Goal: Task Accomplishment & Management: Complete application form

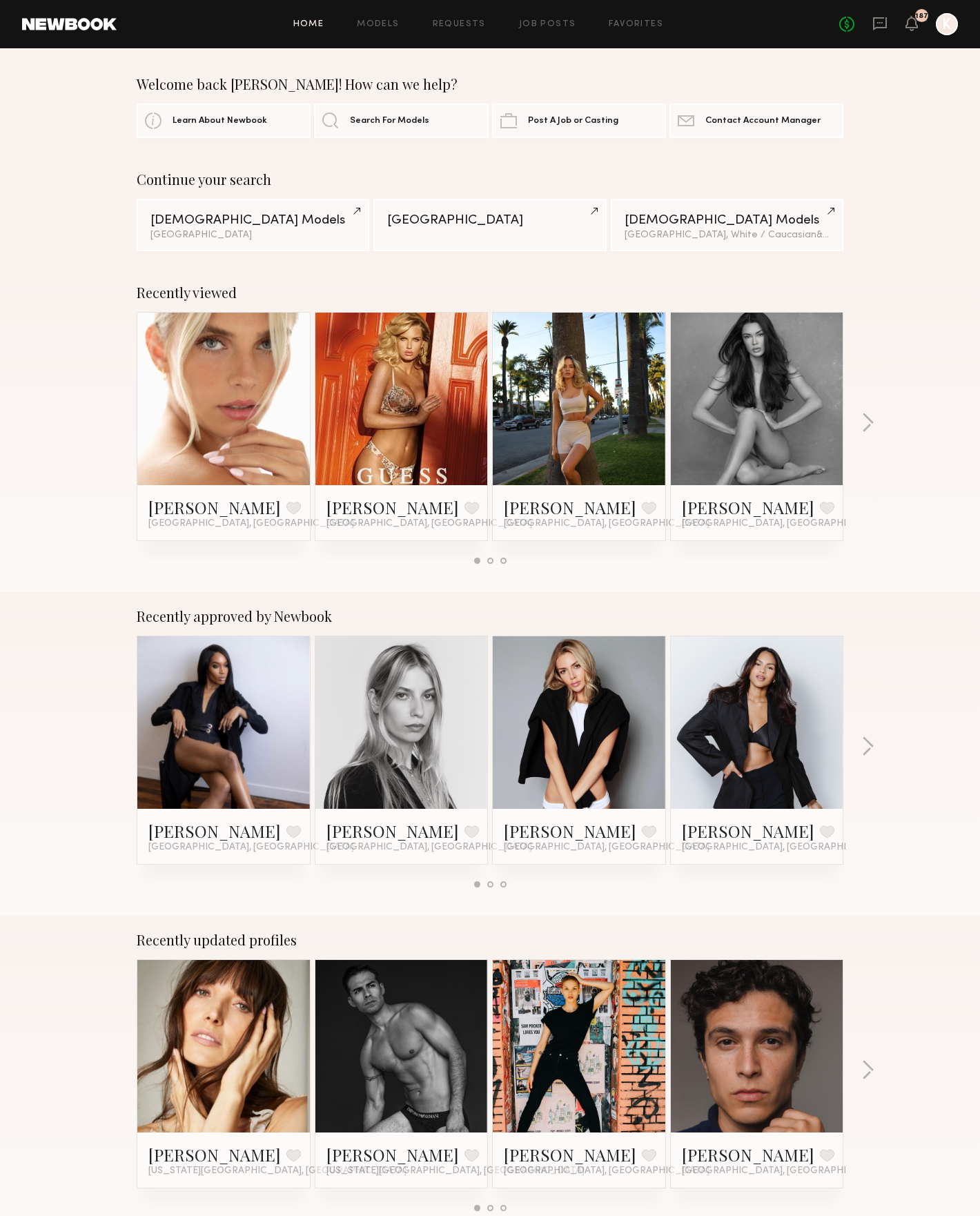
click at [215, 385] on link at bounding box center [224, 399] width 84 height 172
click at [876, 423] on div "Recently viewed Allea S. Favorite Los Angeles, CA Rachel M. Favorite Los Angele…" at bounding box center [490, 430] width 980 height 324
click at [771, 425] on link at bounding box center [757, 399] width 84 height 172
click at [612, 718] on link at bounding box center [579, 722] width 84 height 172
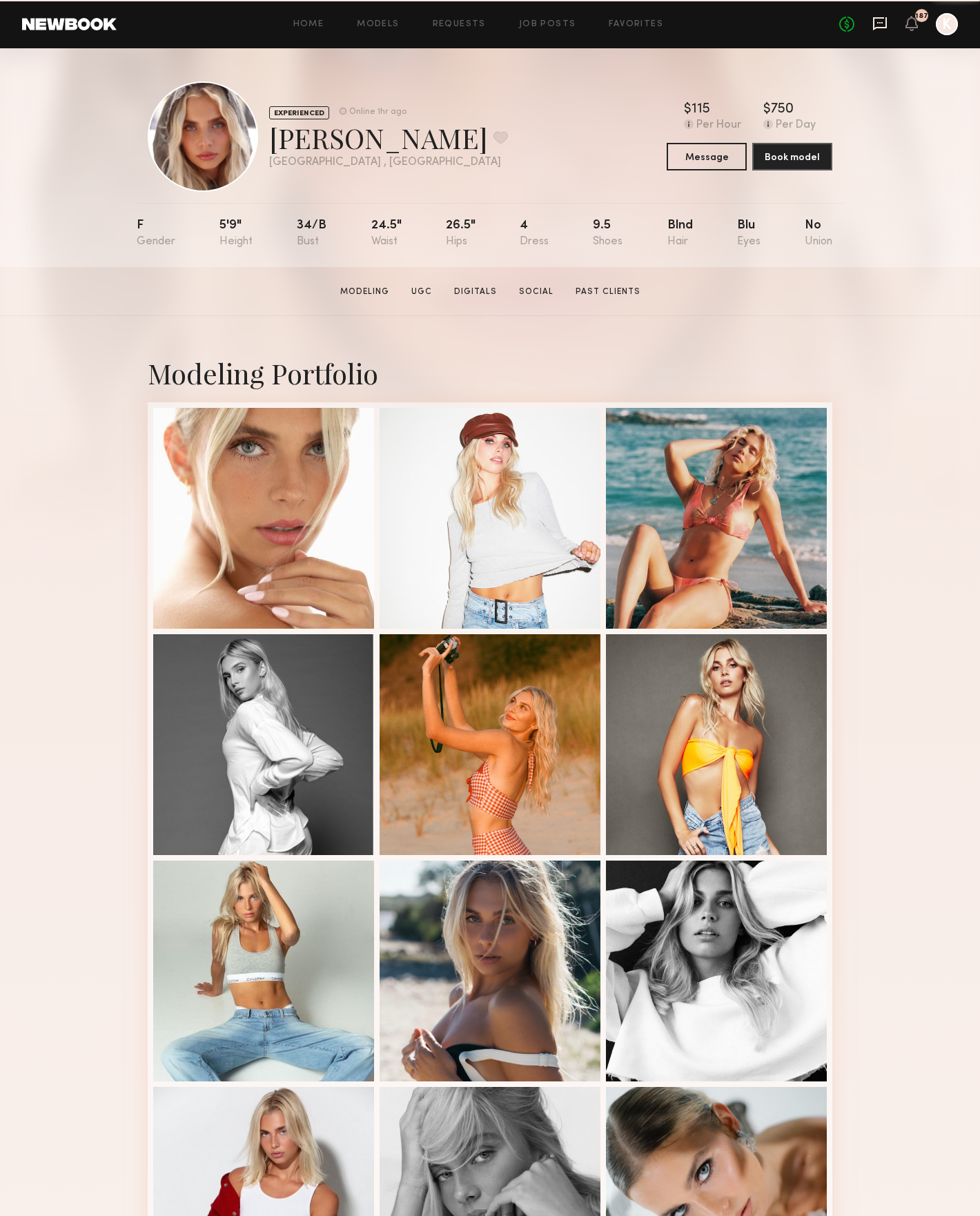
click at [884, 21] on icon at bounding box center [880, 23] width 15 height 15
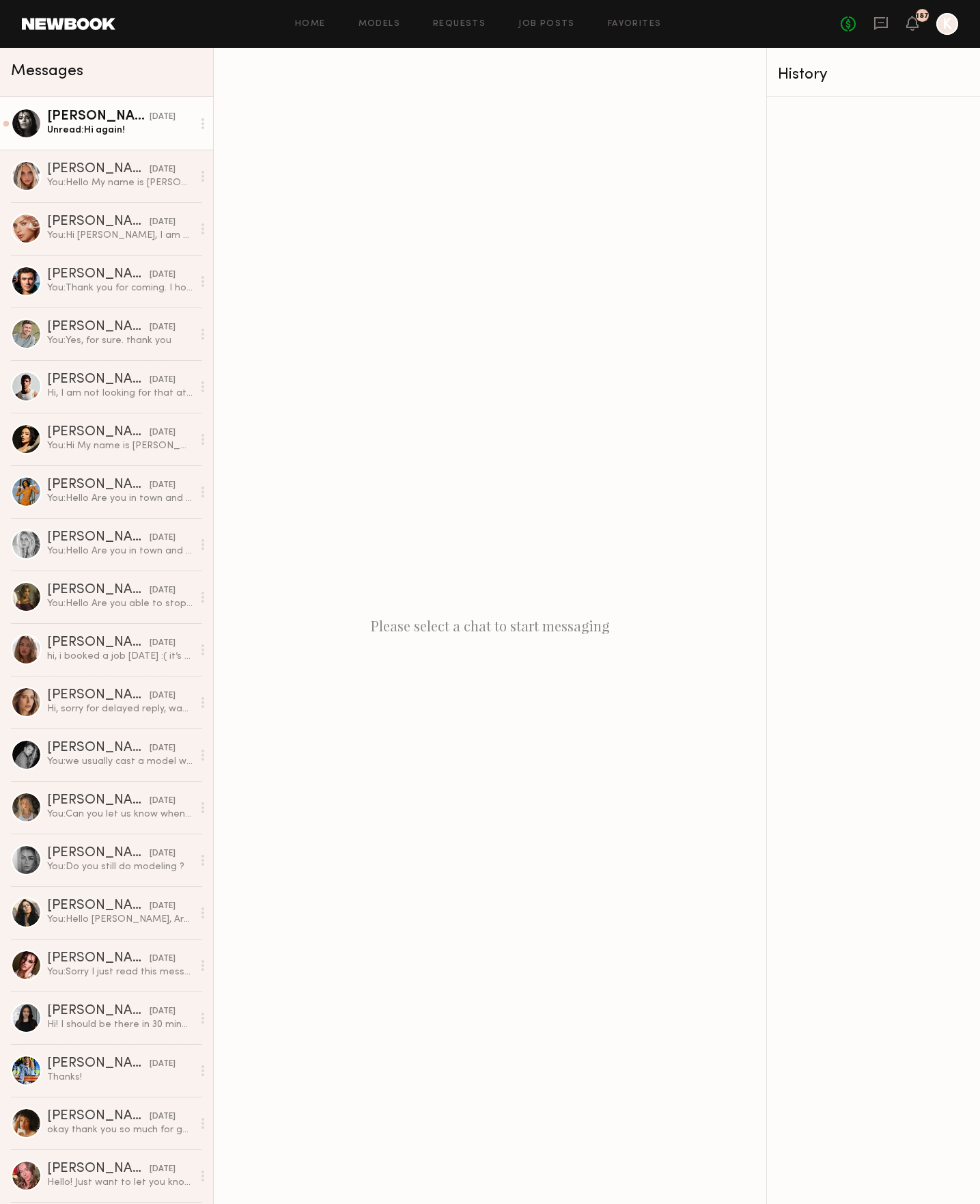
click at [135, 131] on div "Unread: Hi again!" at bounding box center [120, 130] width 146 height 13
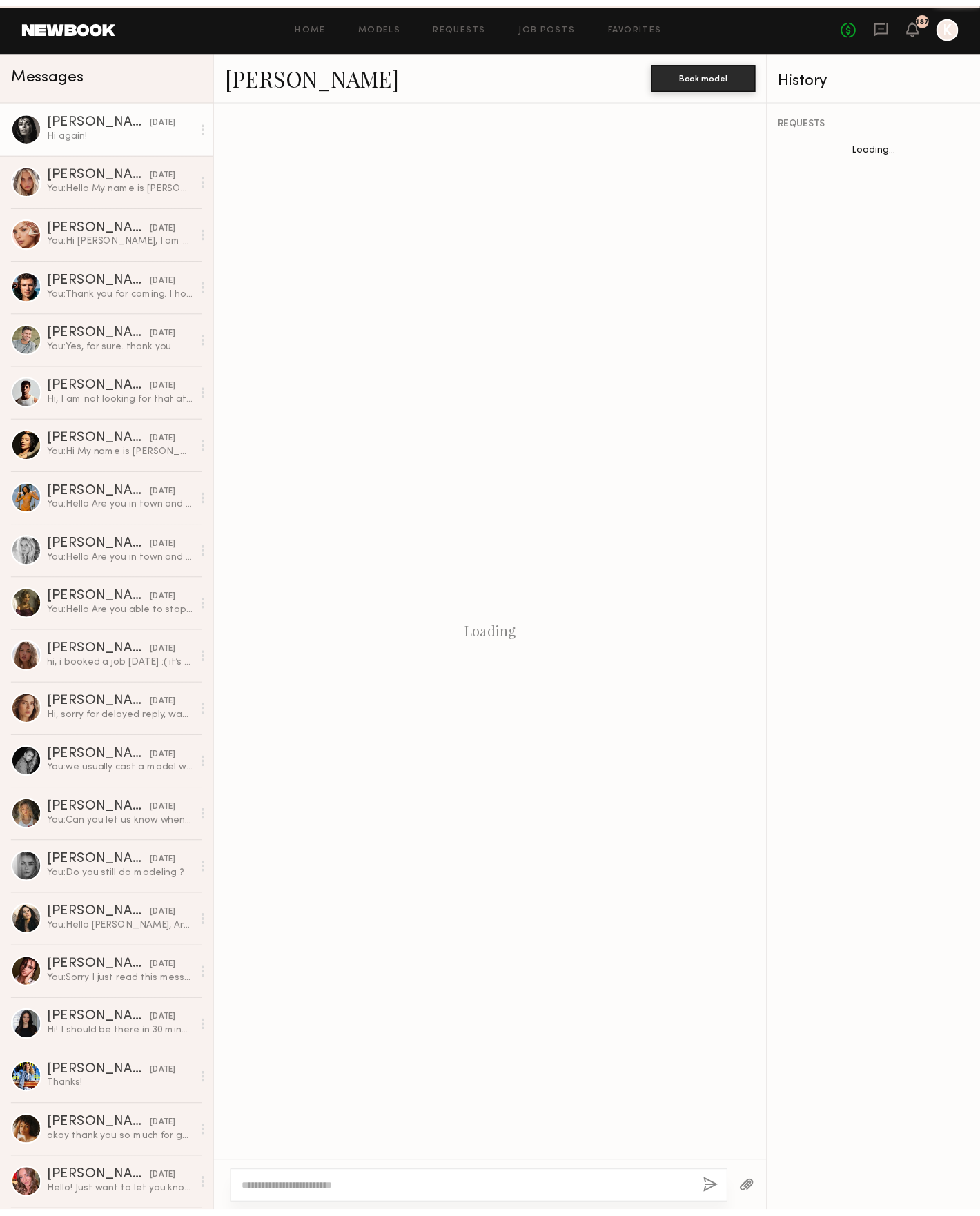
scroll to position [451, 0]
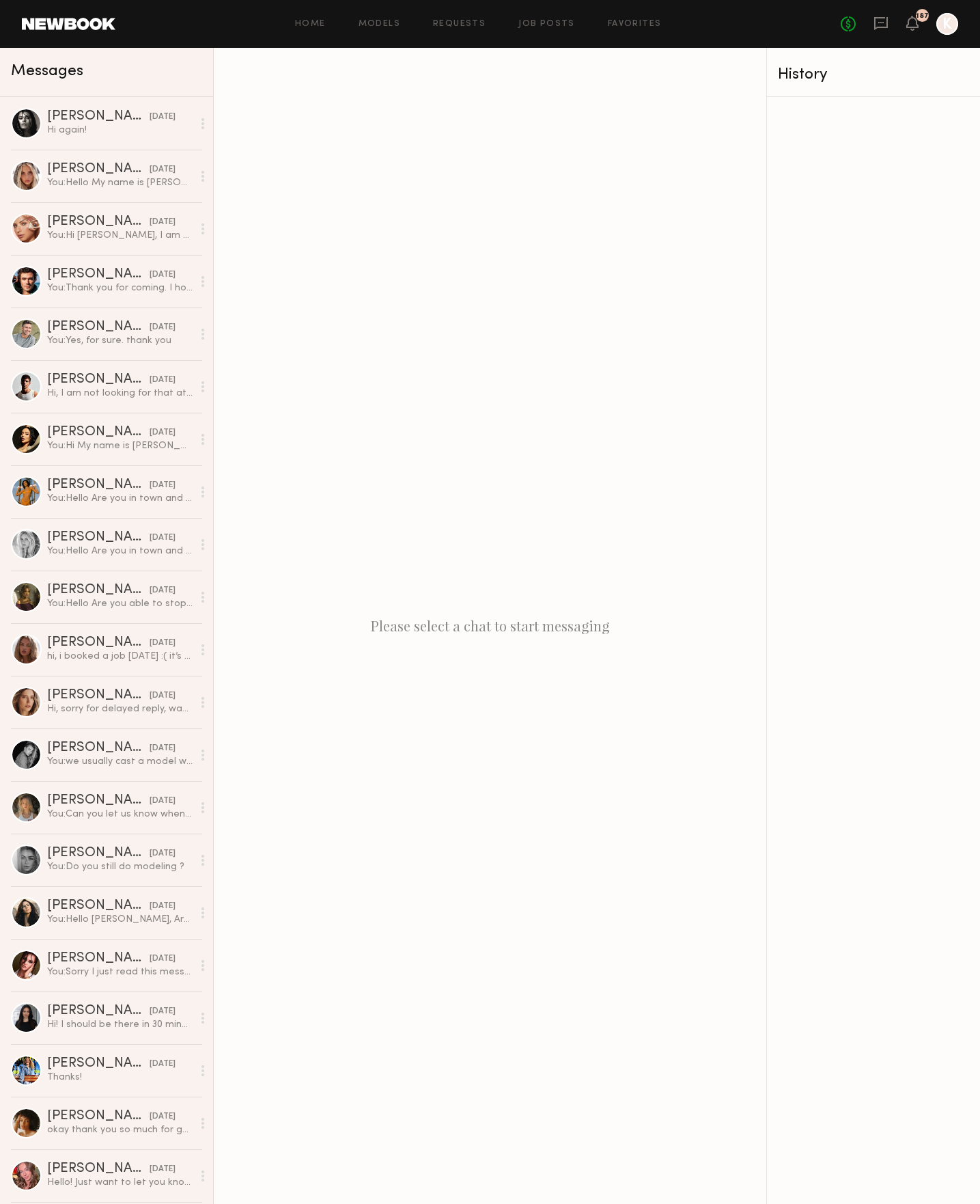
click at [108, 21] on link at bounding box center [69, 23] width 94 height 12
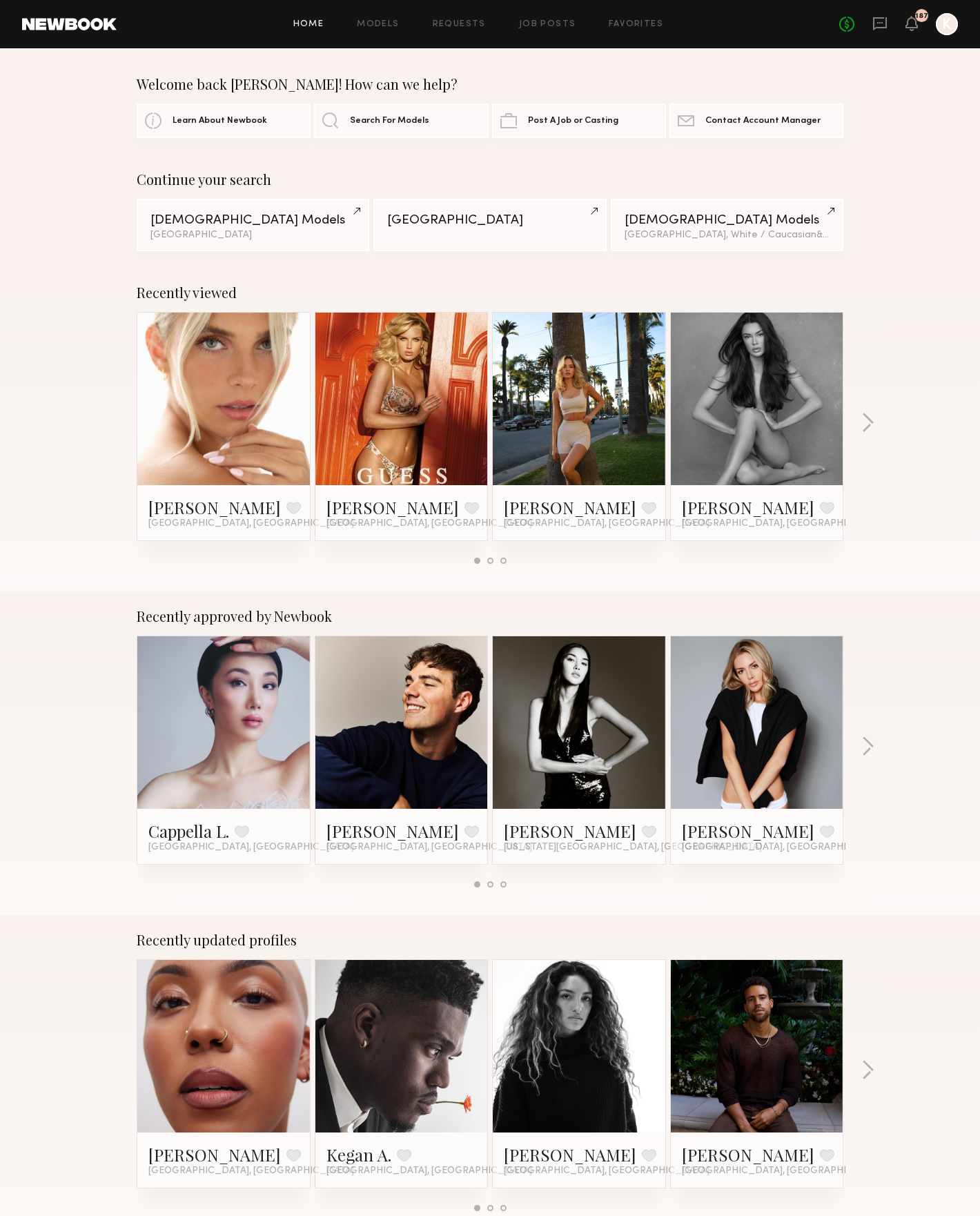
click at [772, 763] on link at bounding box center [757, 722] width 84 height 172
click at [591, 421] on link at bounding box center [579, 399] width 84 height 172
click at [869, 423] on button "button" at bounding box center [869, 424] width 13 height 22
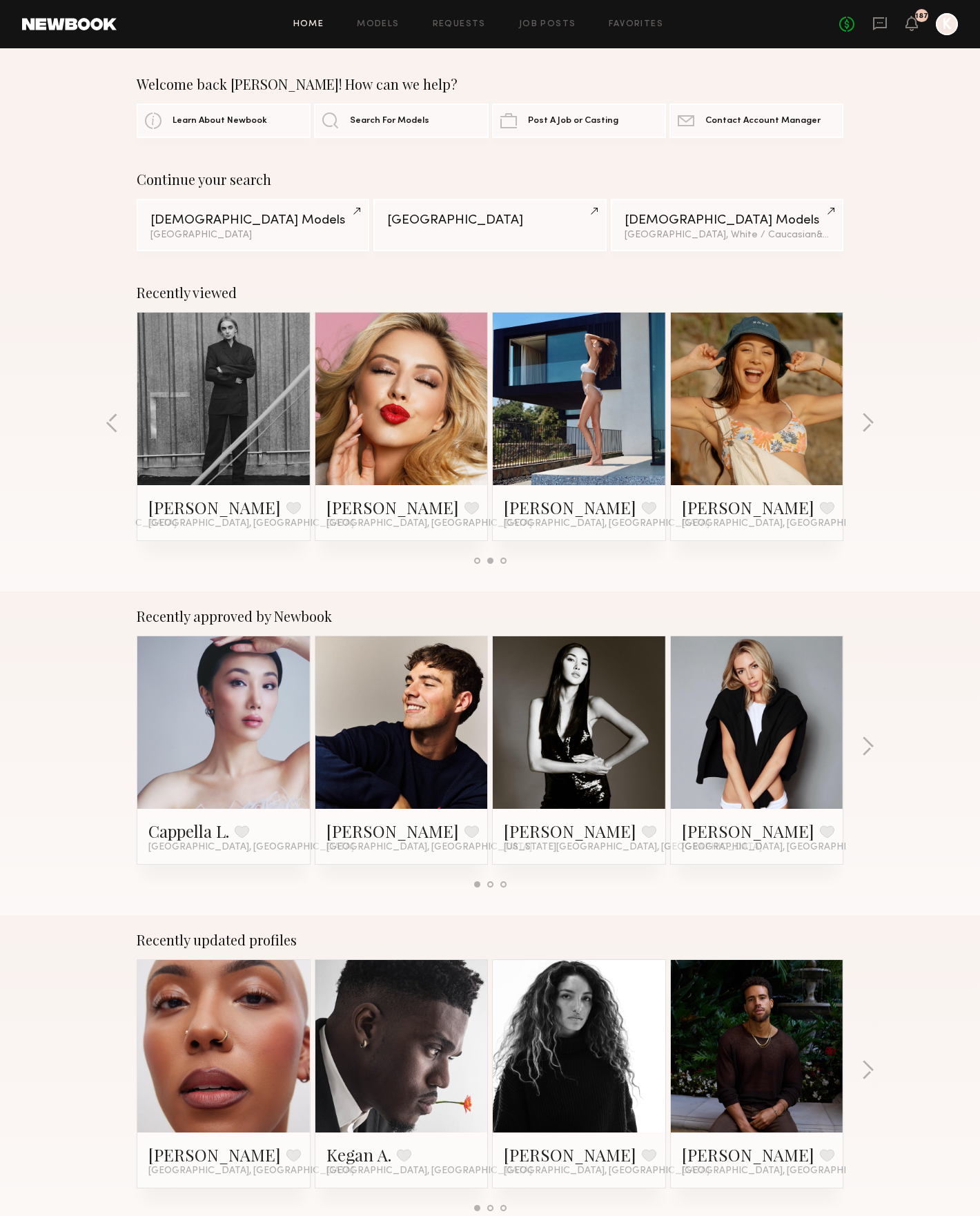
click at [631, 424] on div at bounding box center [579, 399] width 172 height 172
click at [879, 416] on div "Recently viewed Allea S. Favorite Los Angeles, CA Rachel M. Favorite Los Angele…" at bounding box center [490, 430] width 980 height 324
click at [864, 425] on button "button" at bounding box center [869, 424] width 13 height 22
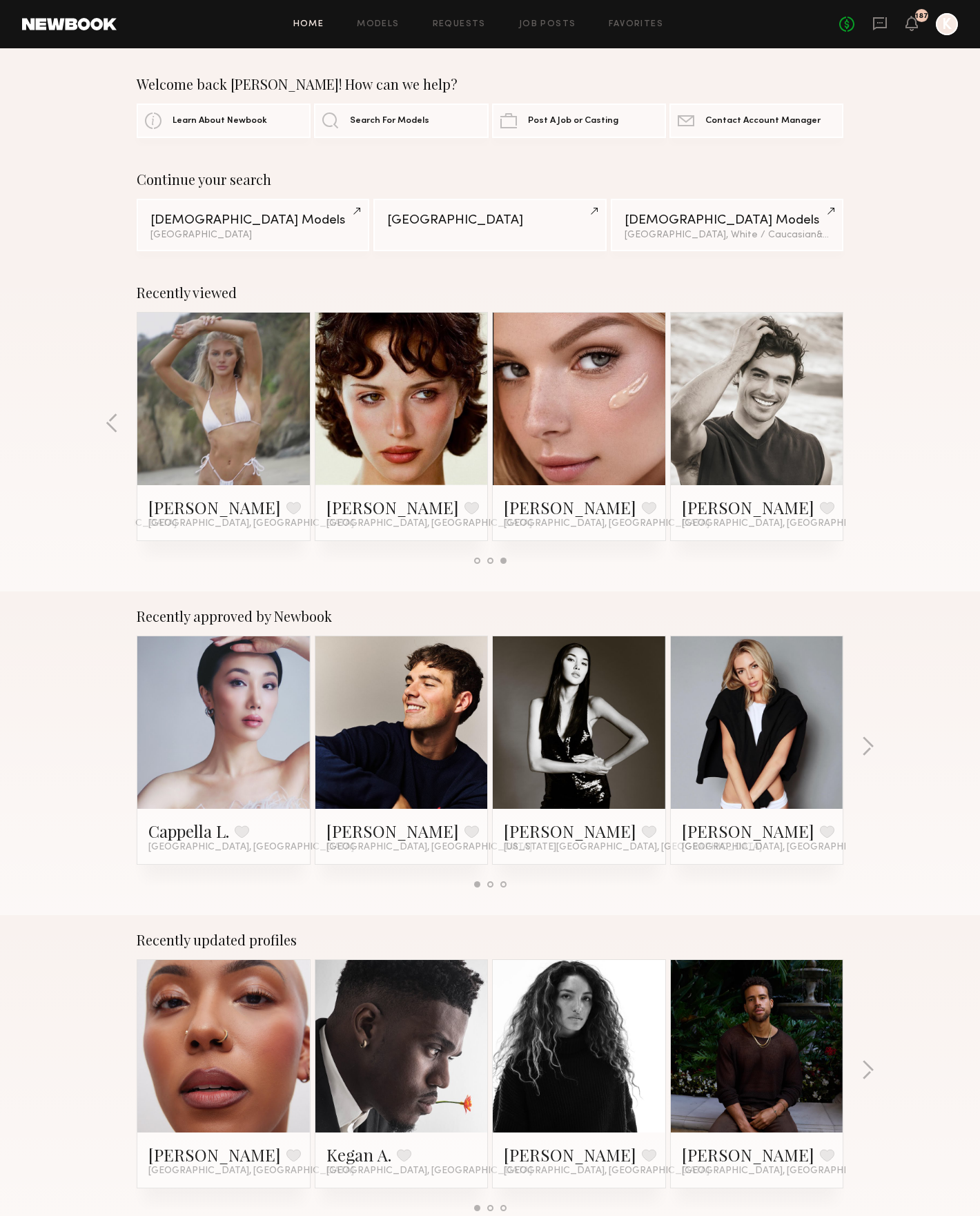
click at [204, 437] on link at bounding box center [224, 399] width 84 height 172
click at [446, 416] on div at bounding box center [402, 399] width 172 height 172
click at [423, 382] on link at bounding box center [402, 399] width 84 height 172
click at [916, 395] on div "Recently viewed Allea S. Favorite Los Angeles, CA Rachel M. Favorite Los Angele…" at bounding box center [490, 430] width 980 height 324
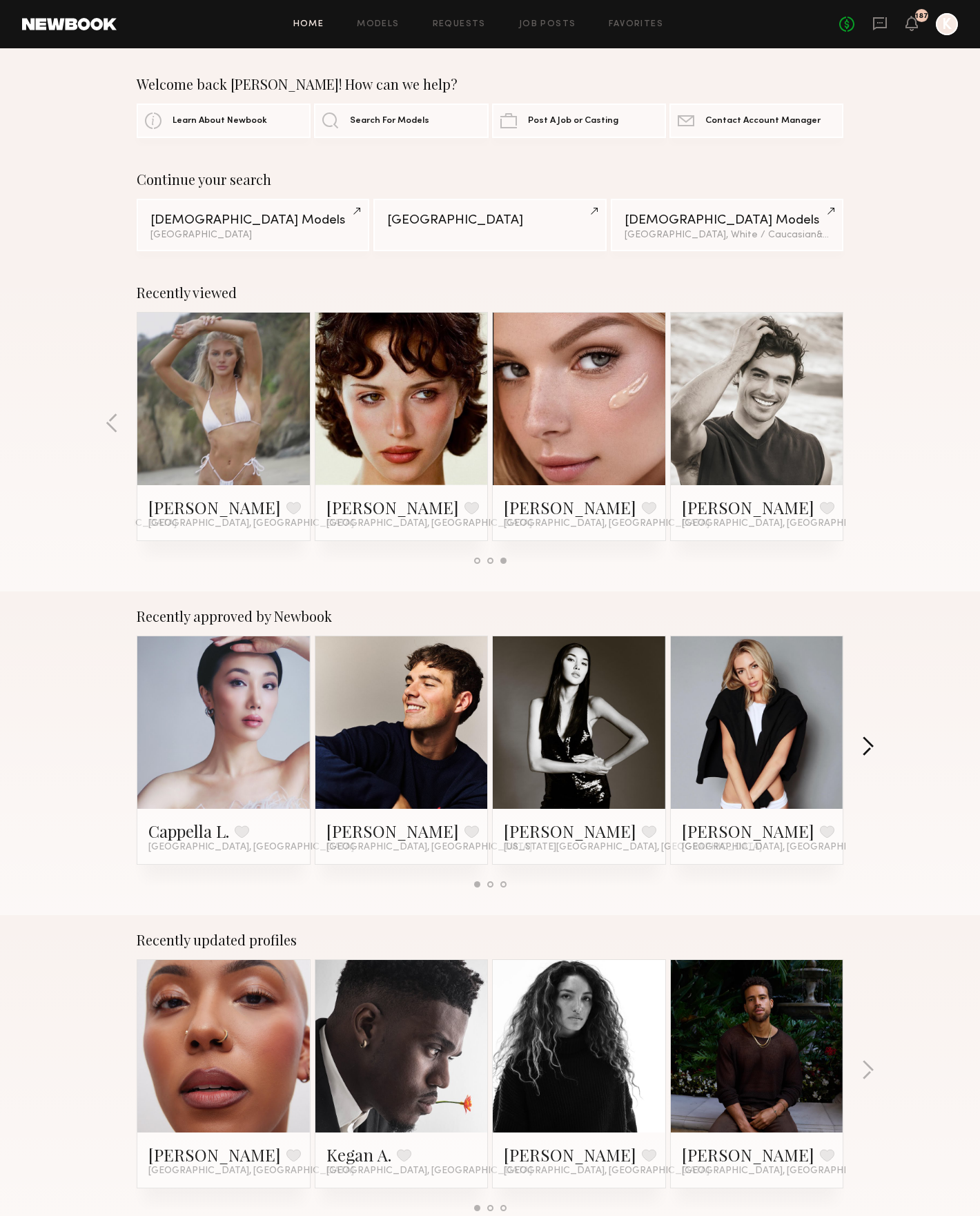
click at [870, 741] on button "button" at bounding box center [869, 748] width 13 height 22
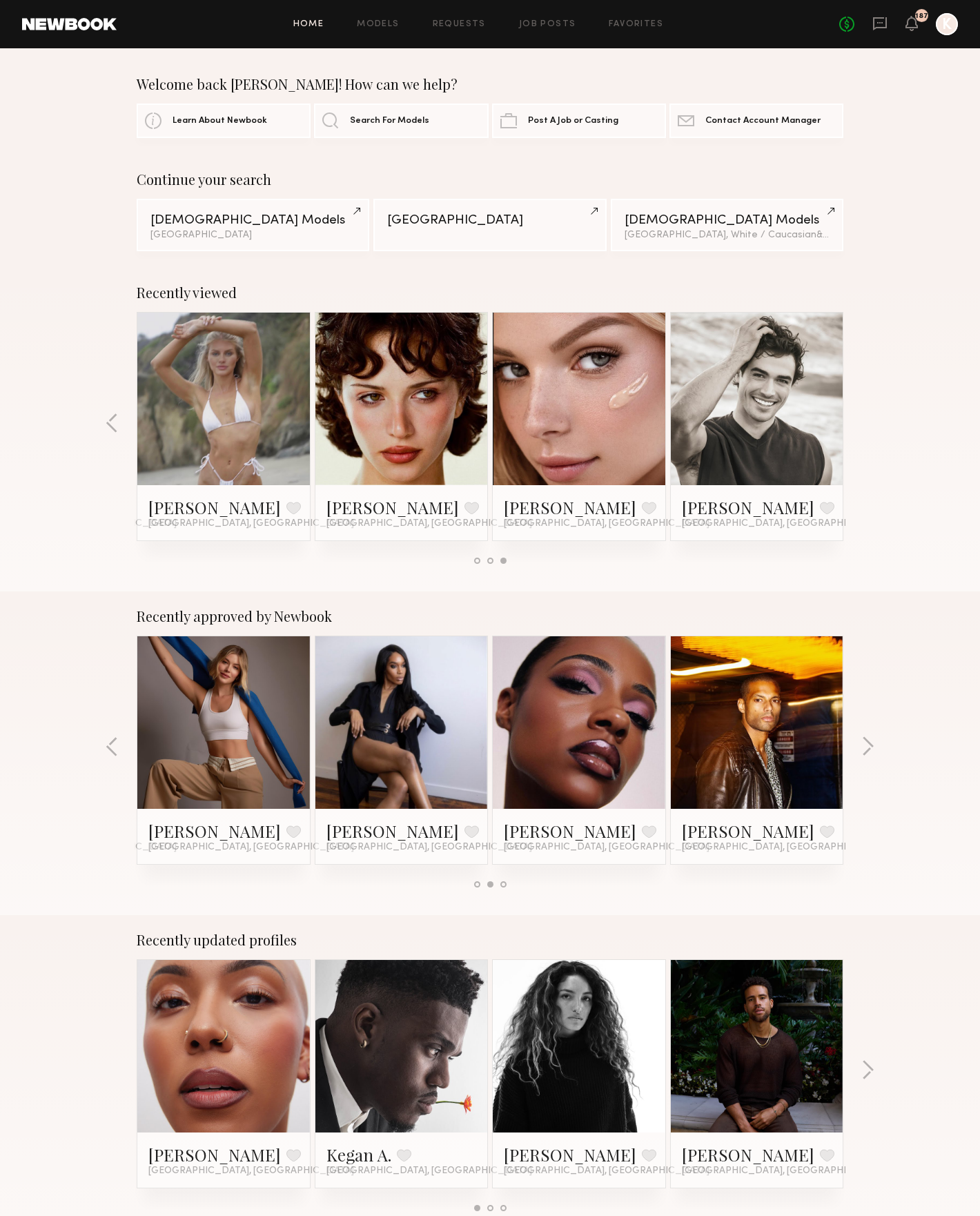
click at [249, 715] on link at bounding box center [224, 722] width 84 height 172
click at [870, 746] on button "button" at bounding box center [869, 748] width 13 height 22
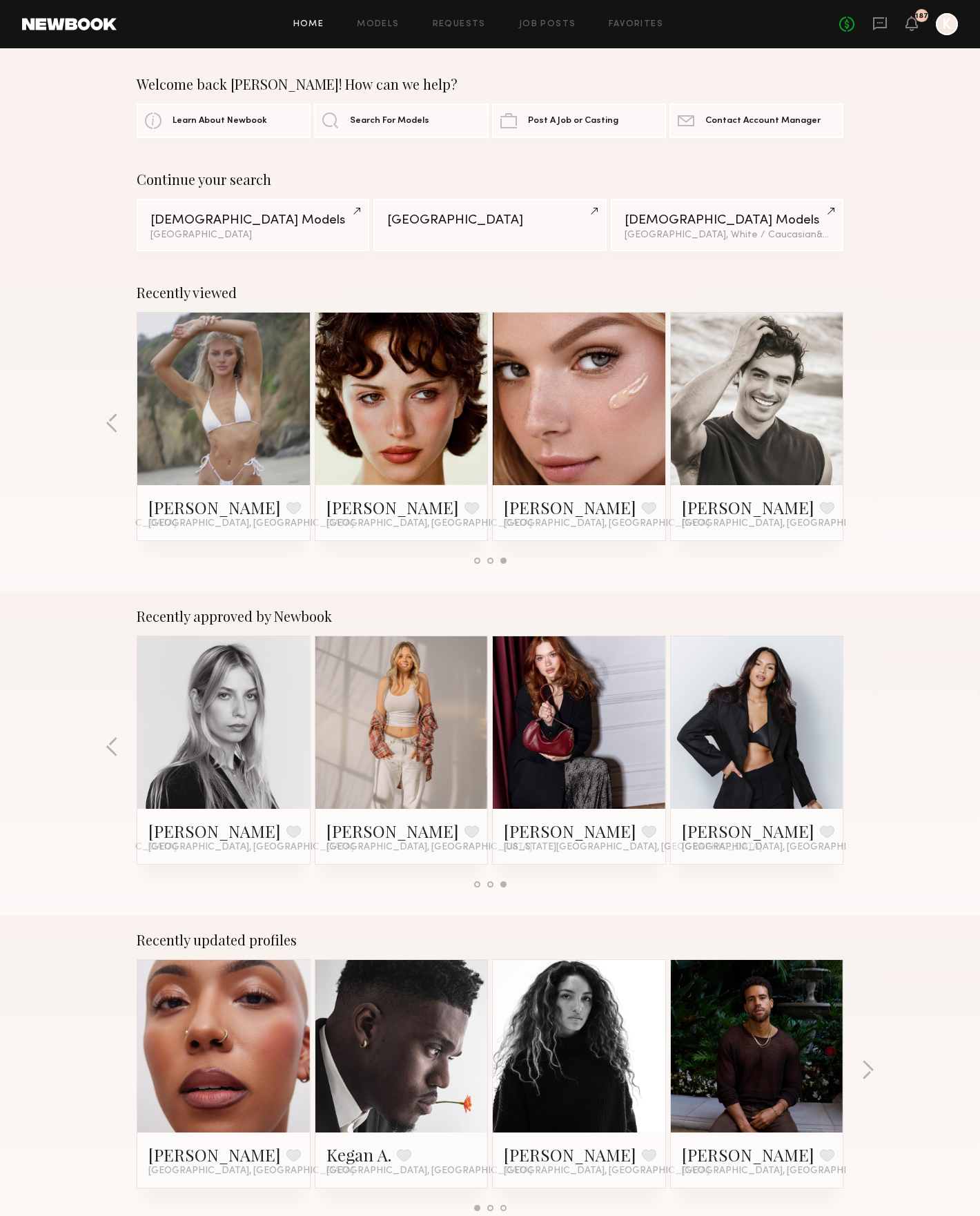
click at [442, 711] on link at bounding box center [402, 722] width 84 height 172
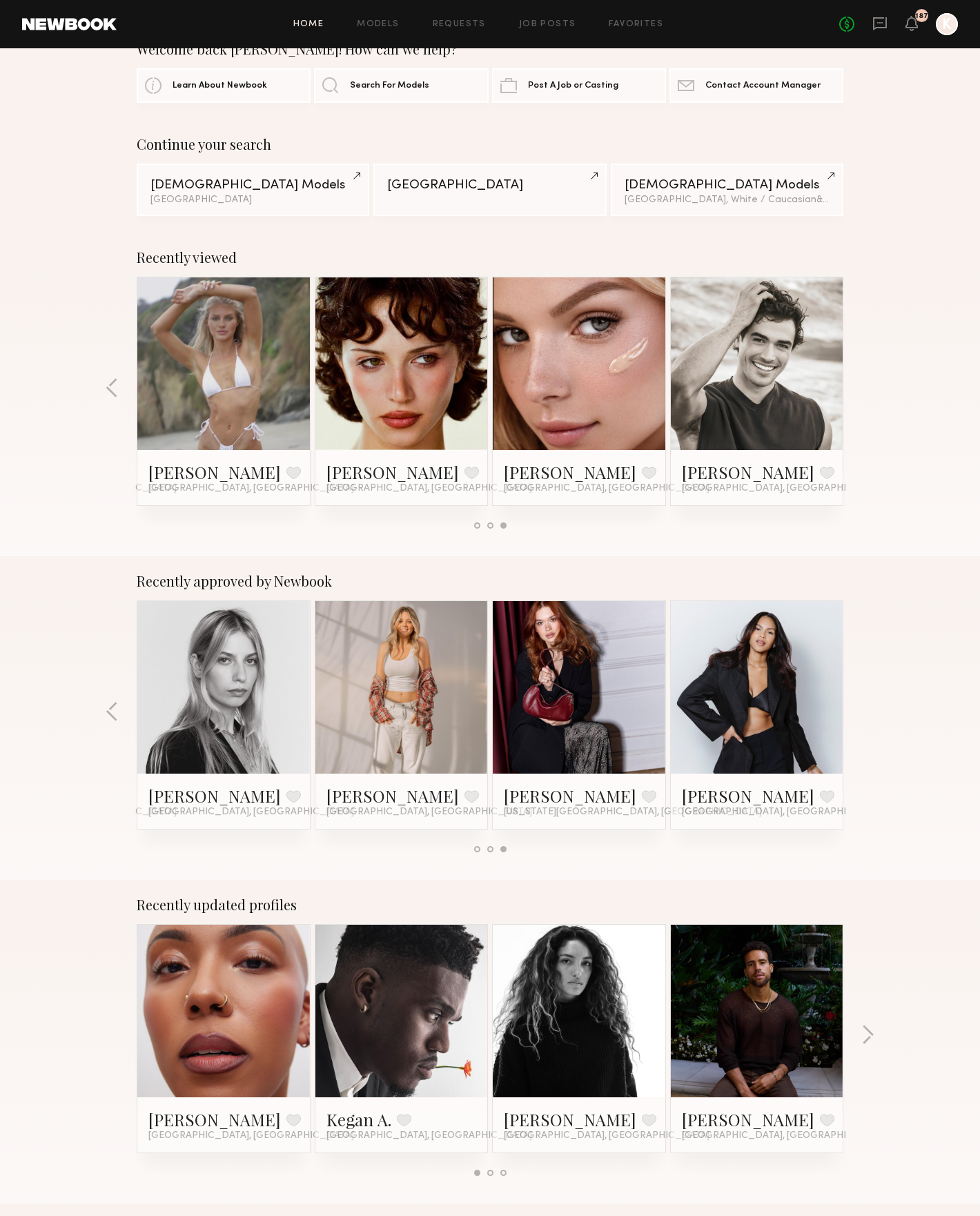
scroll to position [352, 0]
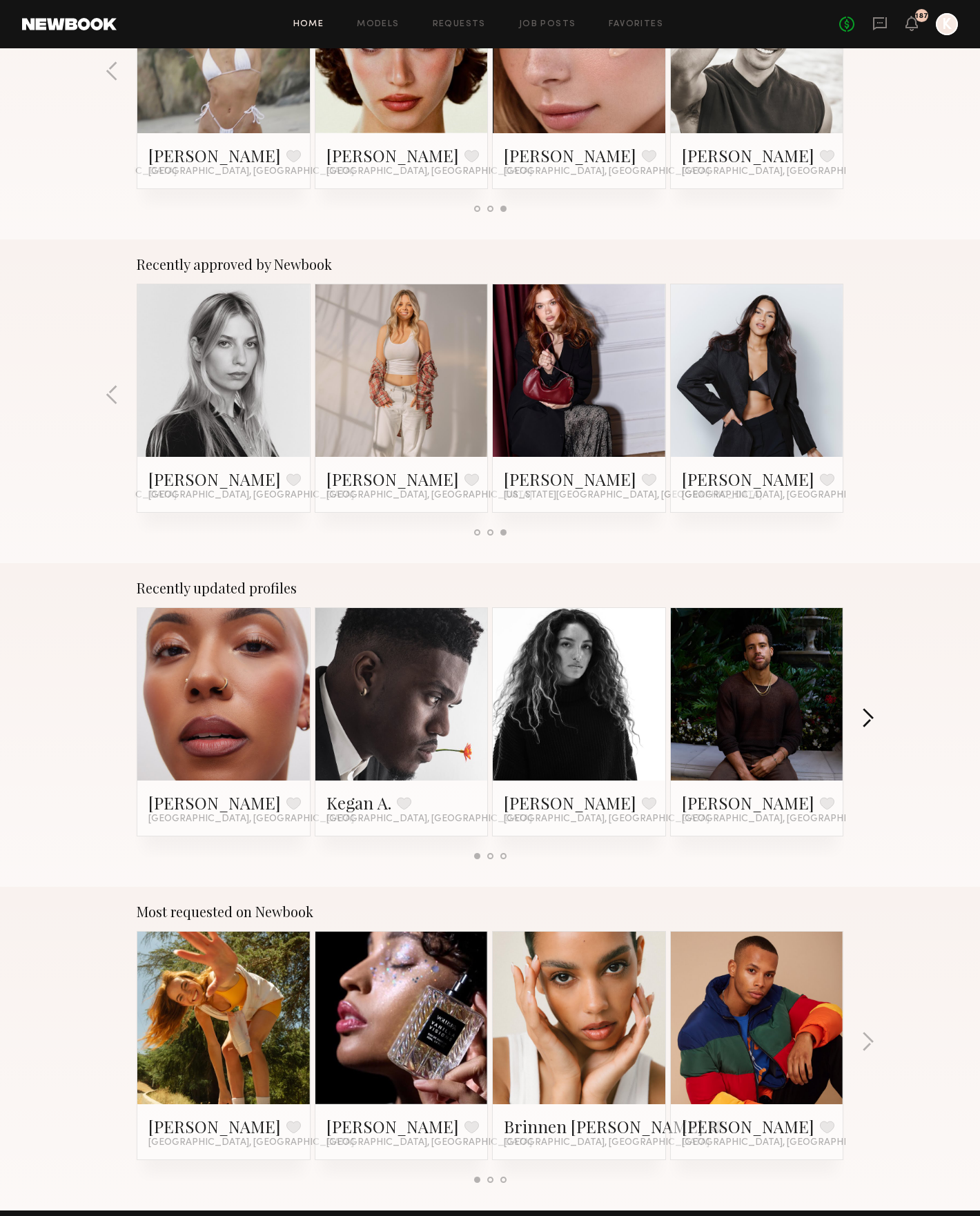
click at [870, 710] on button "button" at bounding box center [869, 719] width 13 height 22
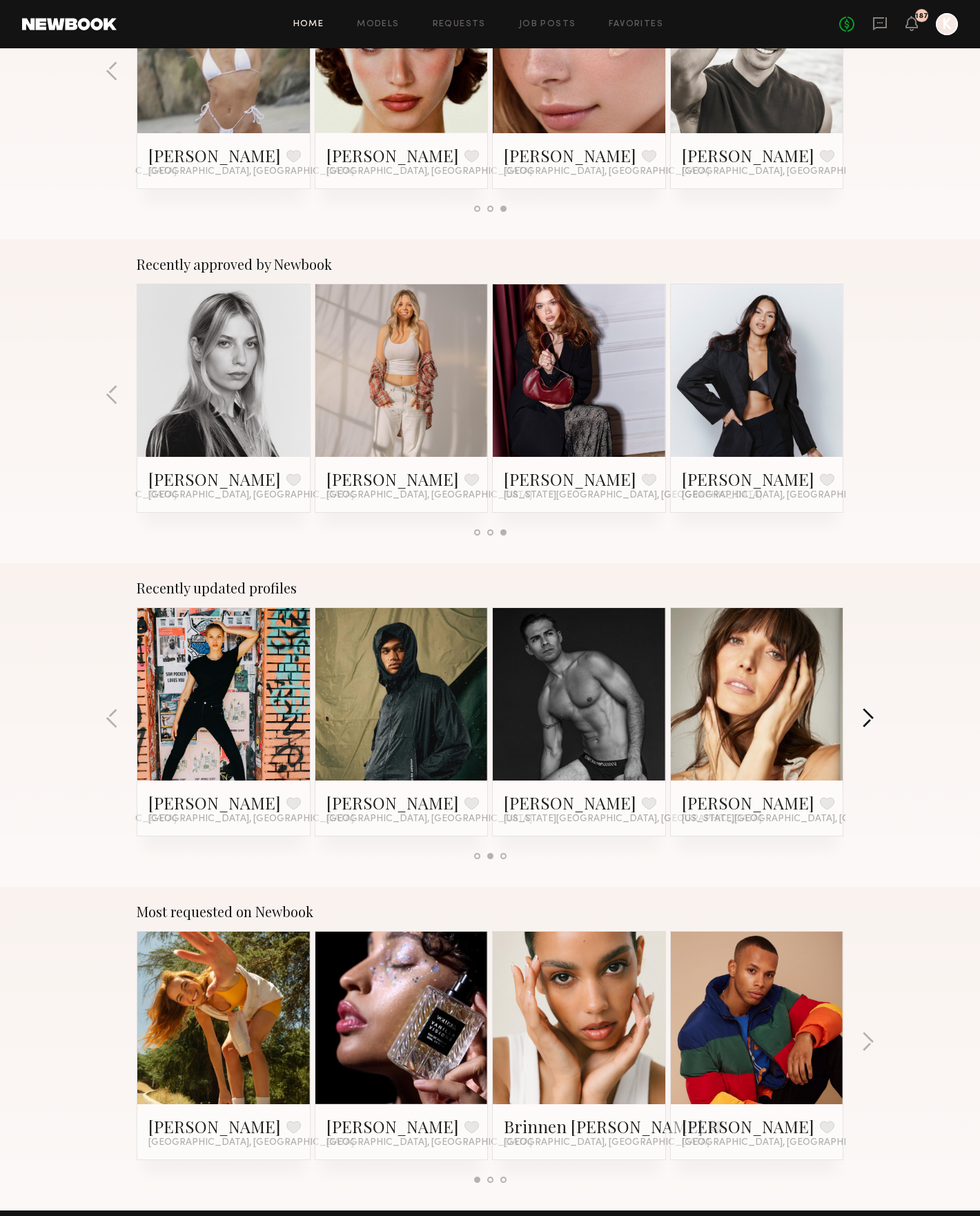
click at [870, 710] on button "button" at bounding box center [869, 719] width 13 height 22
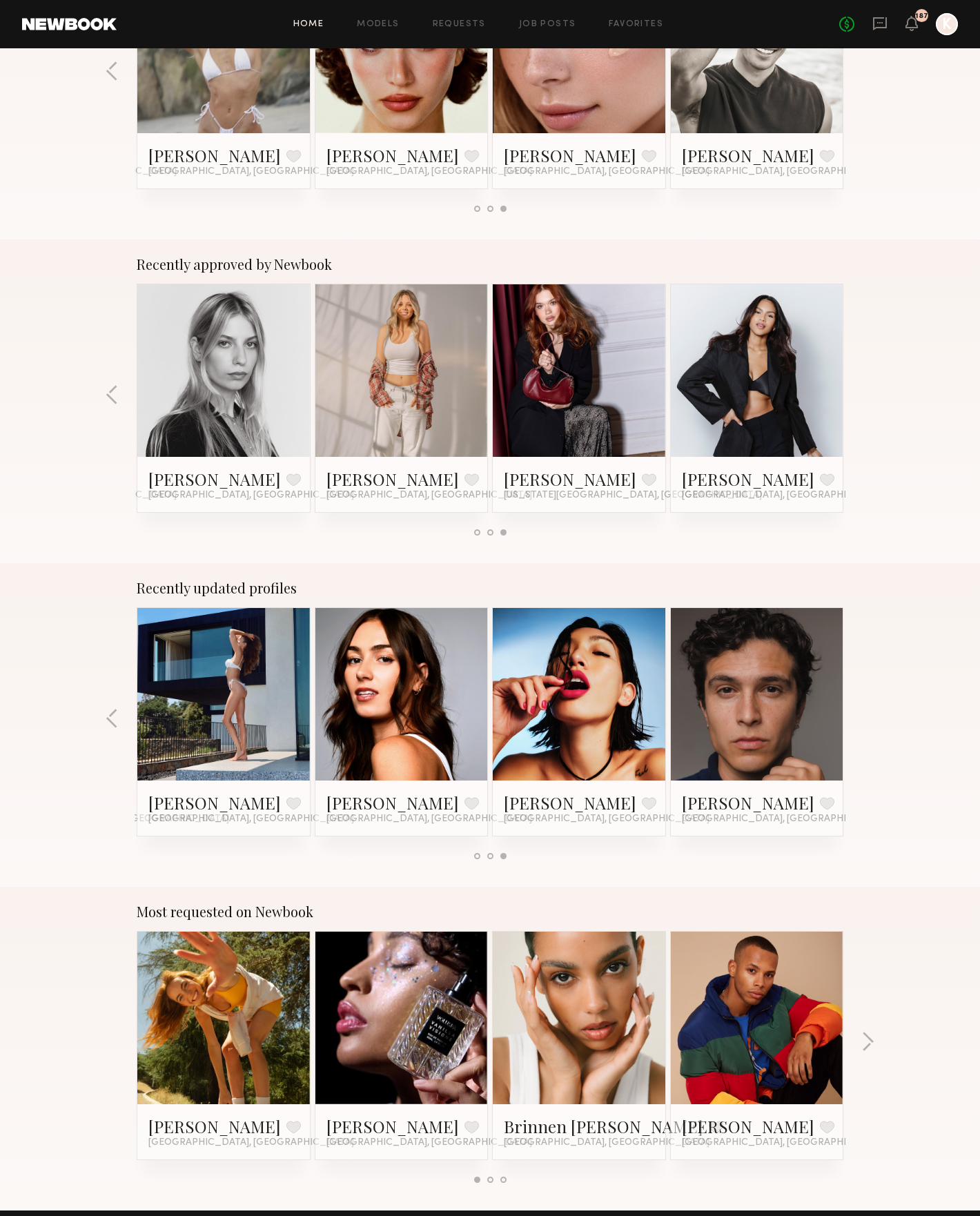
scroll to position [727, 0]
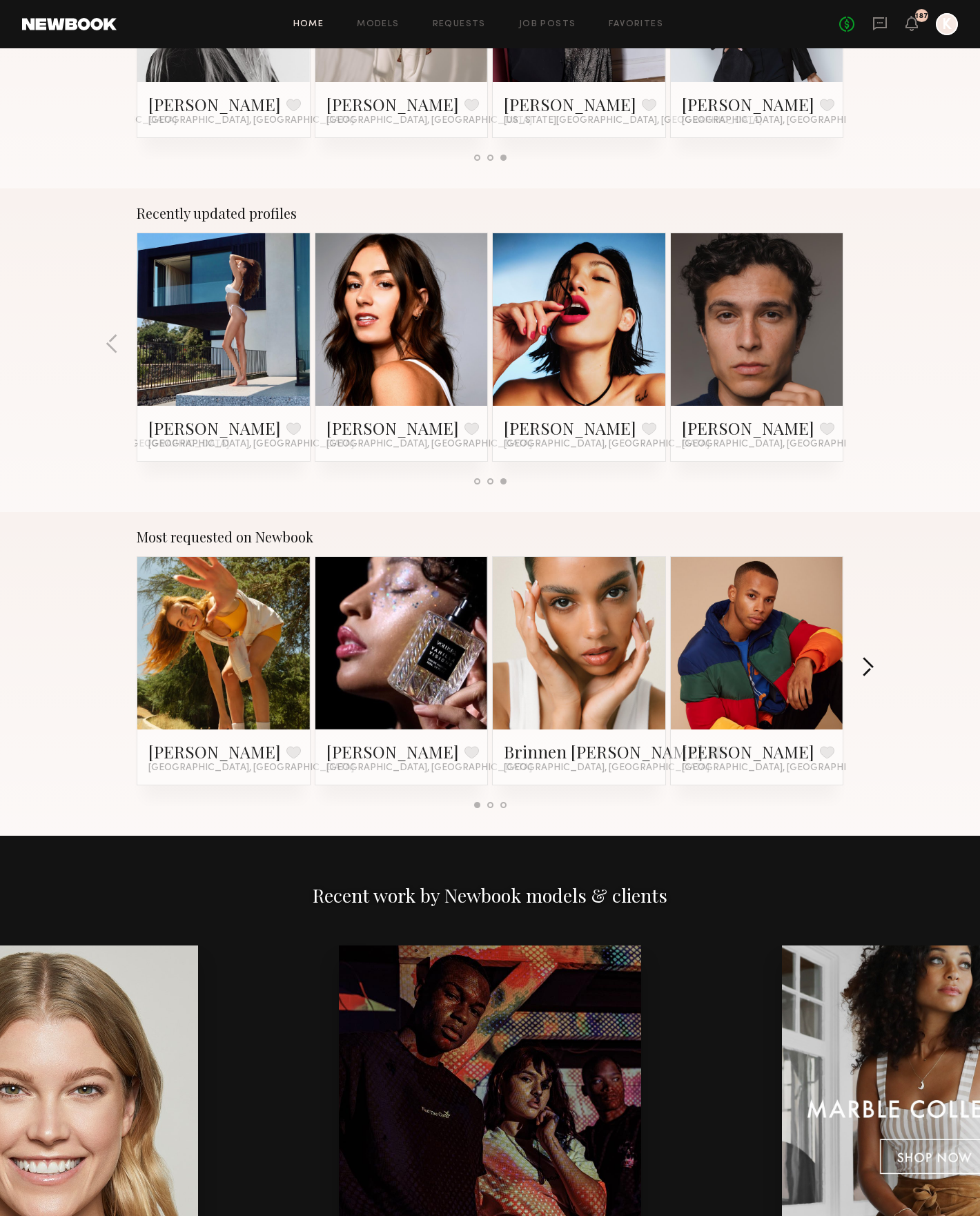
click at [863, 663] on button "button" at bounding box center [869, 669] width 13 height 22
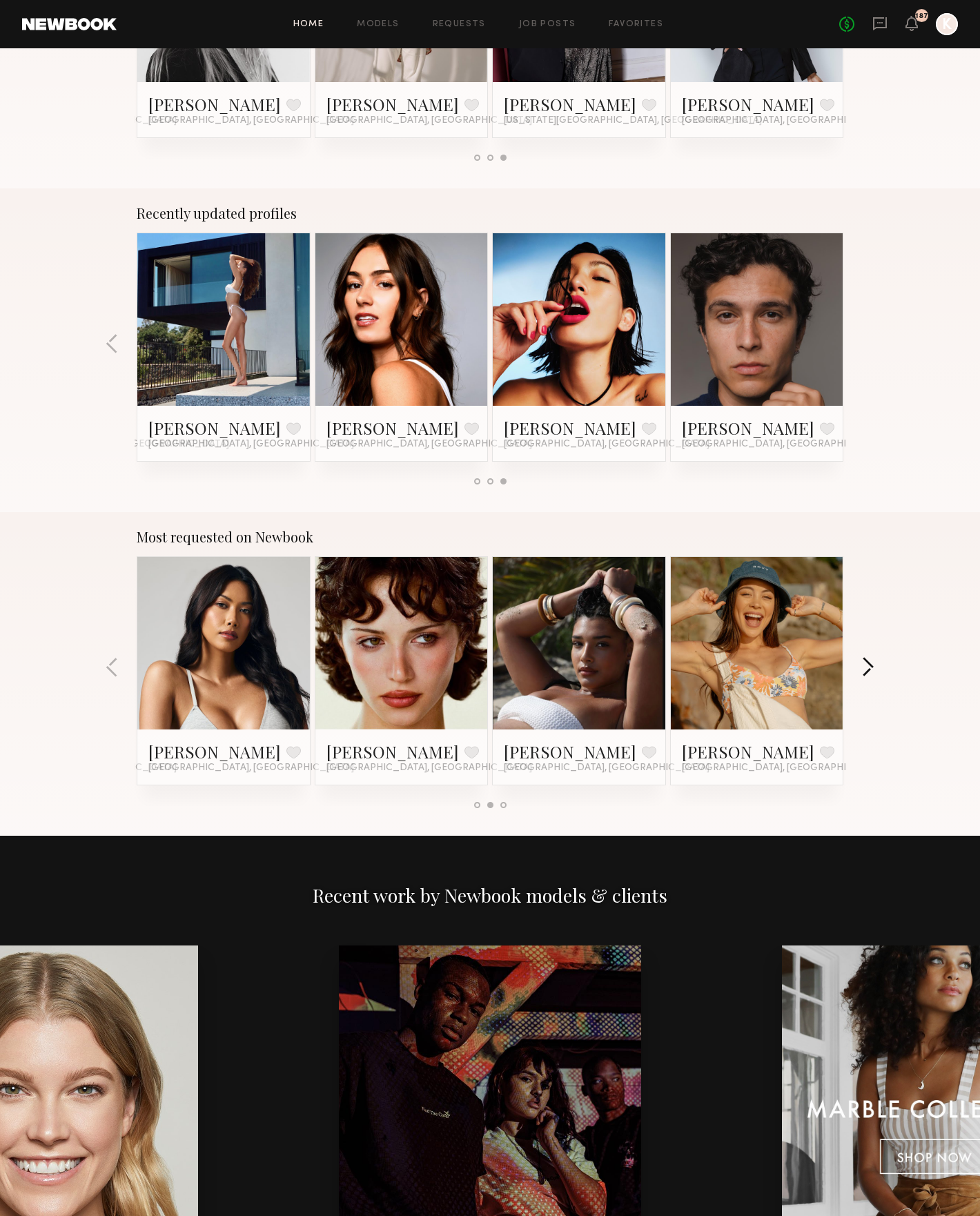
click at [862, 663] on button "button" at bounding box center [869, 669] width 13 height 22
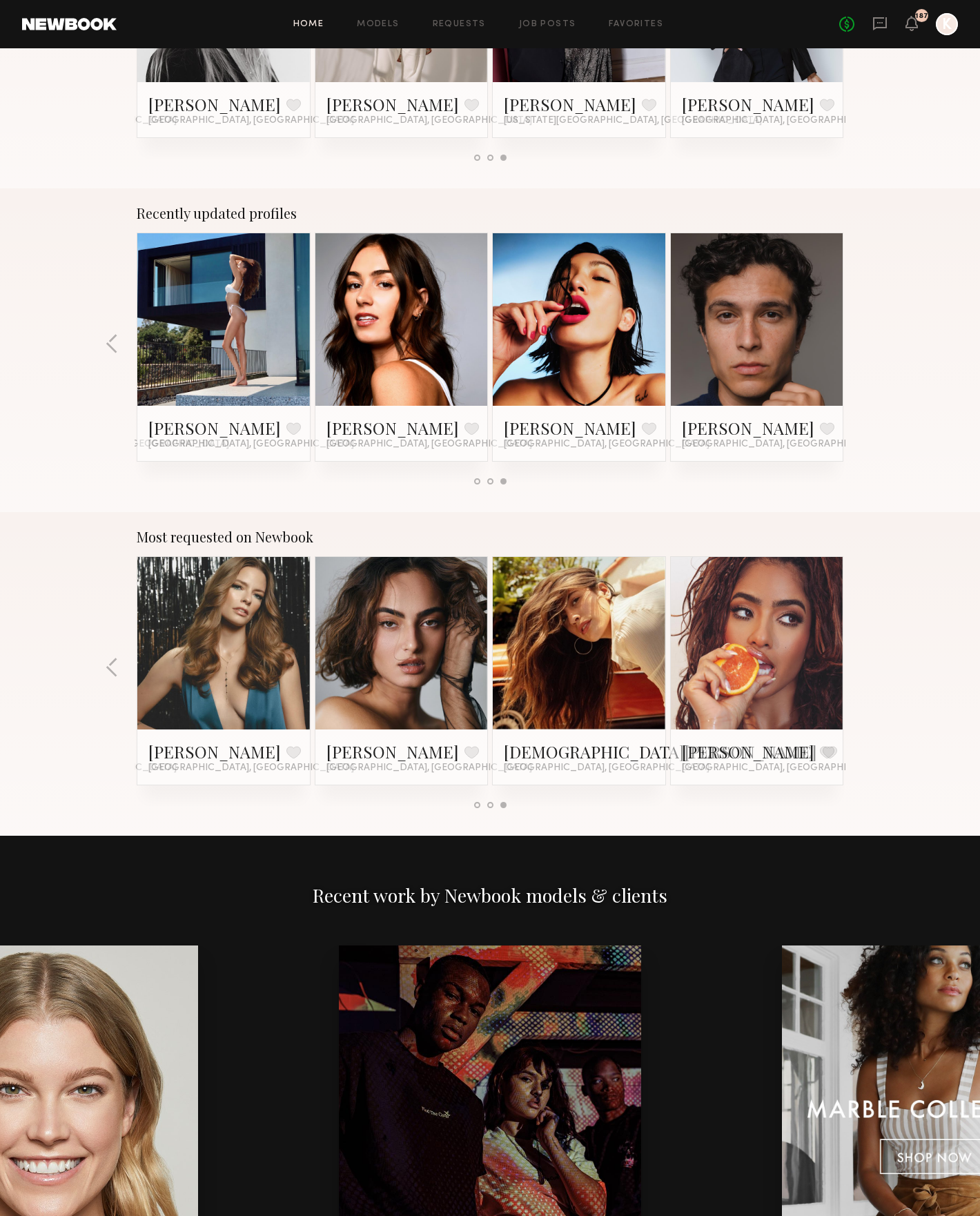
click at [492, 804] on div at bounding box center [490, 805] width 7 height 7
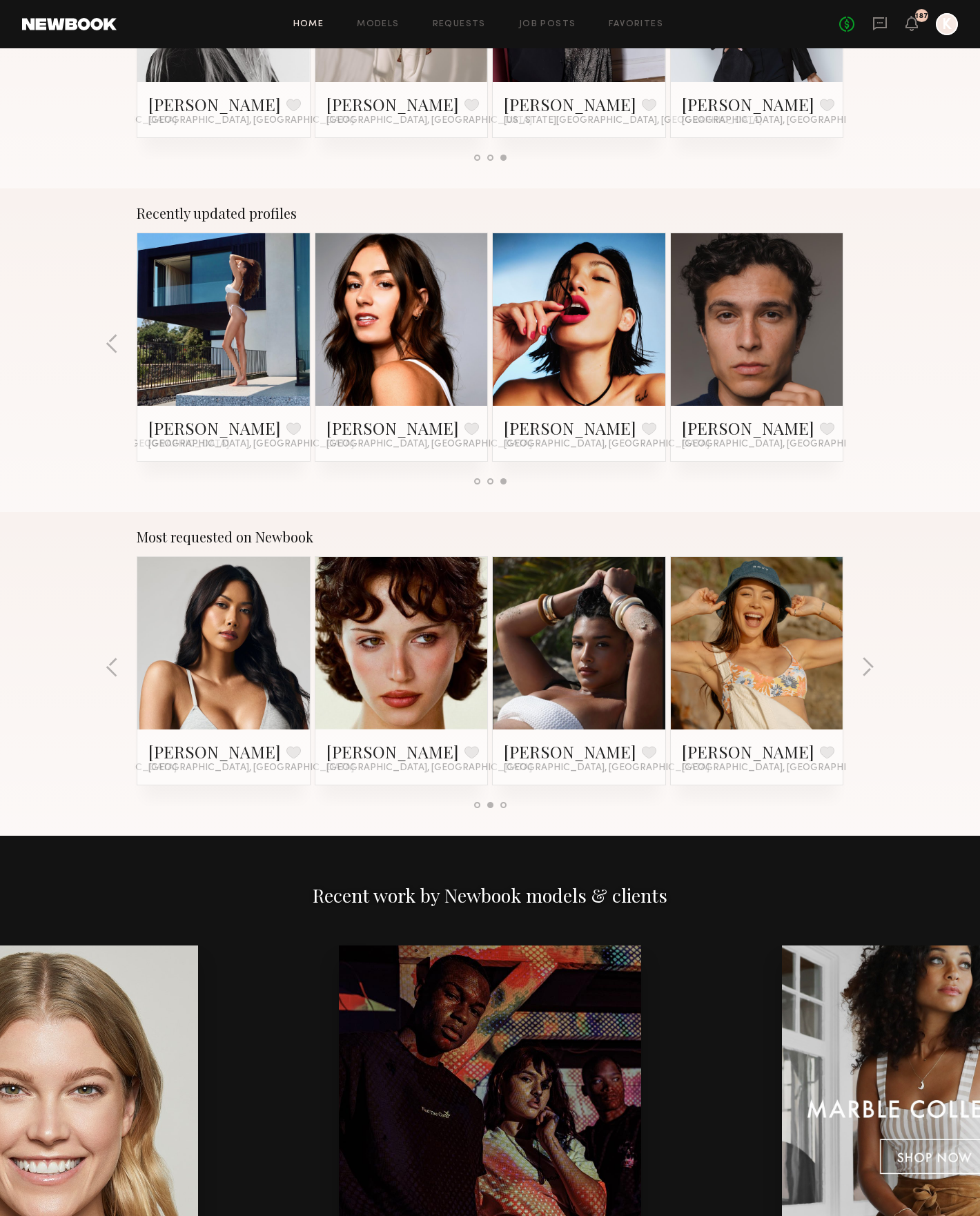
click at [476, 806] on div at bounding box center [477, 805] width 7 height 7
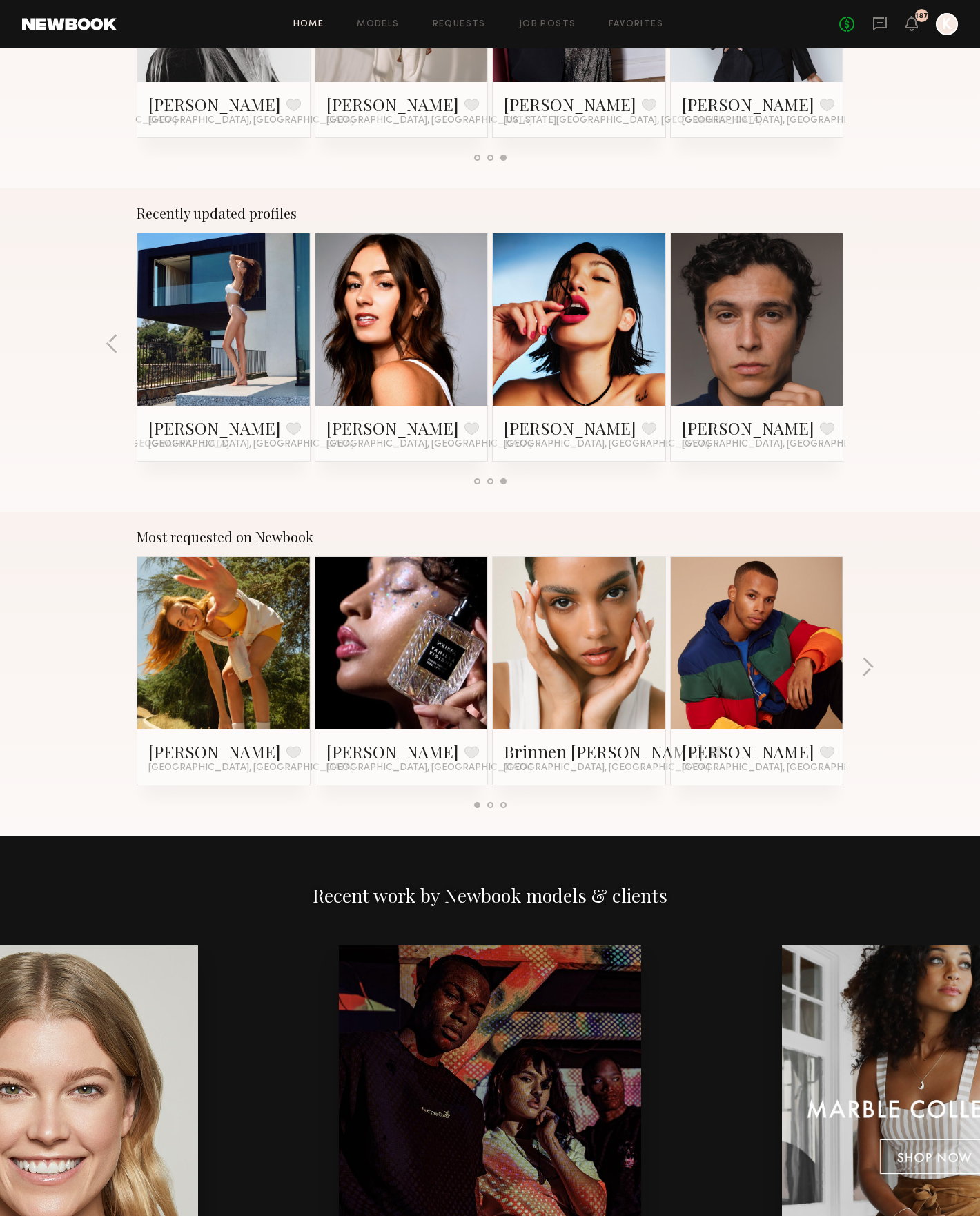
click at [503, 803] on div at bounding box center [503, 805] width 7 height 7
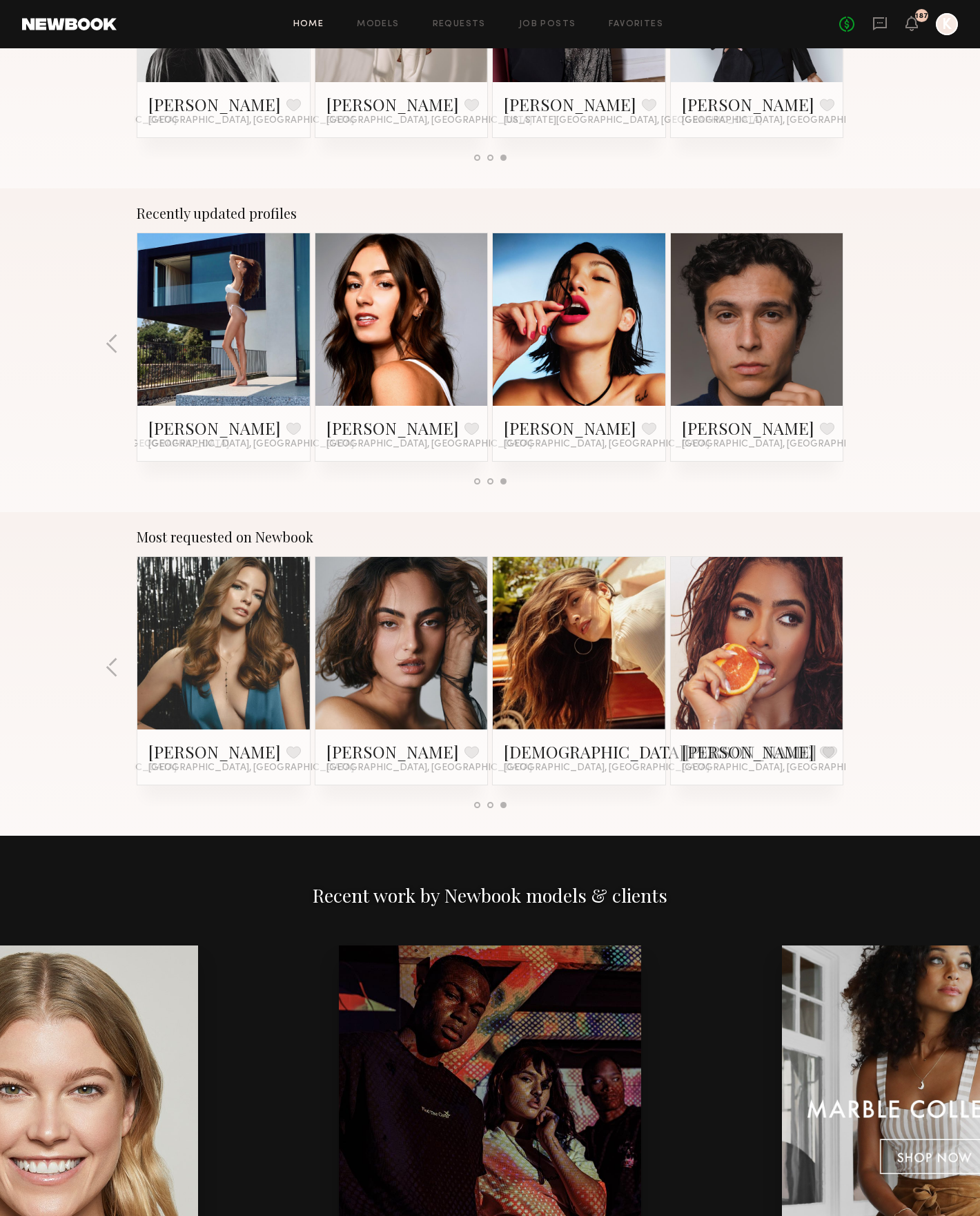
click at [753, 679] on link at bounding box center [757, 644] width 84 height 172
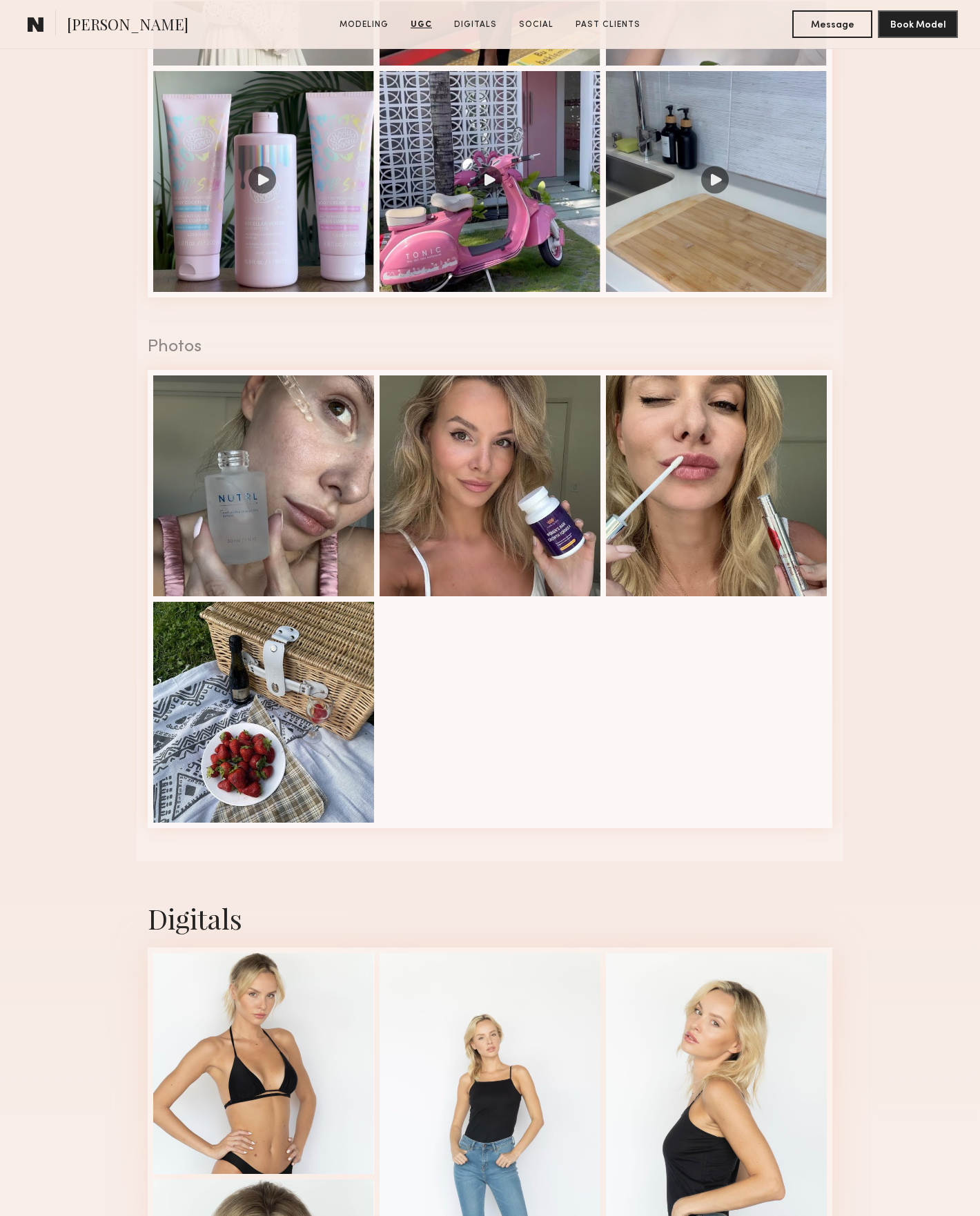
scroll to position [2035, 0]
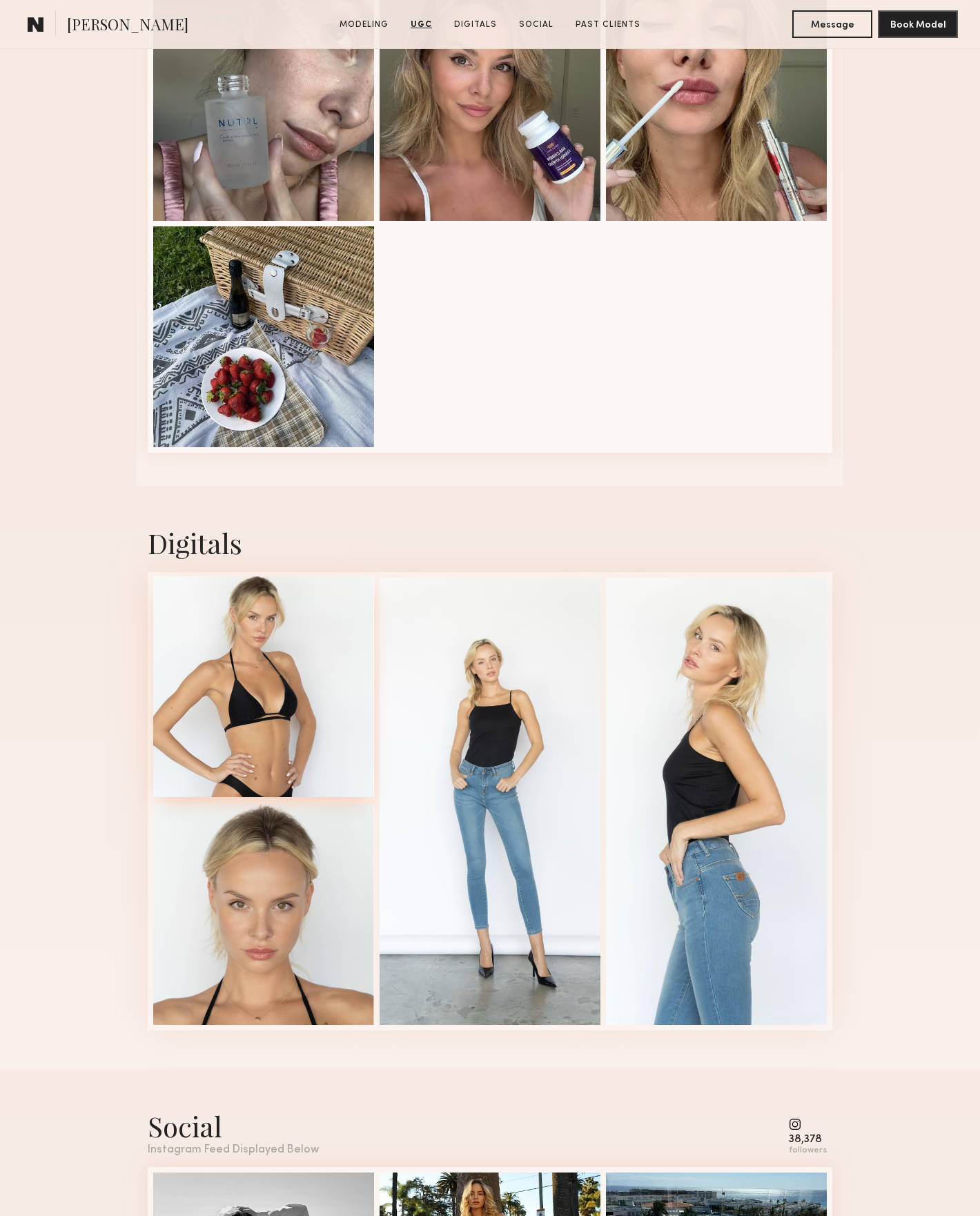
click at [269, 647] on div at bounding box center [264, 687] width 221 height 221
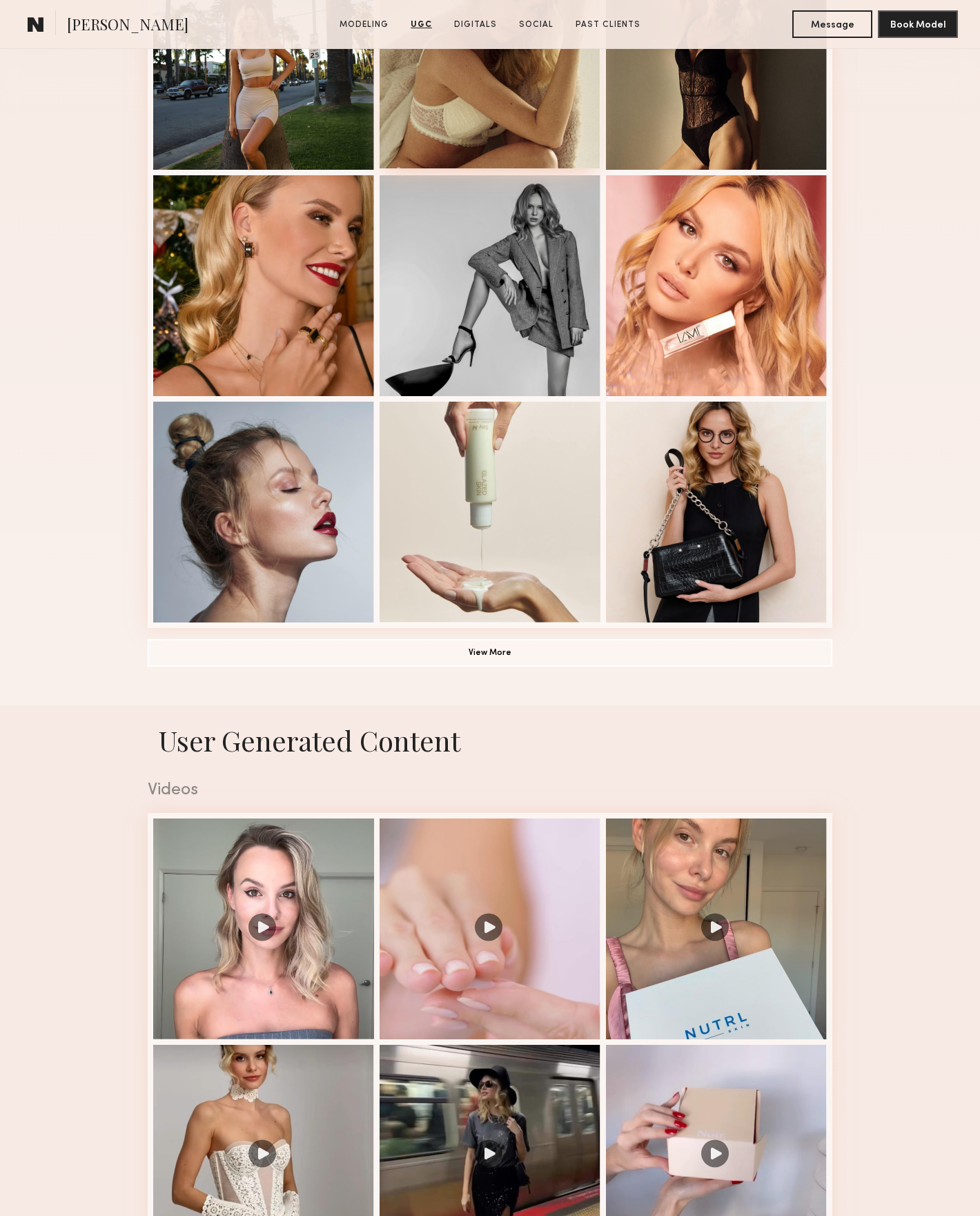
scroll to position [0, 0]
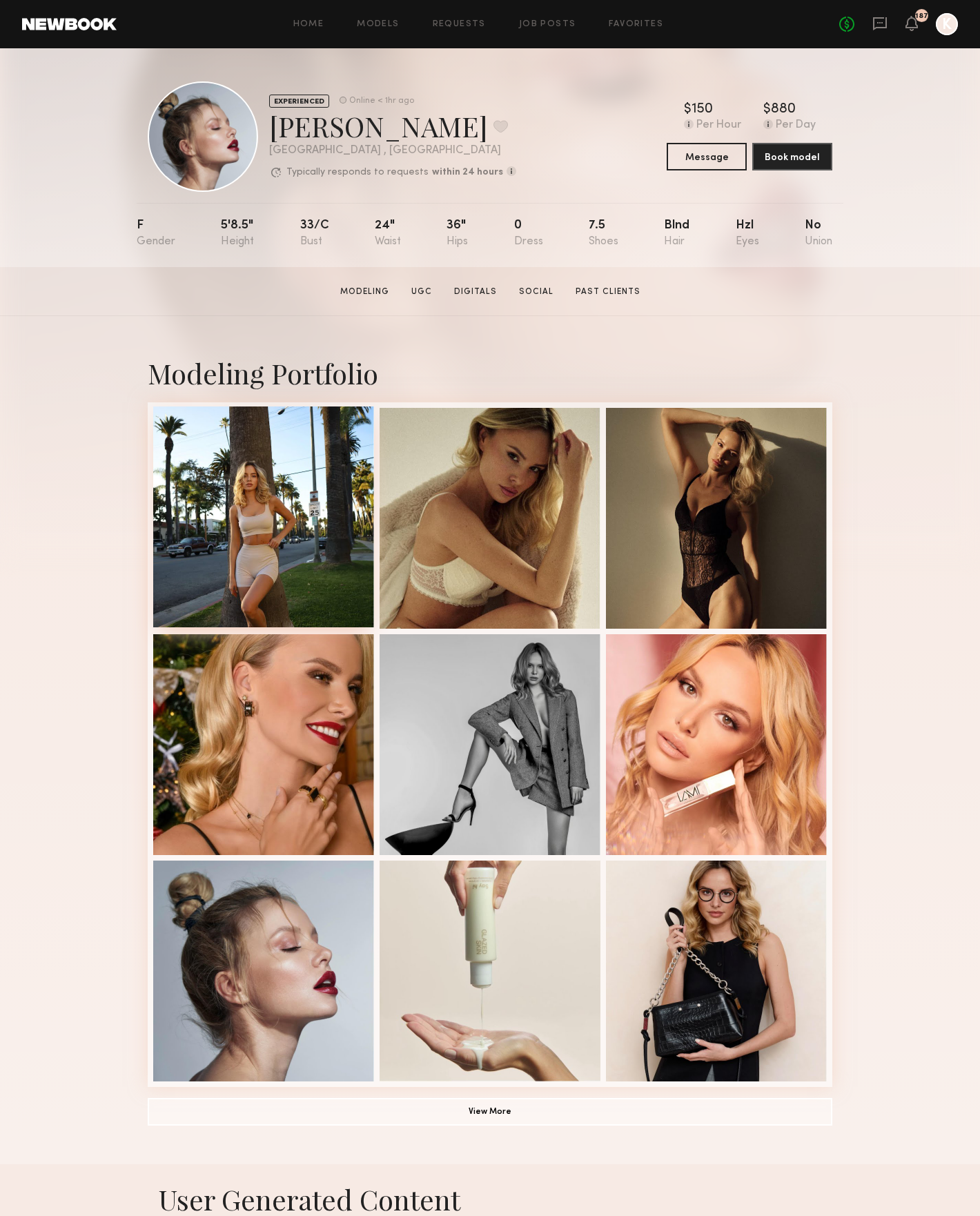
click at [185, 491] on div at bounding box center [264, 517] width 221 height 221
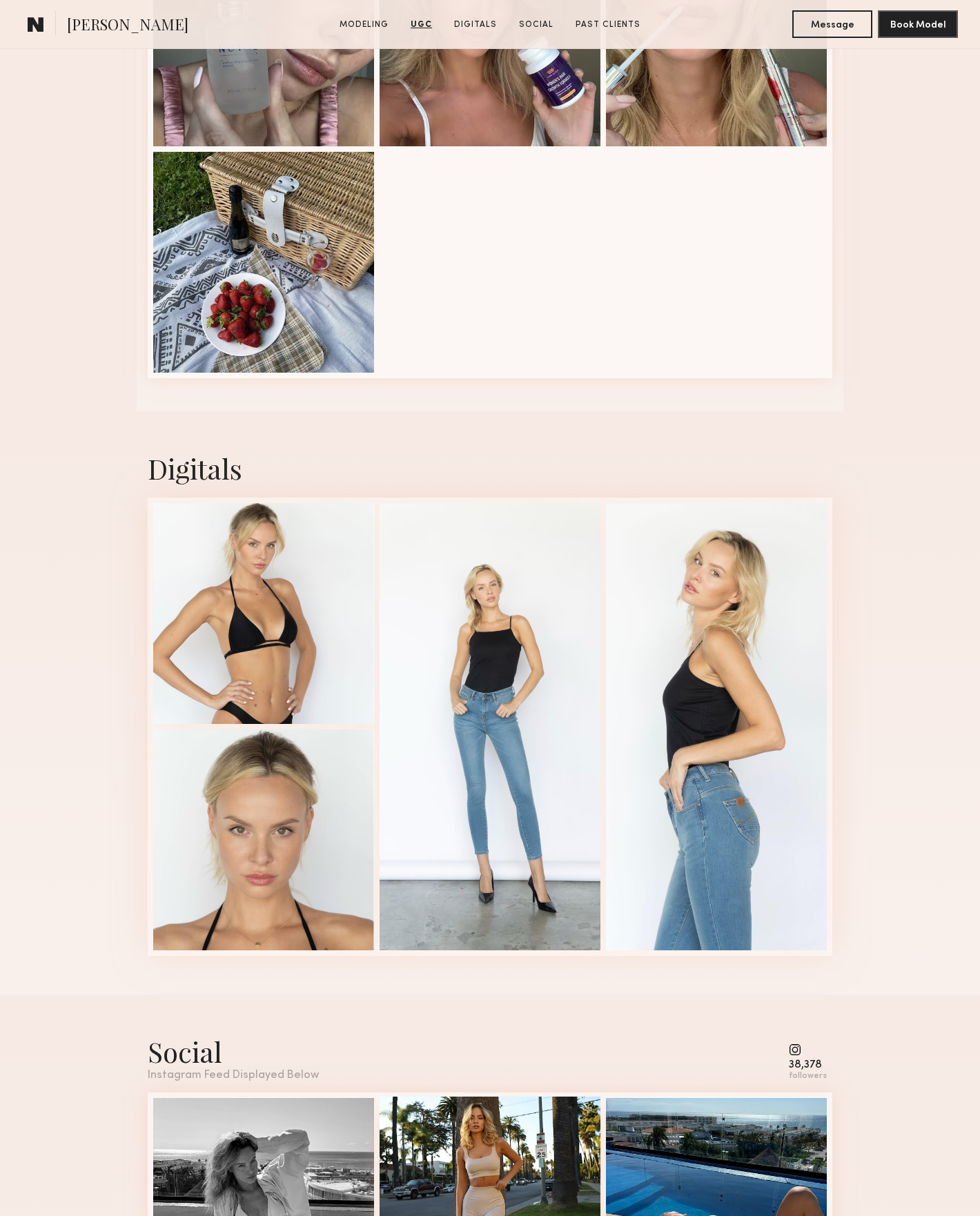
scroll to position [2749, 0]
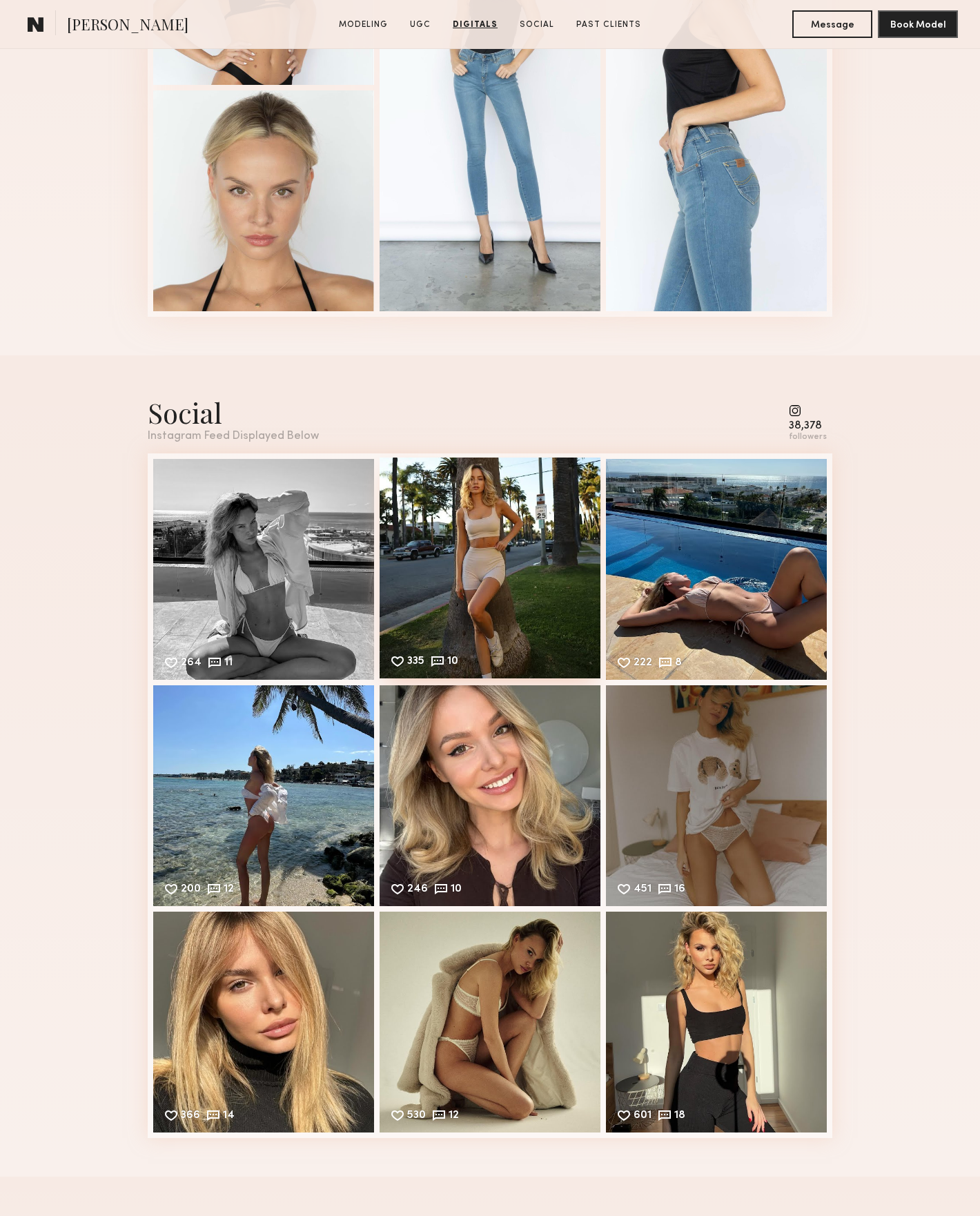
click at [487, 550] on div "335 10 Likes & comments displayed to show model’s engagement" at bounding box center [490, 569] width 221 height 221
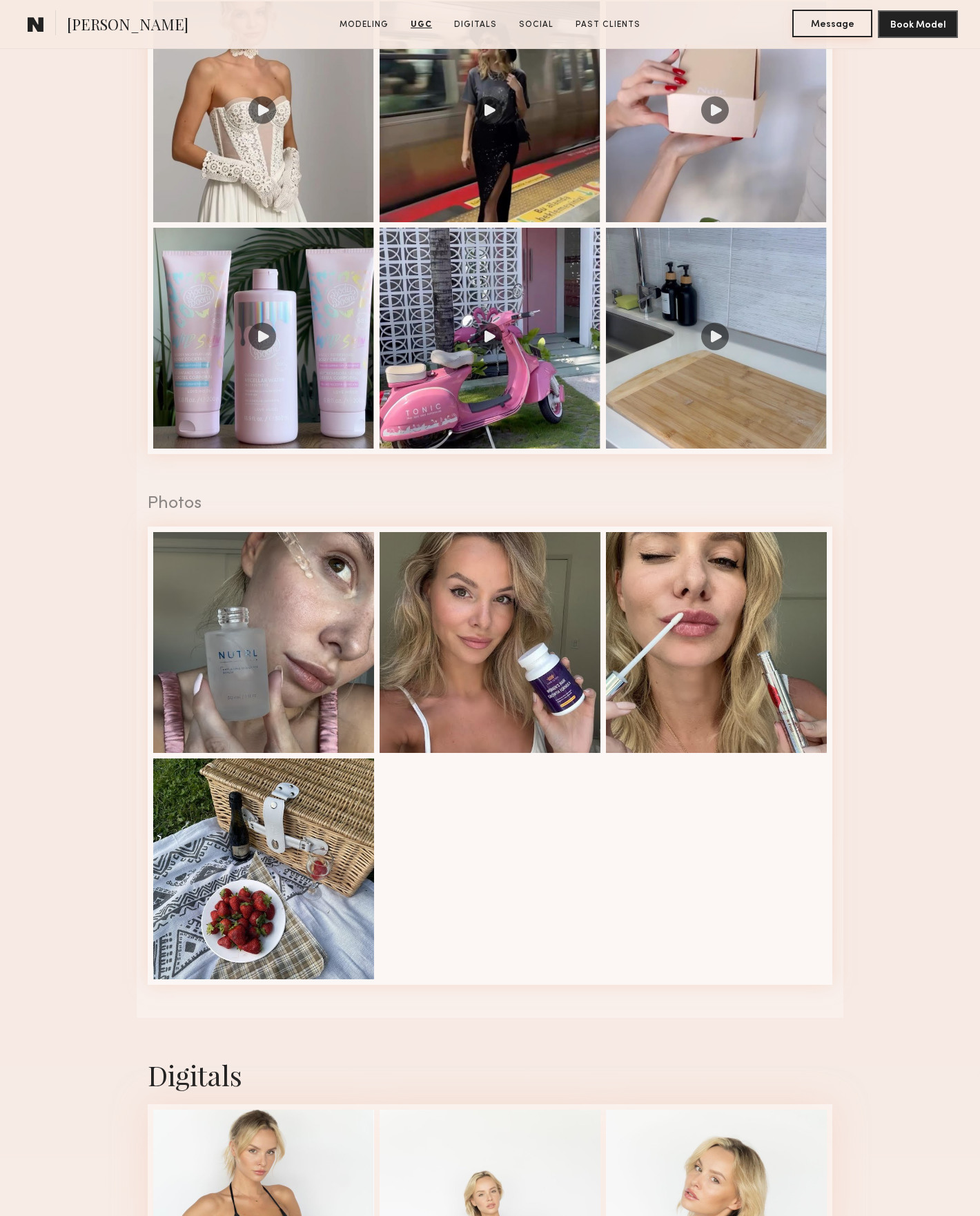
click at [852, 26] on button "Message" at bounding box center [832, 22] width 80 height 27
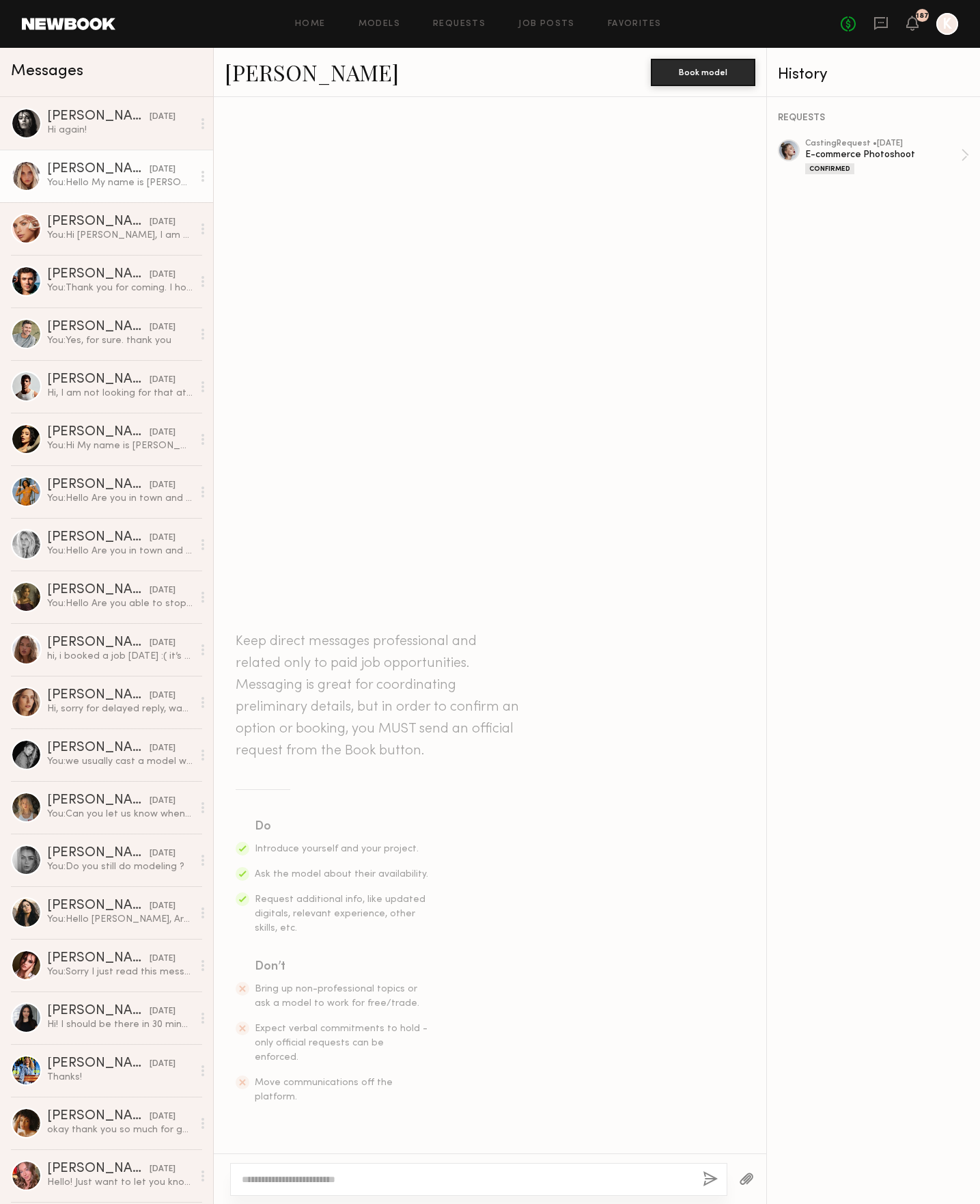
click at [149, 168] on div "07/25/2025" at bounding box center [162, 170] width 26 height 13
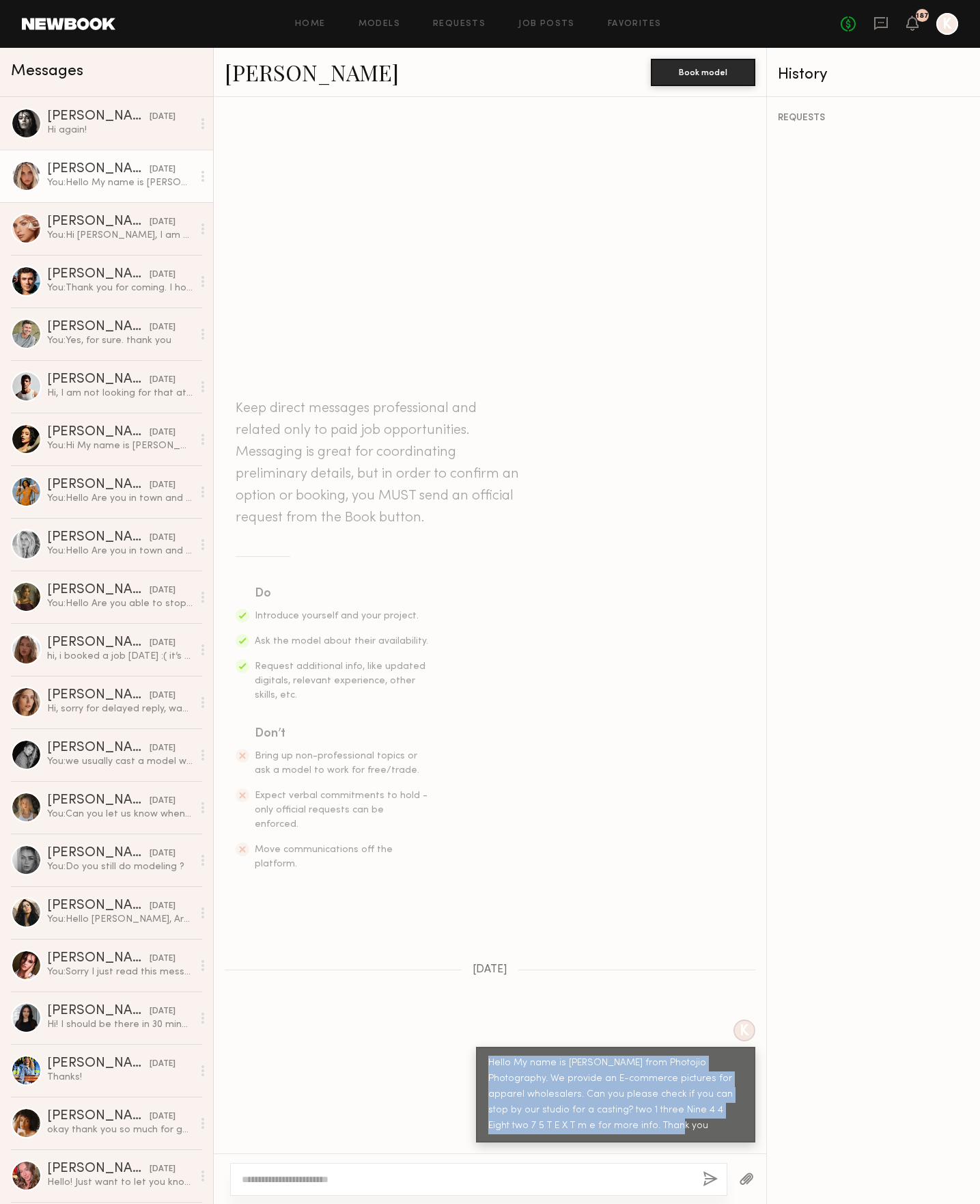
drag, startPoint x: 491, startPoint y: 1067, endPoint x: 627, endPoint y: 1128, distance: 149.1
click at [627, 1128] on div "Hello My name is Kristine from Photojio Photography. We provide an E-commerce p…" at bounding box center [616, 1095] width 255 height 79
copy div "Hello My name is Kristine from Photojio Photography. We provide an E-commerce p…"
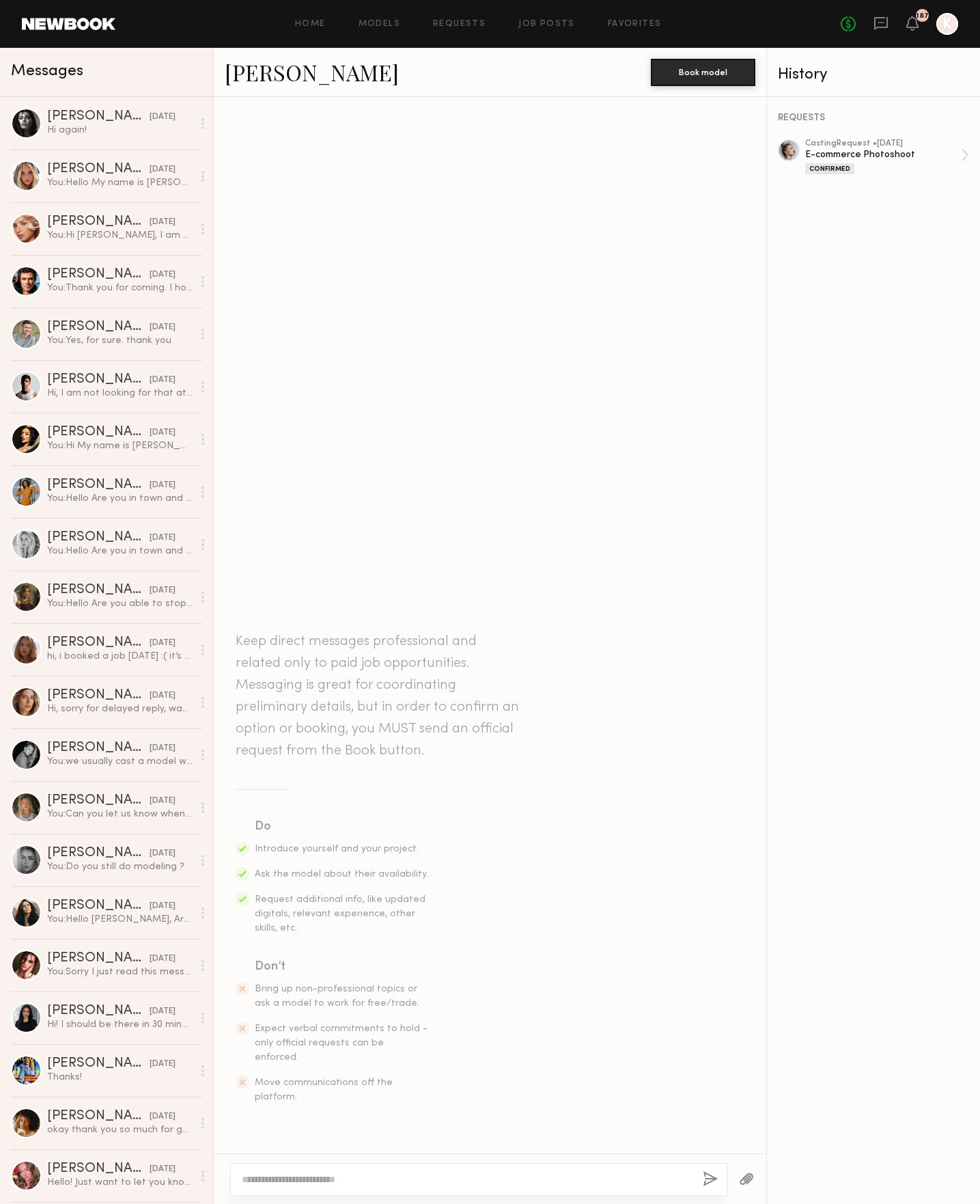
click at [305, 1177] on textarea at bounding box center [467, 1180] width 451 height 14
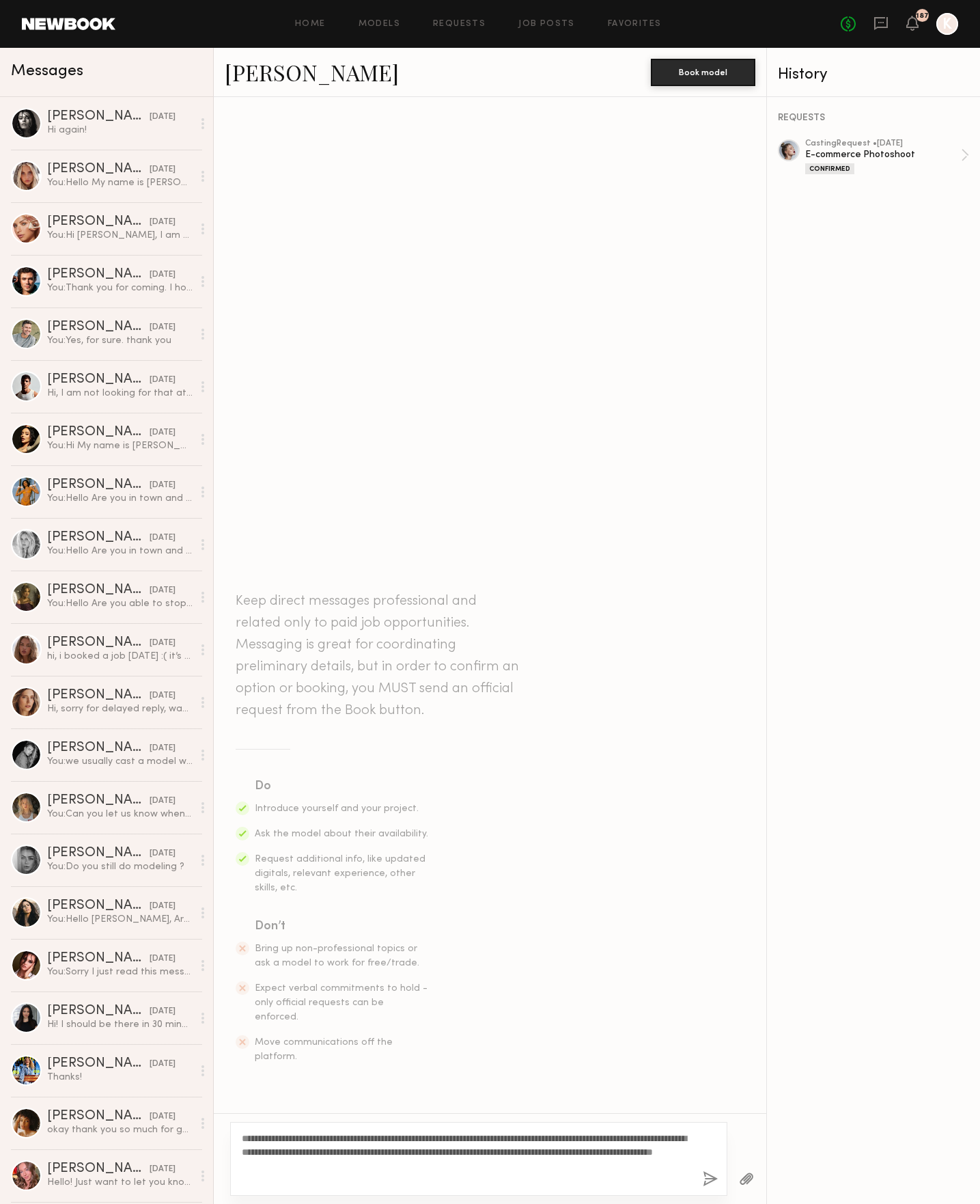
type textarea "**********"
click at [718, 1177] on div "**********" at bounding box center [478, 1159] width 497 height 74
click at [707, 1175] on button "button" at bounding box center [710, 1180] width 15 height 17
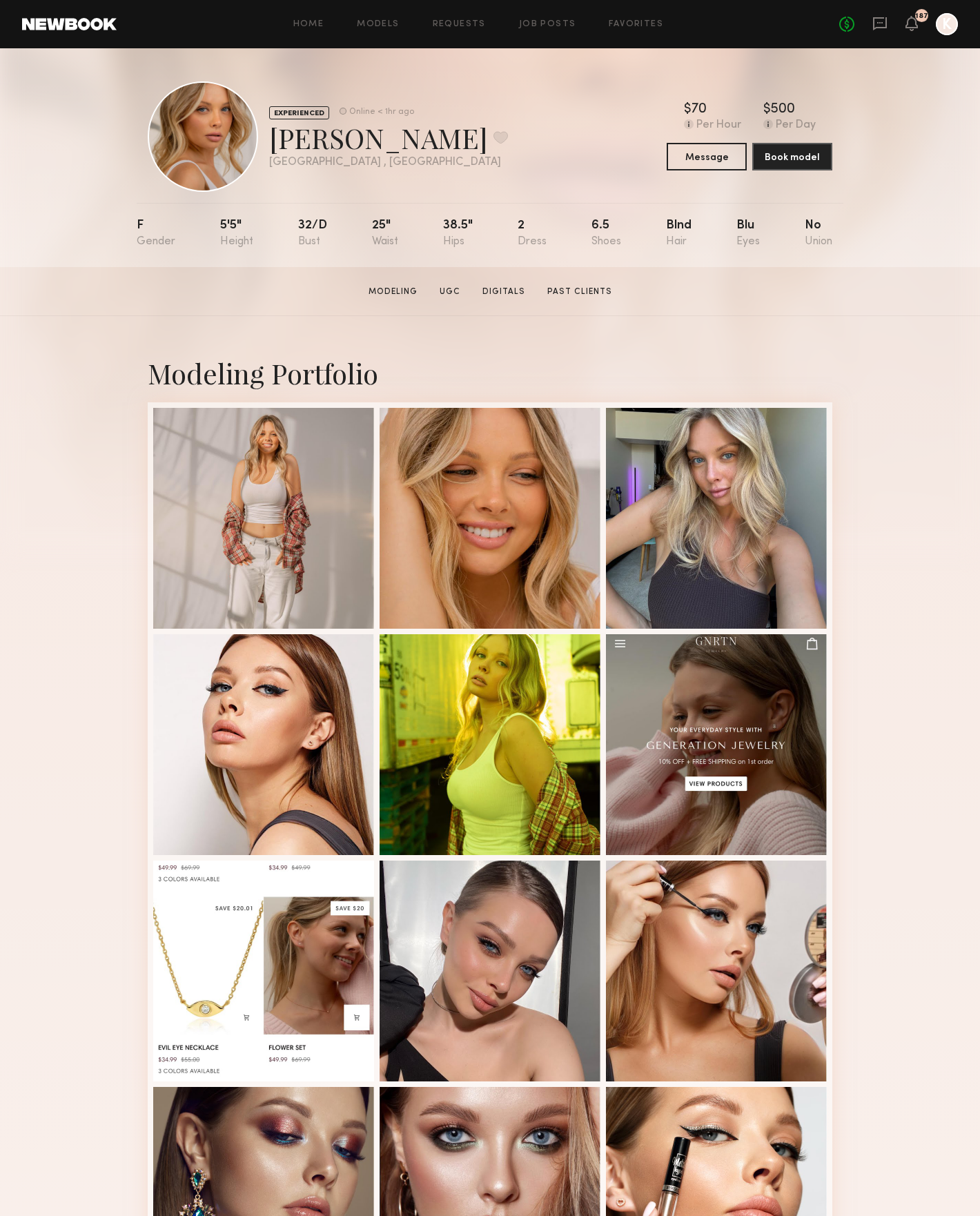
click at [453, 285] on section "Modeling UGC Digitals Past Clients" at bounding box center [491, 291] width 255 height 14
click at [453, 288] on link "UGC" at bounding box center [451, 291] width 32 height 12
click at [523, 289] on link "Digitals" at bounding box center [503, 291] width 53 height 12
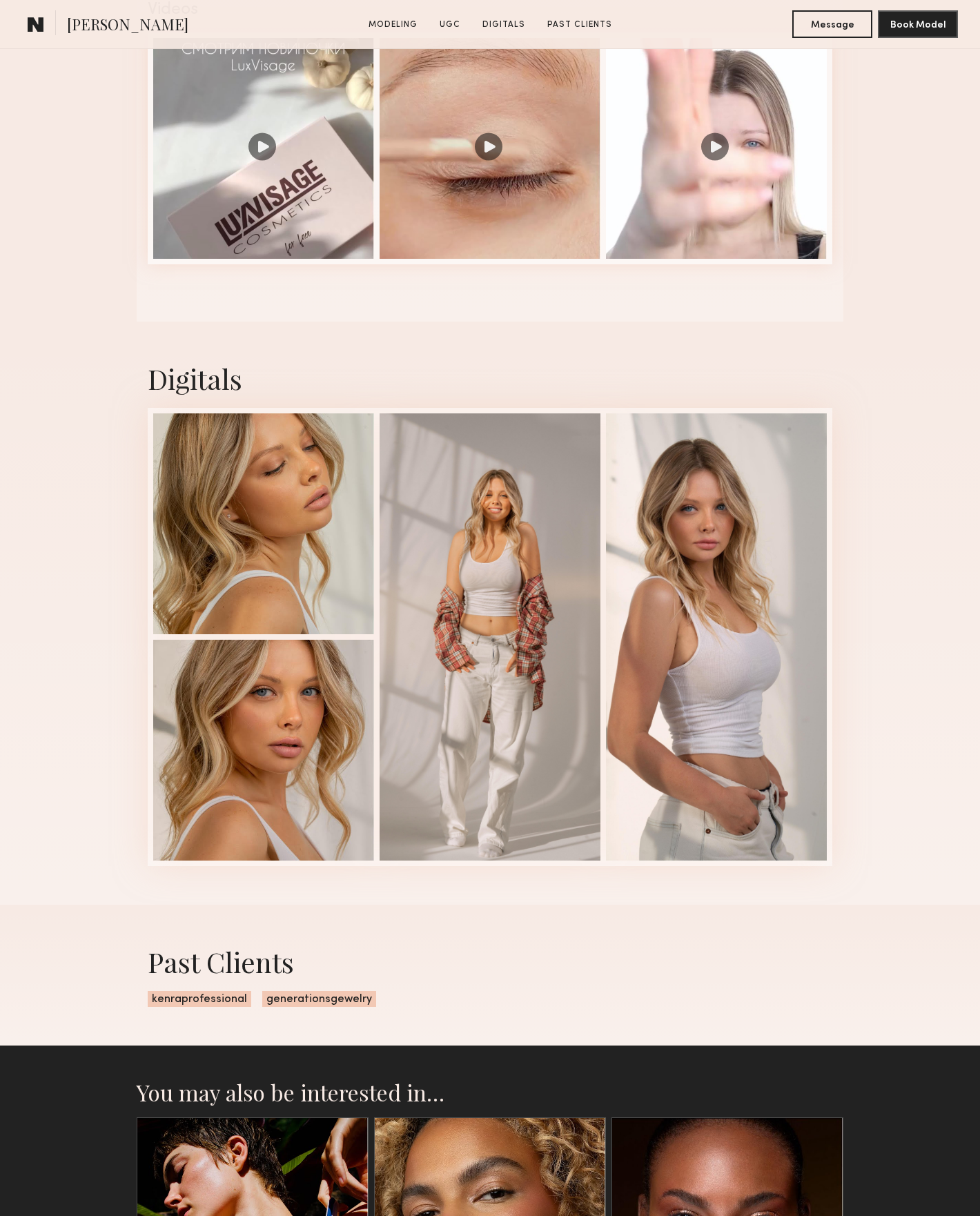
scroll to position [1704, 0]
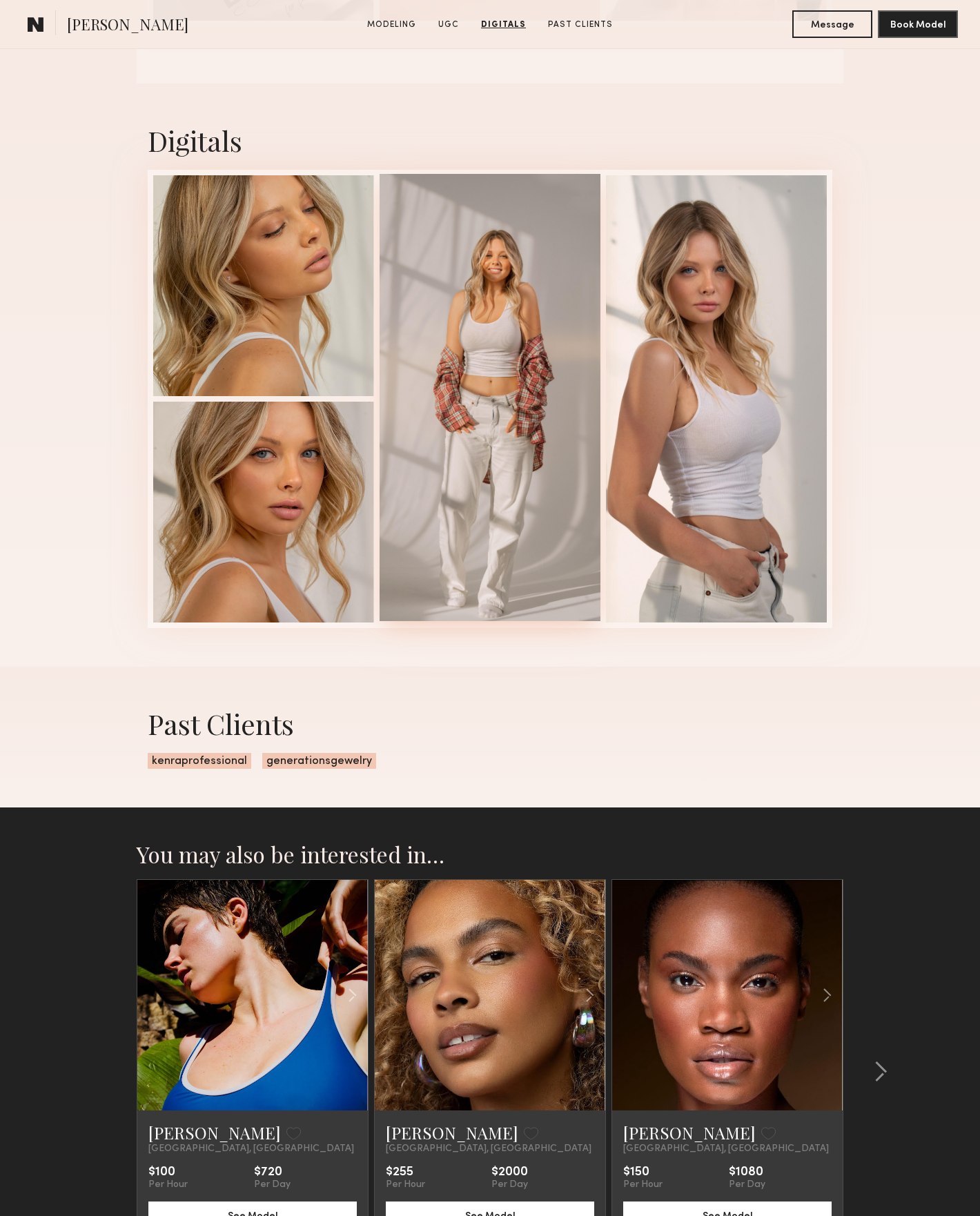
click at [542, 351] on div at bounding box center [490, 398] width 221 height 448
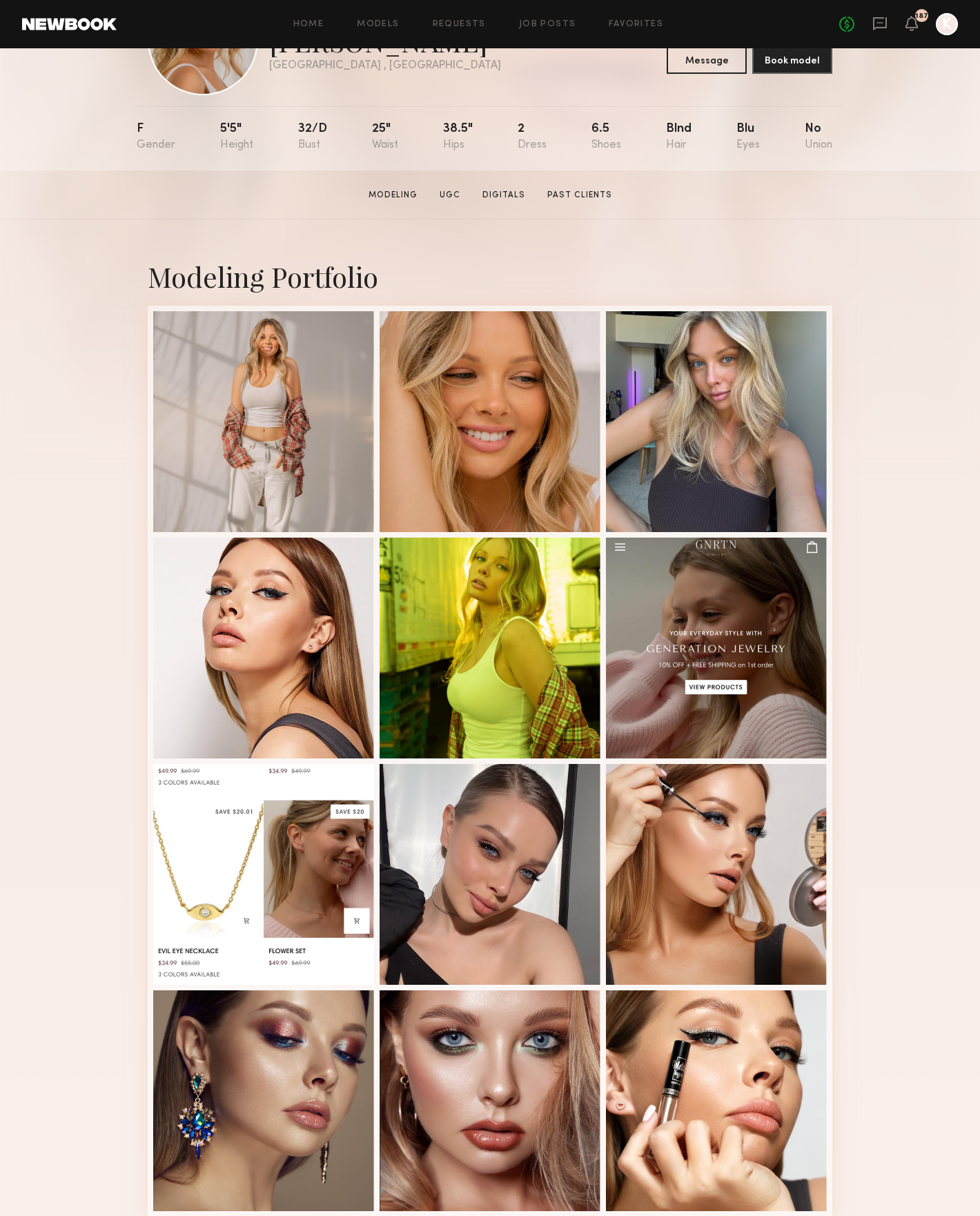
scroll to position [0, 0]
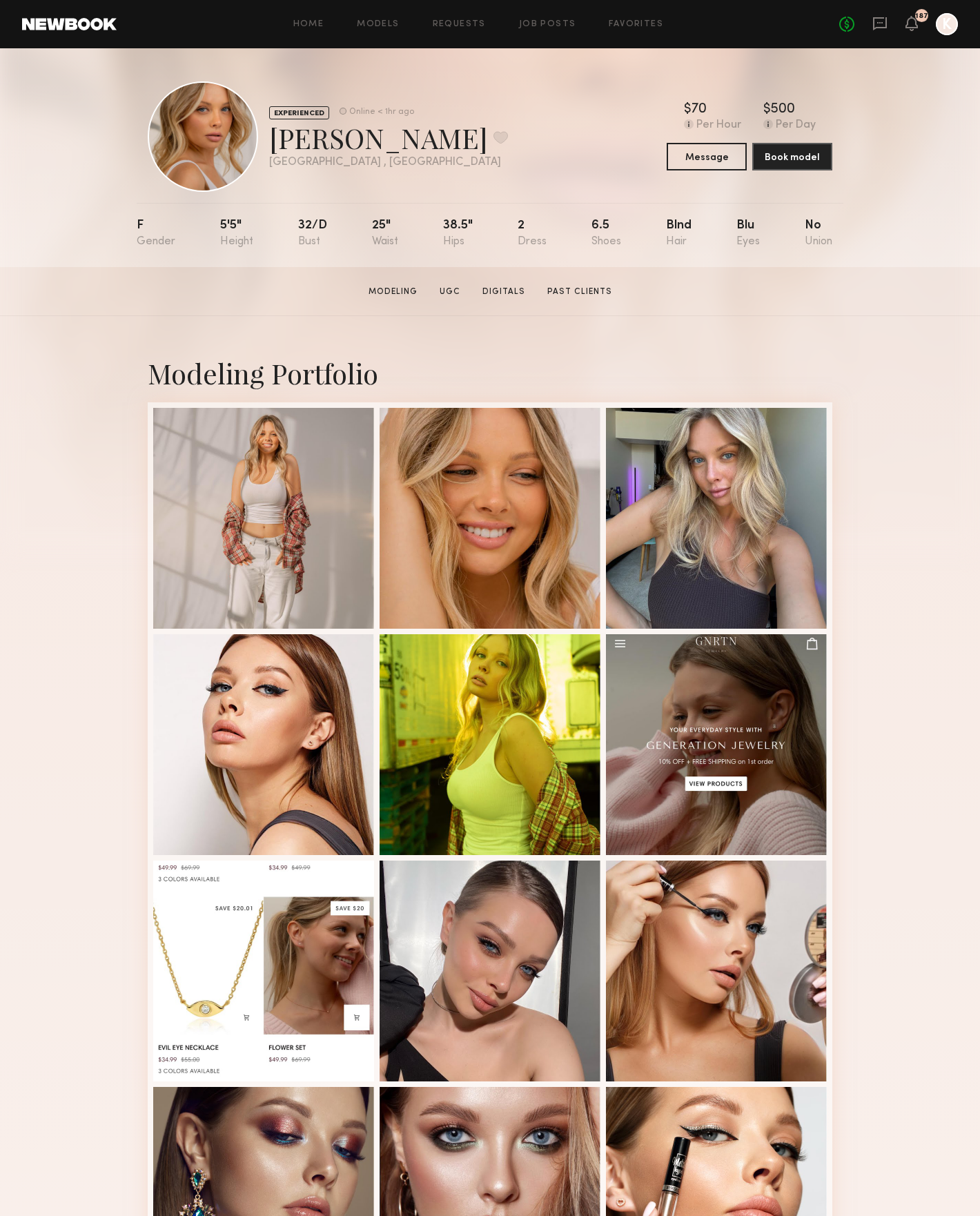
click at [82, 15] on header "Home Models Requests Job Posts Favorites Sign Out No fees up to $5,000 187 K" at bounding box center [490, 24] width 980 height 49
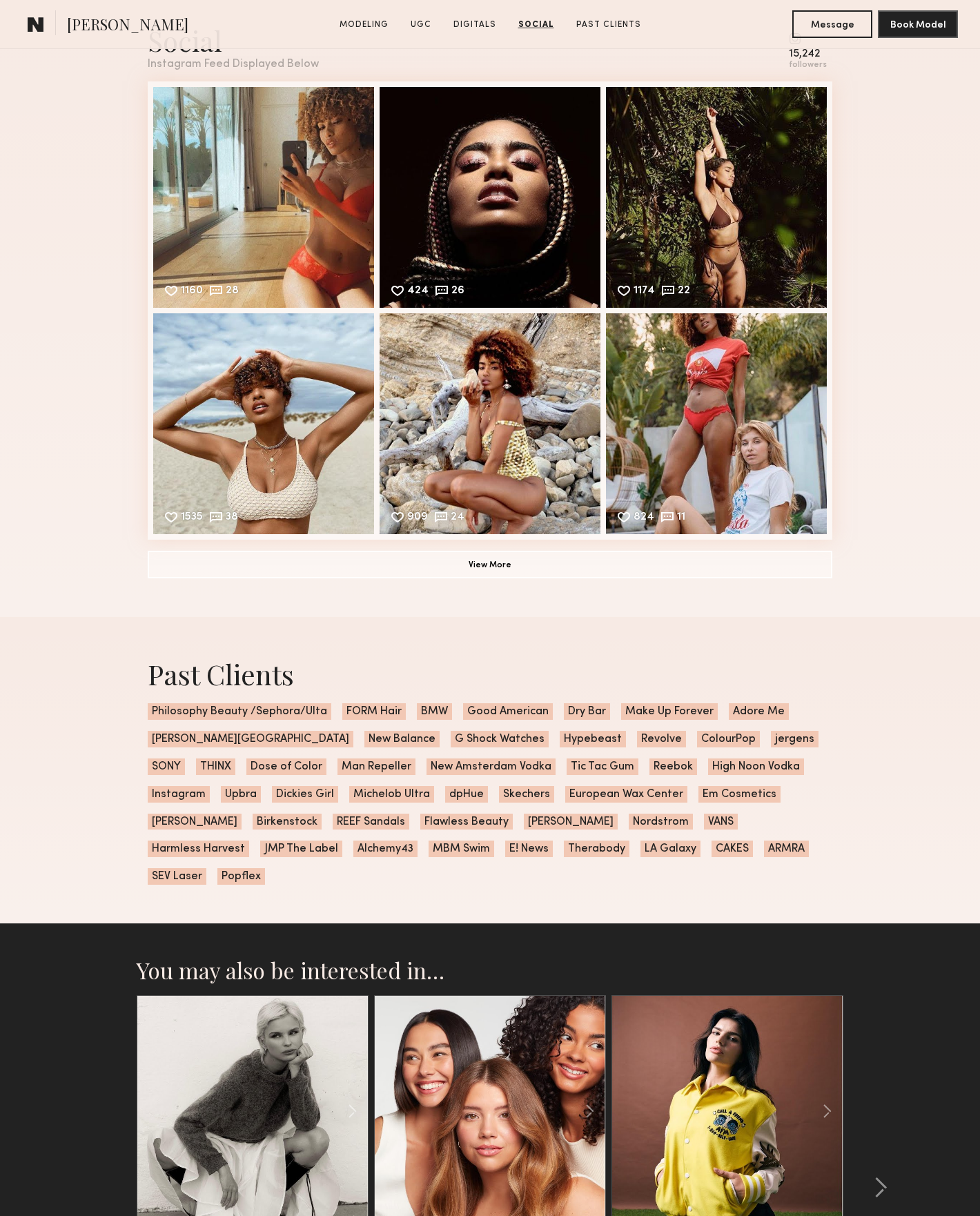
scroll to position [3357, 0]
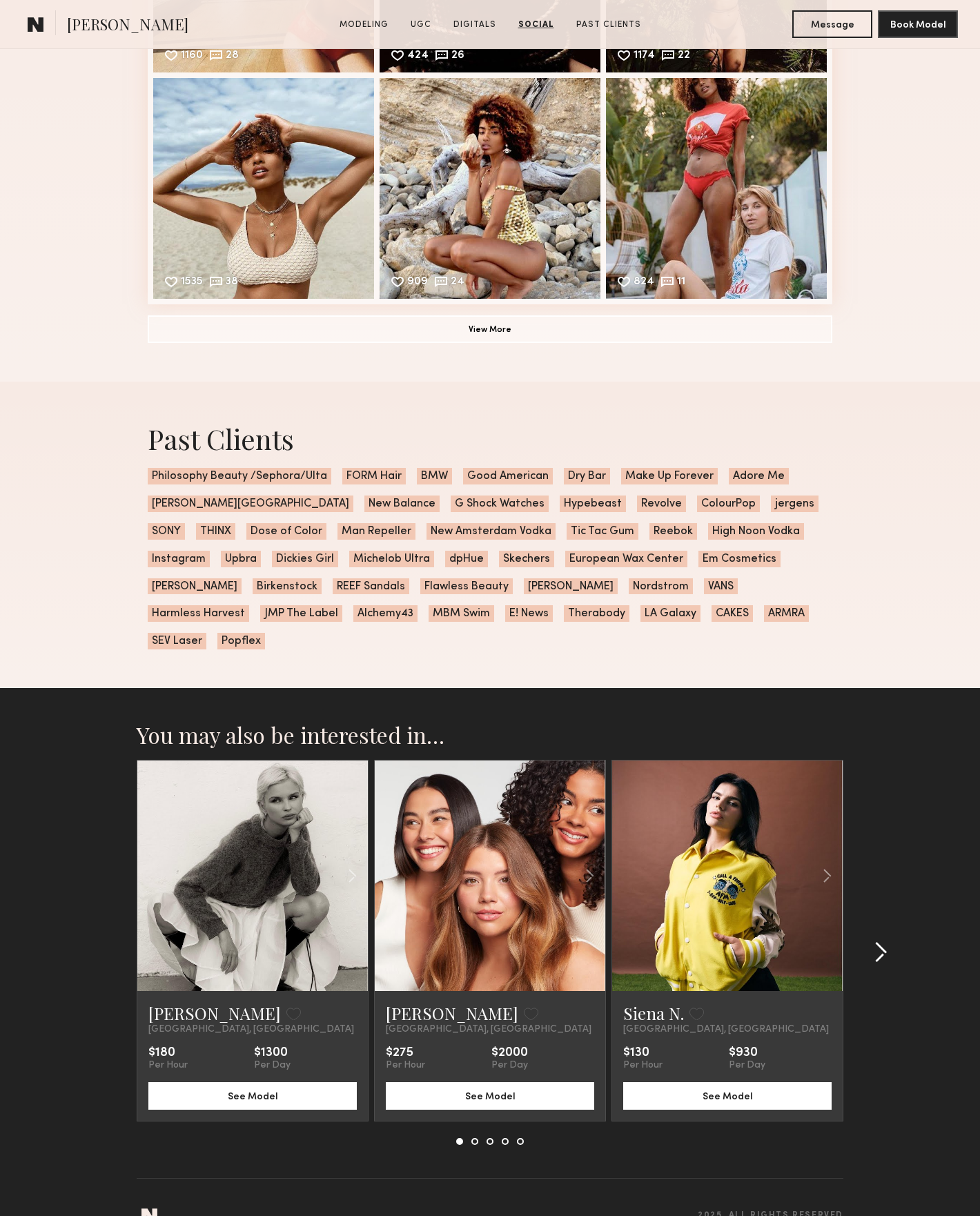
click at [879, 942] on common-icon at bounding box center [881, 953] width 14 height 22
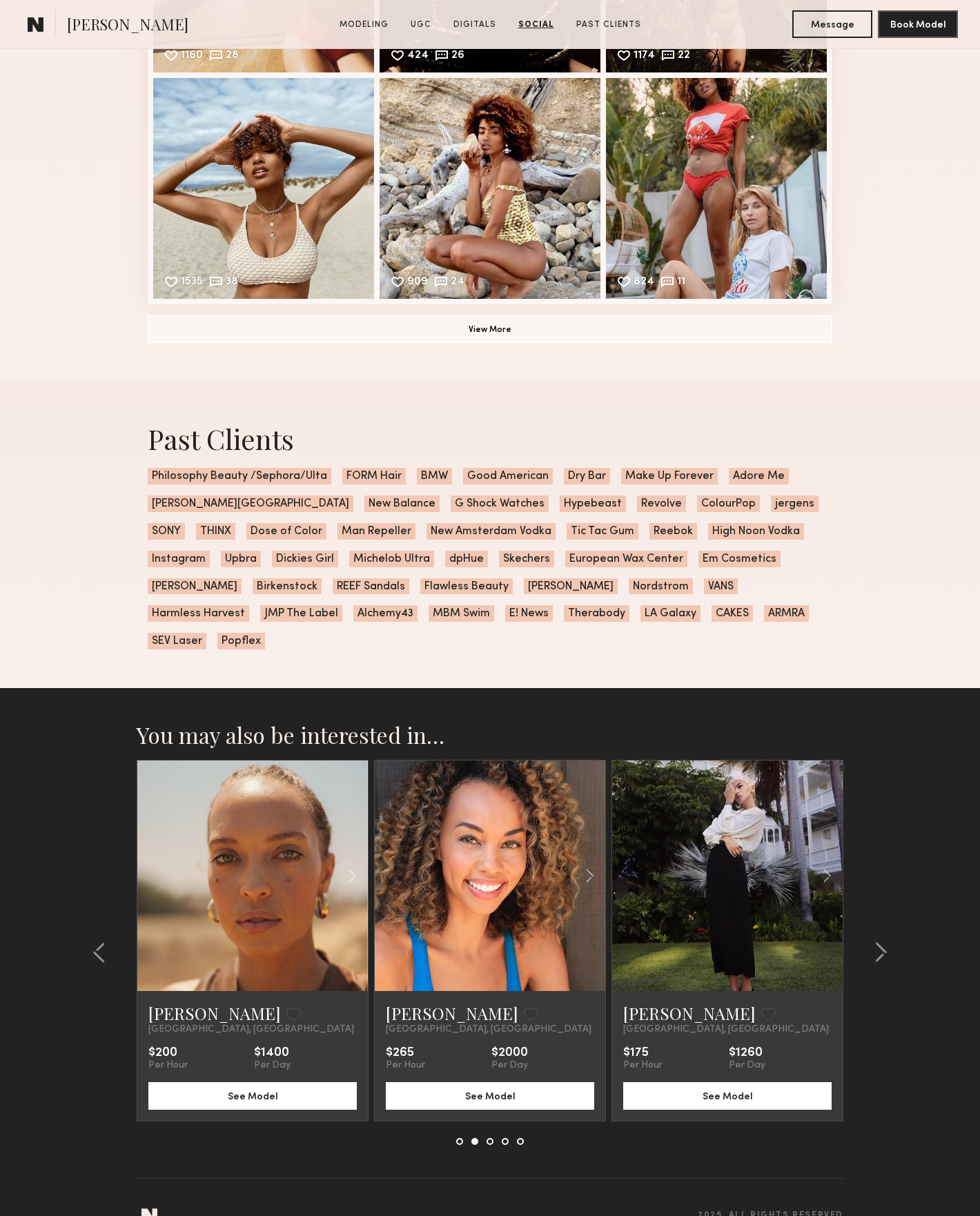
click at [745, 828] on link at bounding box center [728, 876] width 79 height 230
click at [881, 942] on common-icon at bounding box center [881, 953] width 14 height 22
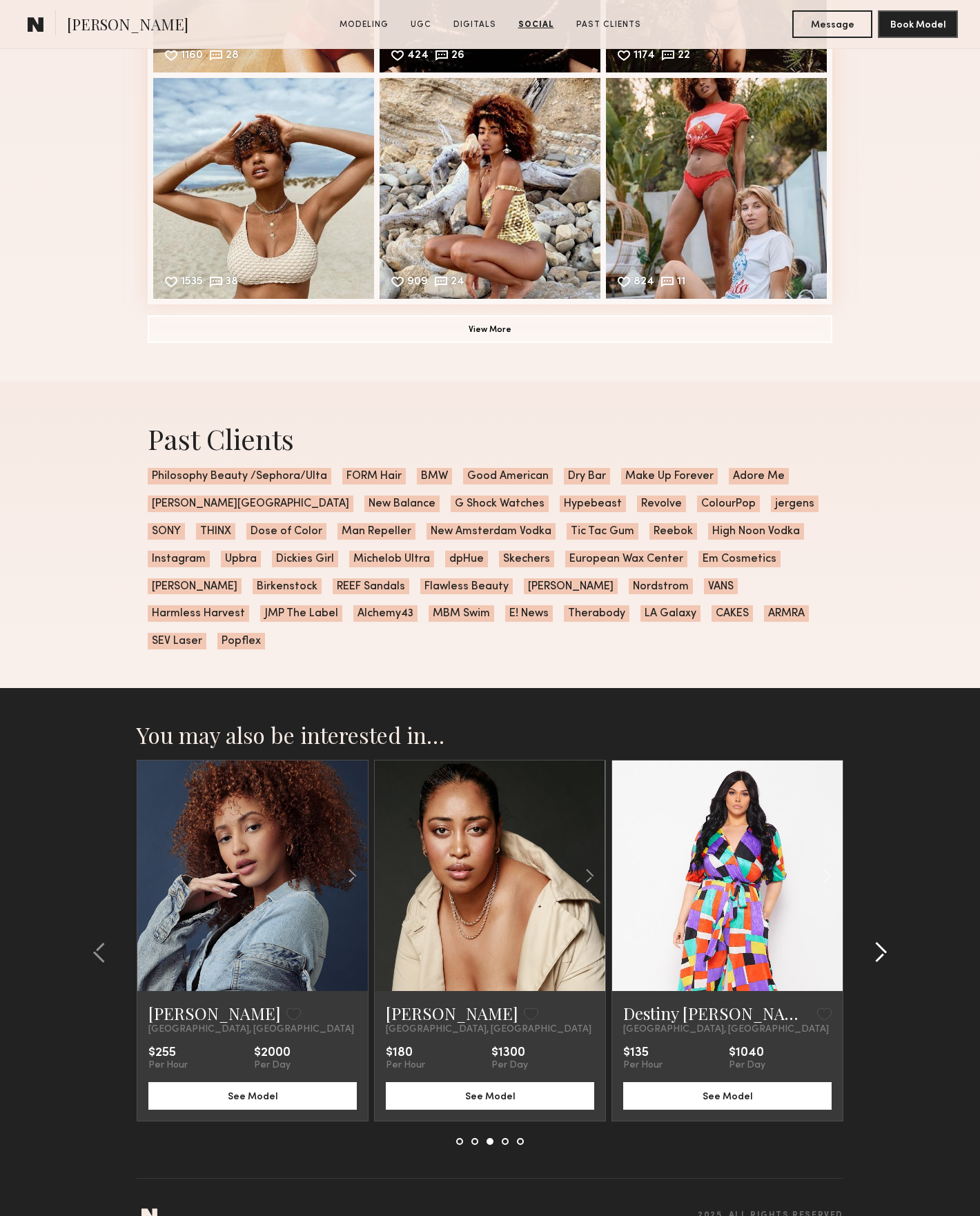
click at [881, 942] on common-icon at bounding box center [881, 953] width 14 height 22
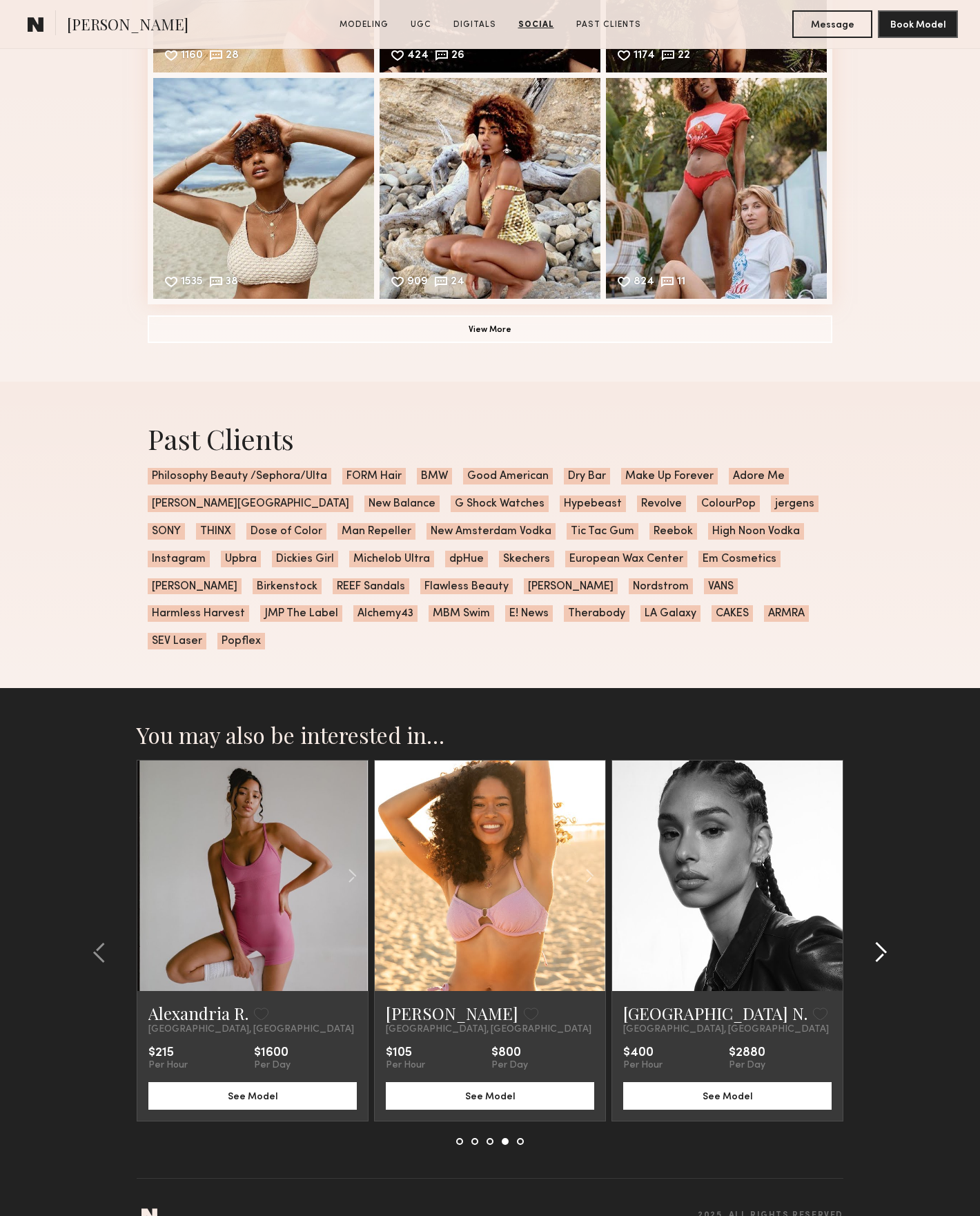
click at [881, 942] on common-icon at bounding box center [881, 953] width 14 height 22
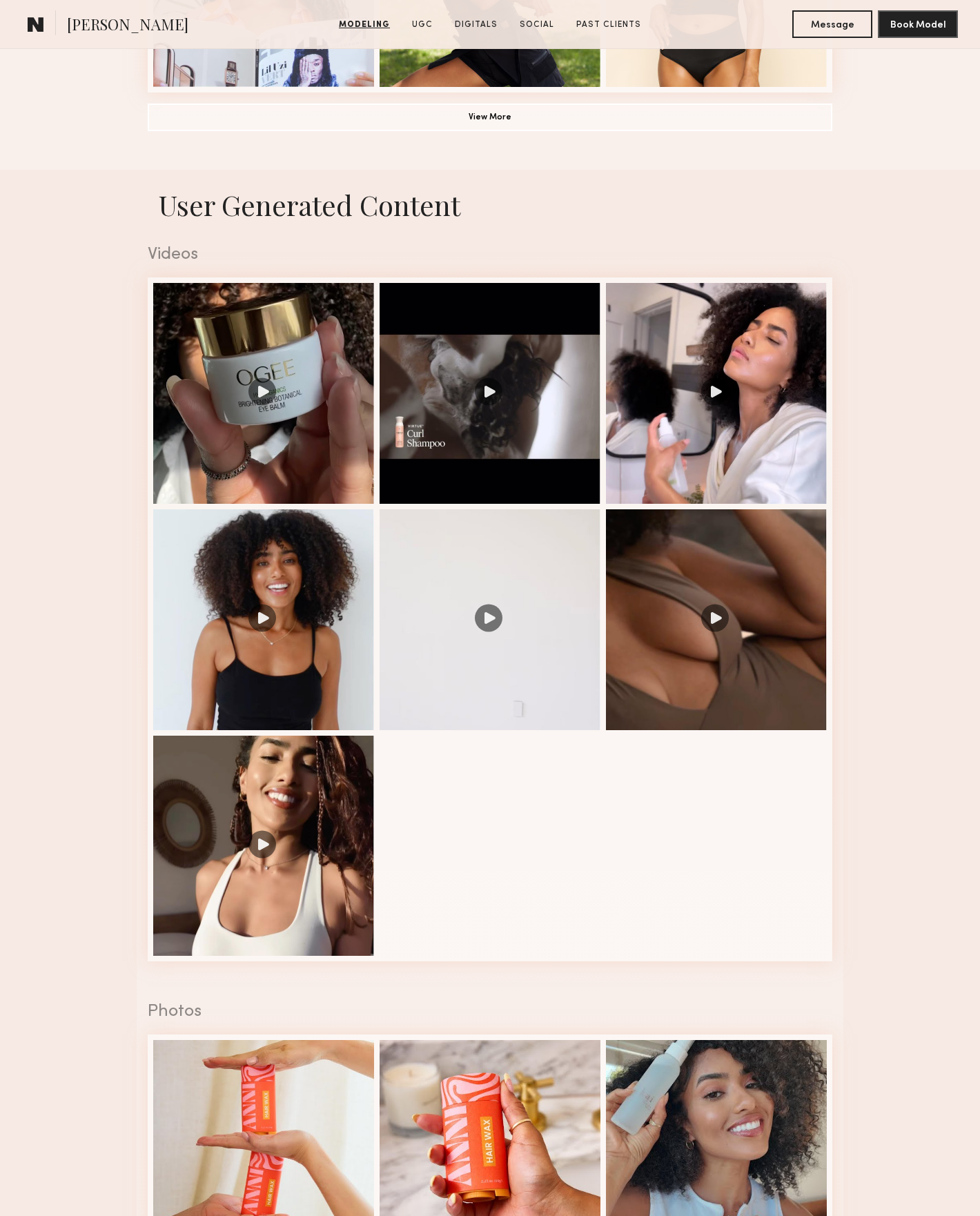
scroll to position [260, 0]
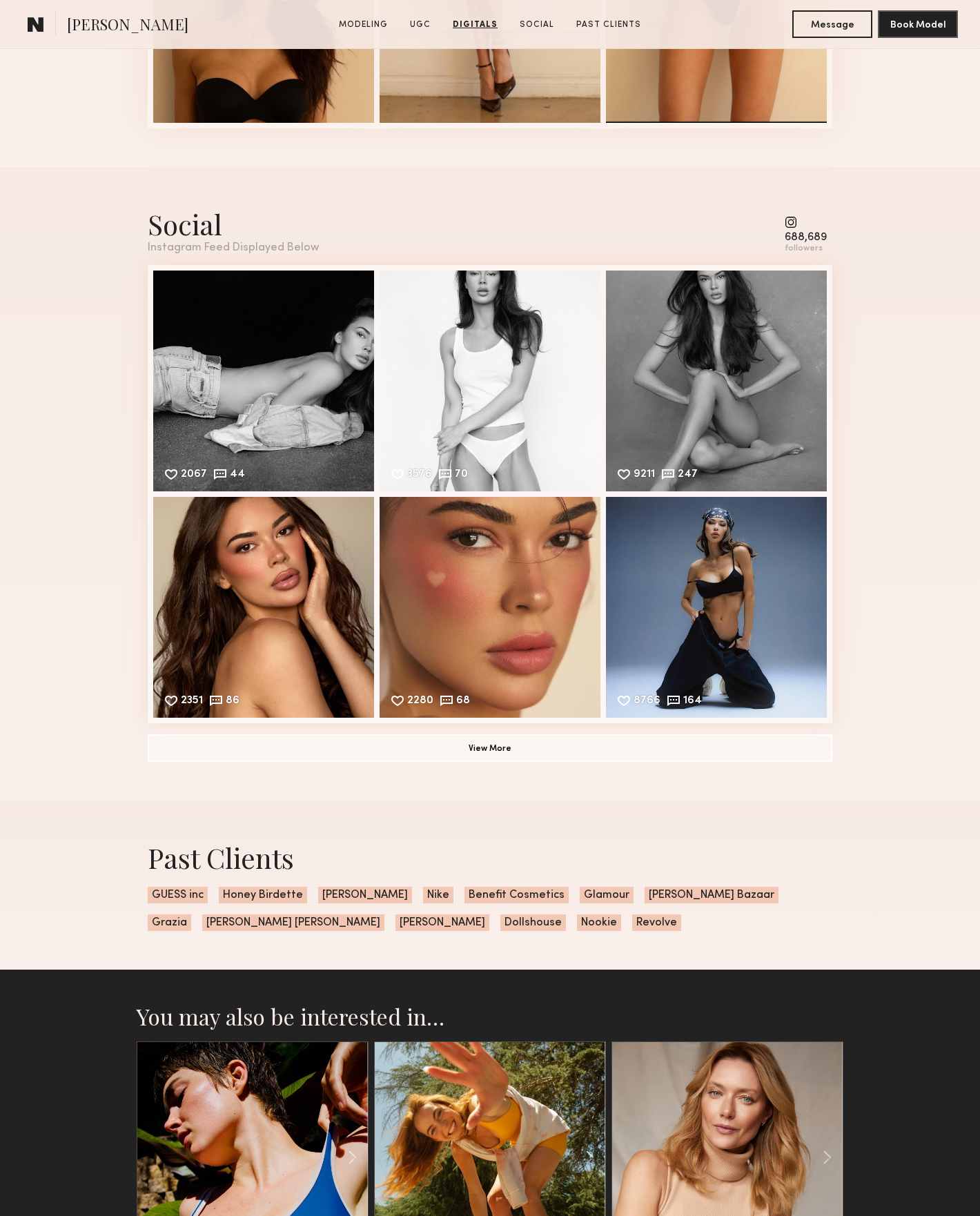
scroll to position [3022, 0]
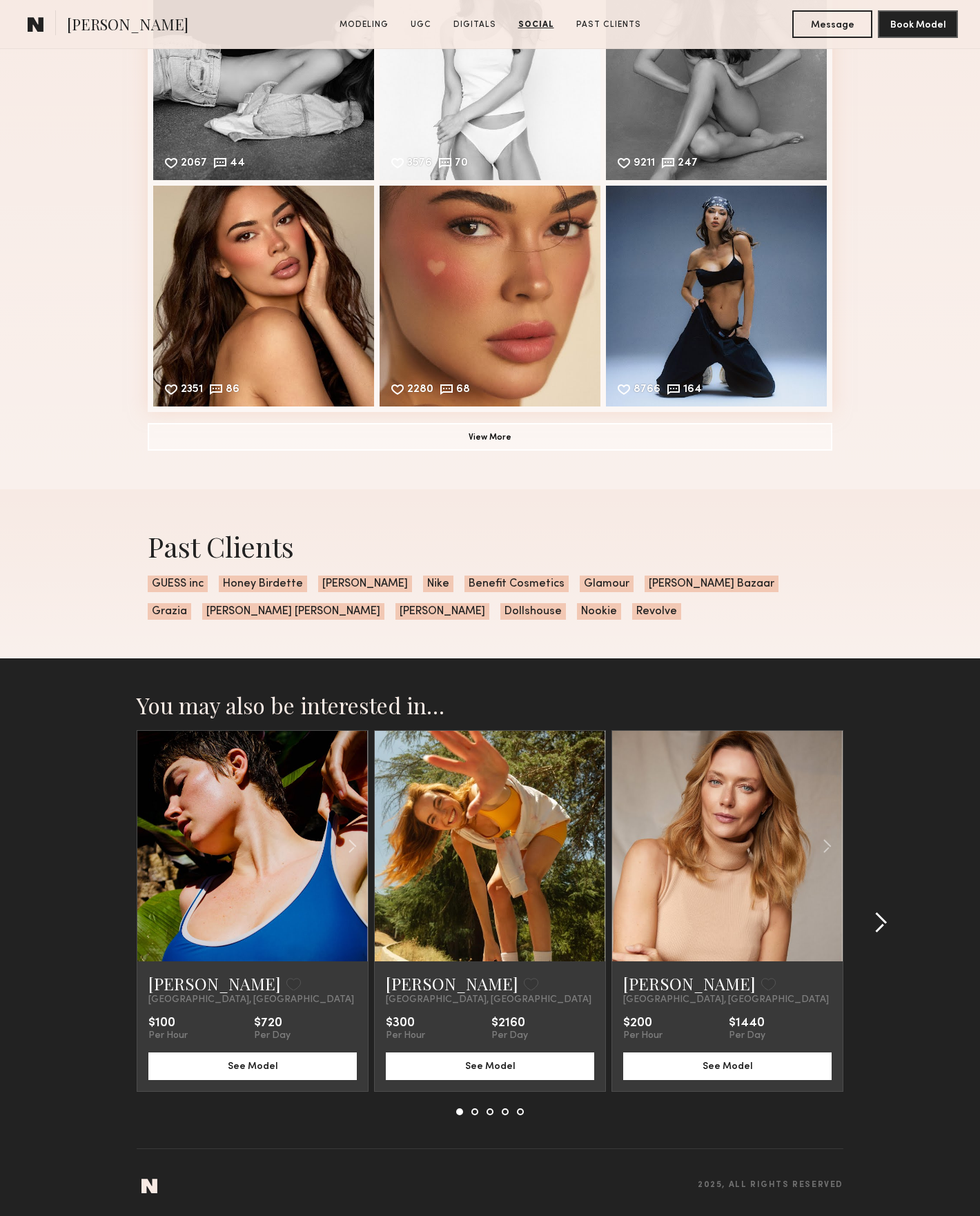
click at [879, 913] on common-icon at bounding box center [881, 923] width 14 height 22
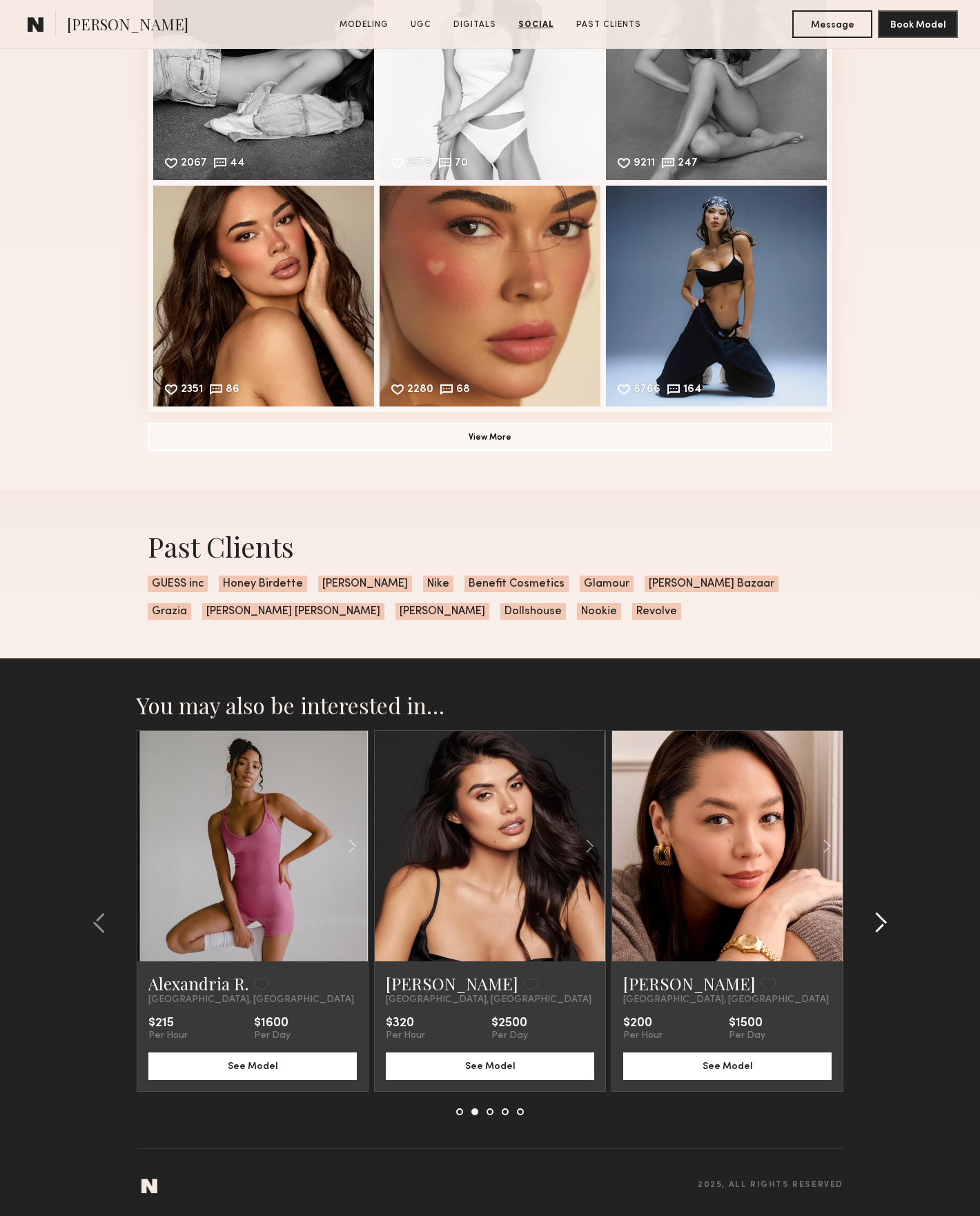
click at [894, 920] on div at bounding box center [877, 923] width 67 height 385
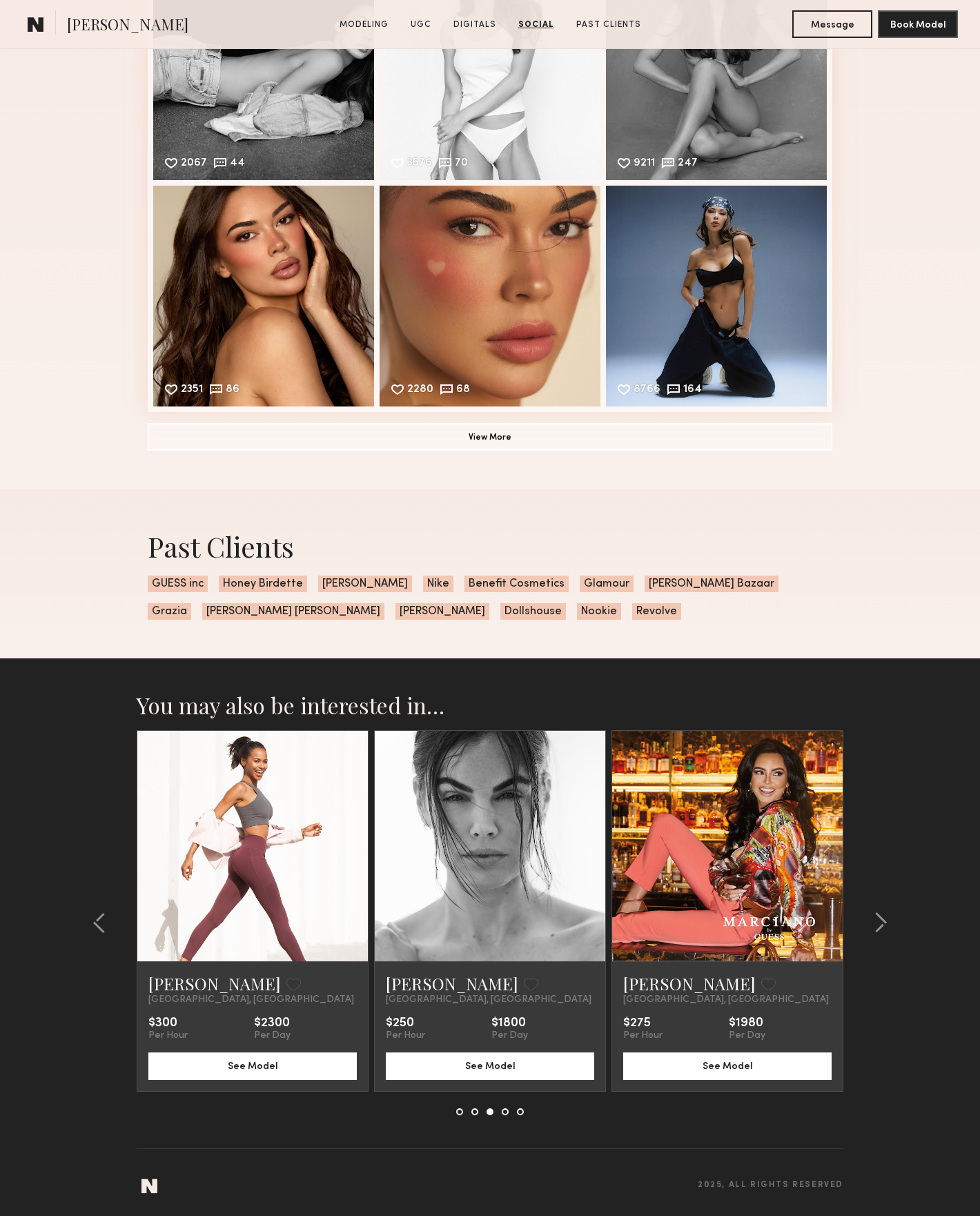
click at [528, 835] on link at bounding box center [490, 846] width 79 height 230
click at [883, 921] on common-icon at bounding box center [881, 923] width 14 height 22
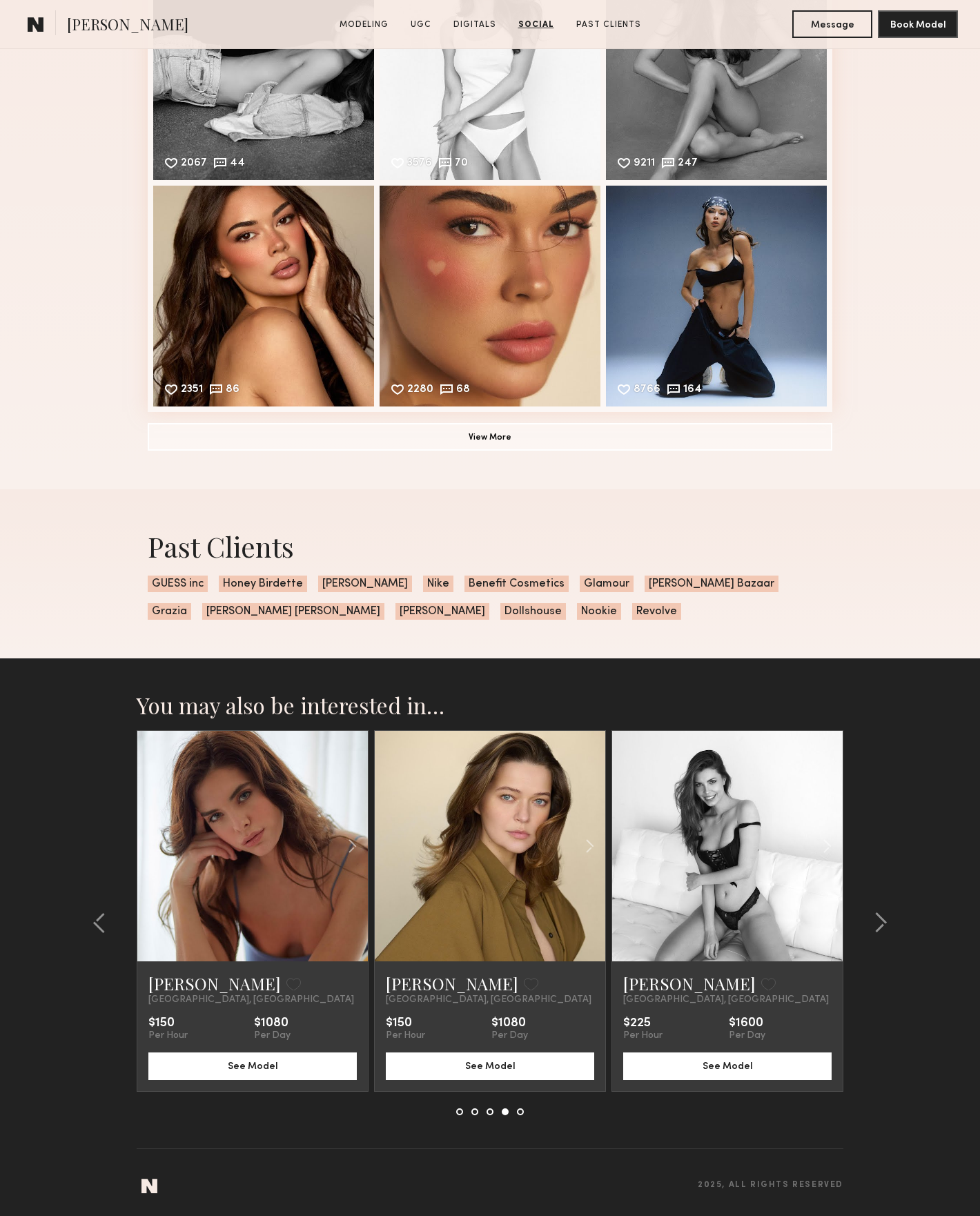
click at [720, 869] on link at bounding box center [728, 846] width 79 height 230
click at [314, 824] on div at bounding box center [330, 846] width 76 height 230
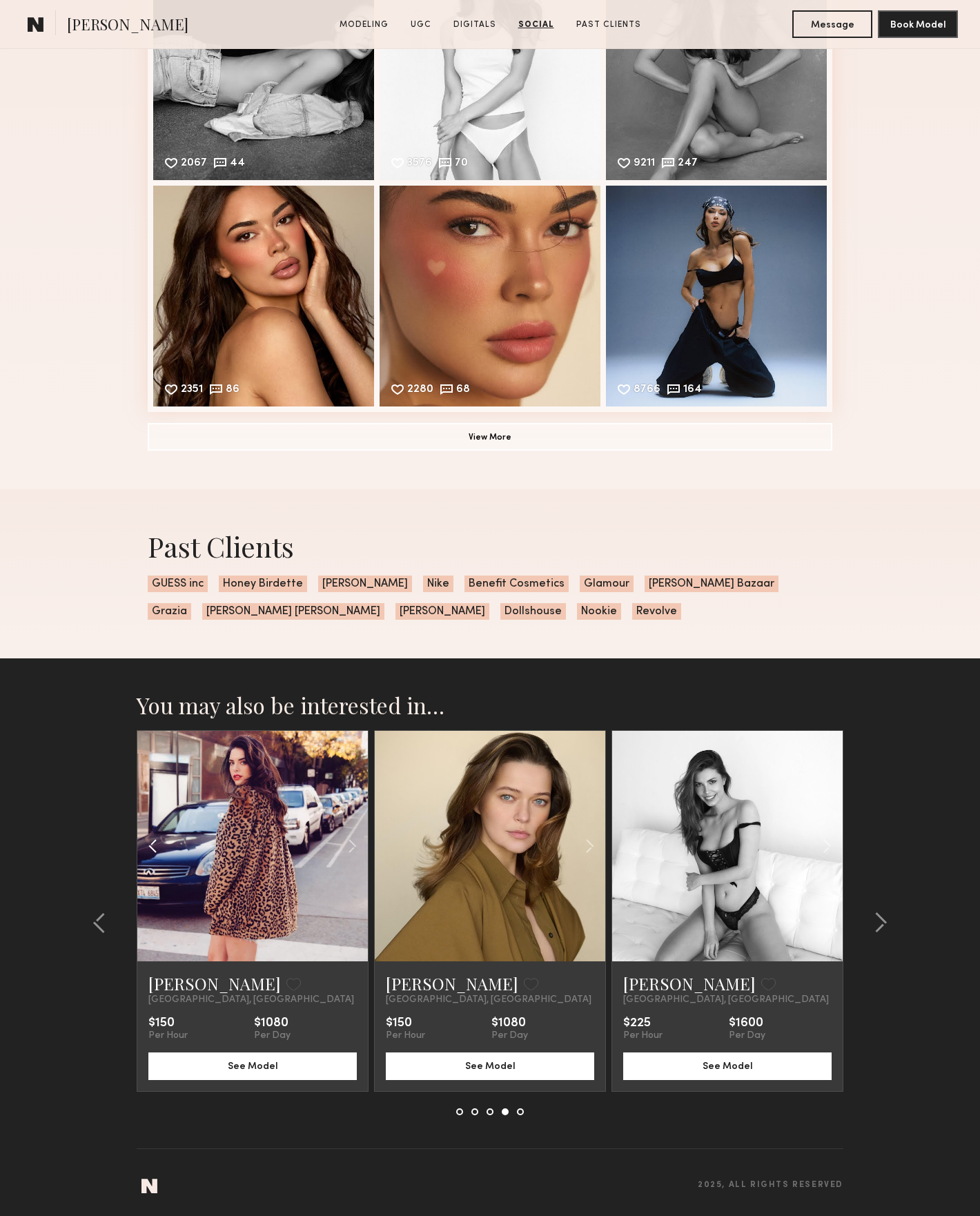
click at [206, 802] on div at bounding box center [175, 846] width 76 height 230
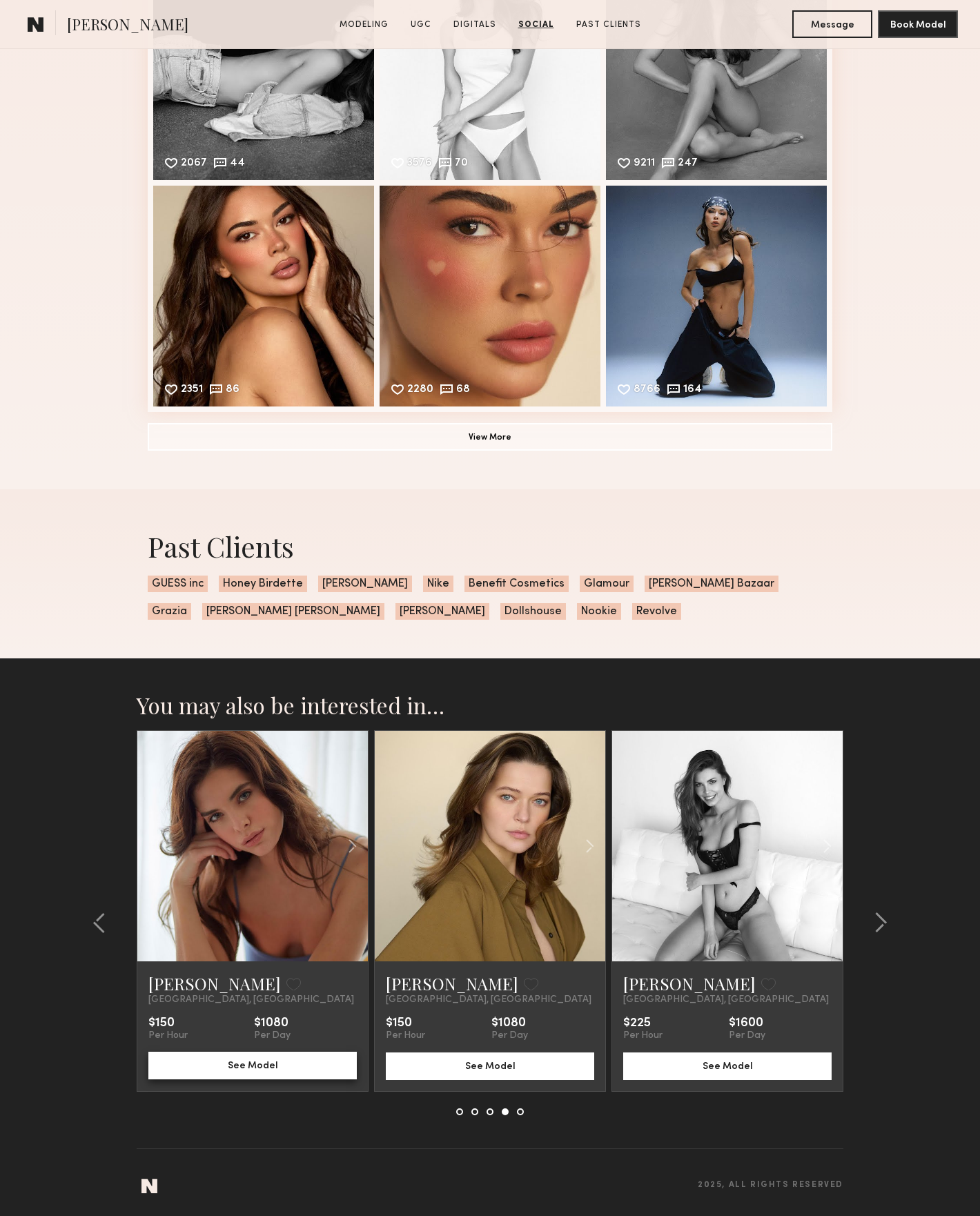
click at [256, 1064] on button "See Model" at bounding box center [252, 1065] width 209 height 27
click at [880, 918] on common-icon at bounding box center [881, 923] width 14 height 22
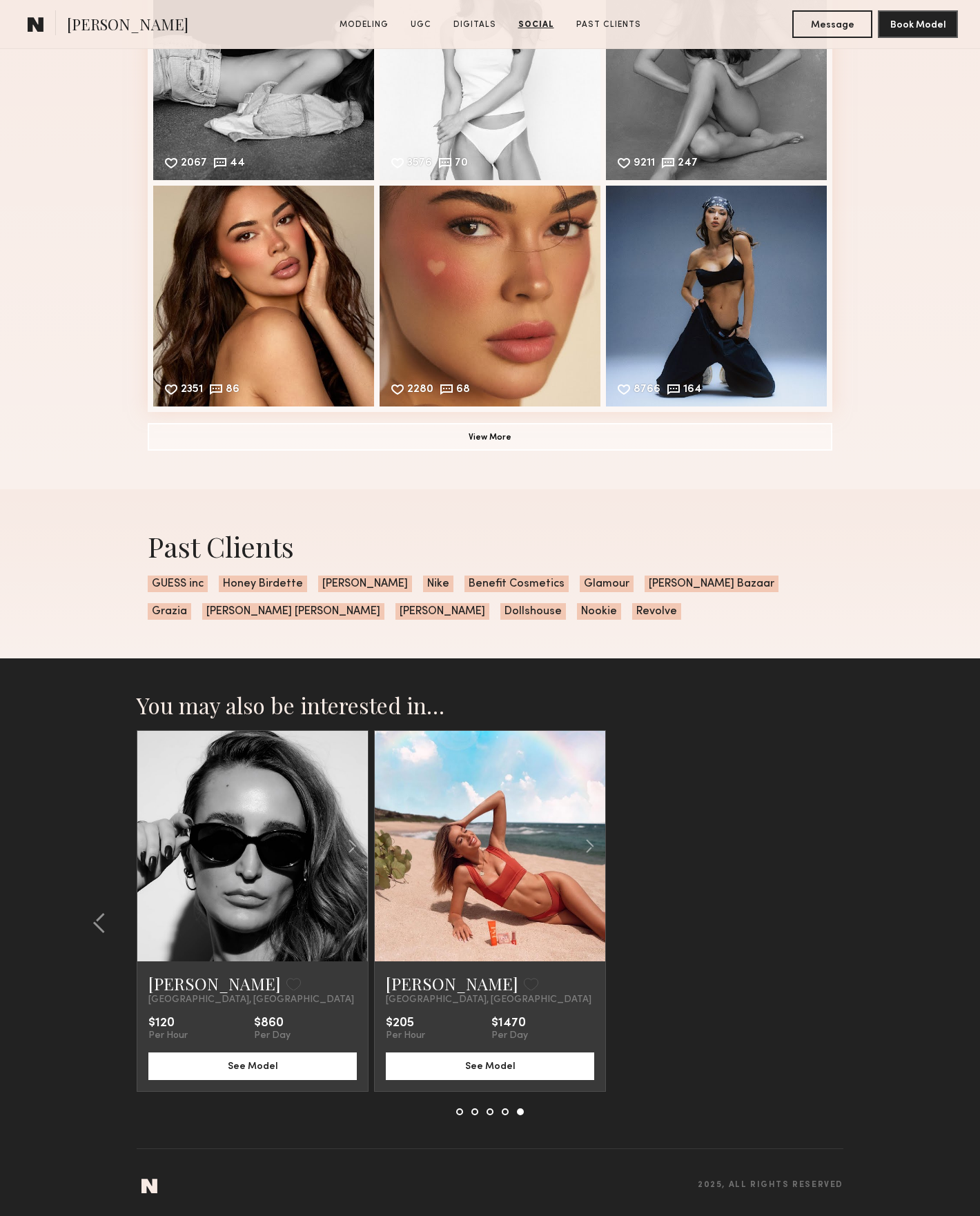
click at [508, 881] on link at bounding box center [490, 846] width 79 height 230
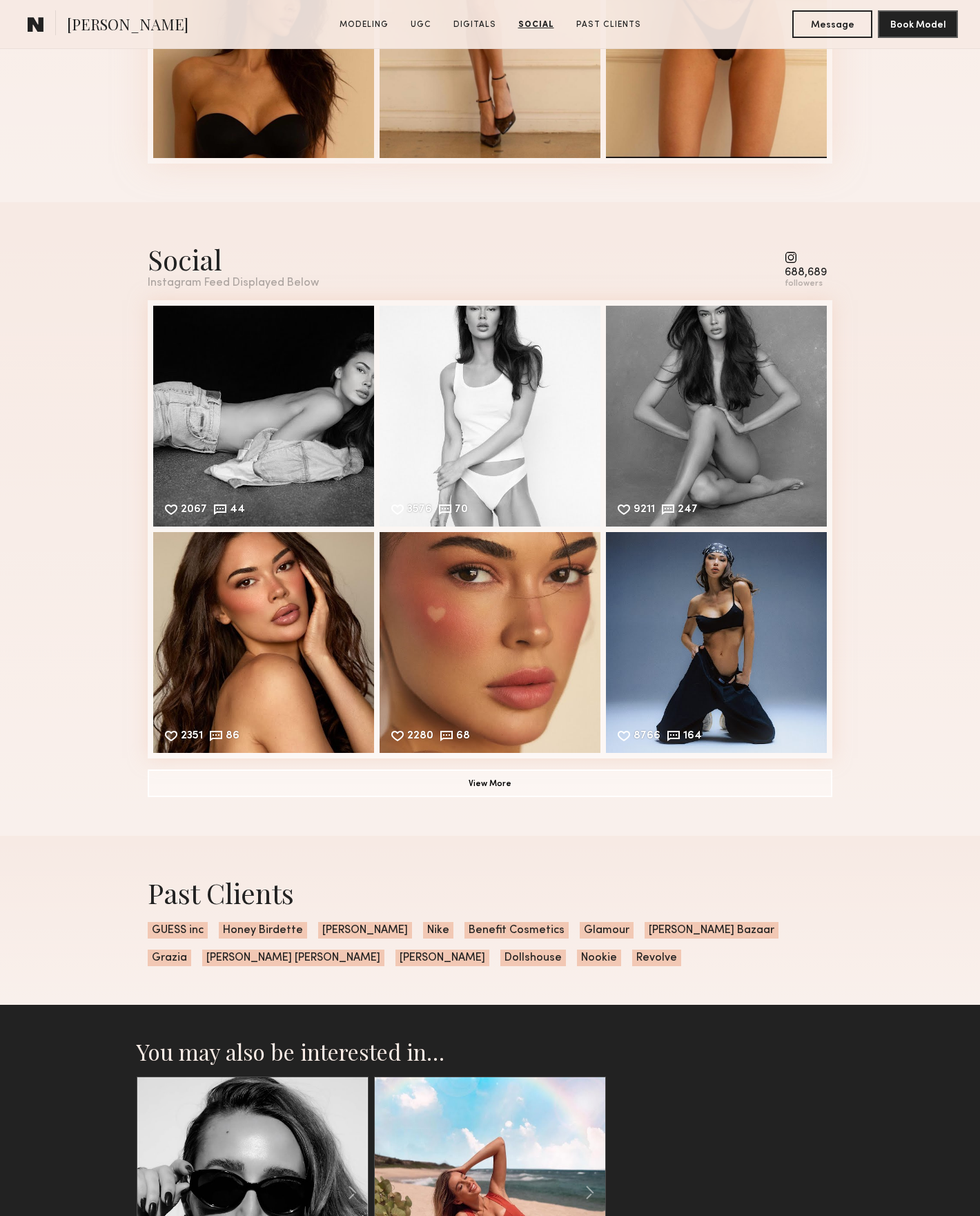
scroll to position [2461, 0]
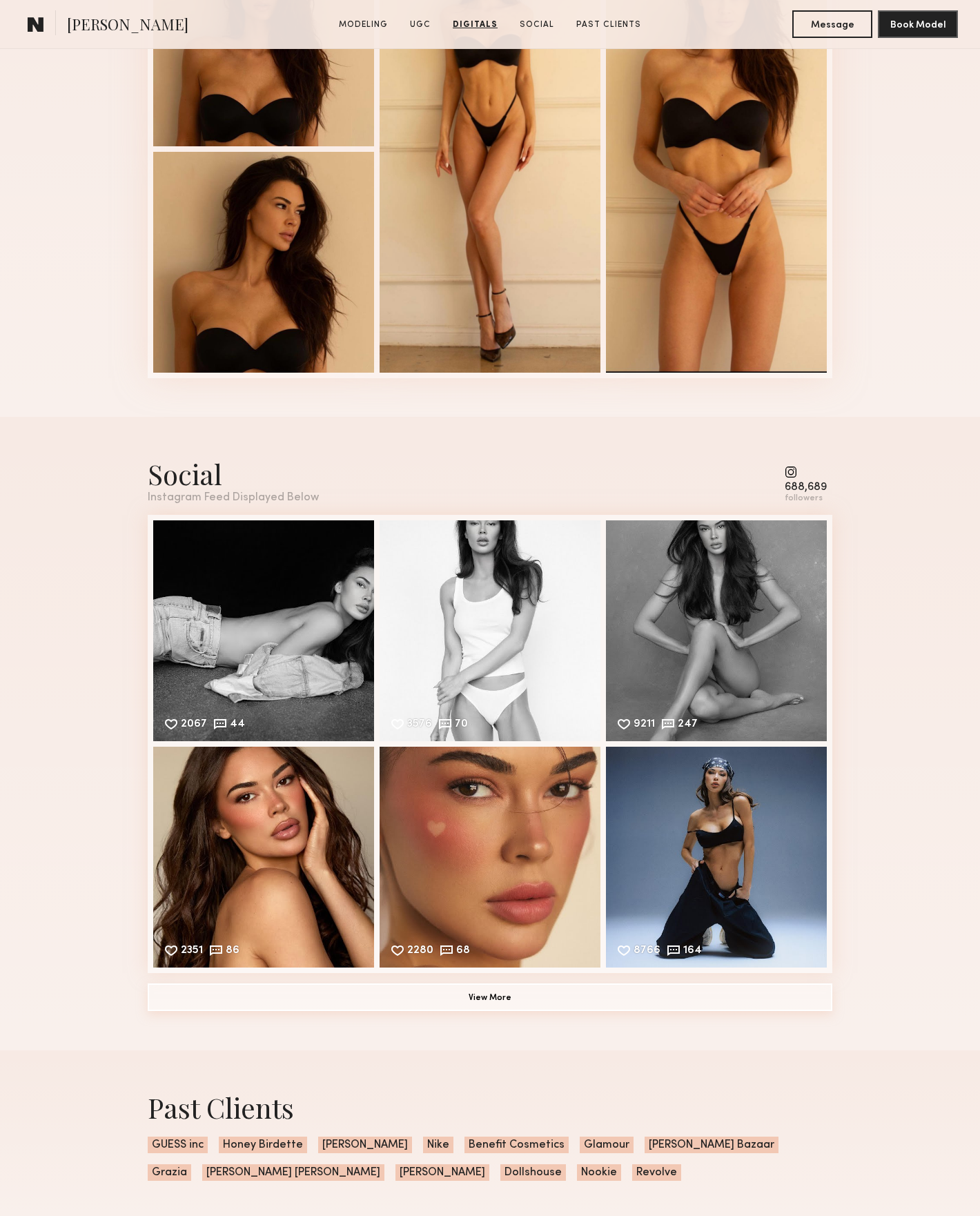
click at [631, 996] on button "View More" at bounding box center [490, 997] width 685 height 27
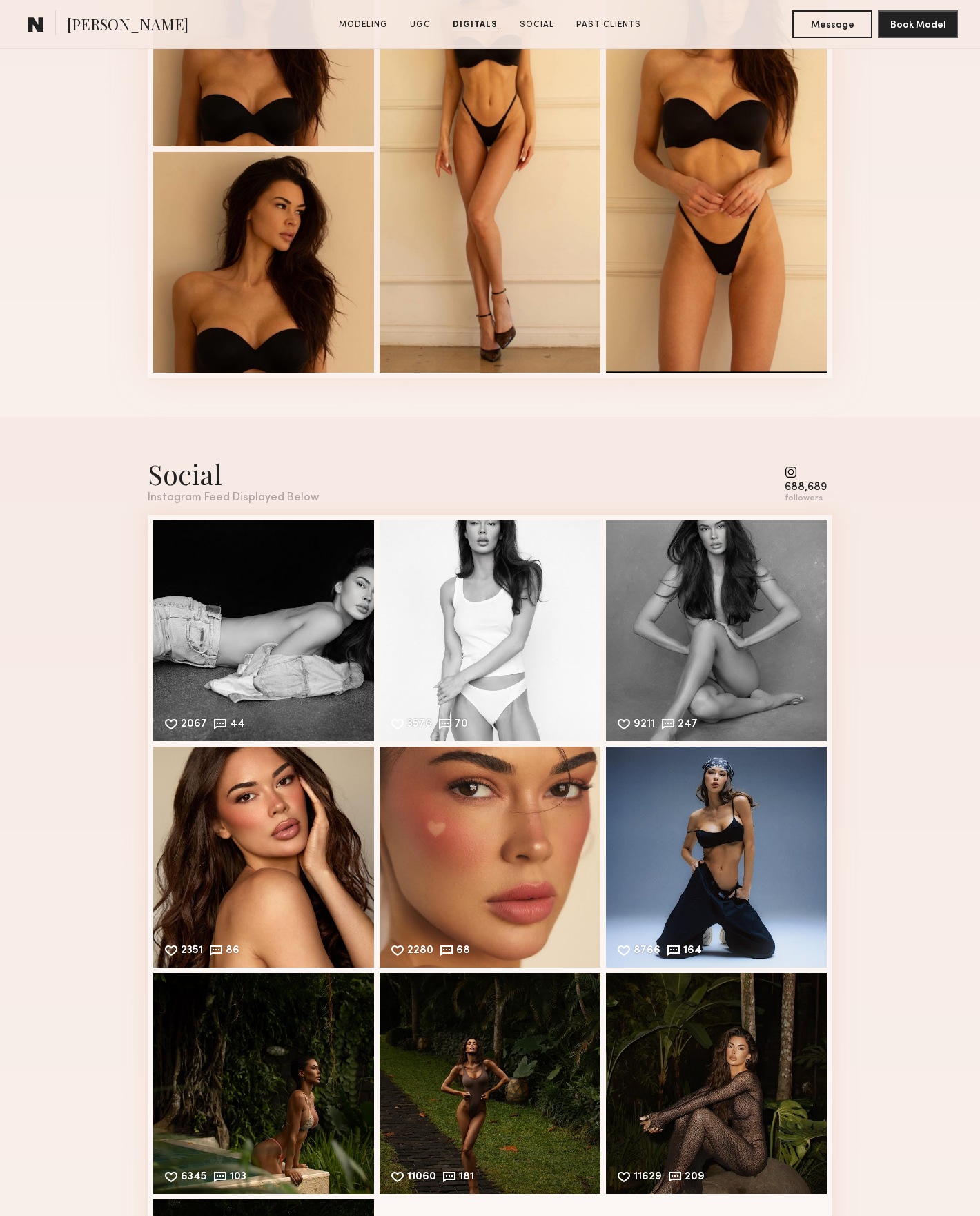
scroll to position [2839, 0]
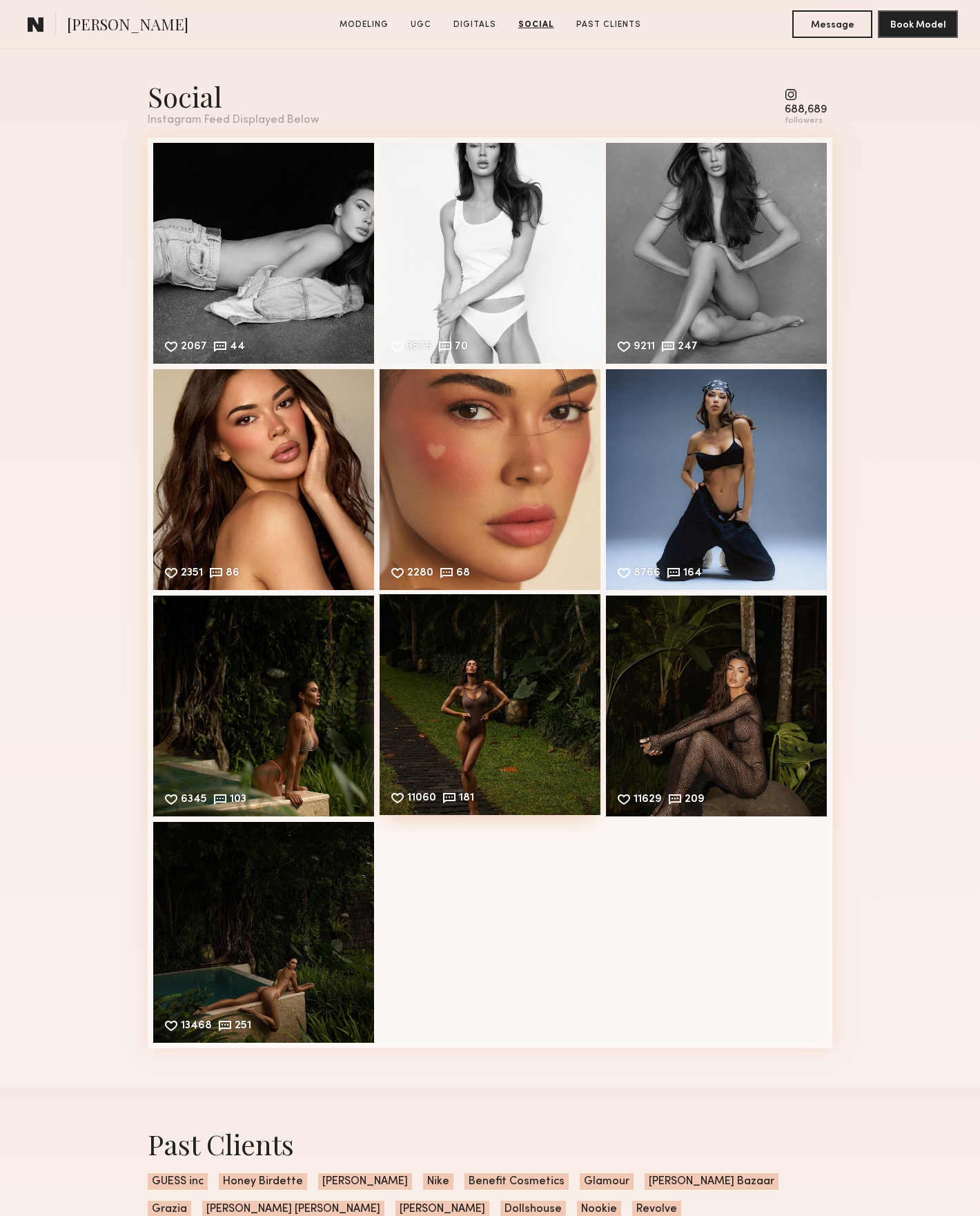
click at [448, 709] on div "11060 181 Likes & comments displayed to show model’s engagement" at bounding box center [490, 704] width 221 height 221
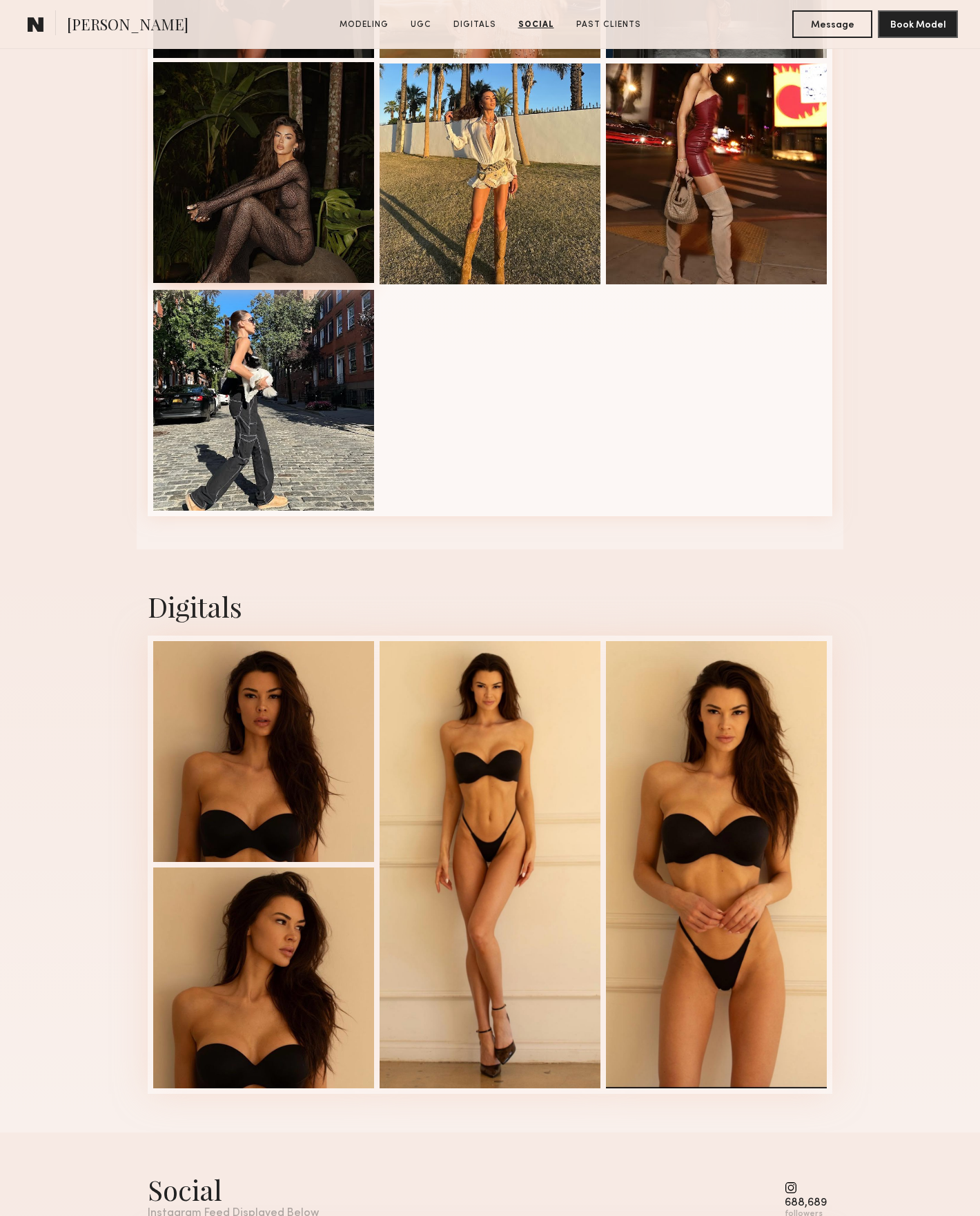
click at [317, 190] on div at bounding box center [264, 172] width 221 height 221
click at [330, 397] on div at bounding box center [264, 399] width 221 height 221
click at [245, 372] on div at bounding box center [264, 399] width 221 height 221
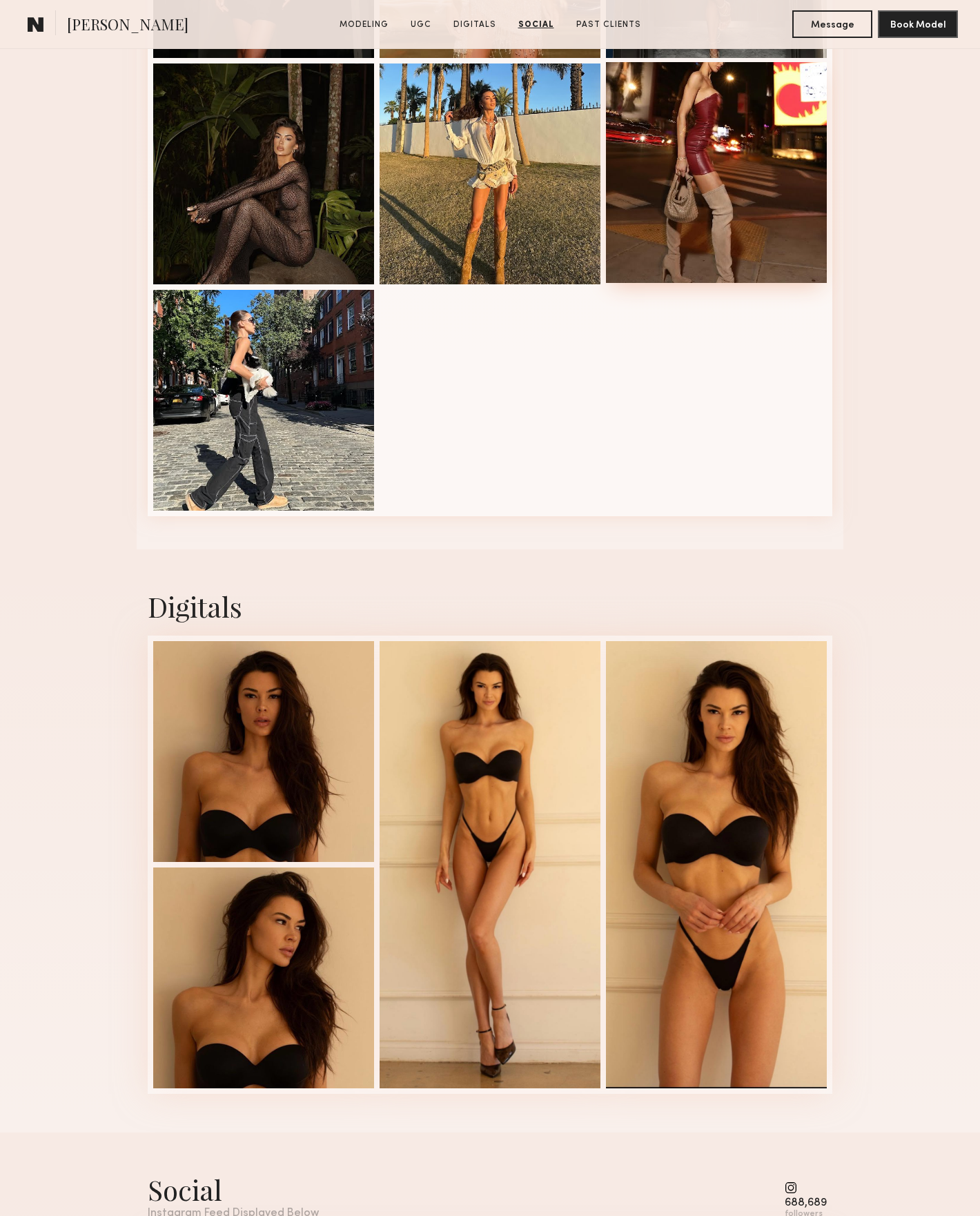
scroll to position [2466, 0]
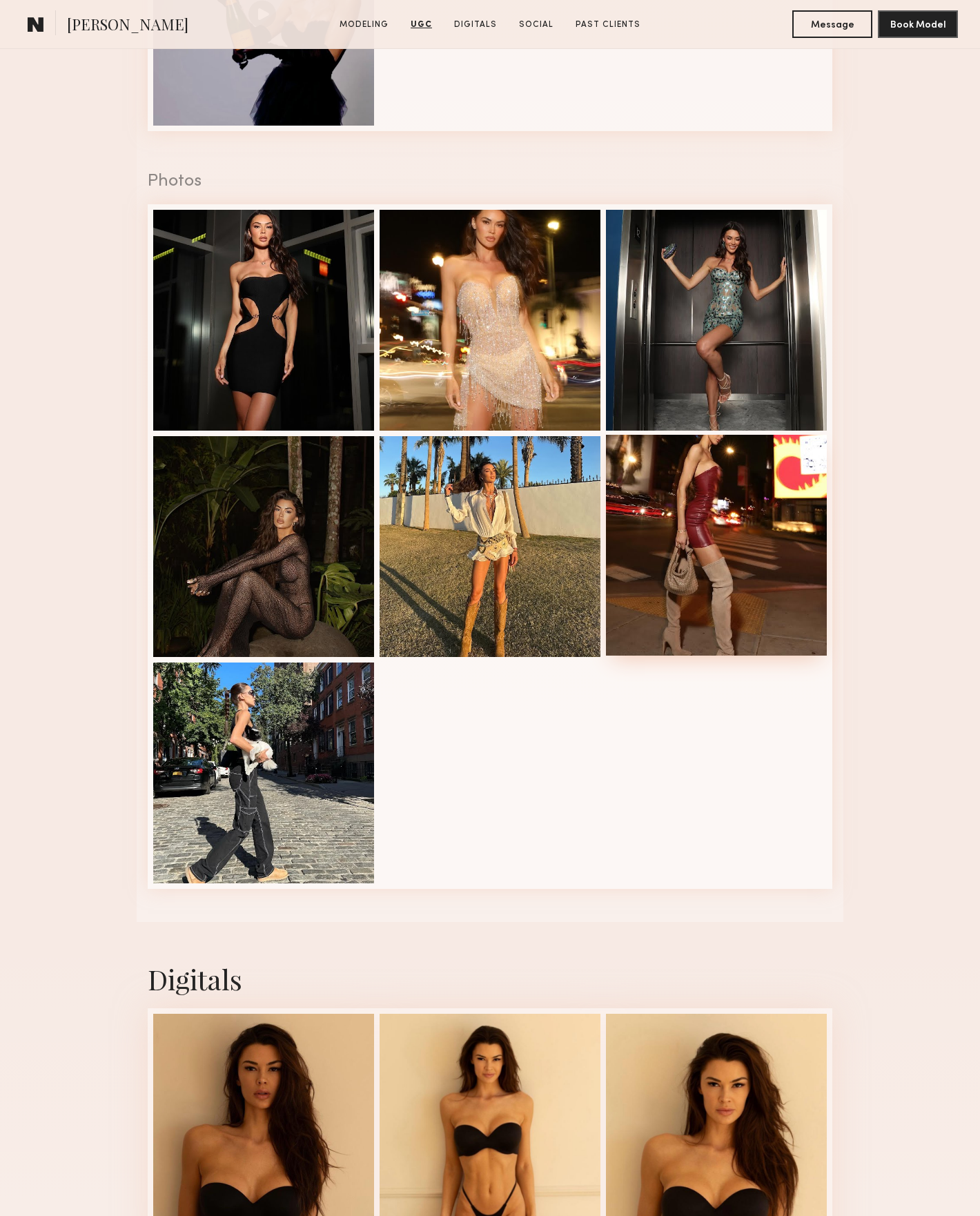
click at [739, 463] on div at bounding box center [717, 545] width 221 height 221
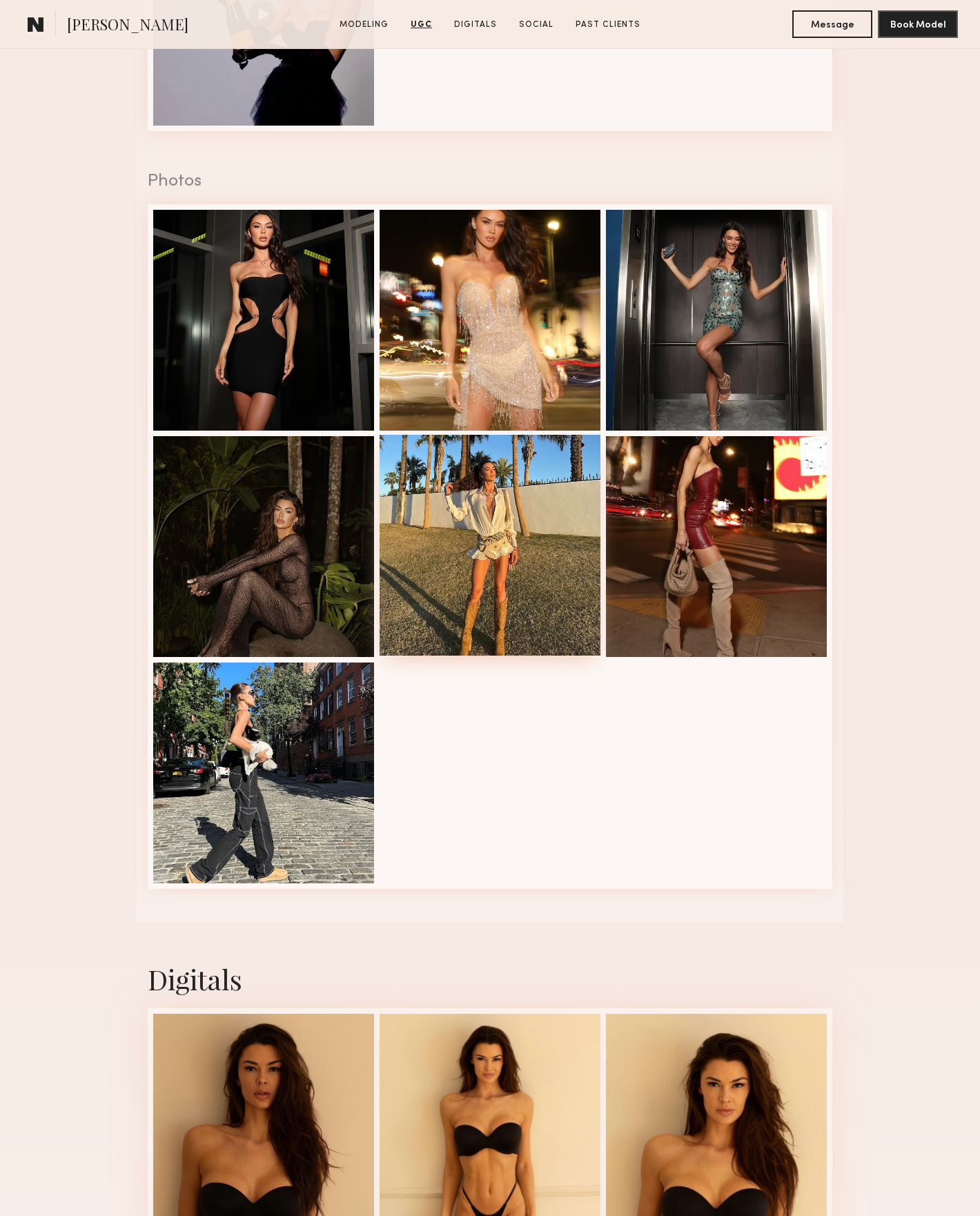
click at [541, 517] on div at bounding box center [490, 545] width 221 height 221
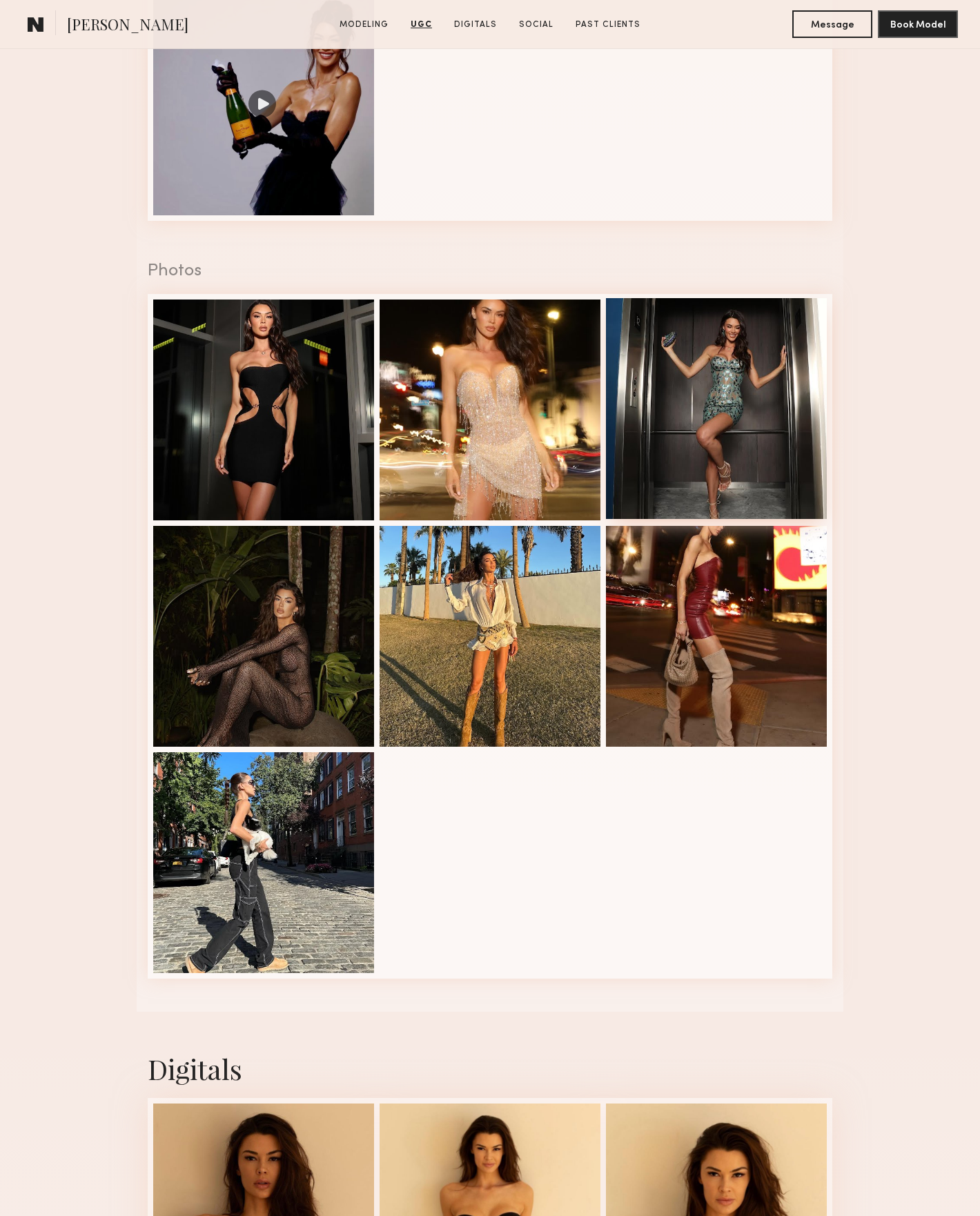
click at [715, 343] on div at bounding box center [717, 408] width 221 height 221
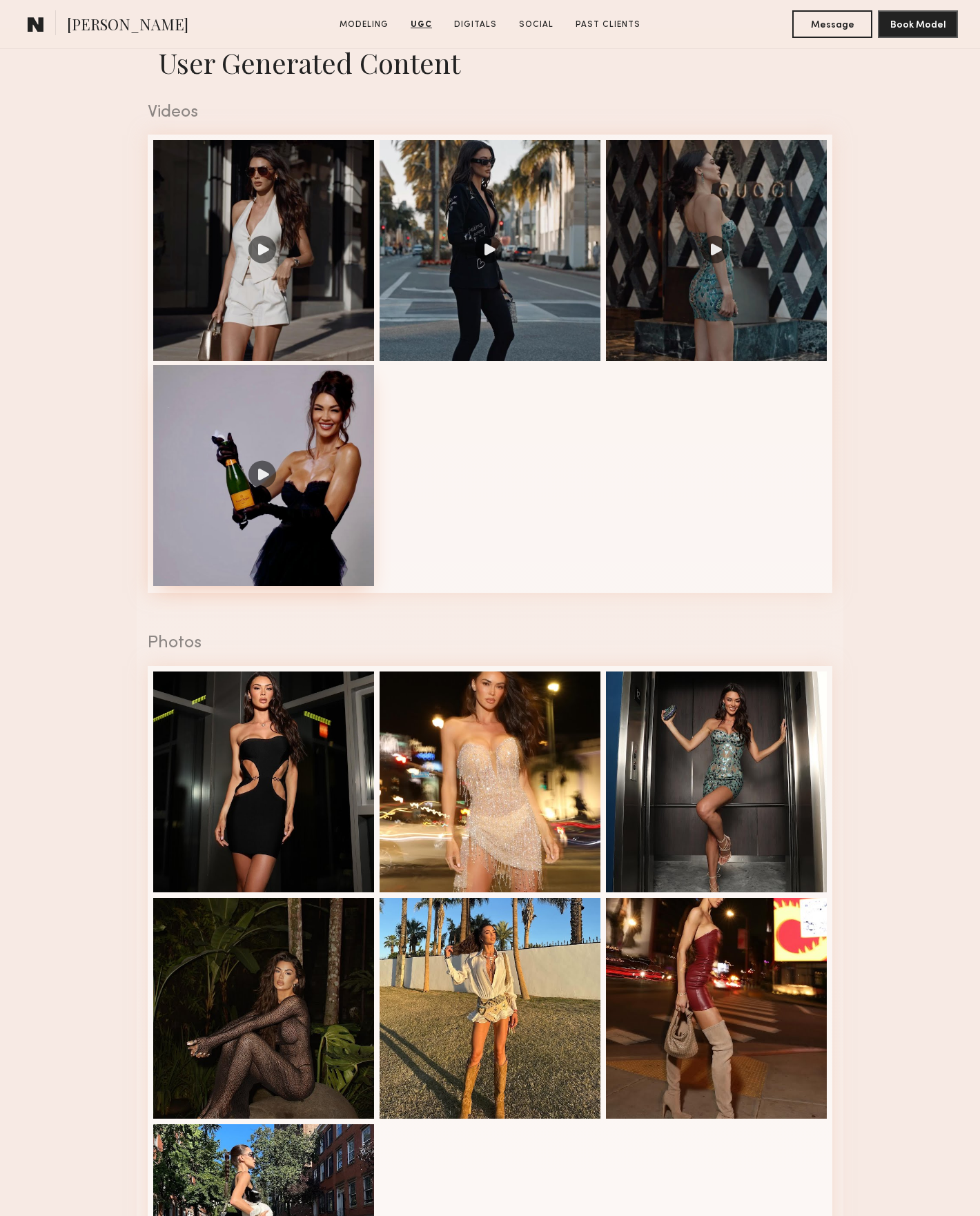
click at [299, 476] on div at bounding box center [264, 476] width 221 height 221
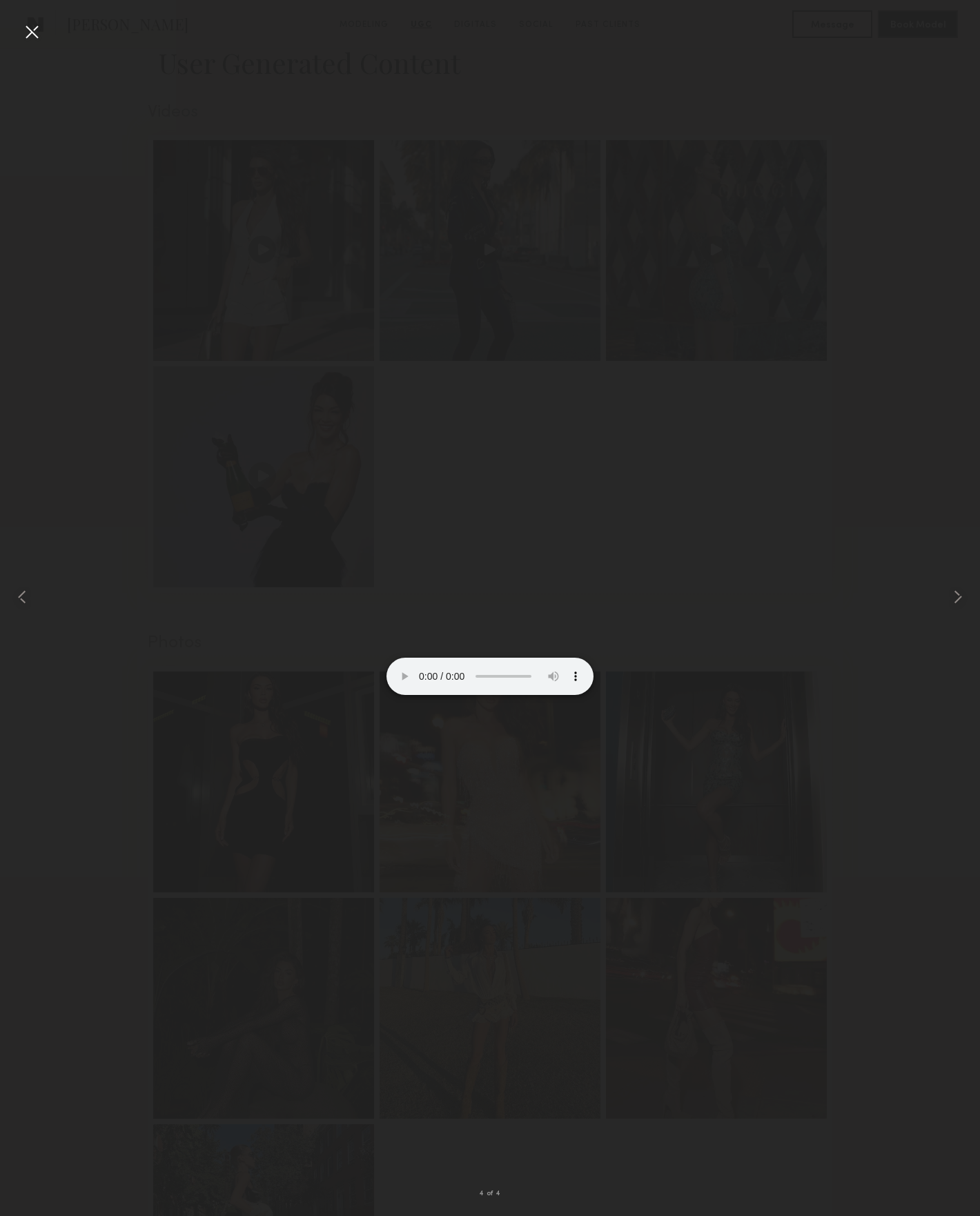
click at [487, 665] on video at bounding box center [490, 644] width 207 height 104
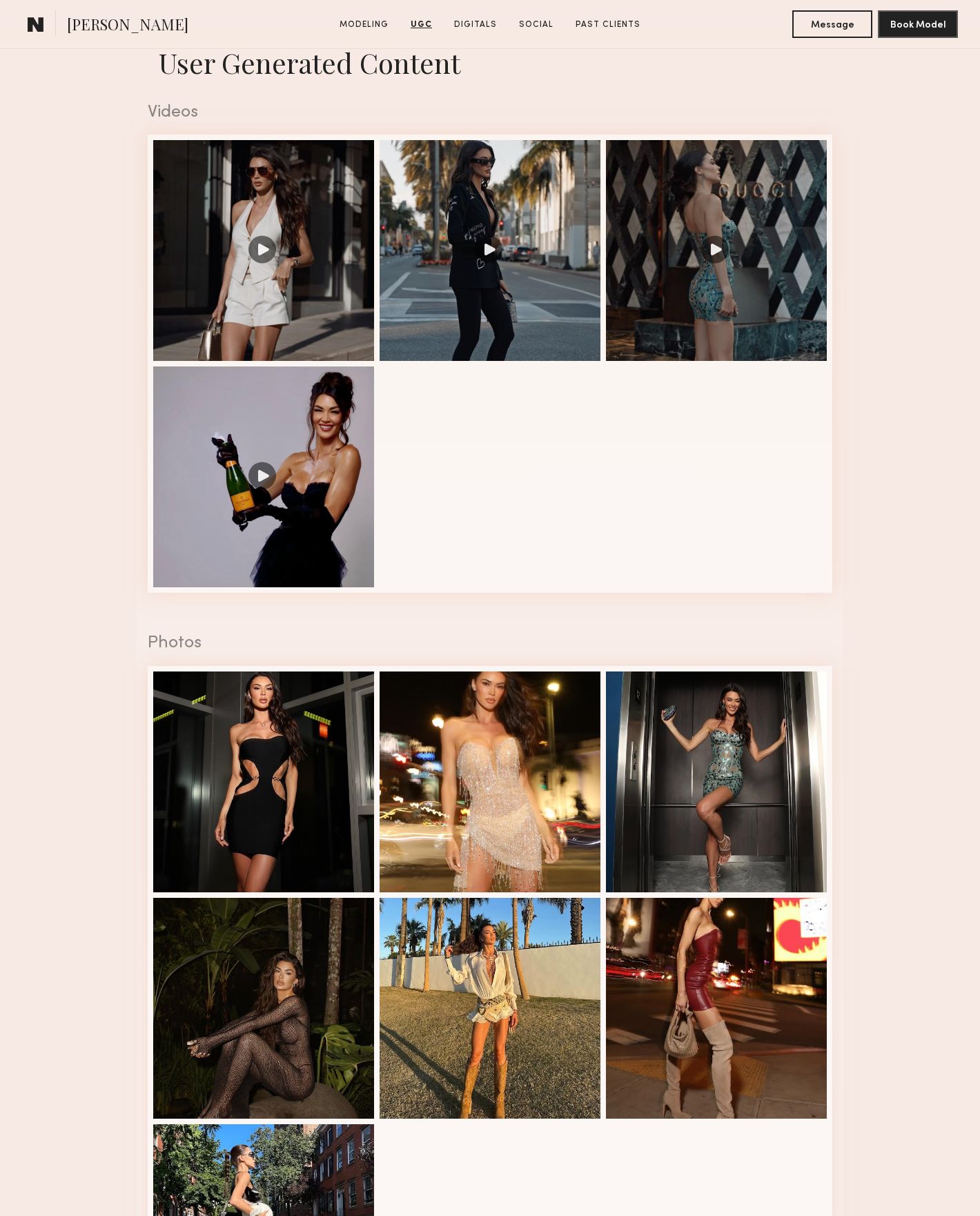
scroll to position [1616, 0]
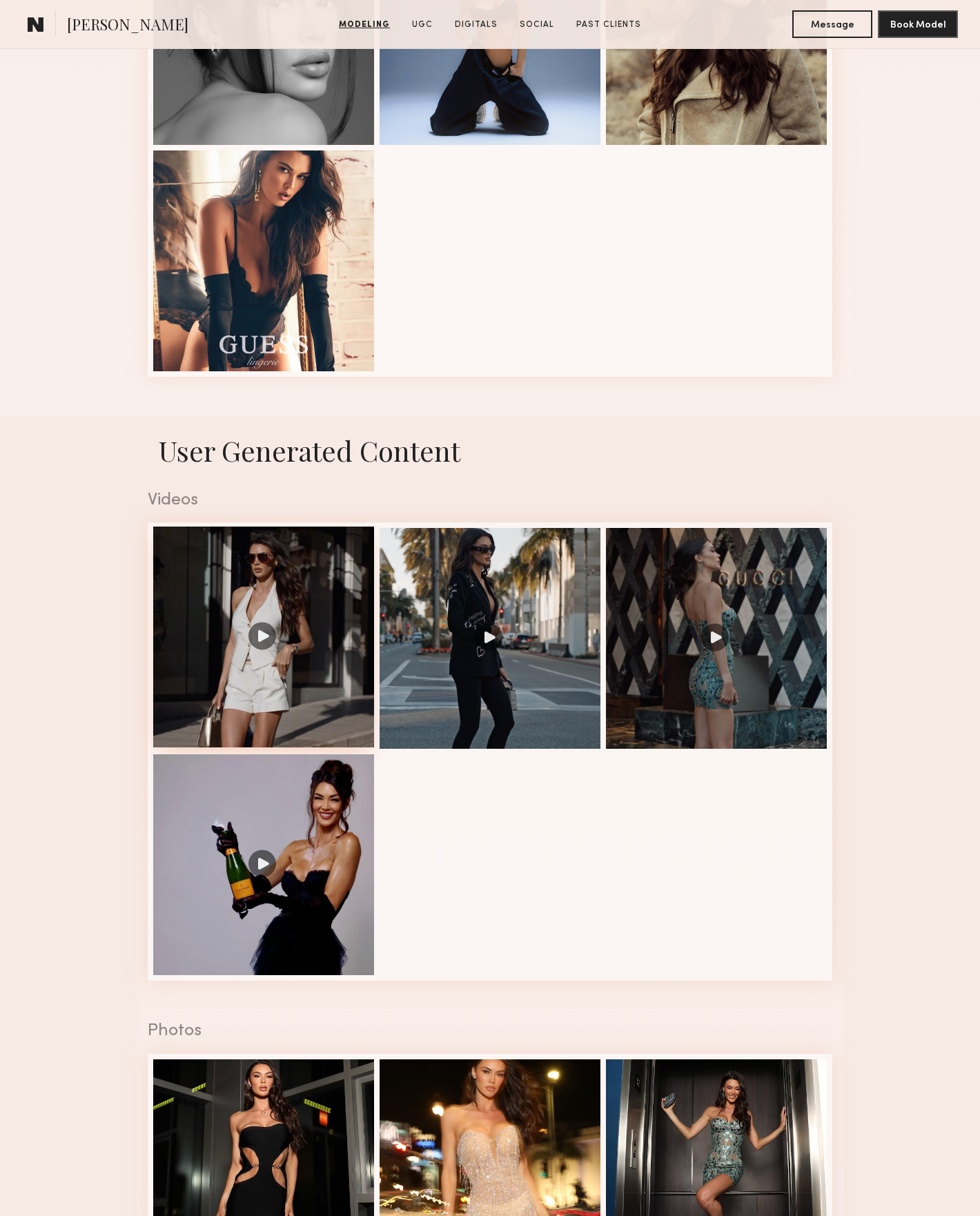
click at [290, 628] on div at bounding box center [264, 637] width 221 height 221
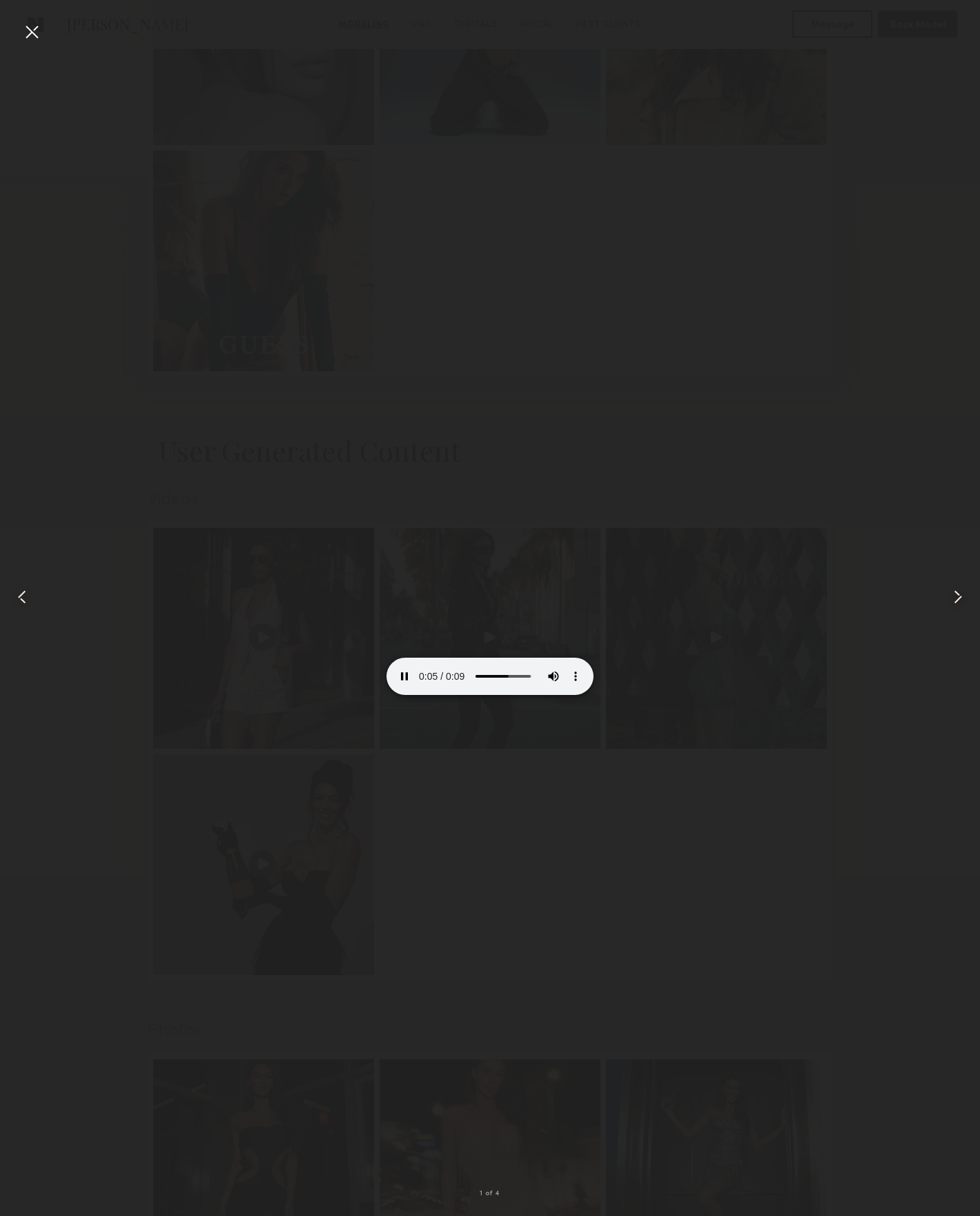
click at [961, 596] on common-icon at bounding box center [958, 598] width 22 height 22
click at [513, 592] on video at bounding box center [490, 644] width 207 height 104
click at [511, 592] on video at bounding box center [490, 644] width 207 height 104
click at [964, 602] on common-icon at bounding box center [958, 598] width 22 height 22
click at [531, 592] on video at bounding box center [490, 644] width 207 height 104
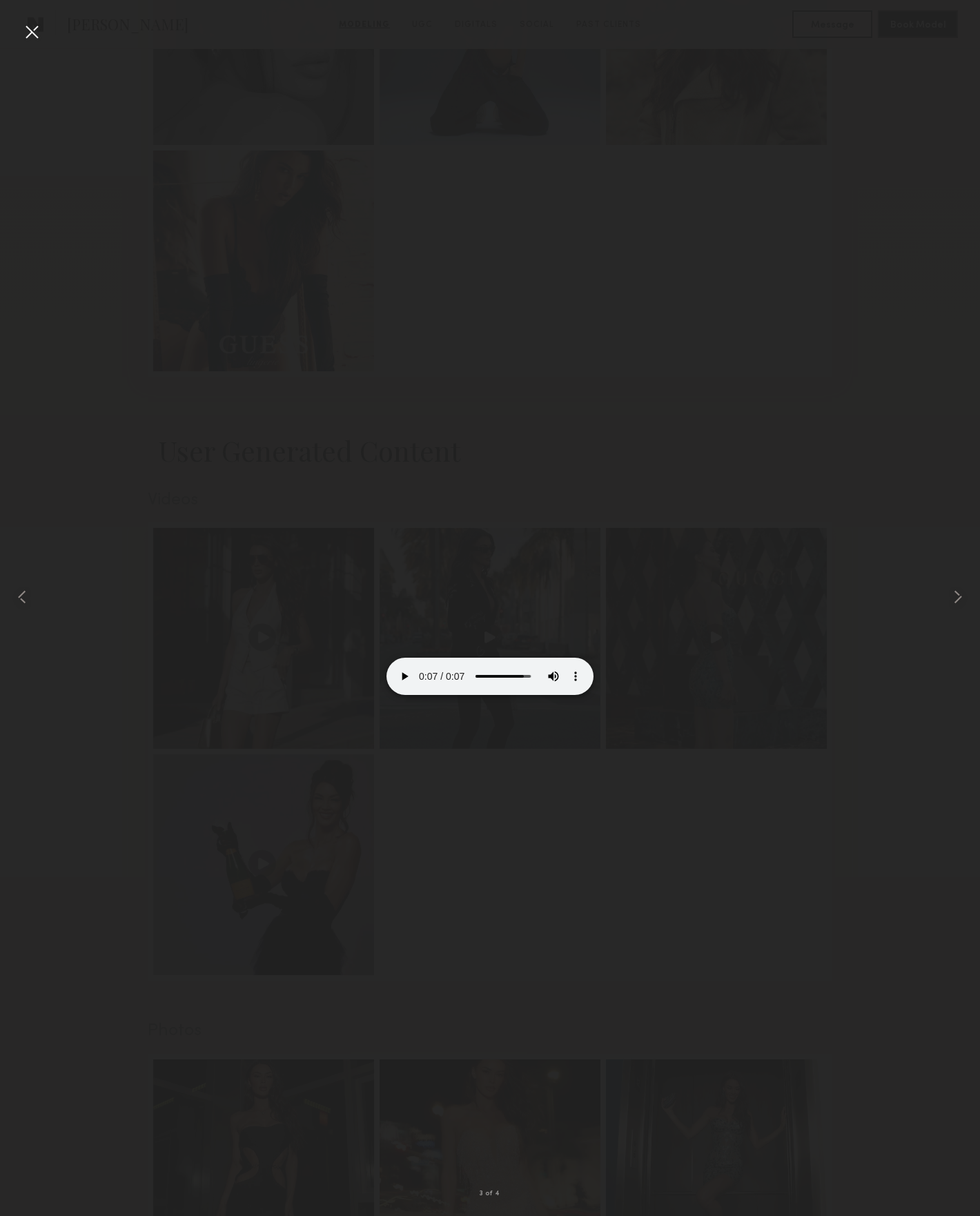
click at [496, 607] on video at bounding box center [490, 644] width 207 height 104
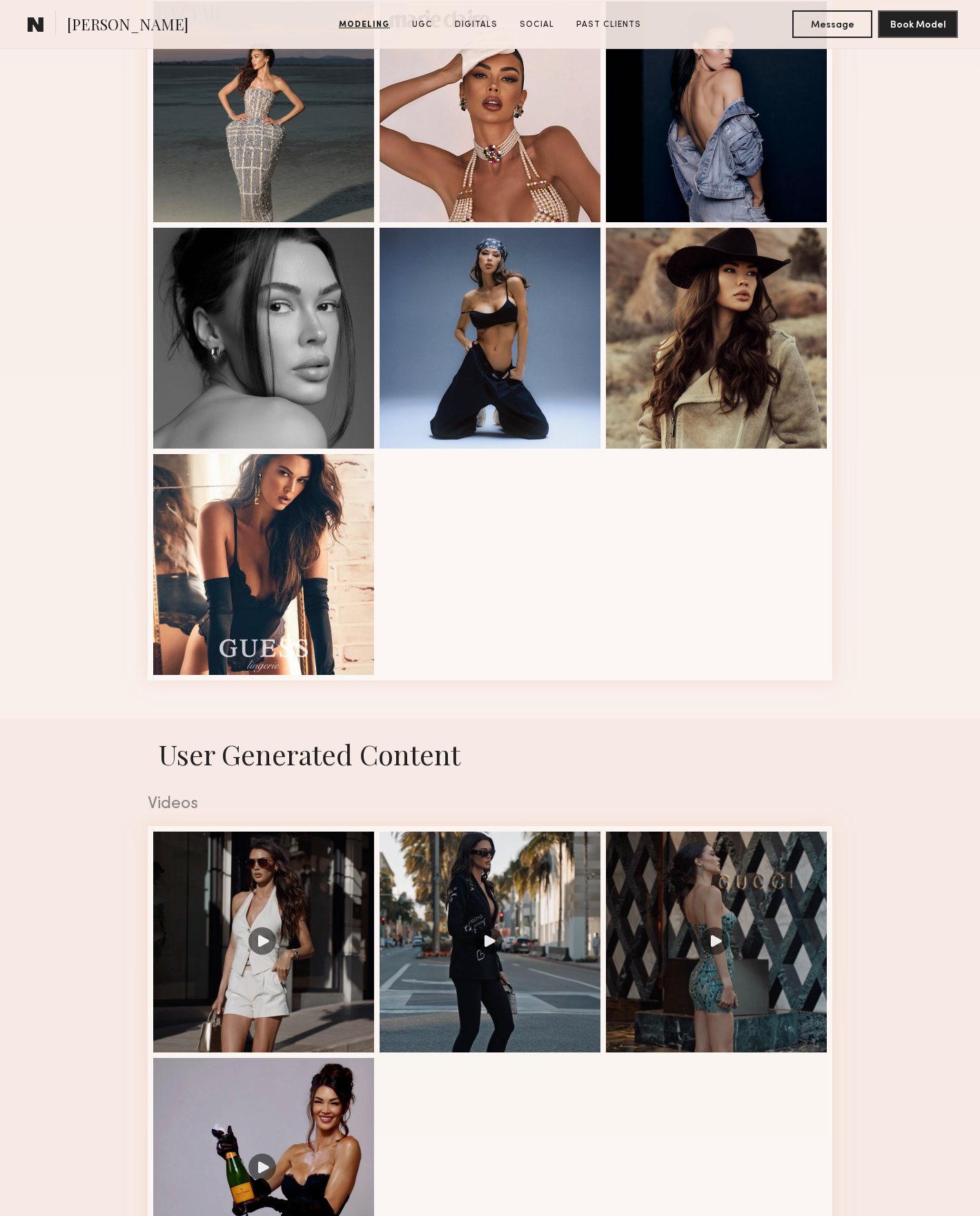
scroll to position [1282, 0]
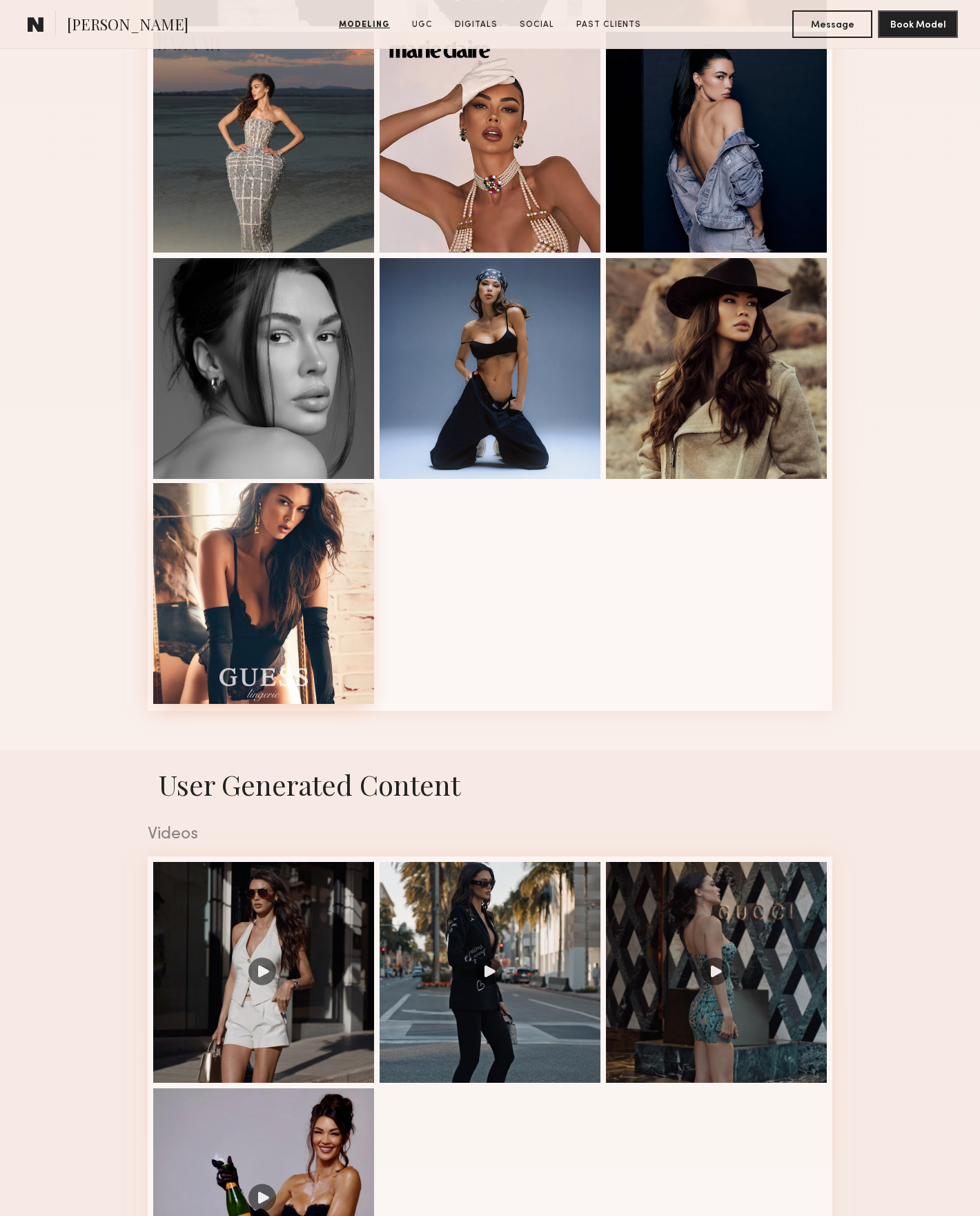
click at [303, 574] on div at bounding box center [264, 594] width 221 height 221
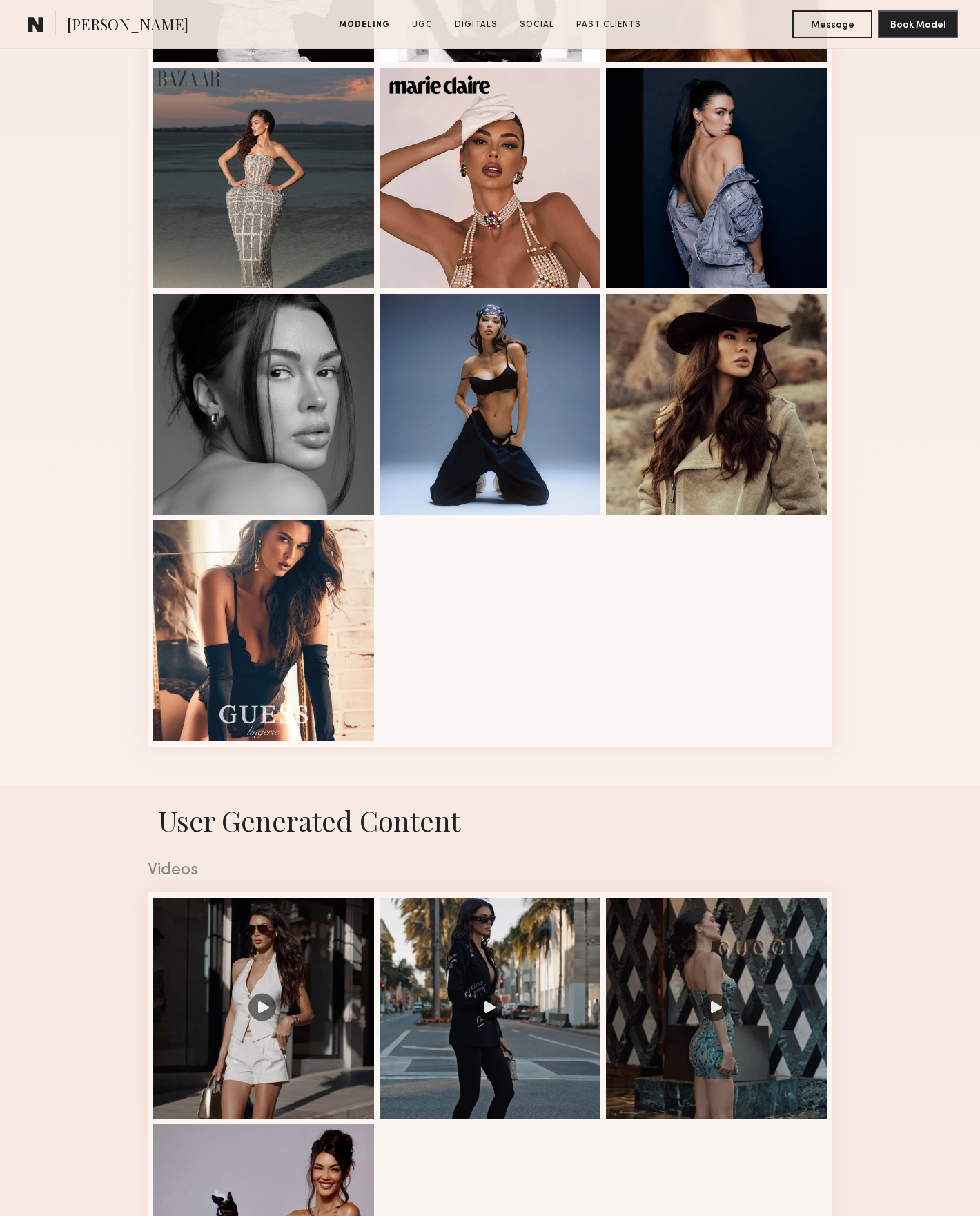
scroll to position [22, 0]
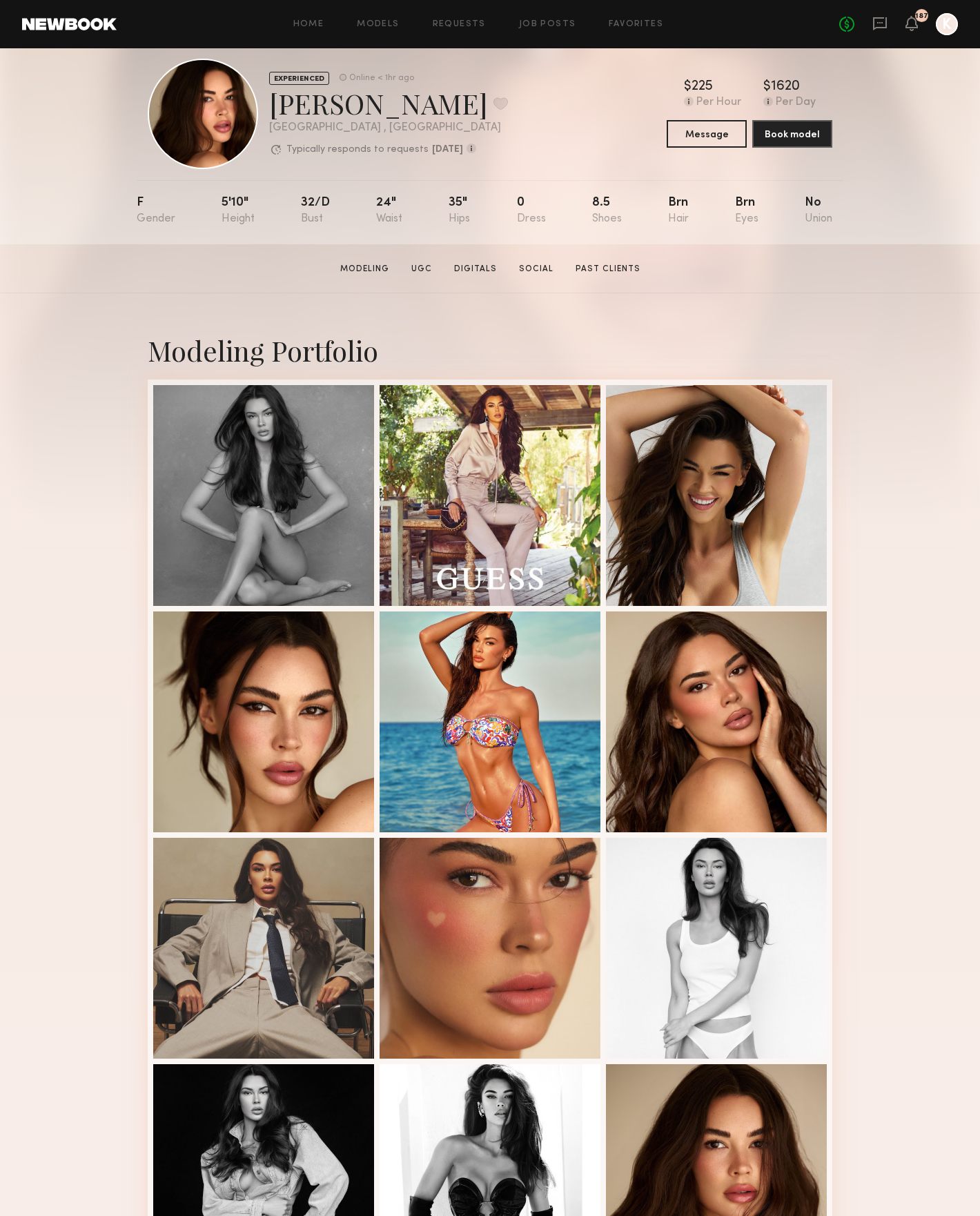
click at [861, 297] on div "Modeling Portfolio" at bounding box center [490, 1150] width 980 height 1715
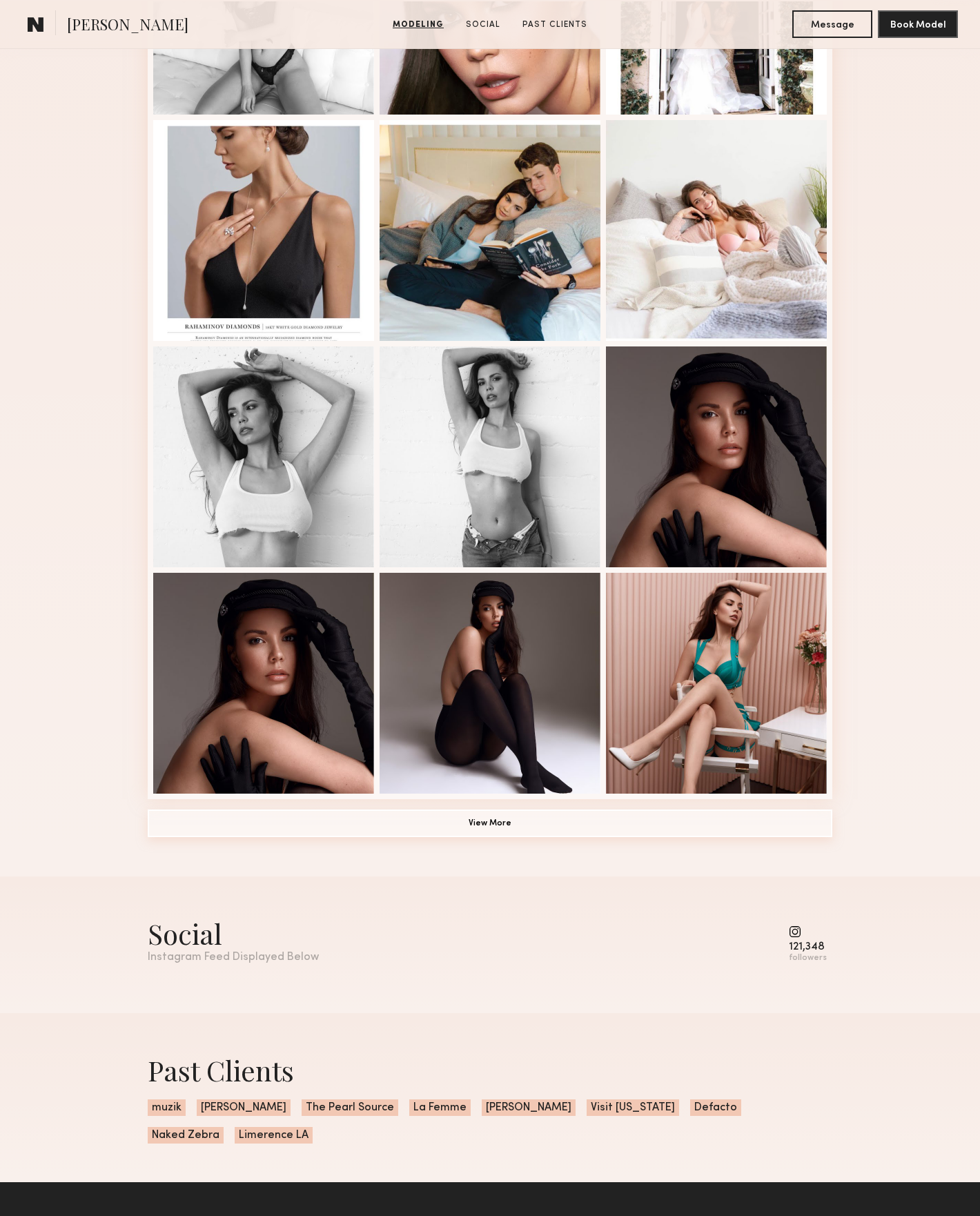
scroll to position [512, 0]
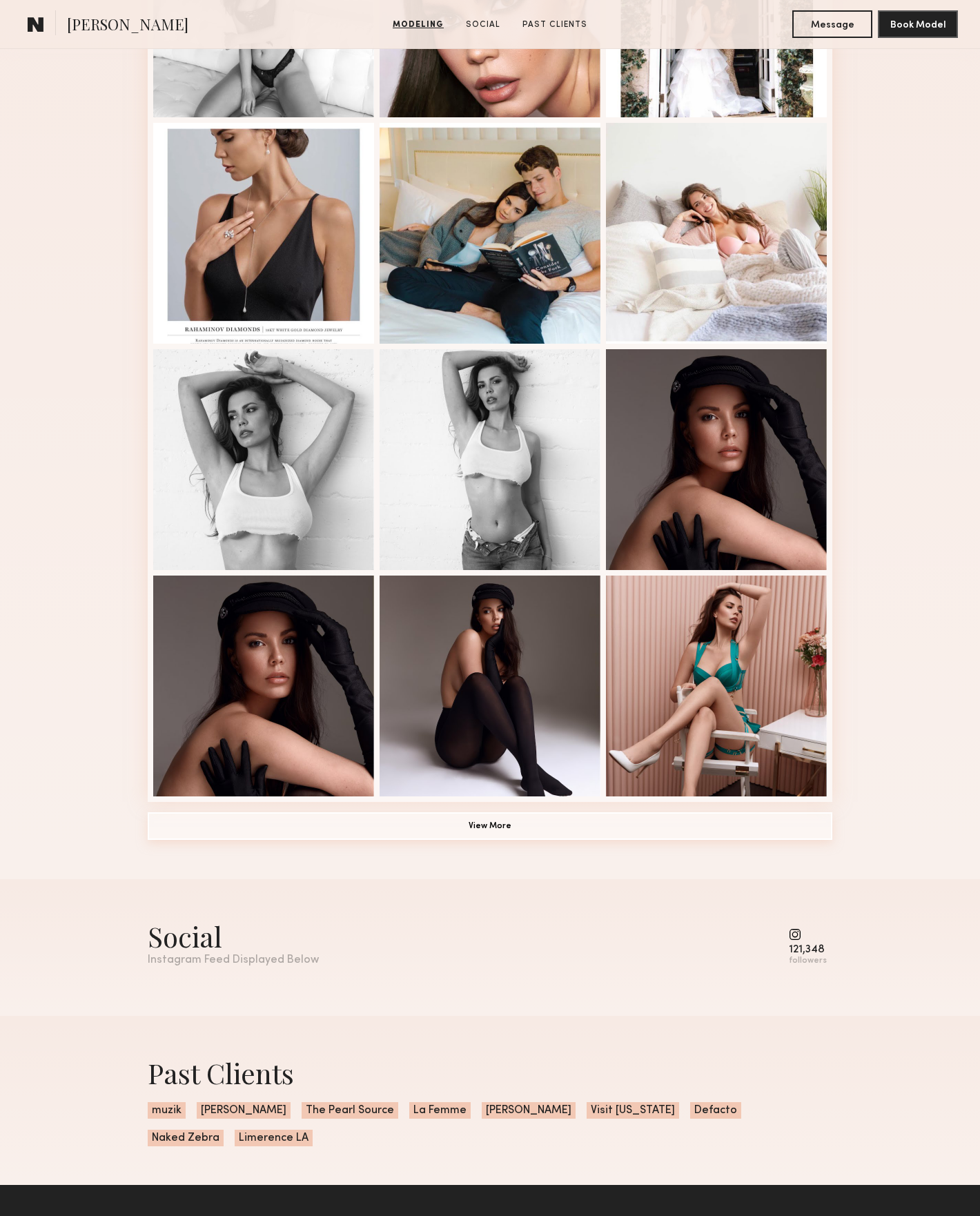
click at [523, 823] on button "View More" at bounding box center [490, 825] width 685 height 27
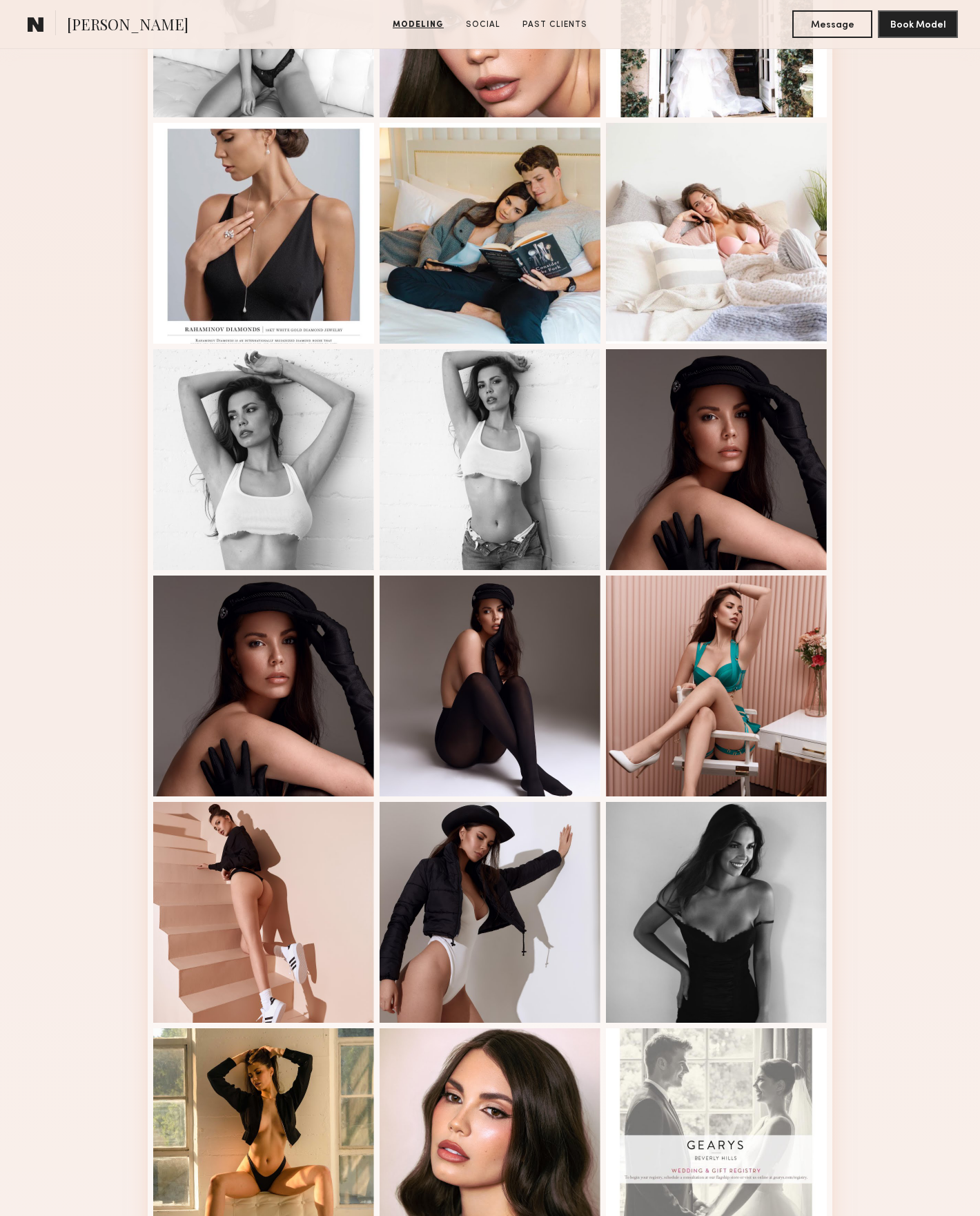
scroll to position [1149, 0]
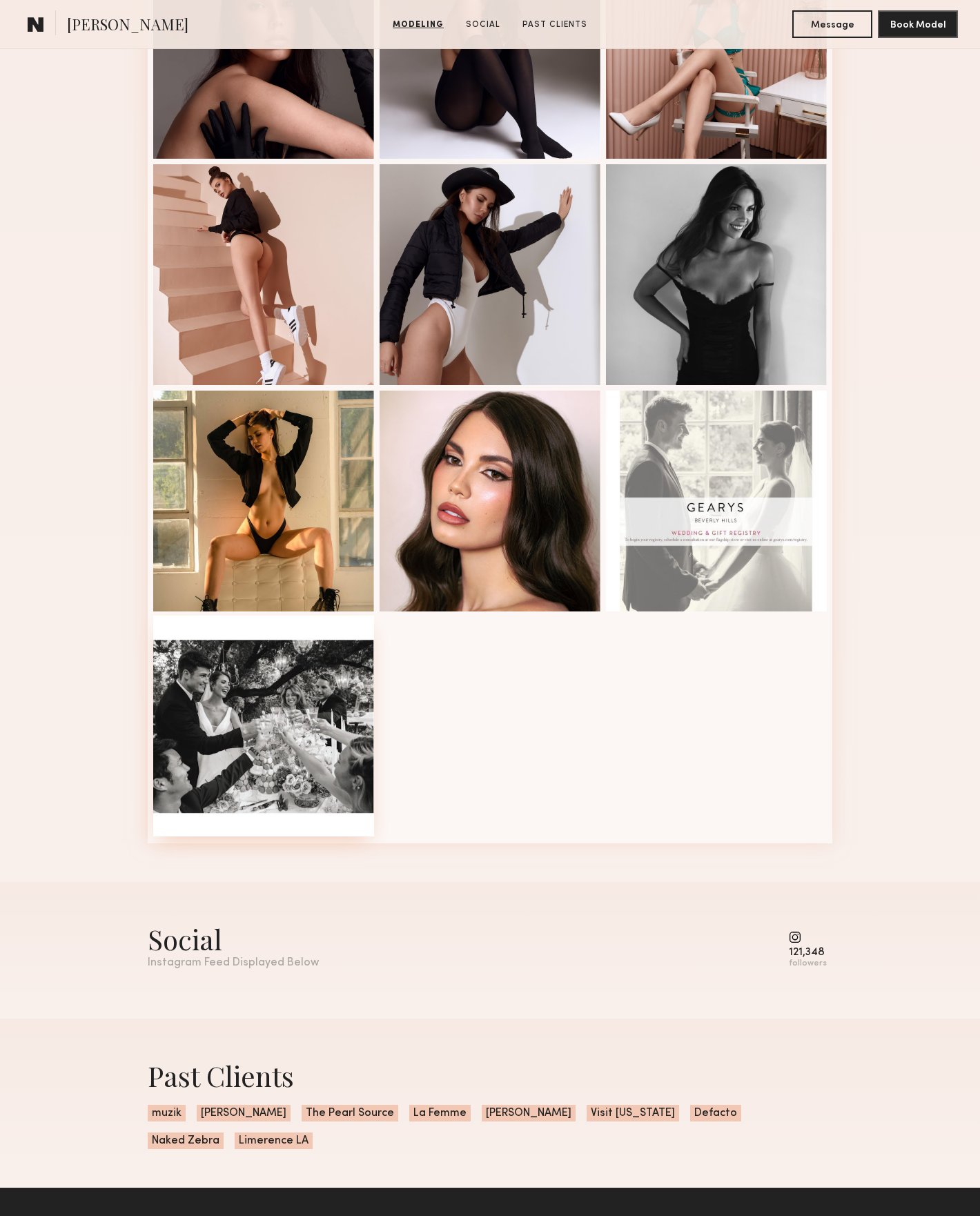
click at [264, 711] on div at bounding box center [264, 726] width 221 height 221
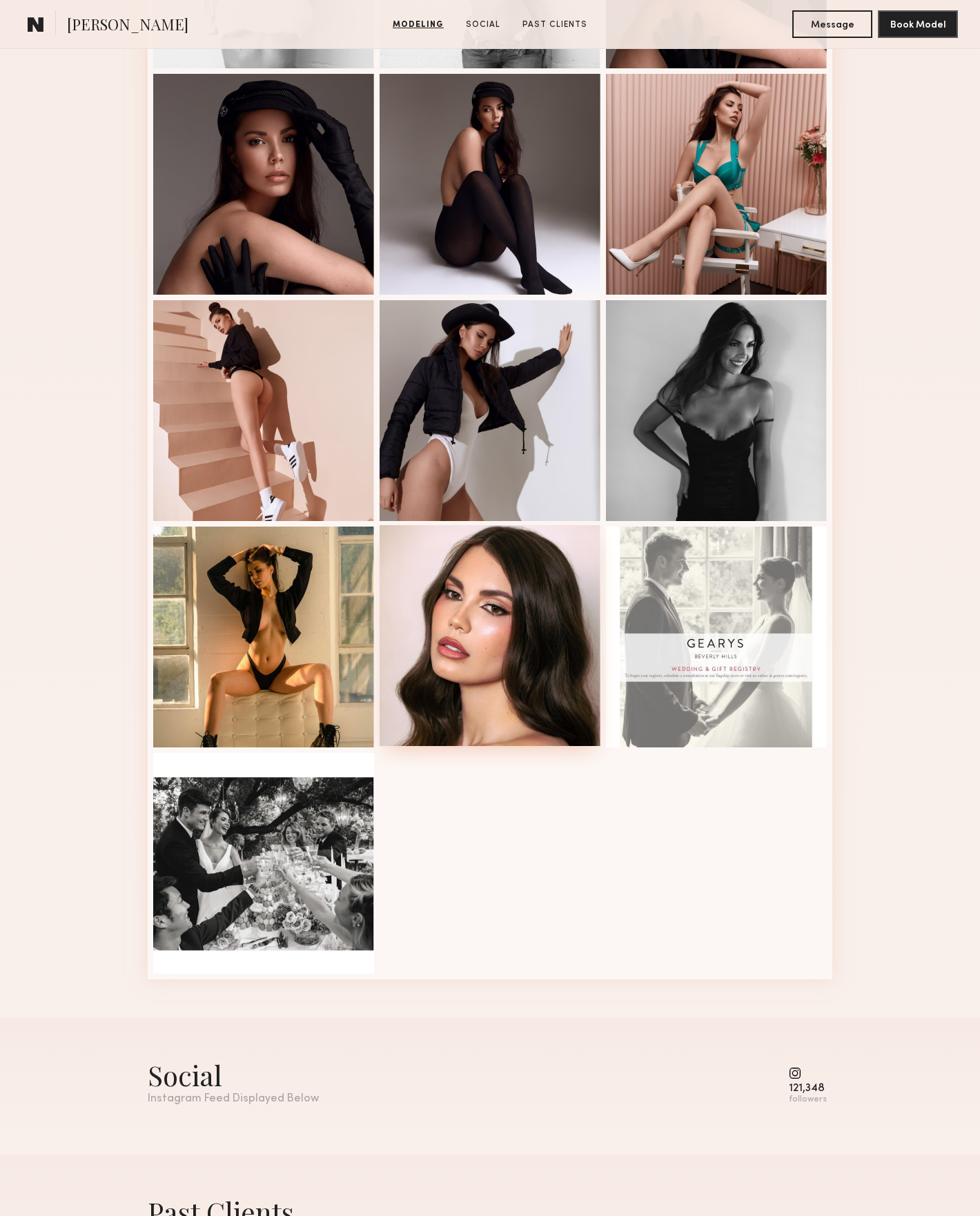
scroll to position [634, 0]
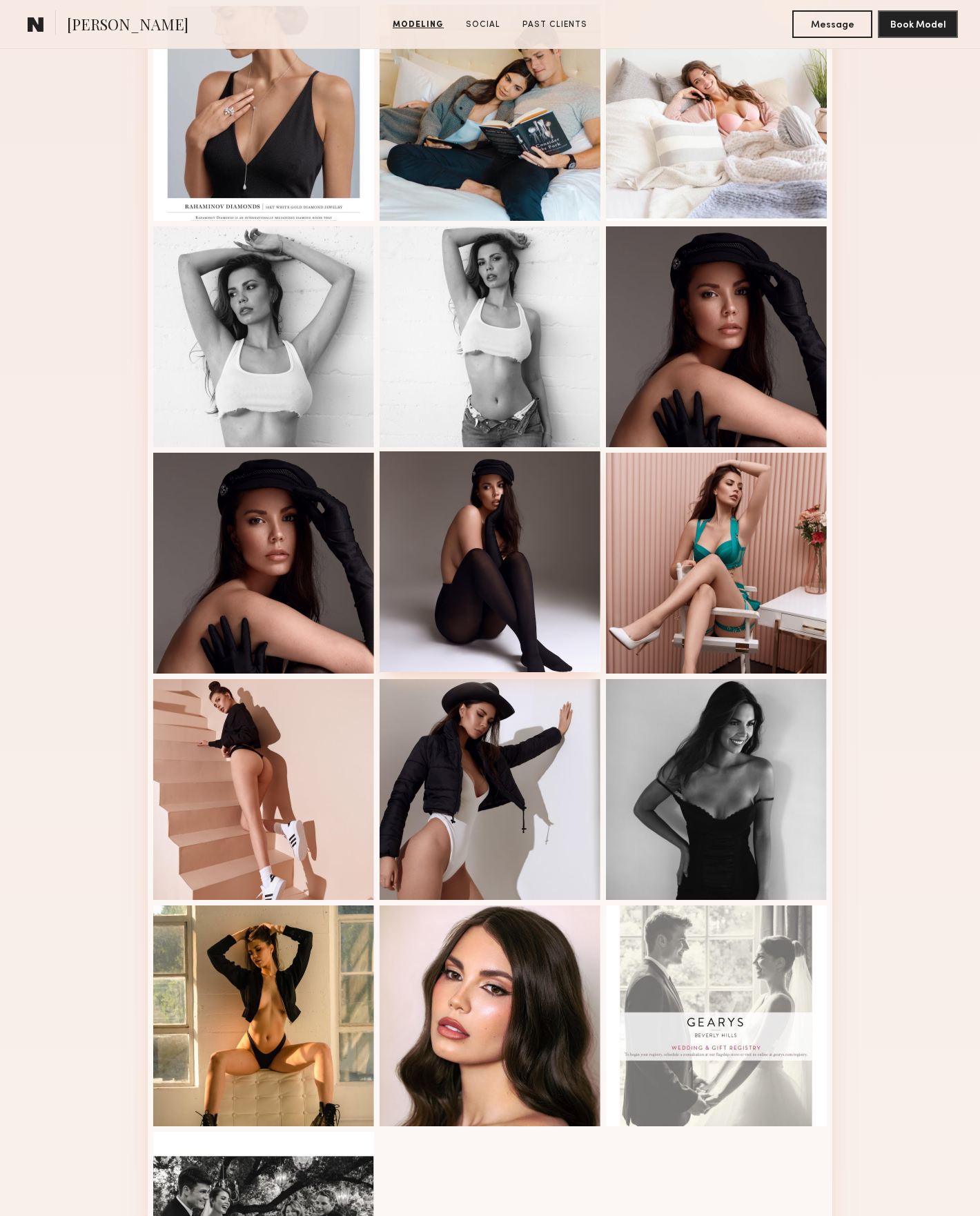
click at [505, 576] on div at bounding box center [490, 562] width 221 height 221
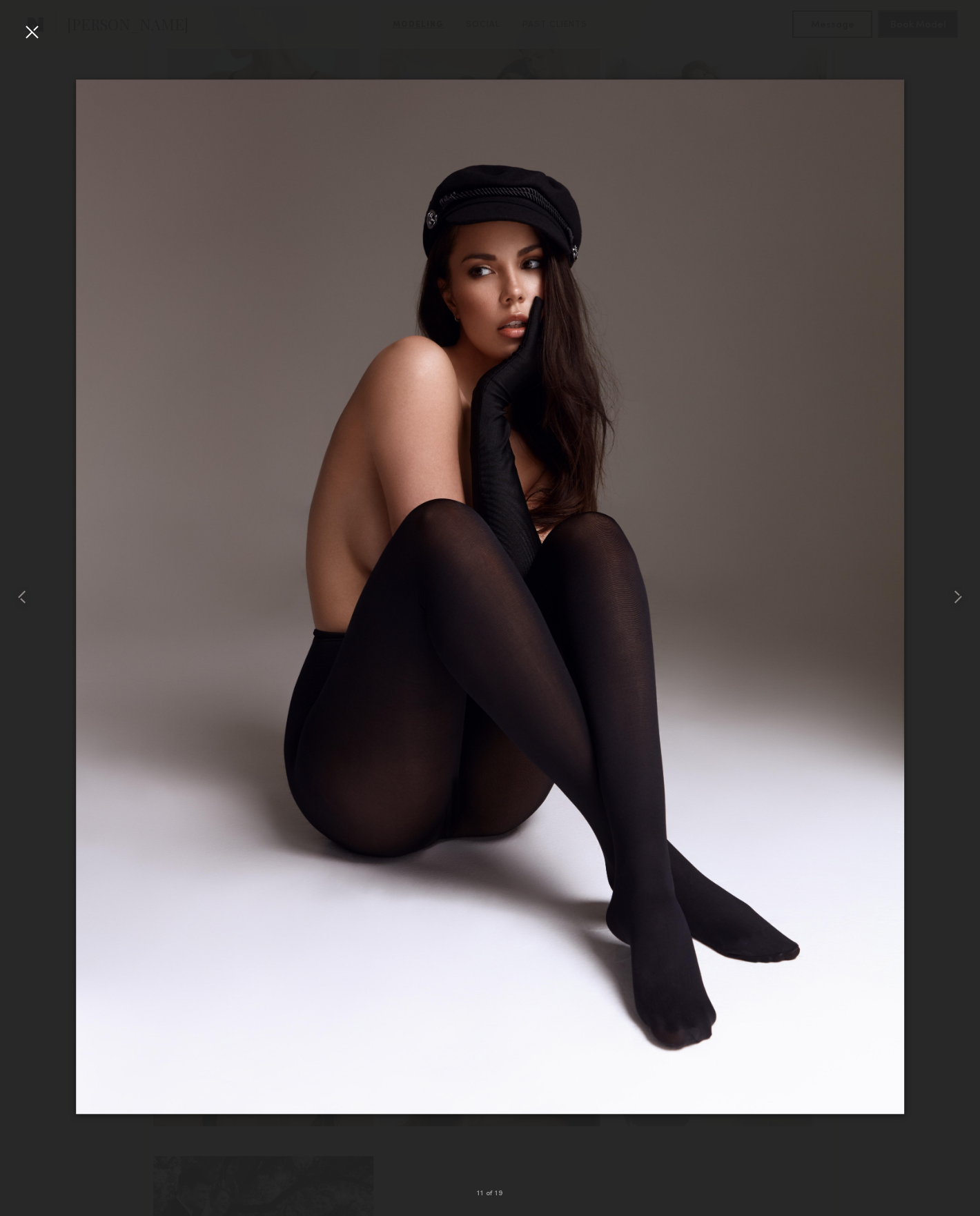
click at [732, 537] on img at bounding box center [490, 597] width 828 height 1035
click at [970, 590] on div at bounding box center [960, 598] width 39 height 1150
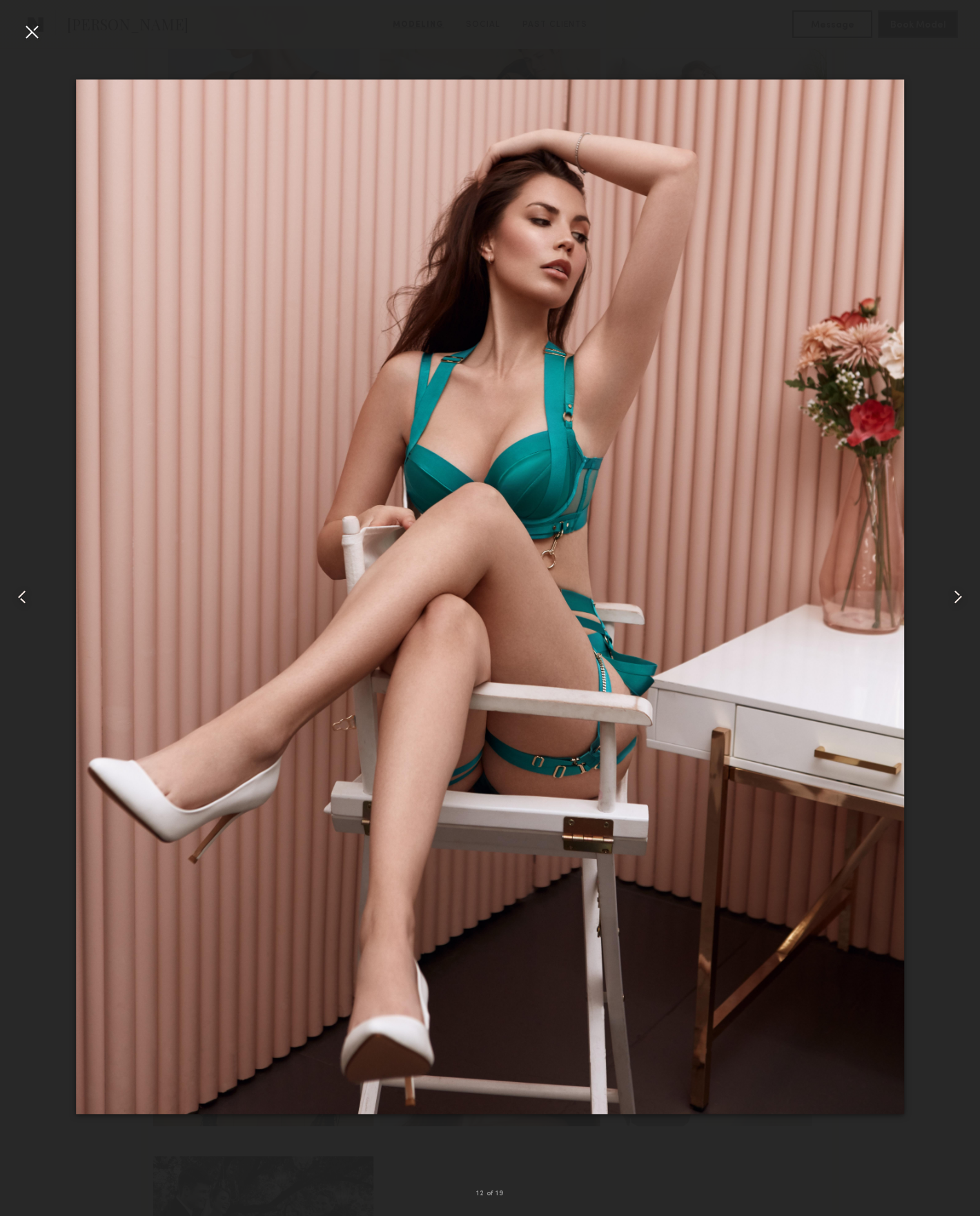
click at [969, 589] on common-icon at bounding box center [958, 598] width 22 height 22
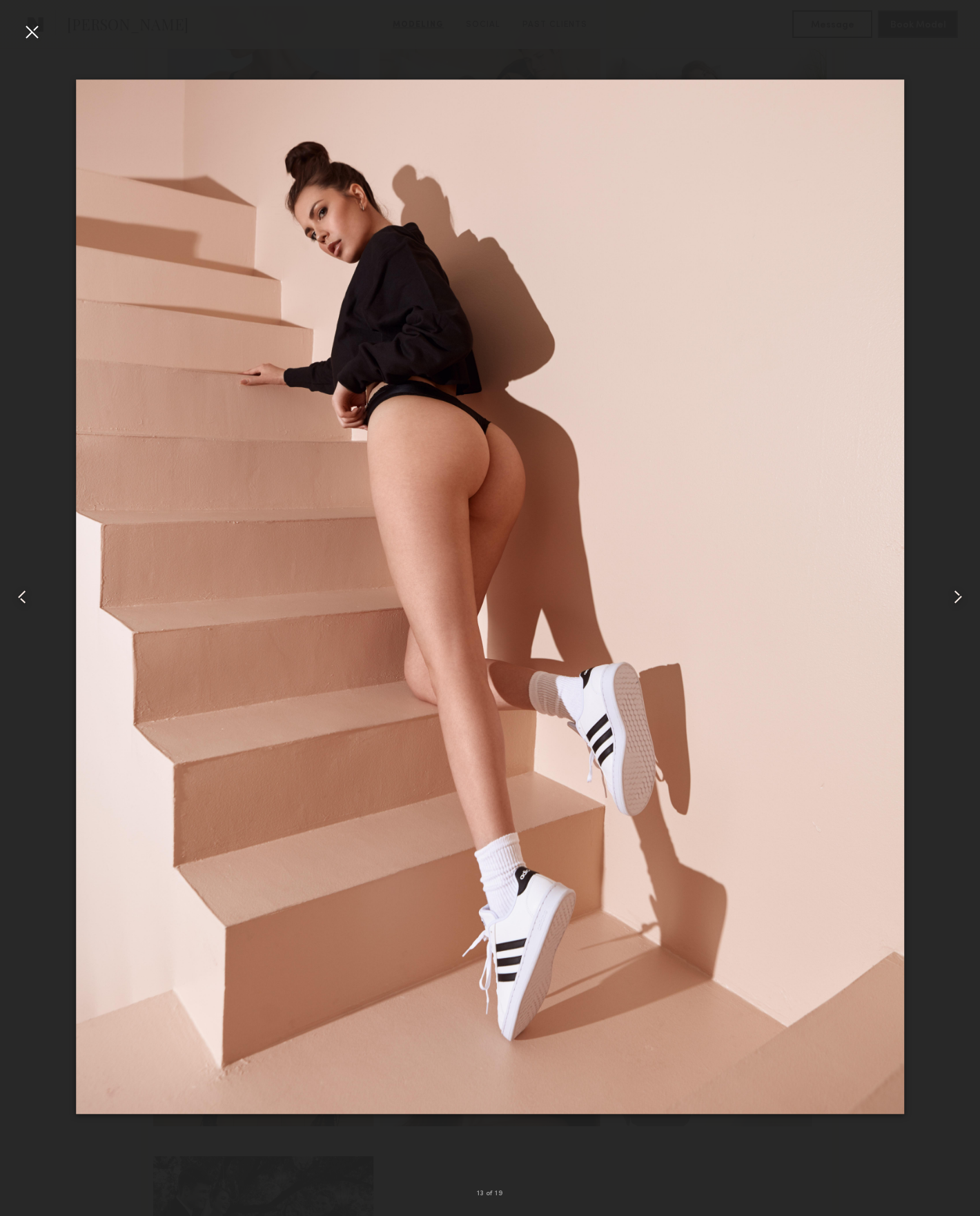
click at [968, 588] on common-icon at bounding box center [958, 598] width 22 height 22
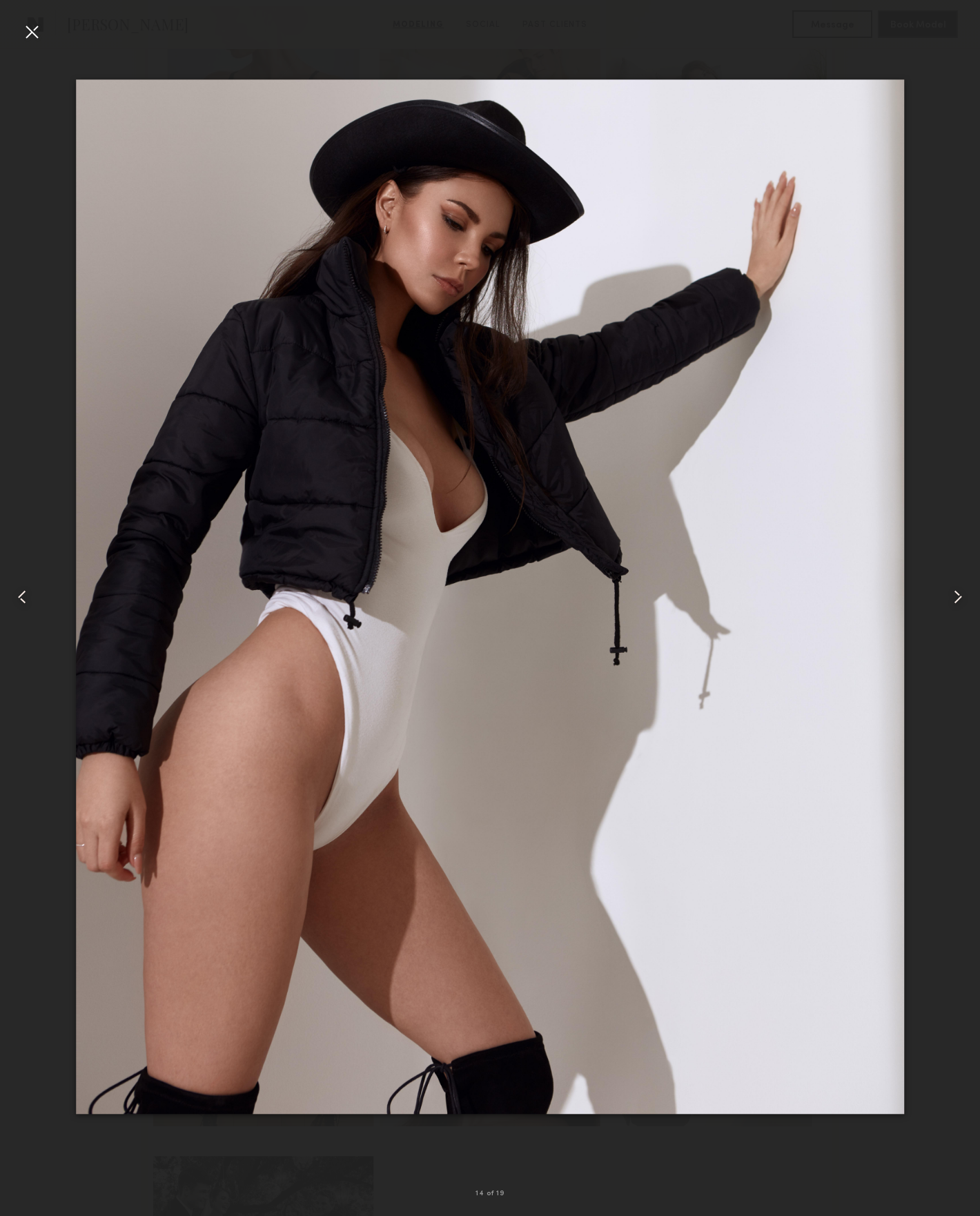
click at [968, 588] on common-icon at bounding box center [958, 598] width 22 height 22
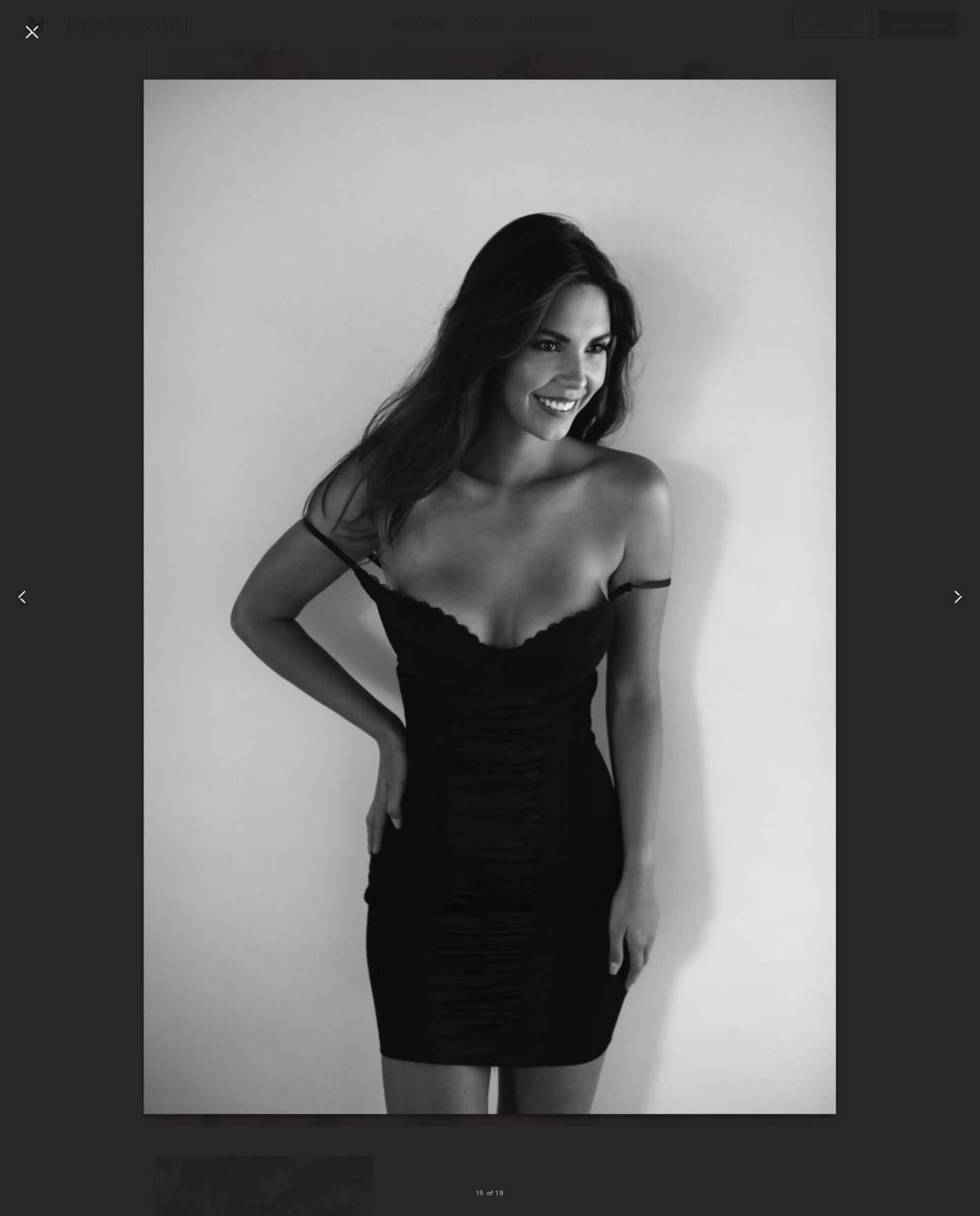
click at [958, 597] on common-icon at bounding box center [958, 598] width 22 height 22
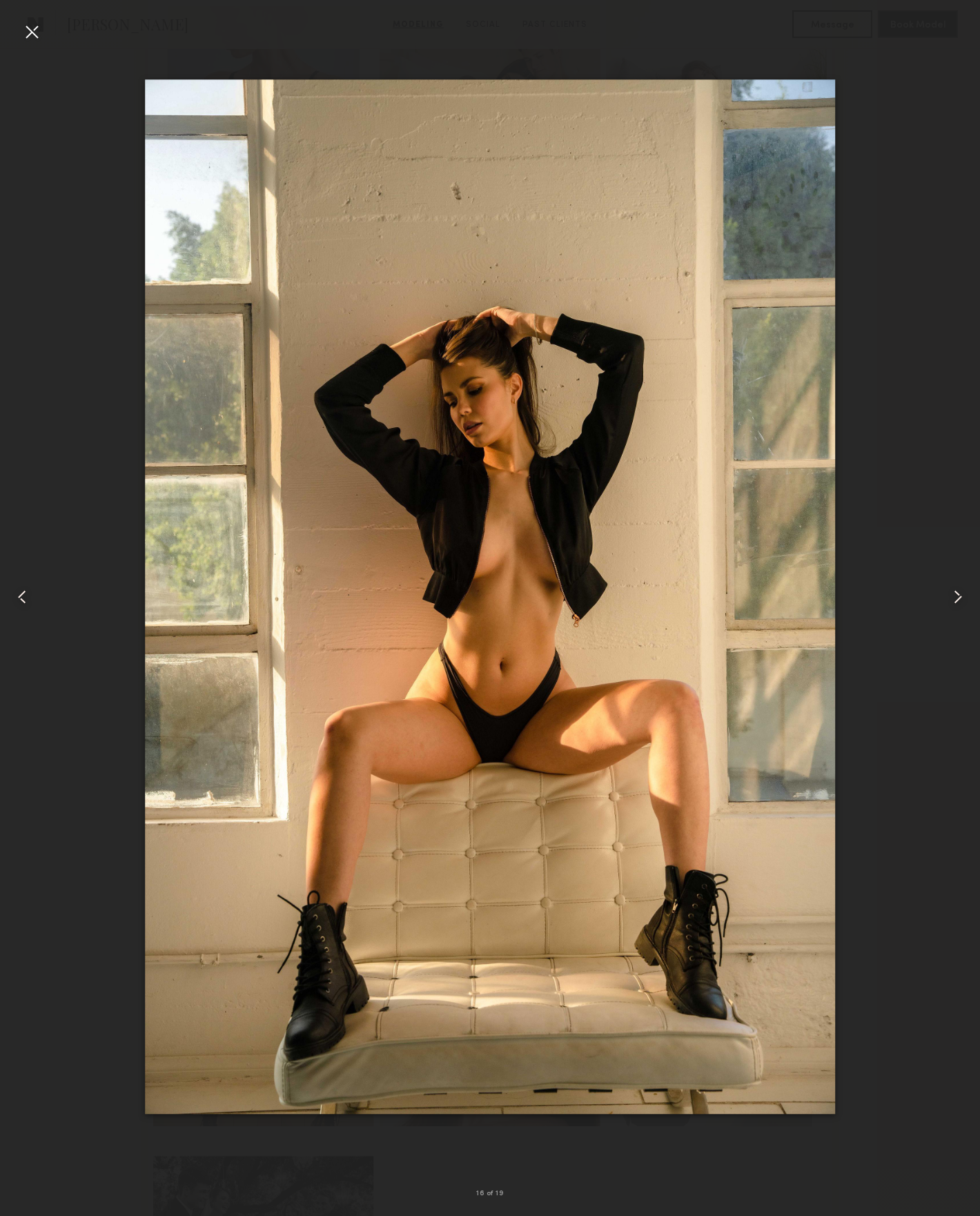
click at [958, 597] on common-icon at bounding box center [958, 598] width 22 height 22
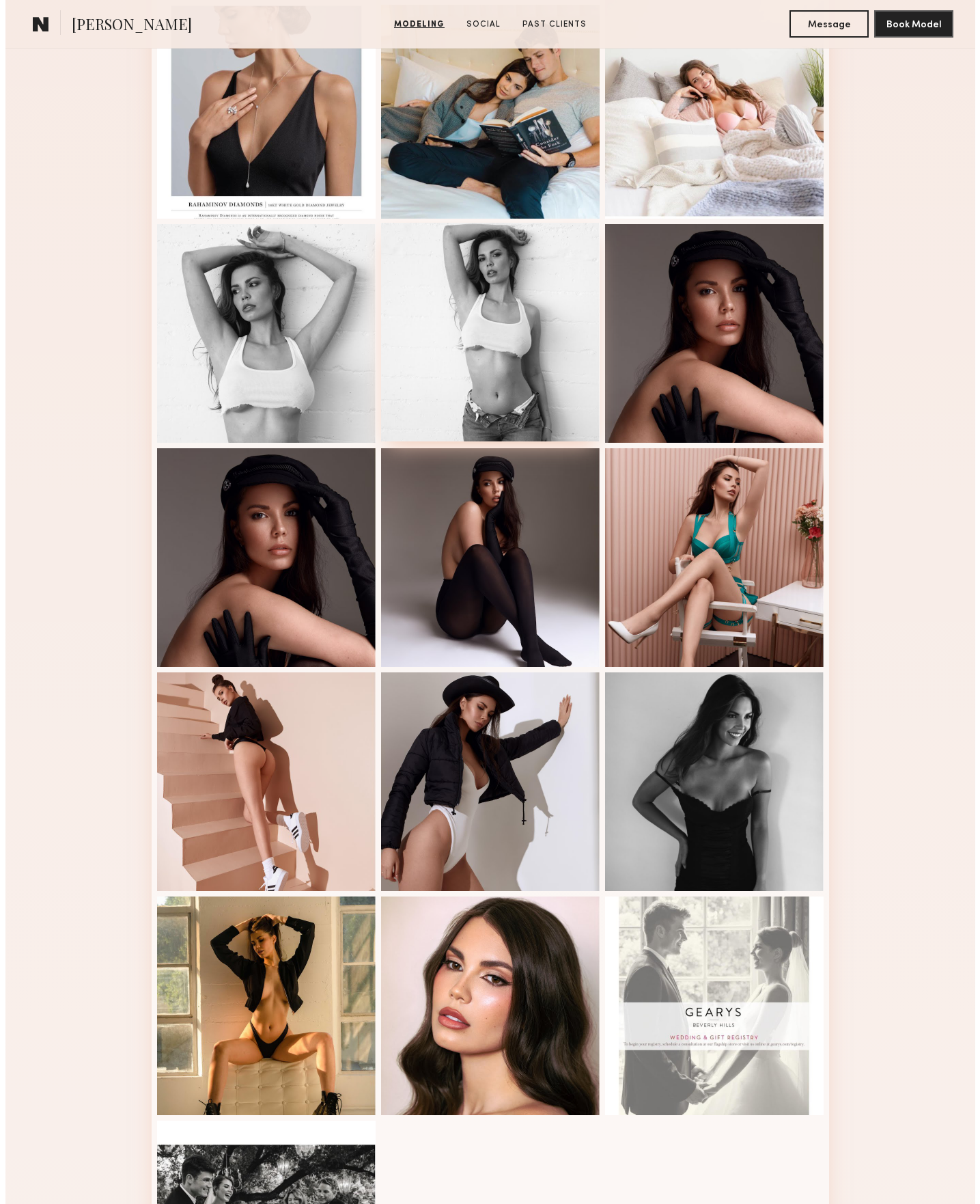
scroll to position [0, 0]
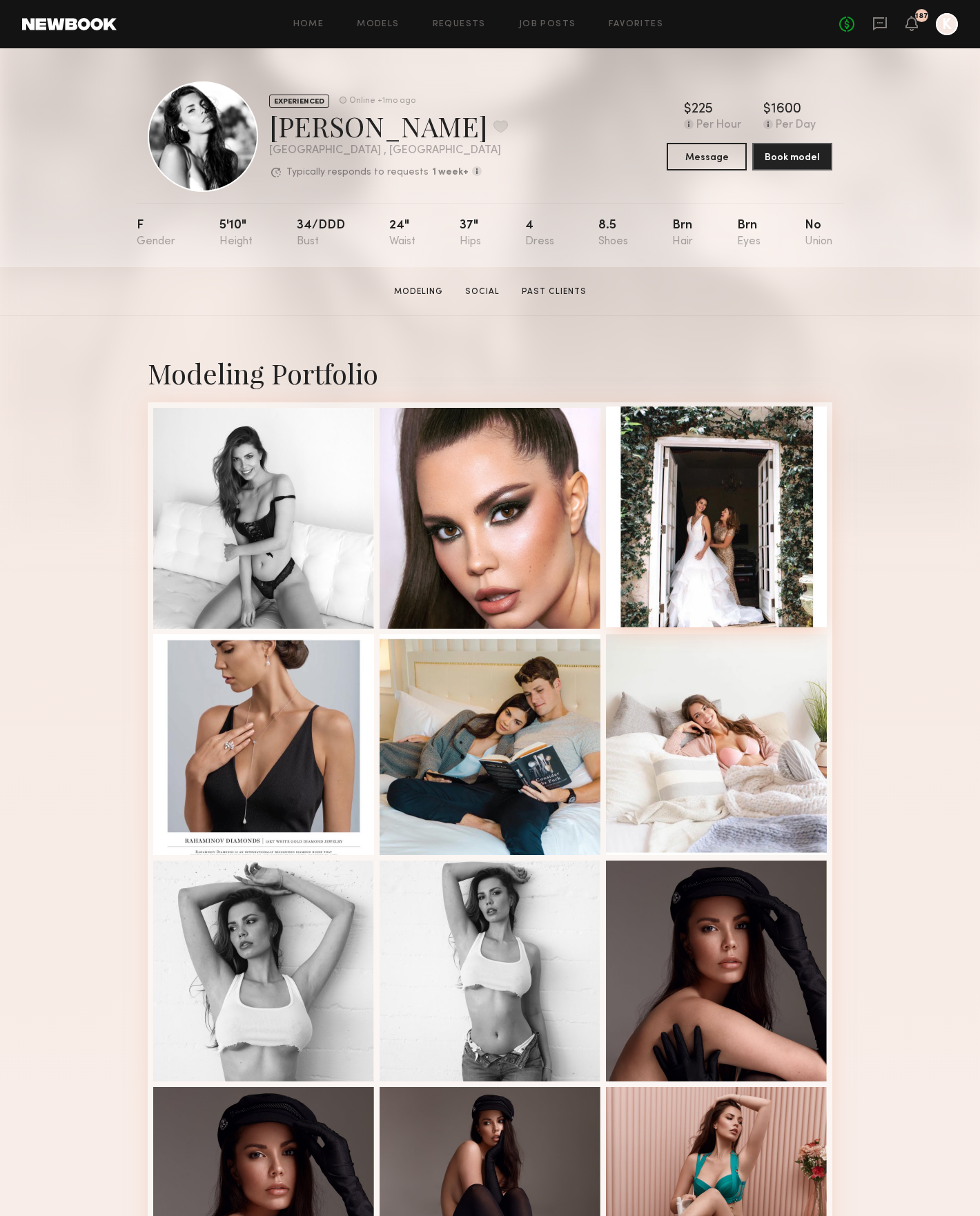
click at [713, 527] on div at bounding box center [717, 517] width 221 height 221
click at [706, 156] on button "Message" at bounding box center [706, 156] width 80 height 27
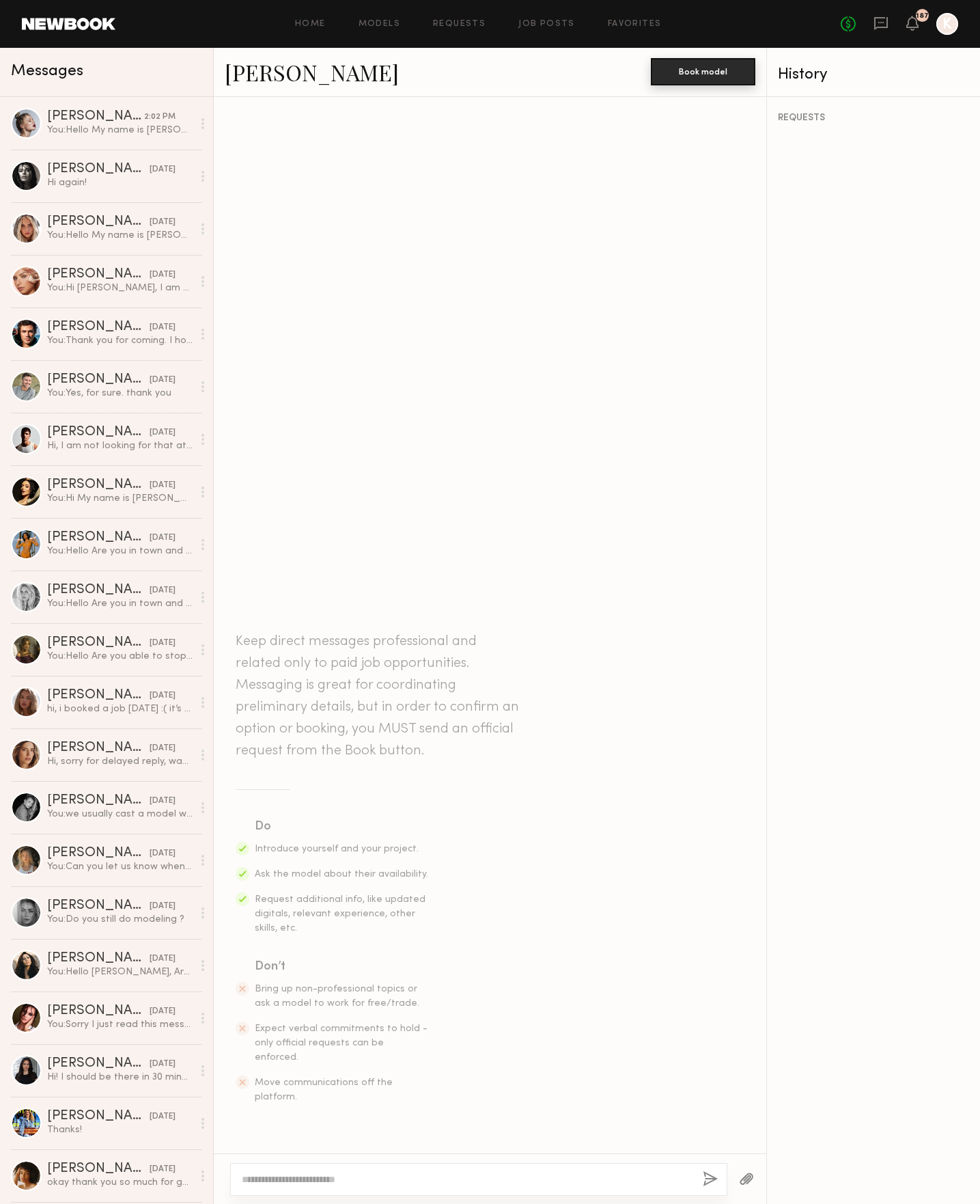
click at [685, 71] on button "Book model" at bounding box center [703, 71] width 105 height 27
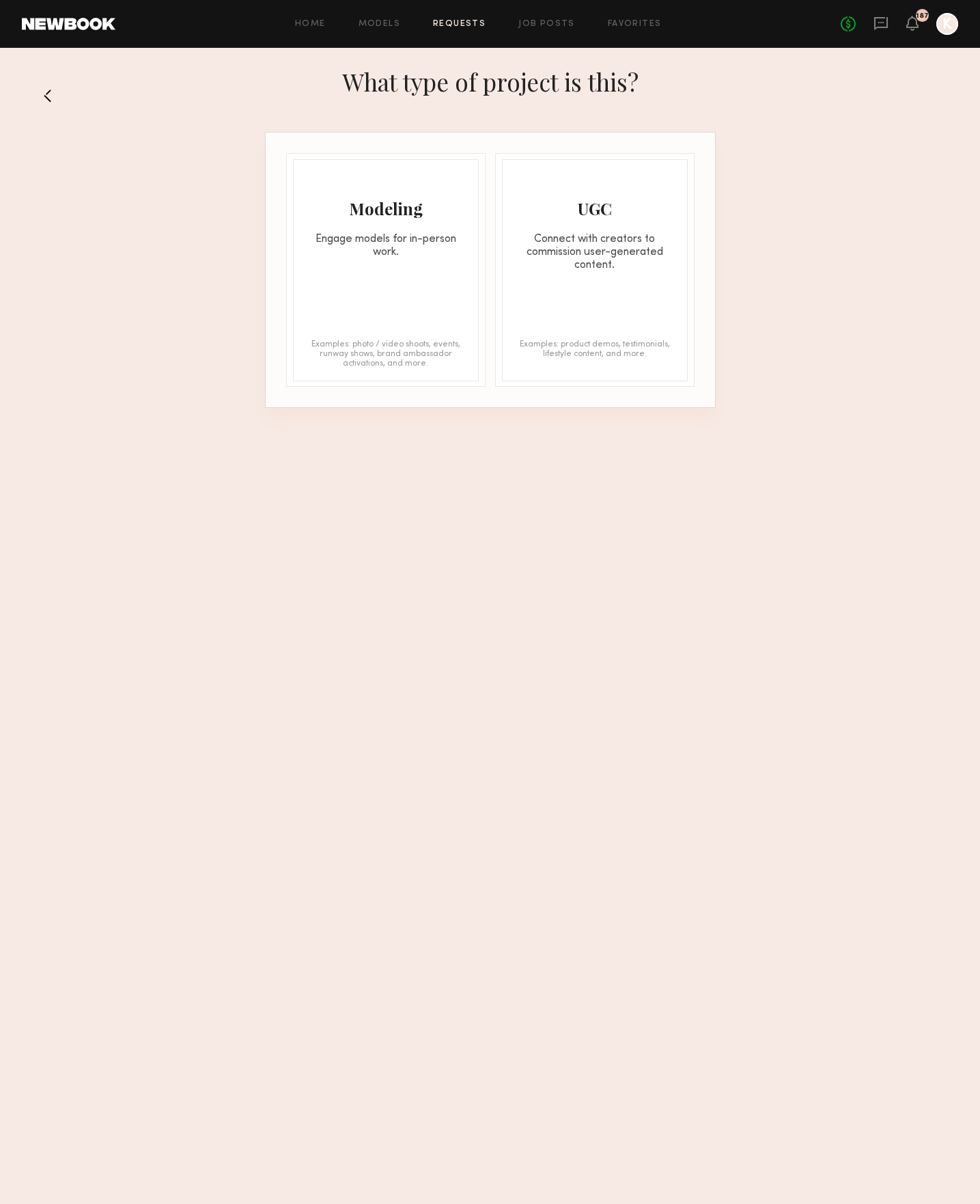
click at [409, 233] on div "Engage models for in-person work." at bounding box center [386, 246] width 185 height 26
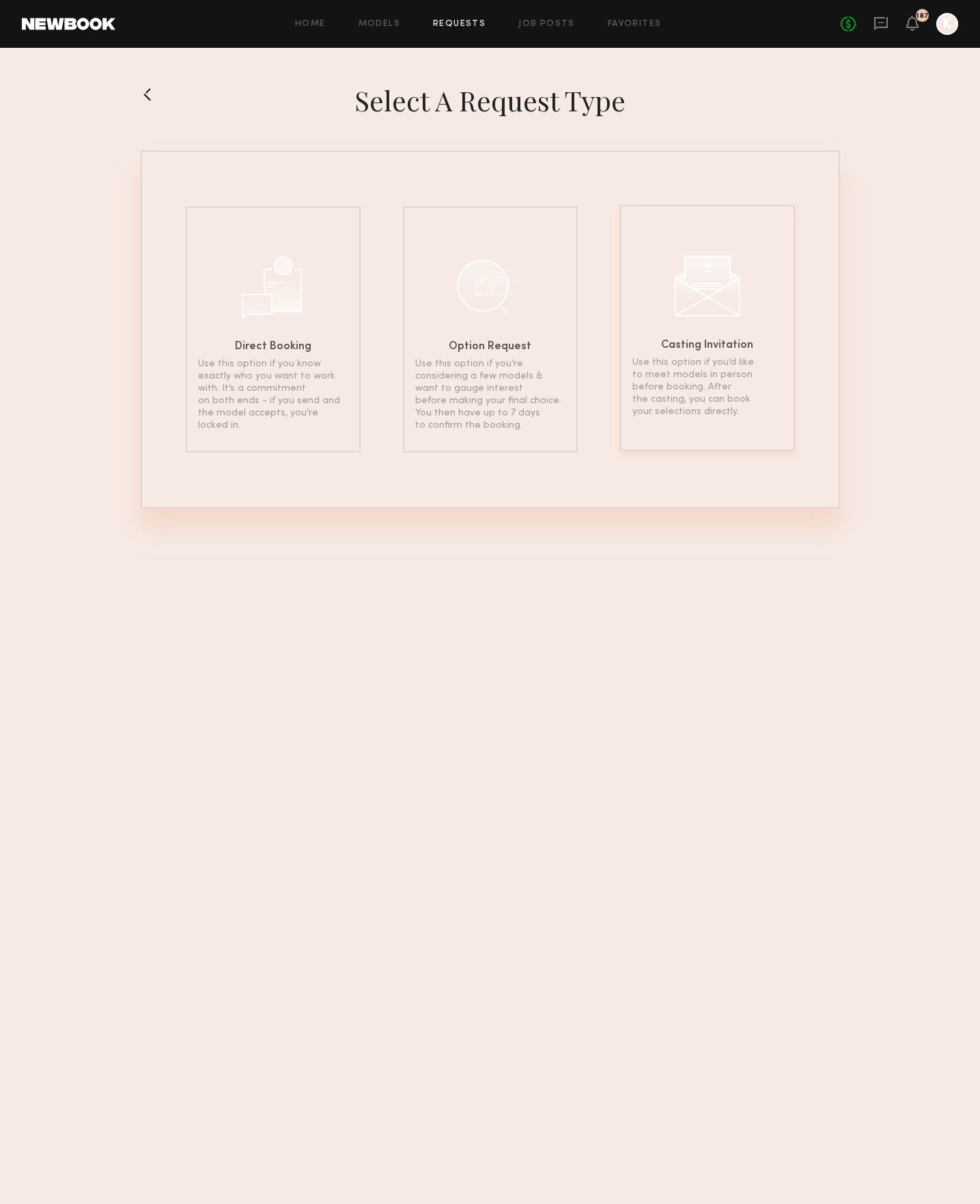
click at [695, 318] on div at bounding box center [708, 285] width 69 height 69
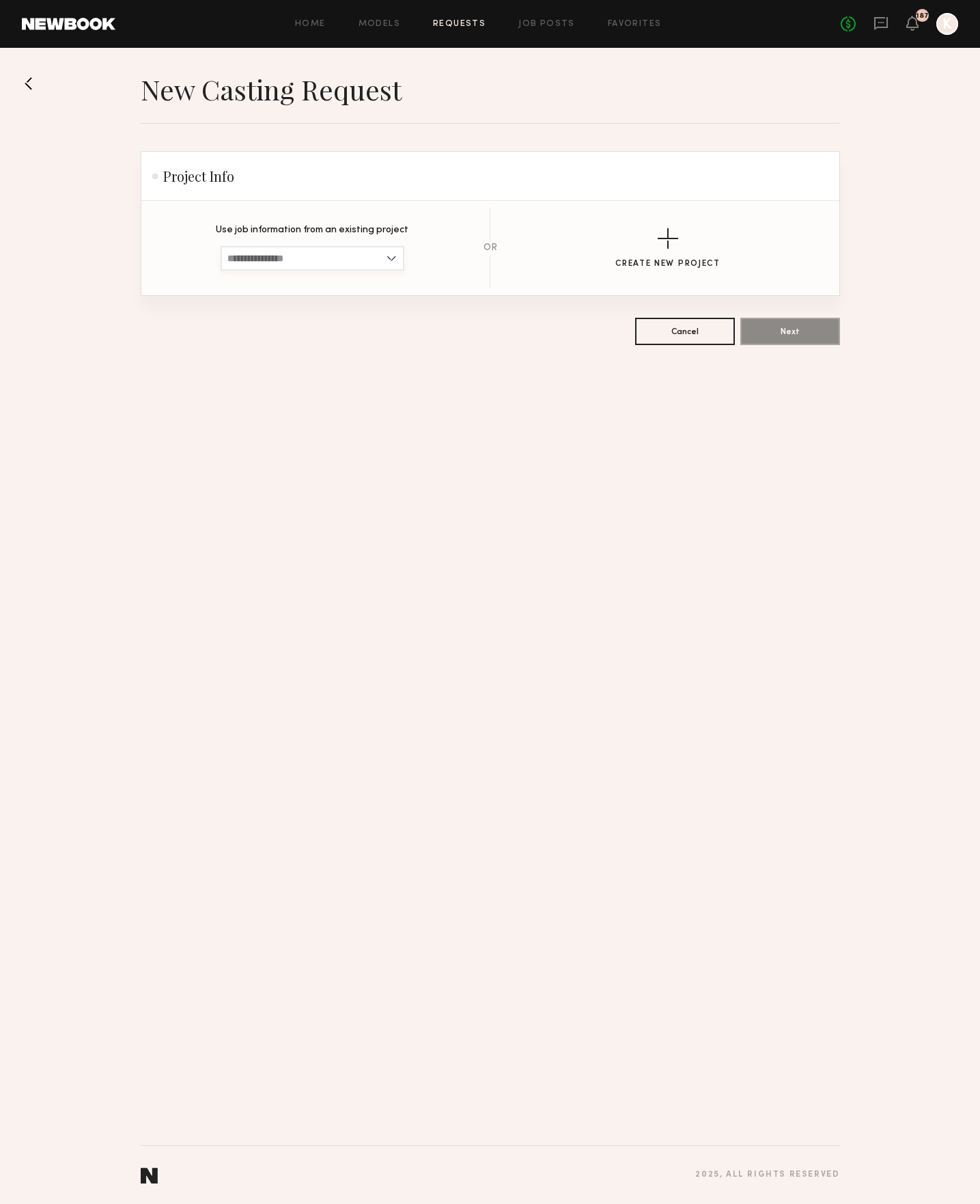
click at [373, 253] on input at bounding box center [312, 258] width 184 height 25
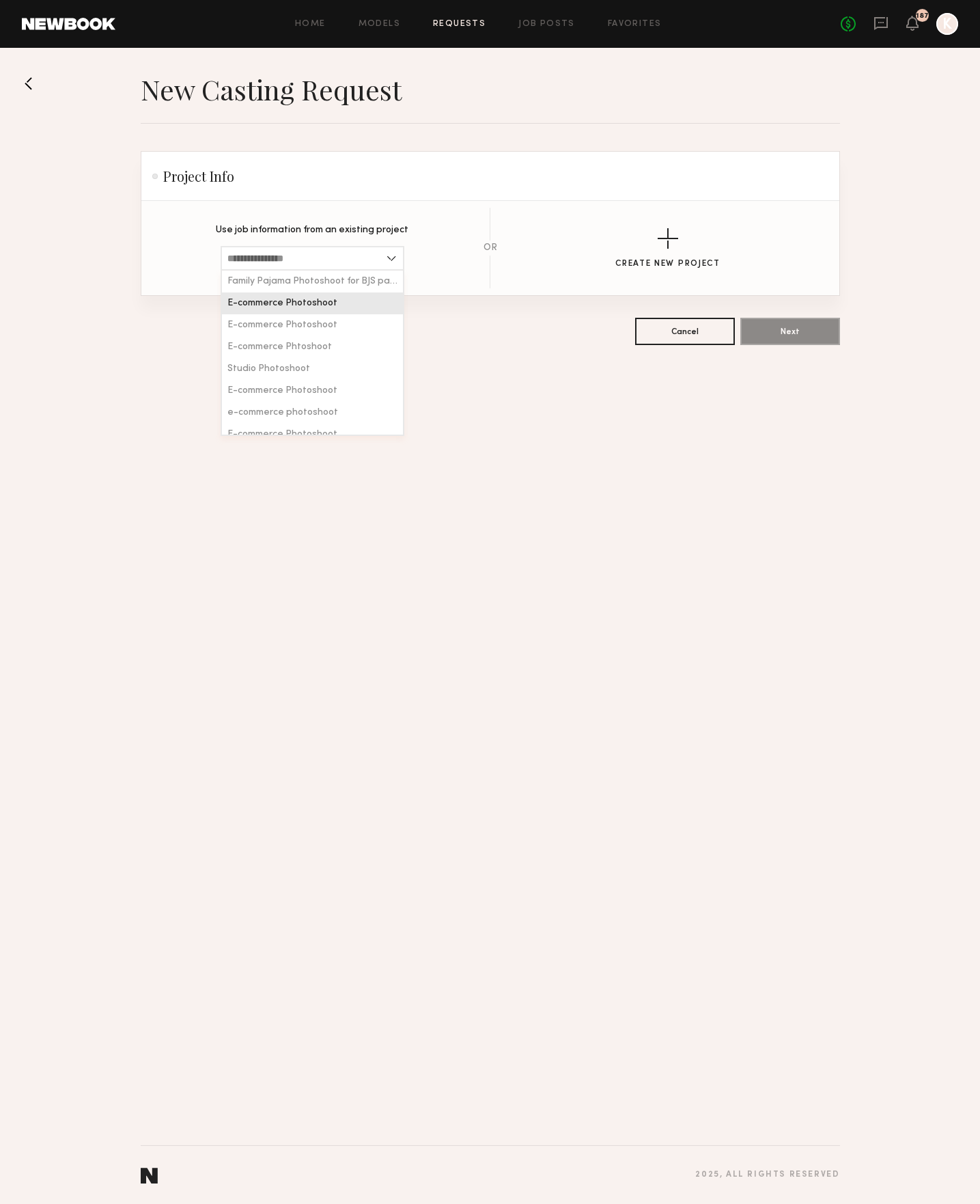
click at [352, 293] on div "E-commerce Photoshoot" at bounding box center [312, 303] width 181 height 22
type input "**********"
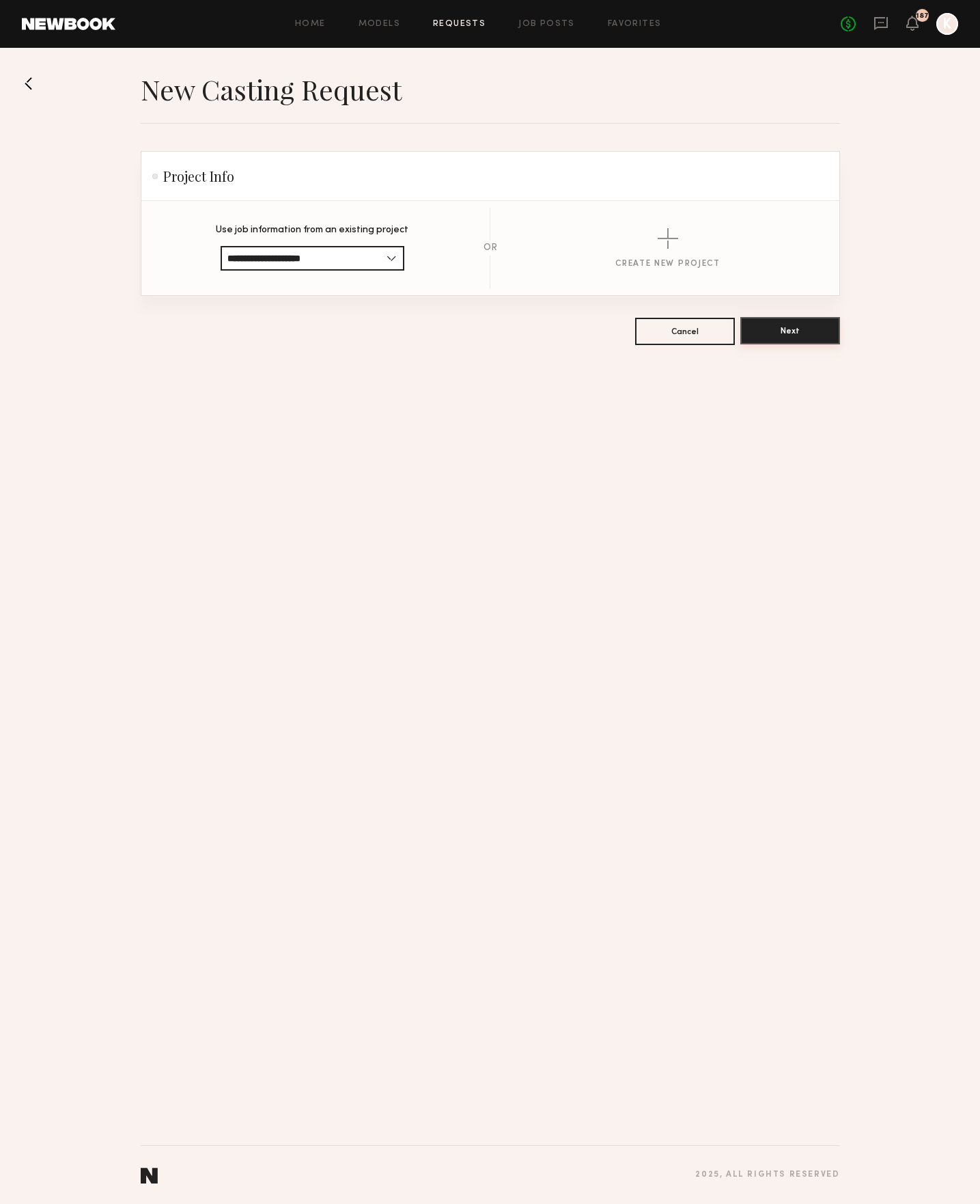
click at [789, 323] on button "Next" at bounding box center [791, 330] width 100 height 27
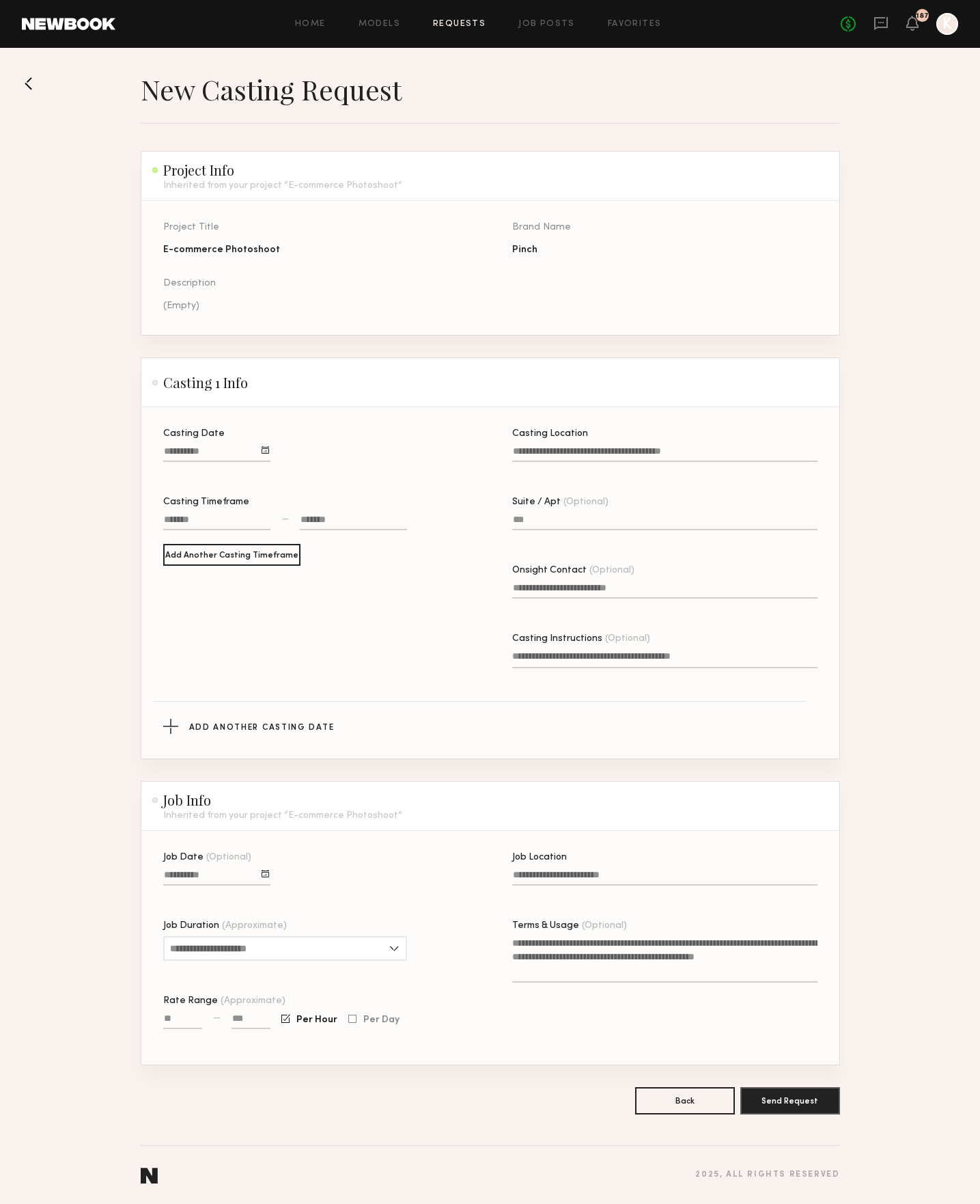
click at [230, 441] on div "Casting Date" at bounding box center [217, 453] width 108 height 46
click at [227, 447] on input "Casting Date" at bounding box center [217, 454] width 108 height 16
click at [271, 539] on button "14" at bounding box center [269, 541] width 22 height 14
click at [233, 511] on div "Casting Timeframe —" at bounding box center [285, 520] width 244 height 46
click at [207, 521] on div at bounding box center [217, 521] width 108 height 18
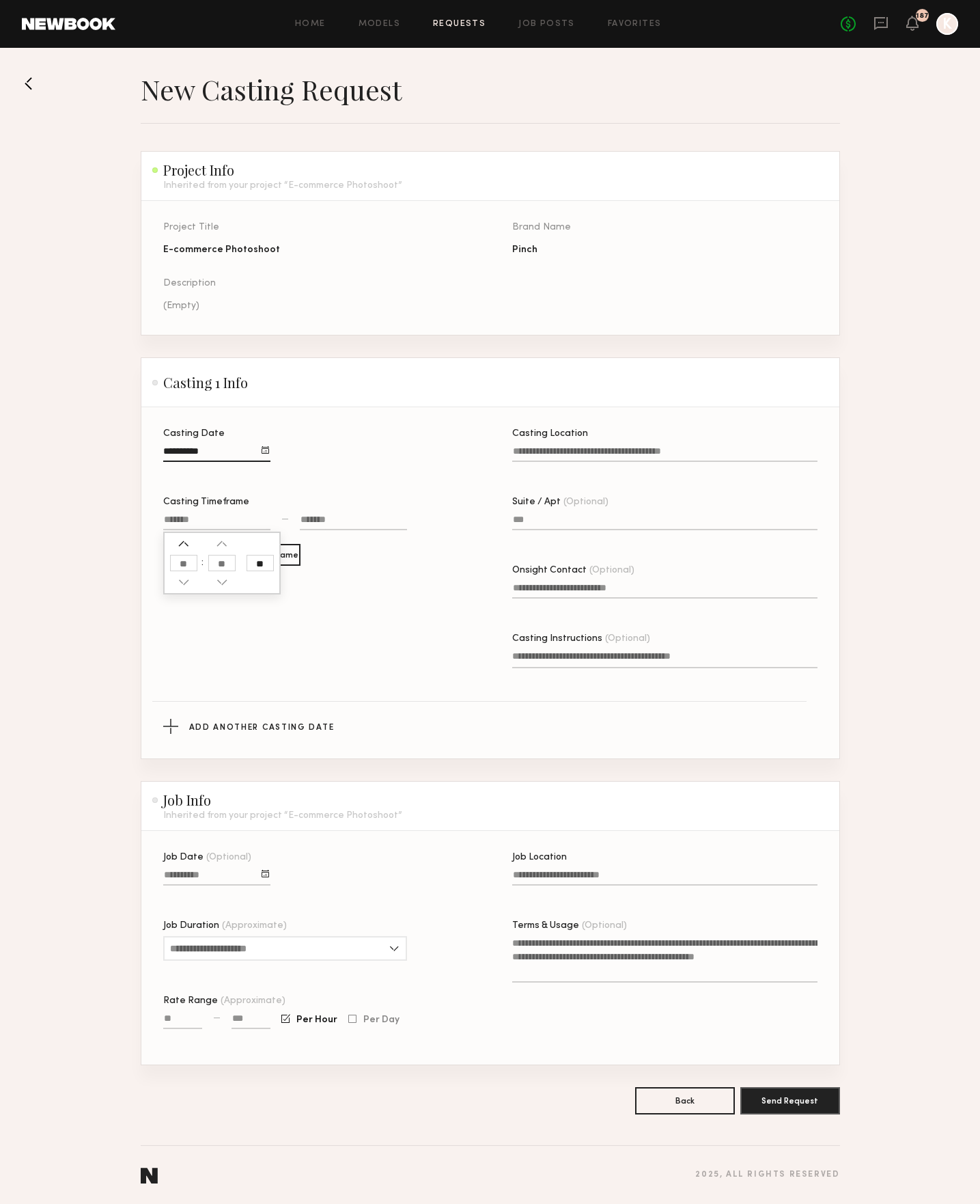
click at [181, 544] on button "button" at bounding box center [184, 544] width 11 height 11
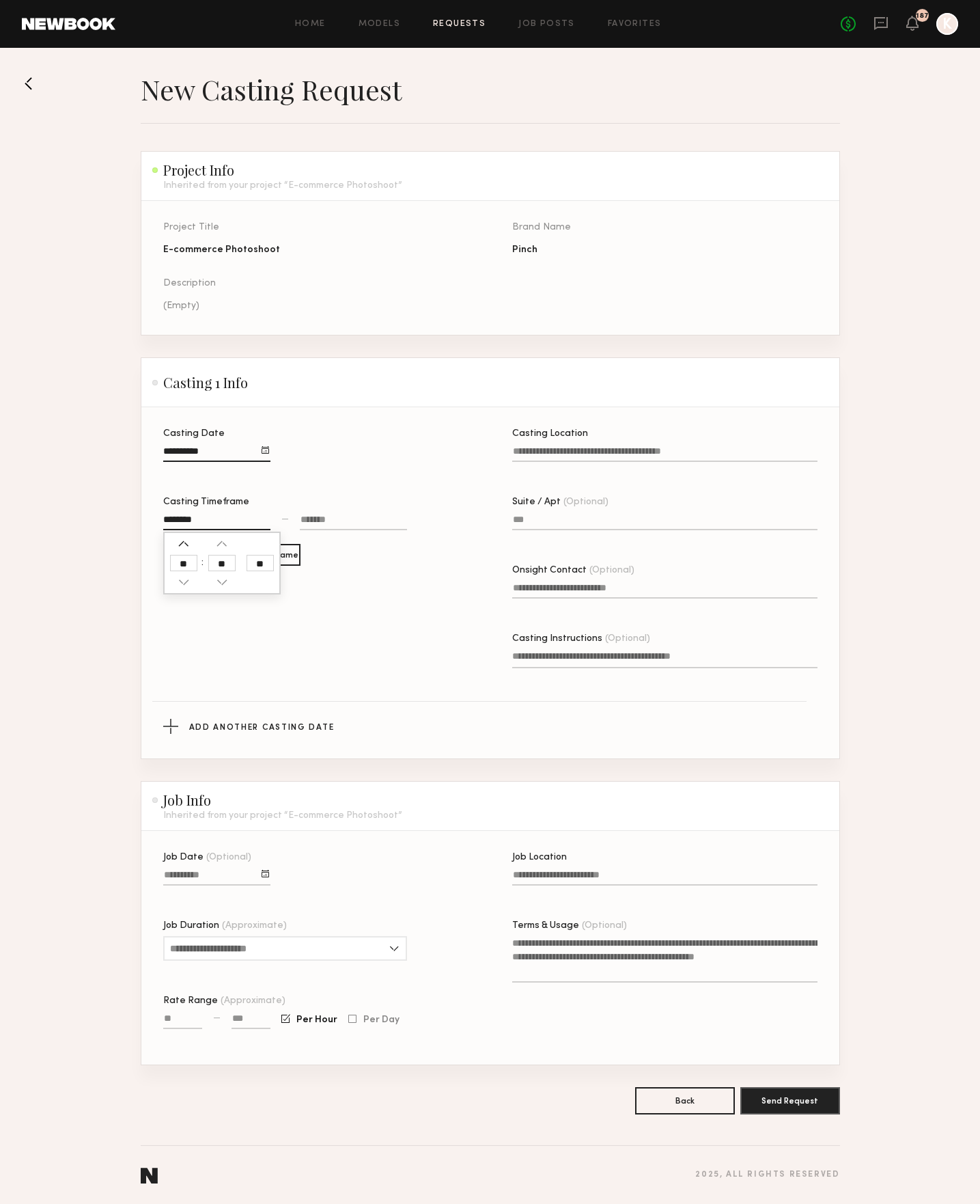
click at [181, 544] on button "button" at bounding box center [184, 544] width 11 height 11
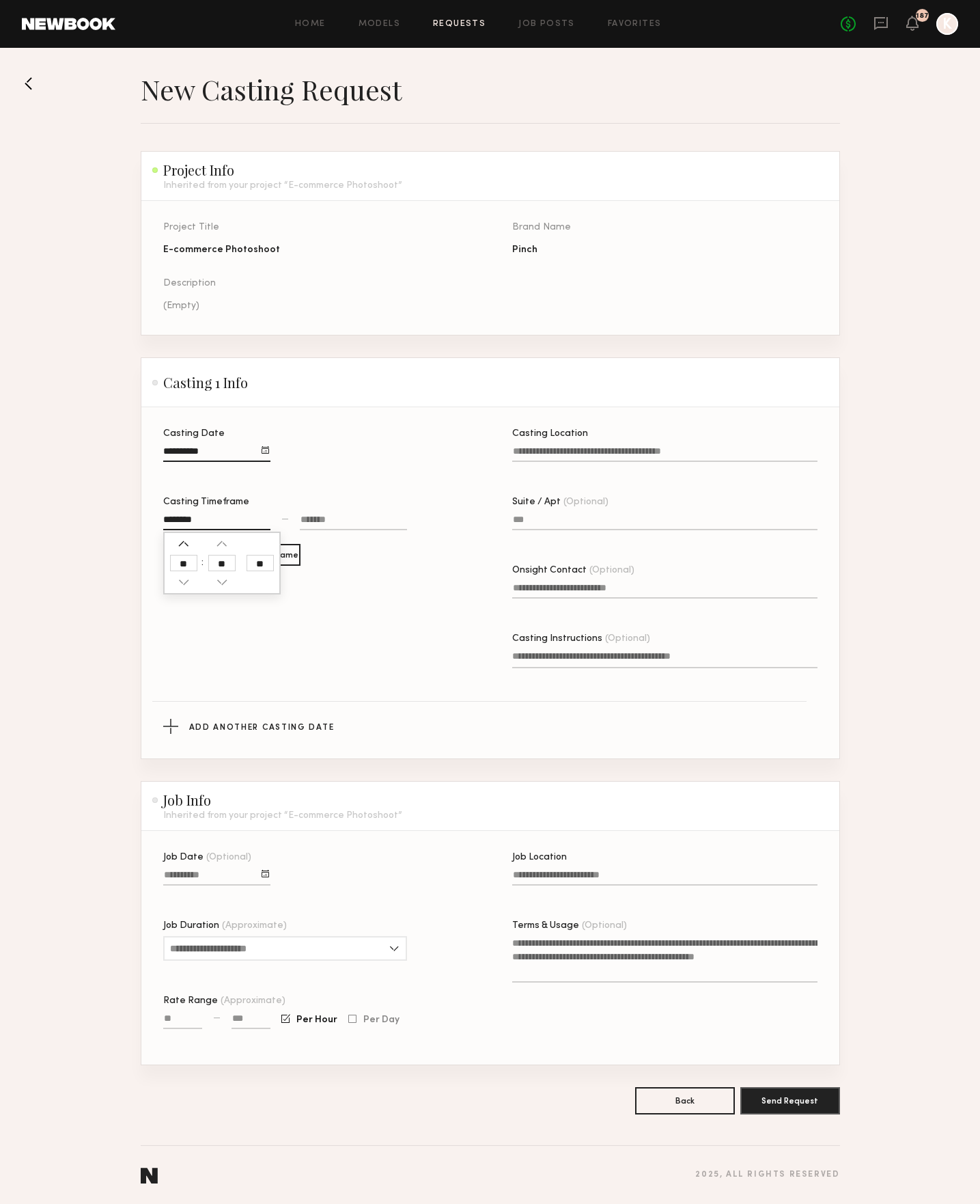
type input "********"
click at [338, 514] on div at bounding box center [354, 521] width 108 height 18
click at [311, 583] on button "button" at bounding box center [311, 583] width 11 height 11
type input "********"
type input "**"
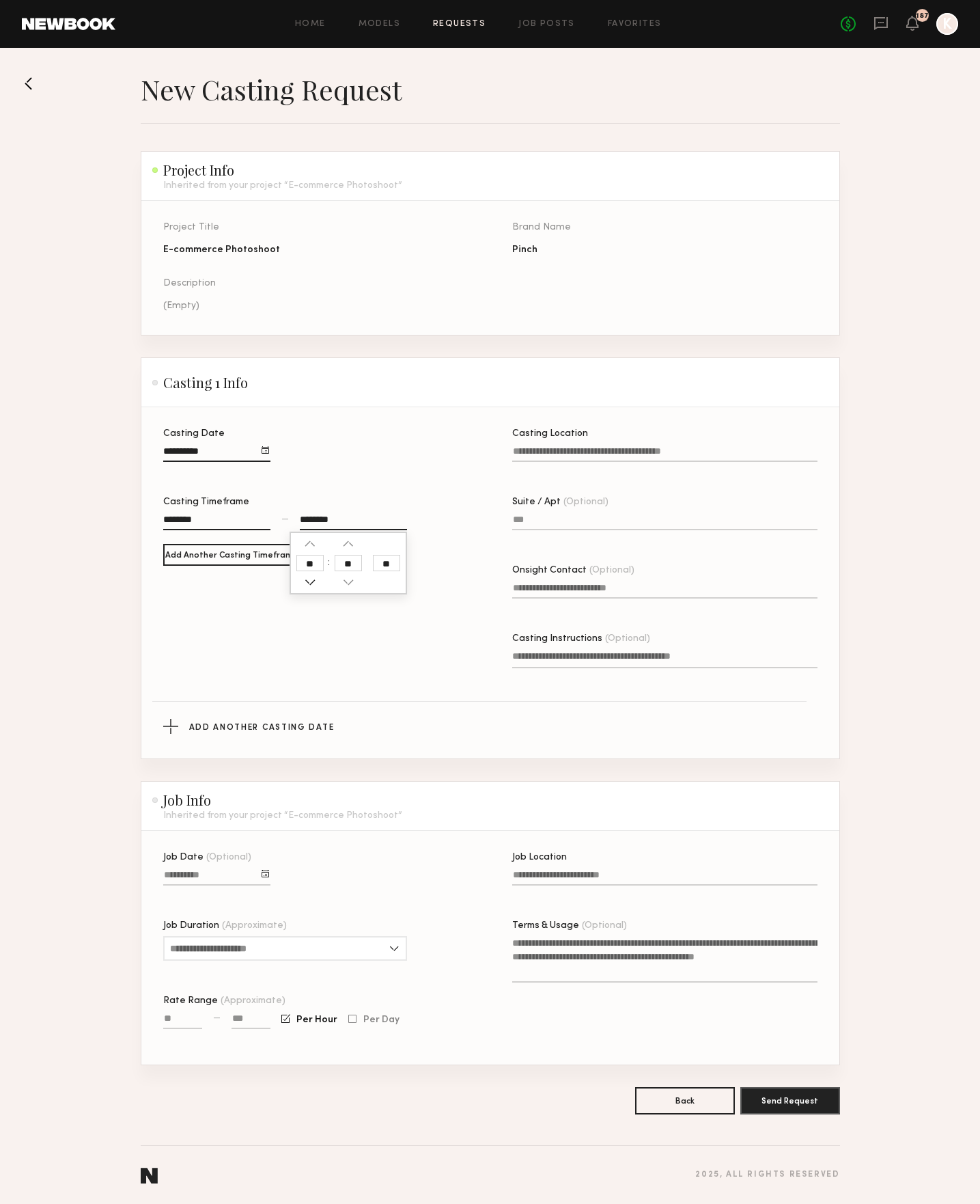
click at [311, 583] on button "button" at bounding box center [311, 583] width 11 height 11
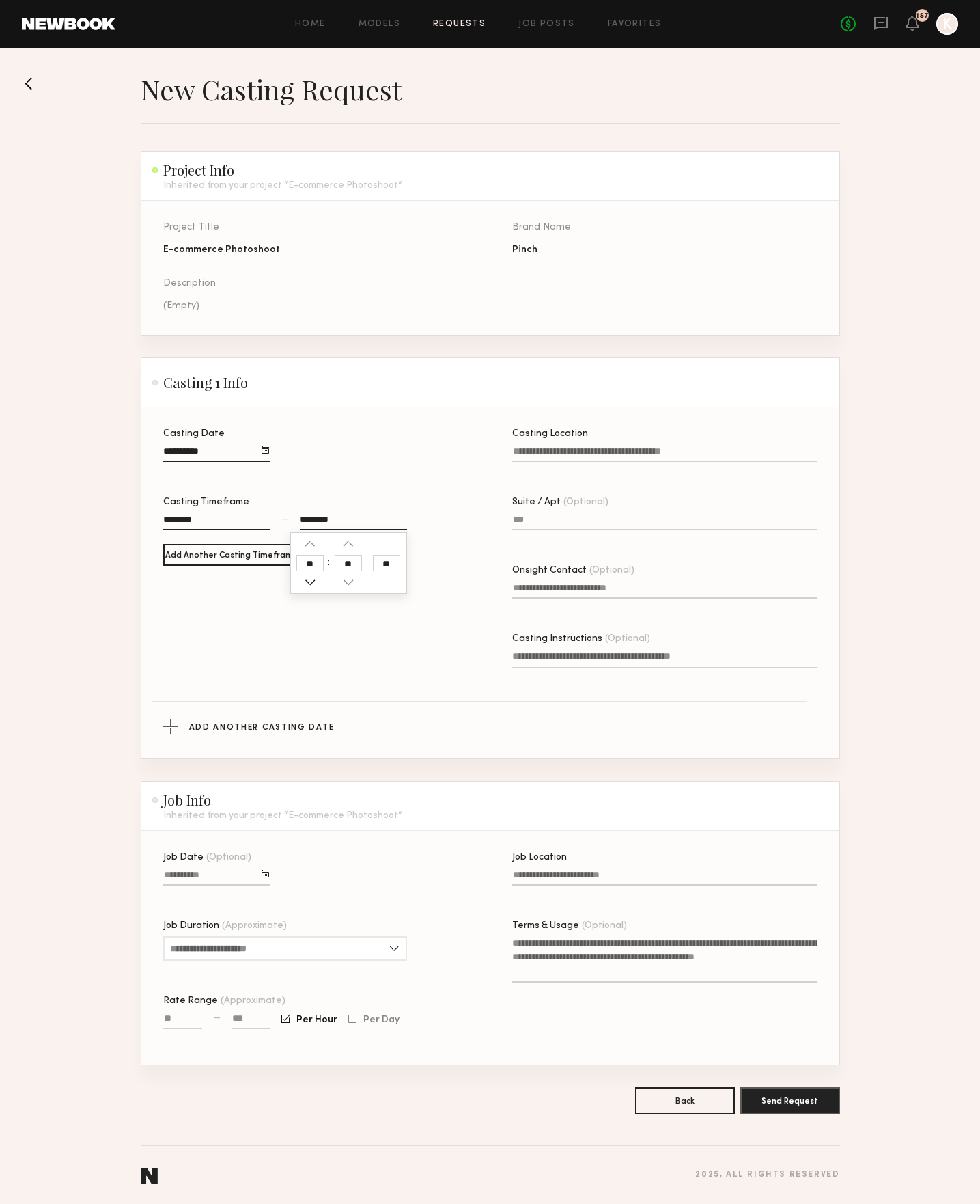
click at [311, 583] on button "button" at bounding box center [311, 583] width 11 height 11
type input "********"
click at [541, 441] on label "Casting Location" at bounding box center [665, 453] width 305 height 46
click at [541, 446] on input "Casting Location" at bounding box center [665, 454] width 305 height 16
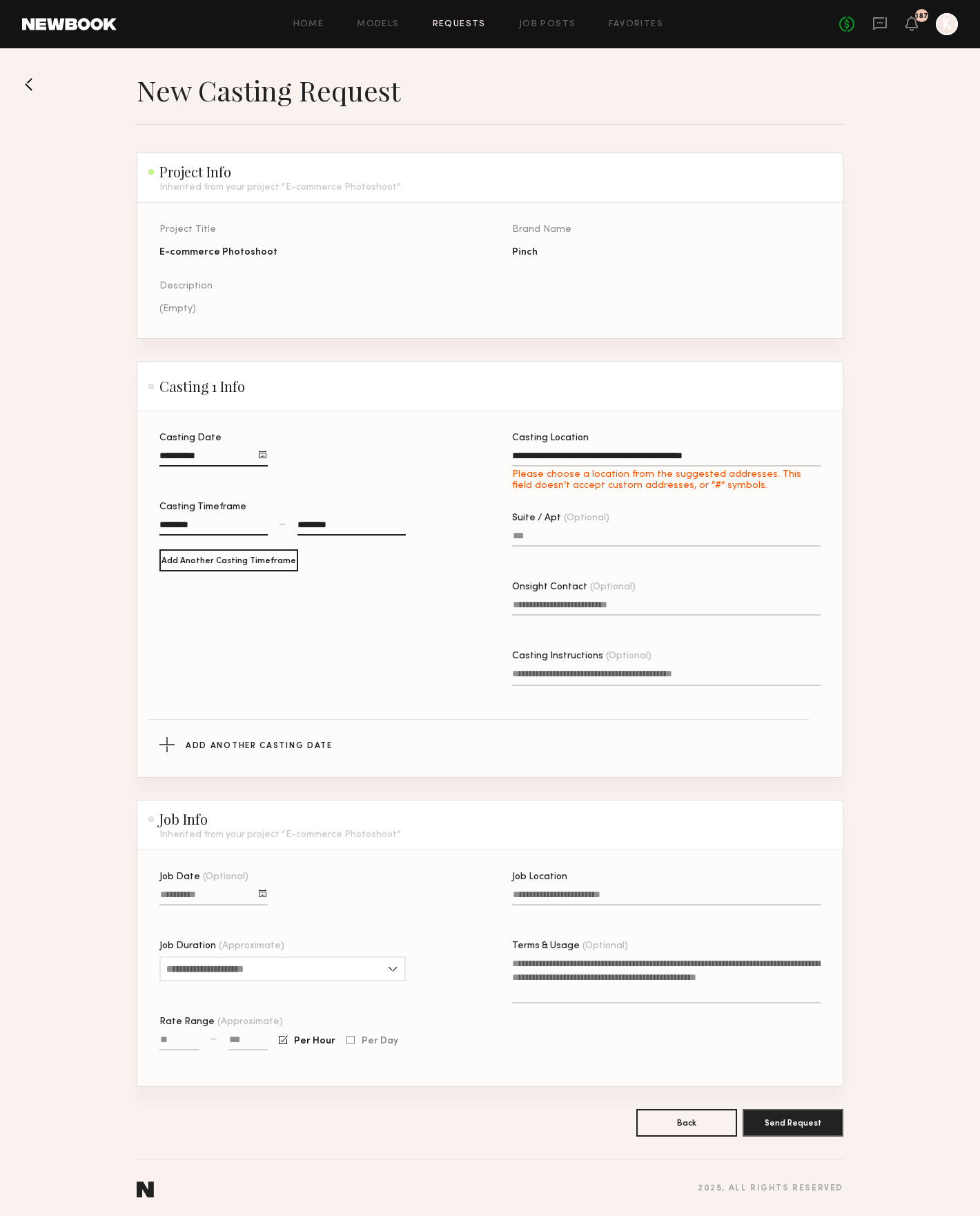
type input "**********"
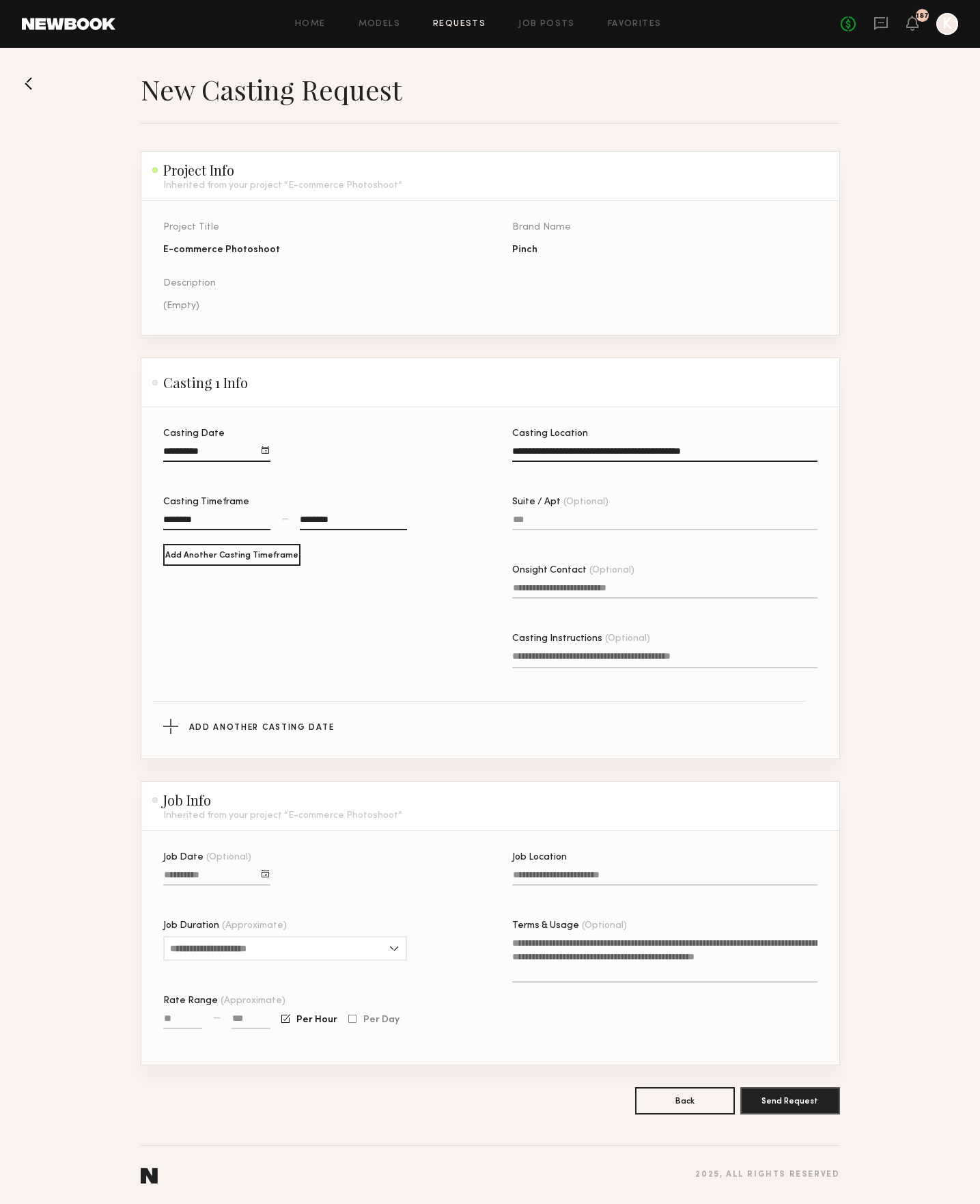
click at [549, 526] on input "Suite / Apt (Optional)" at bounding box center [665, 522] width 305 height 16
type input "***"
click at [560, 591] on input "Onsight Contact (Optional)" at bounding box center [665, 591] width 305 height 16
type input "**********"
click at [222, 875] on input "Job Date (Optional)" at bounding box center [217, 877] width 108 height 16
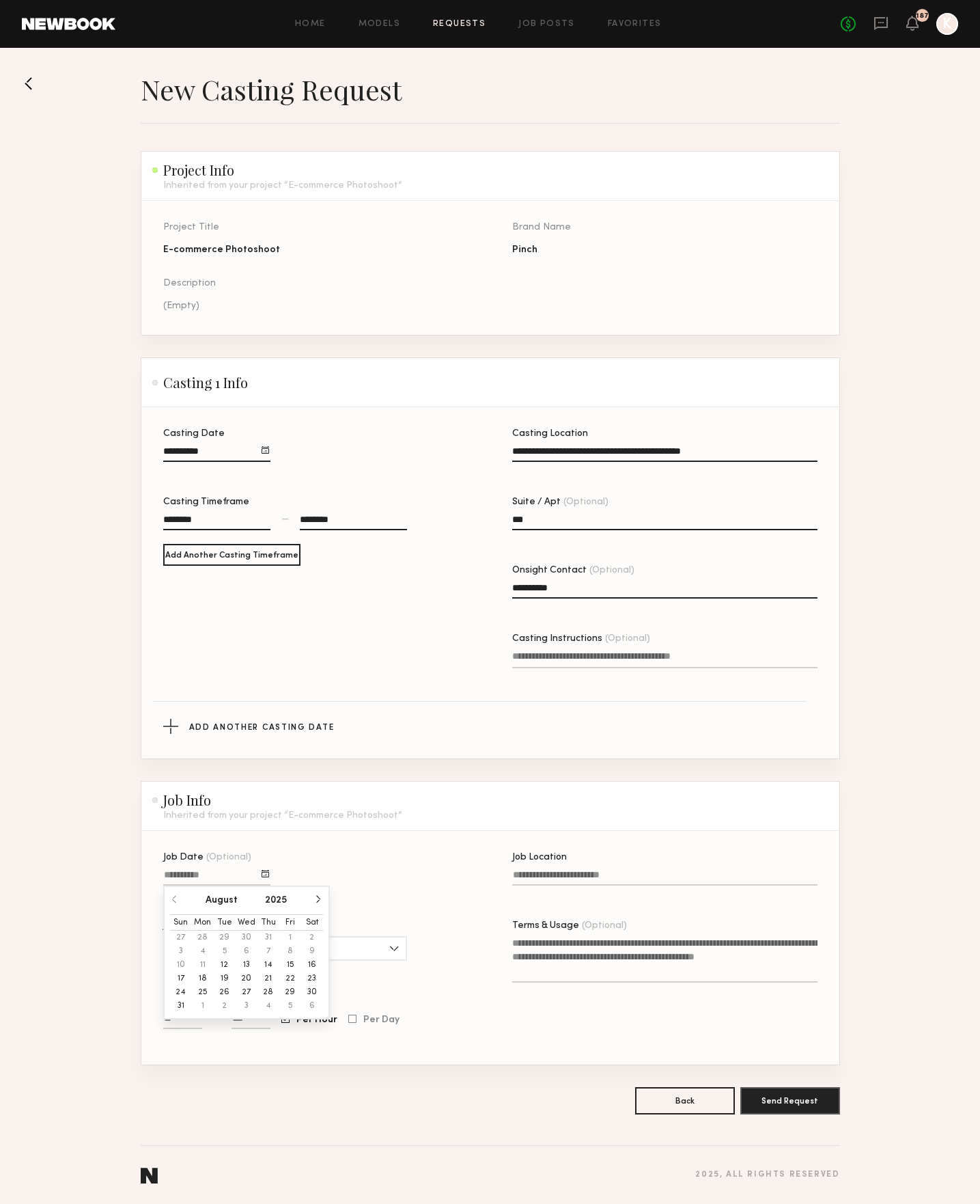
click at [253, 976] on button "20" at bounding box center [247, 979] width 22 height 14
click at [221, 948] on input "Job Duration (Approximate)" at bounding box center [285, 949] width 244 height 25
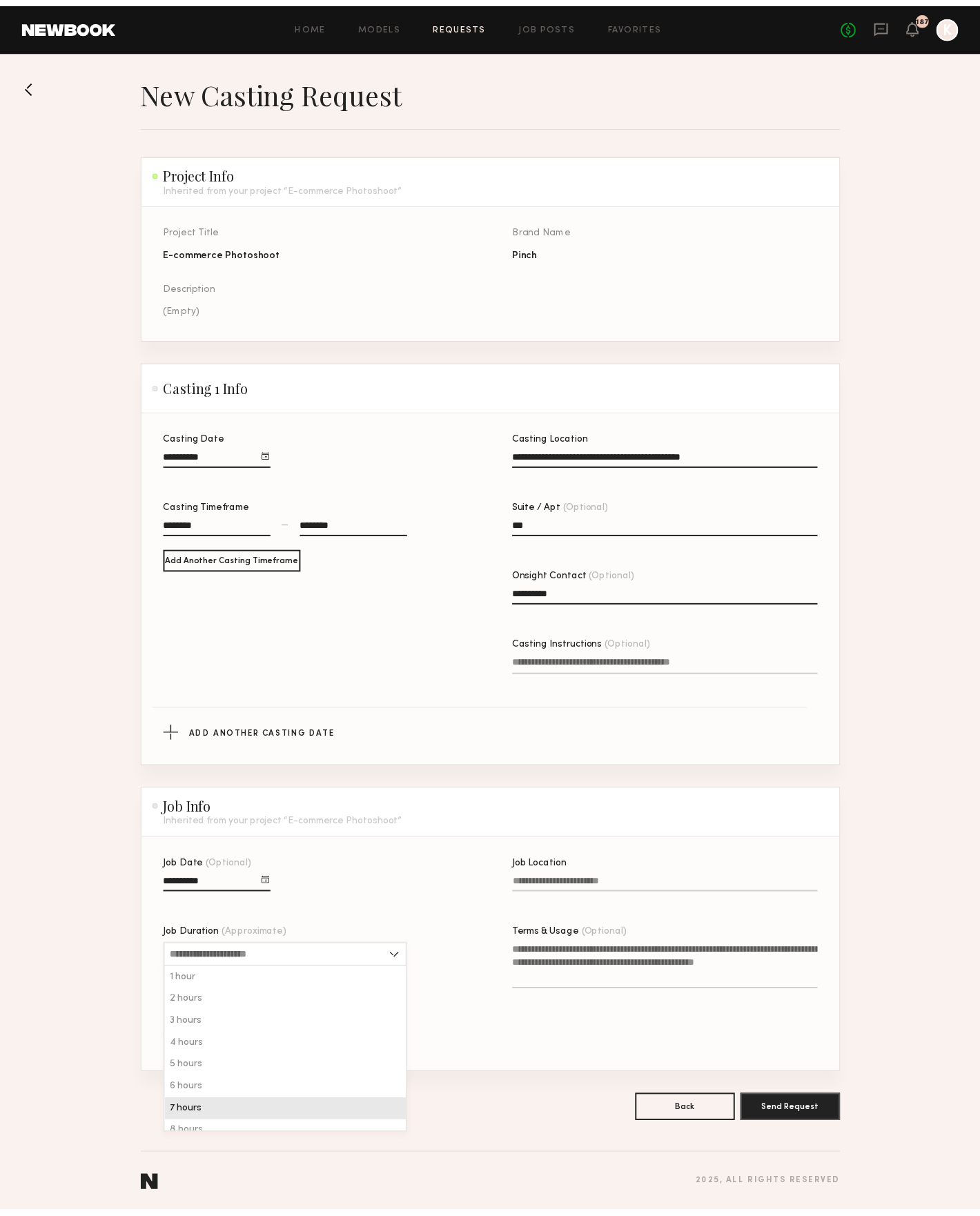
scroll to position [22, 0]
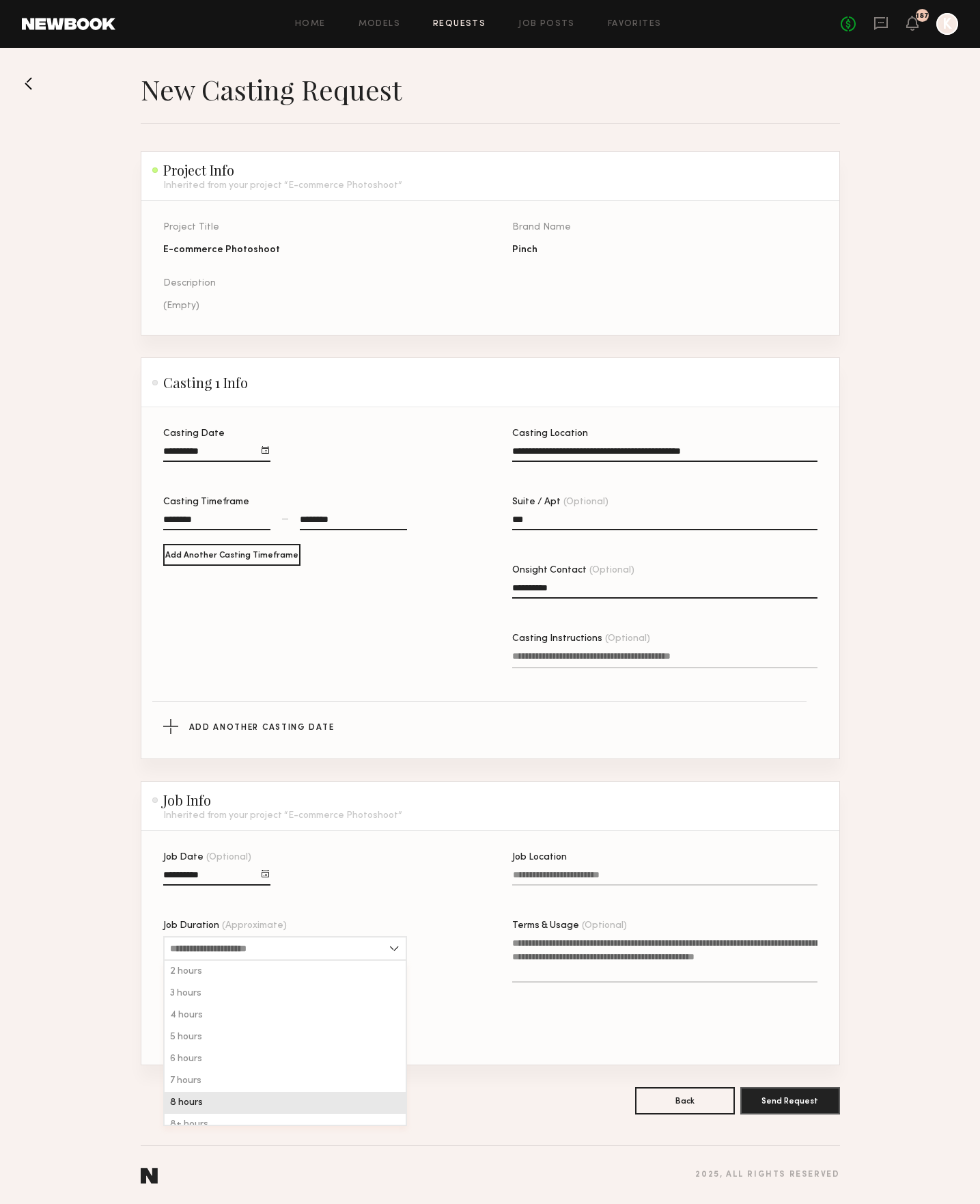
click at [201, 1100] on span "8 hours" at bounding box center [185, 1103] width 32 height 9
type input "*******"
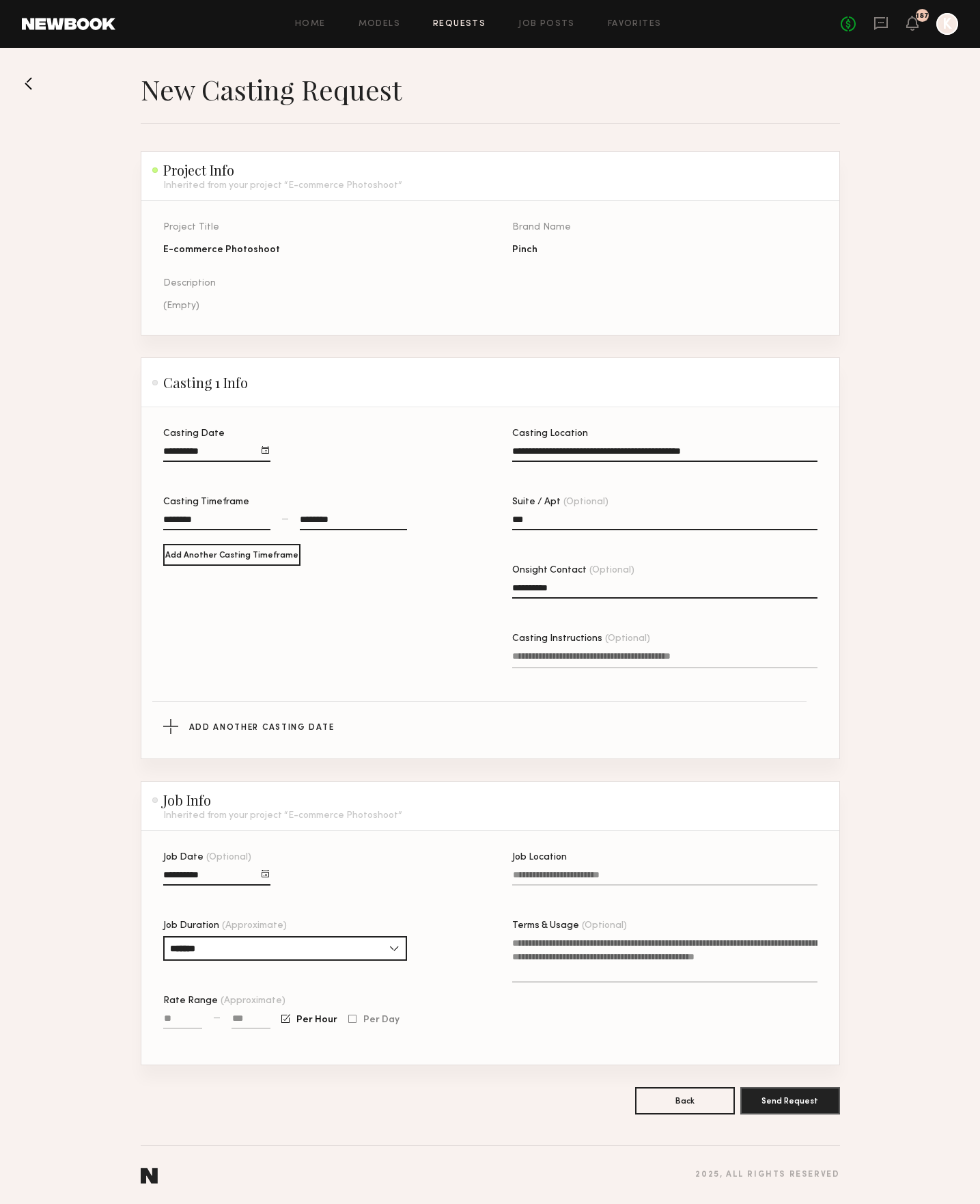
click at [176, 1022] on input "Rate Range (Approximate)" at bounding box center [183, 1021] width 39 height 16
type input "****"
click at [571, 1041] on div "Job Location Terms & Usage (Optional)" at bounding box center [665, 959] width 305 height 211
drag, startPoint x: 256, startPoint y: 1019, endPoint x: 214, endPoint y: 1014, distance: 42.3
click at [214, 1014] on div "**** — ****" at bounding box center [217, 1028] width 108 height 32
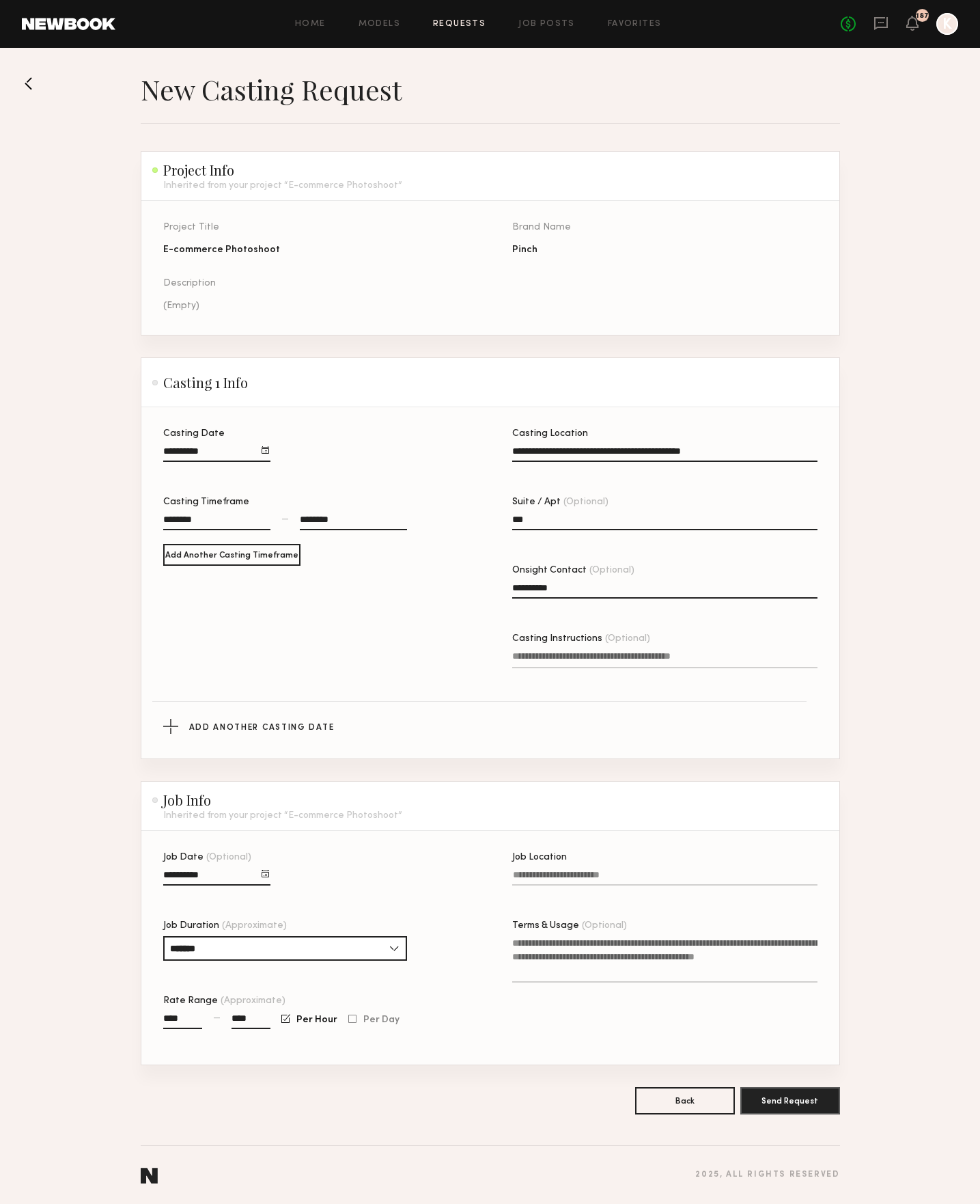
type input "****"
click at [594, 874] on input "Job Location" at bounding box center [665, 877] width 305 height 16
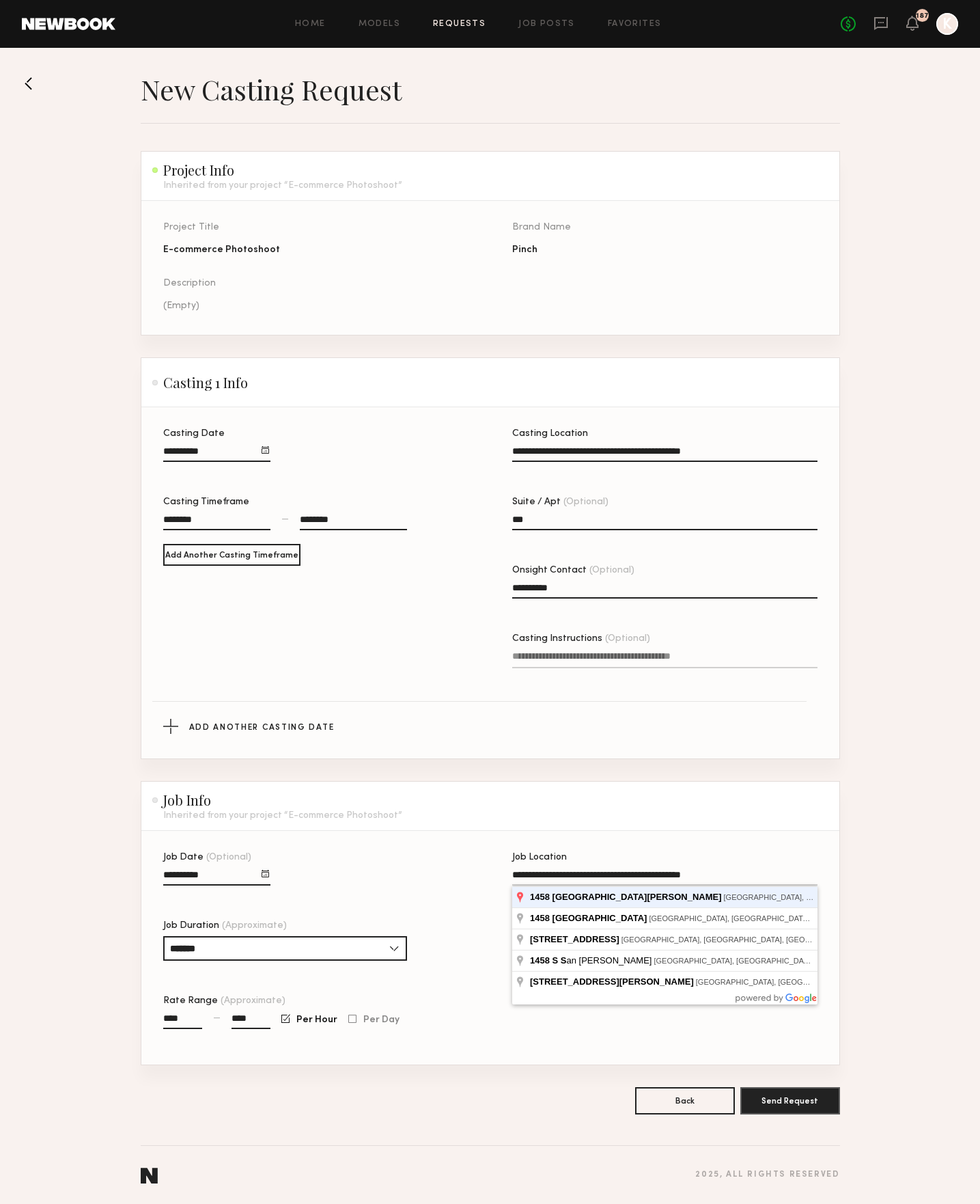
click at [790, 1101] on button "Send Request" at bounding box center [791, 1100] width 100 height 27
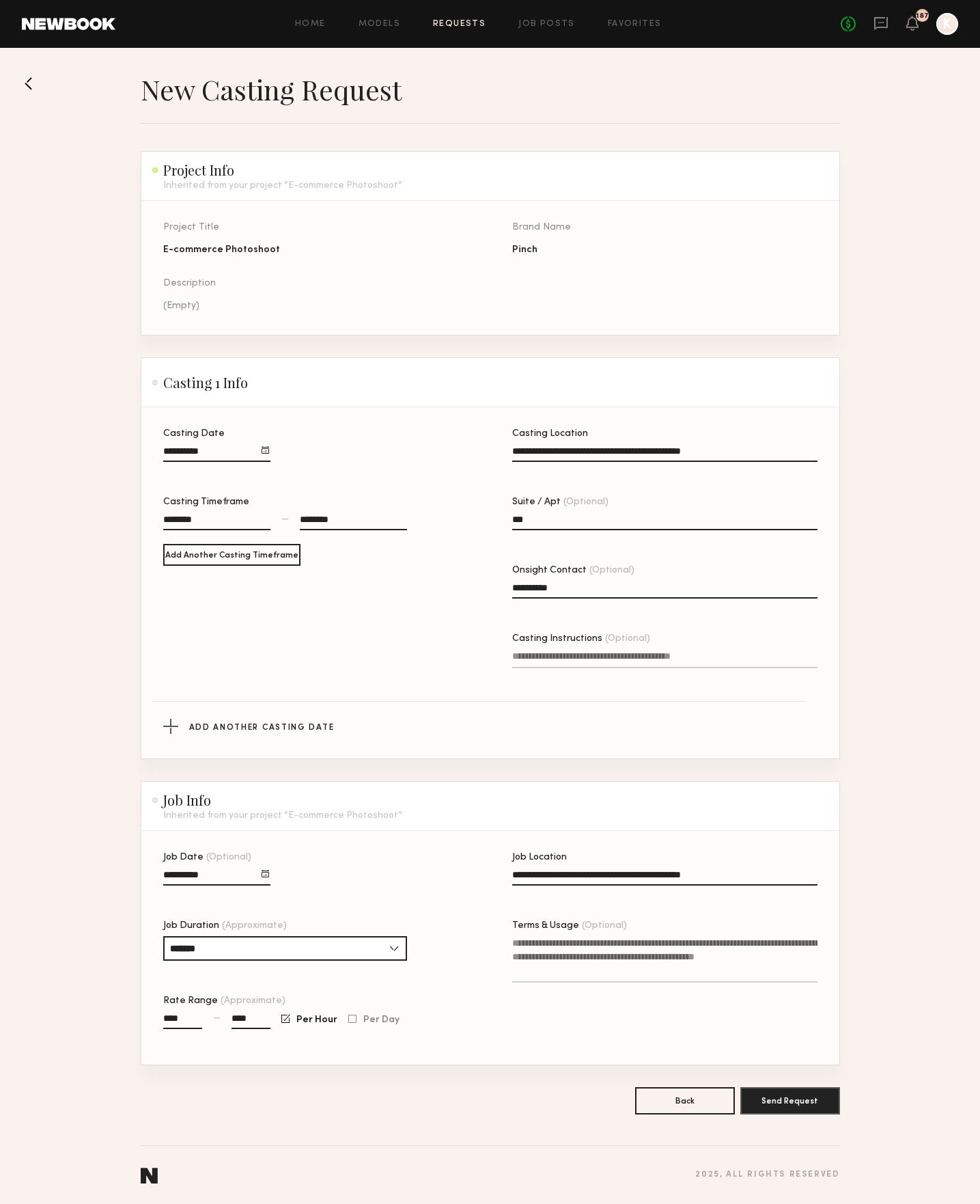
click at [637, 872] on input "**********" at bounding box center [665, 877] width 305 height 16
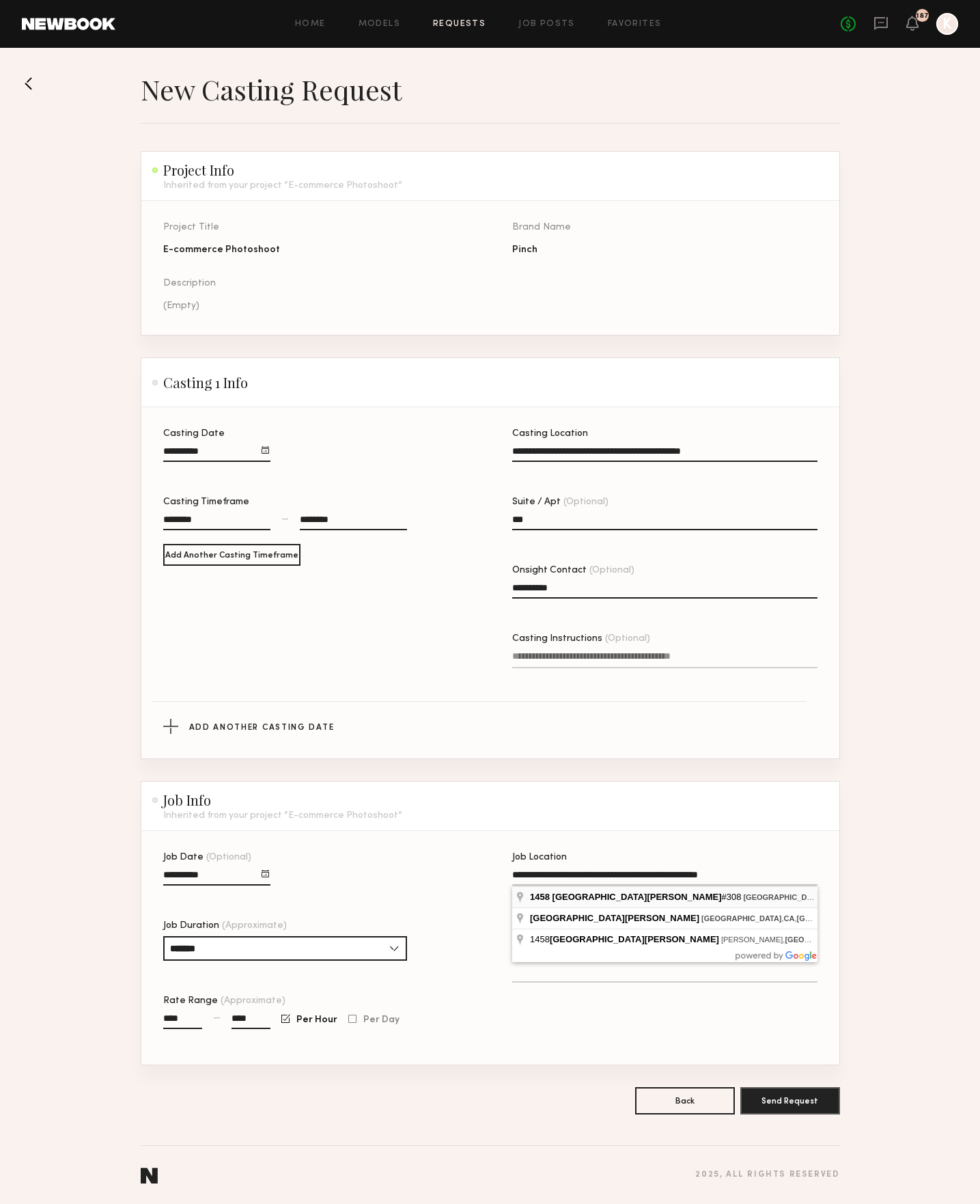
type input "**********"
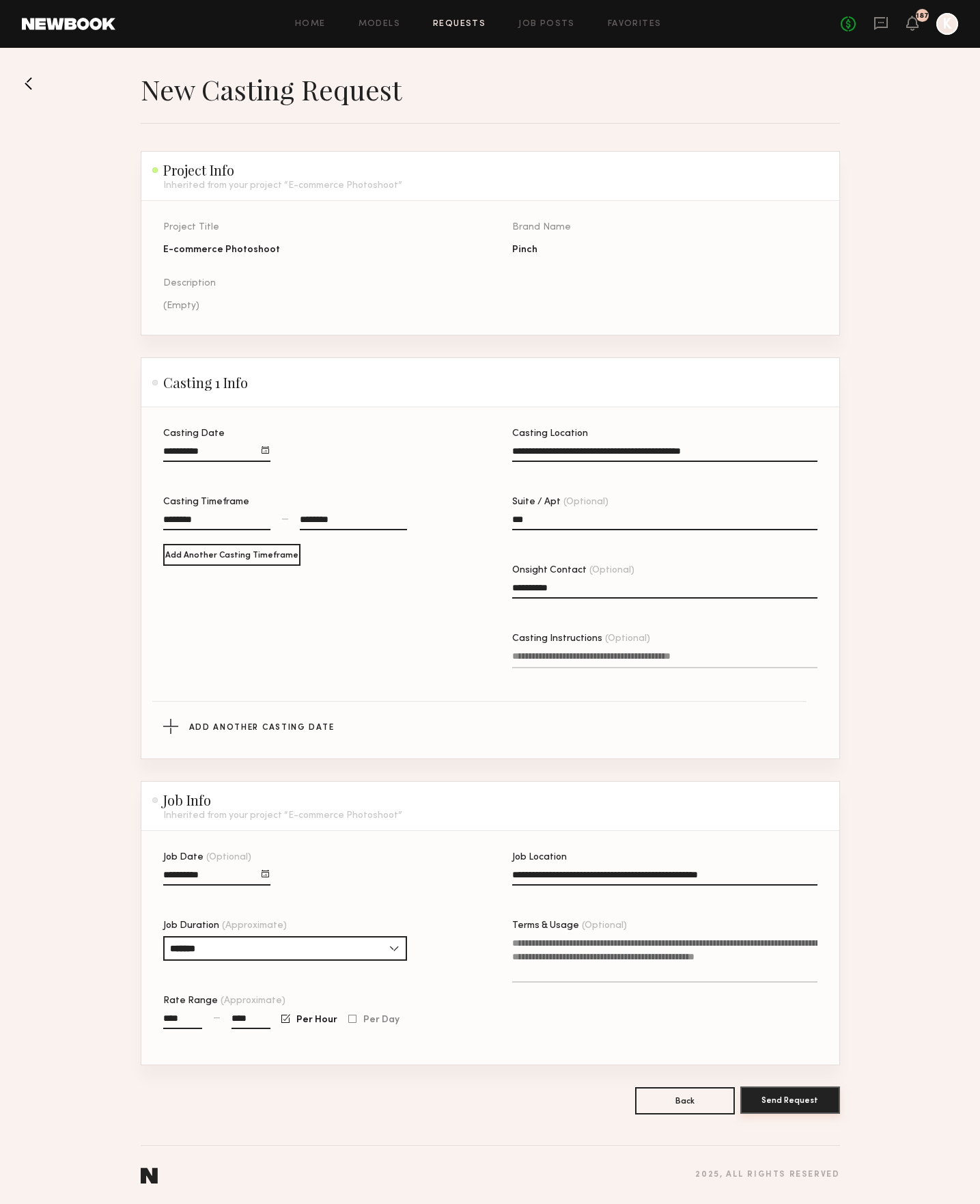
click at [781, 1100] on button "Send Request" at bounding box center [791, 1100] width 100 height 27
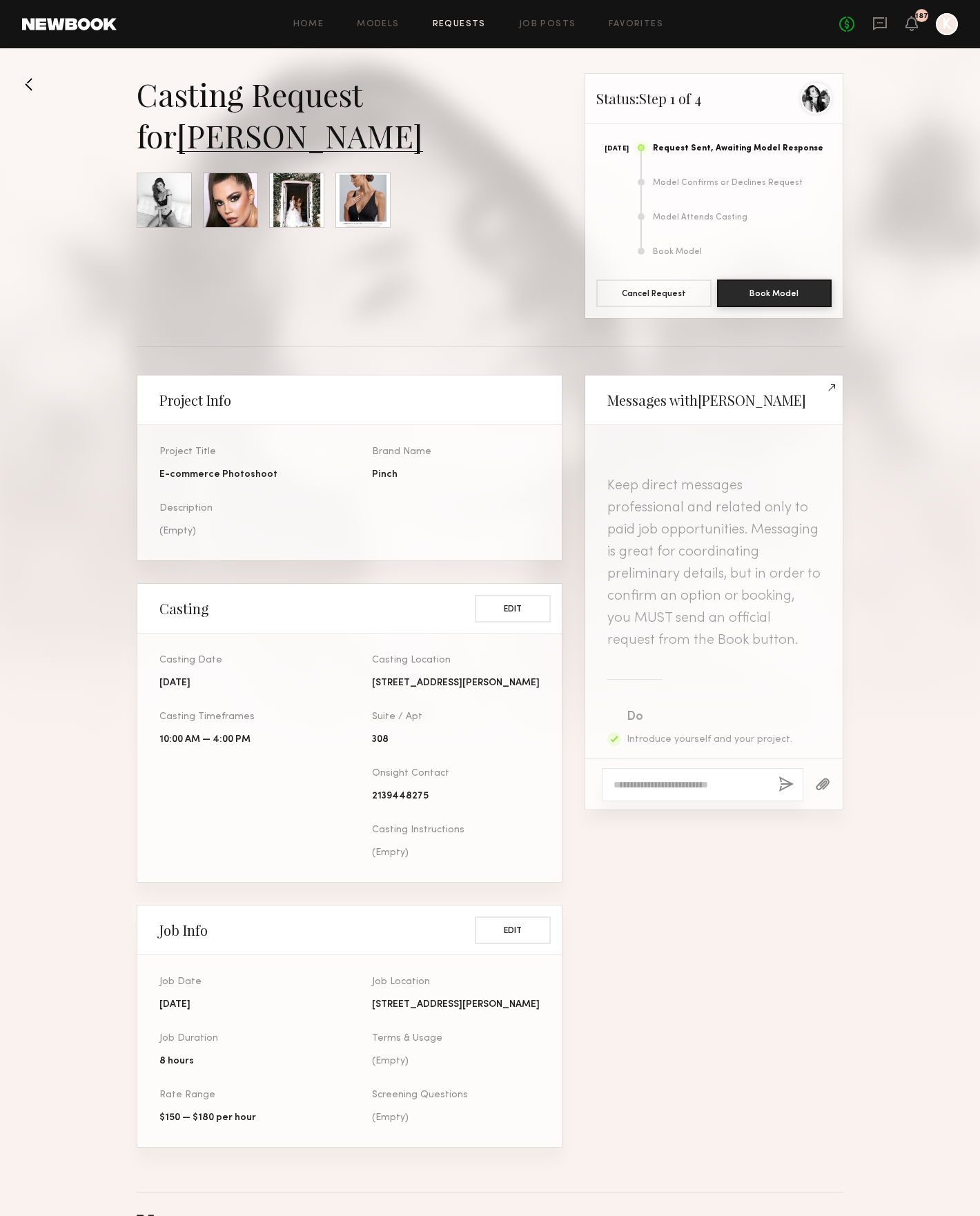
click at [898, 568] on section "Casting Request for Sabrina J. Status: Step 1 of 4 Aug 12 Request Sent, Awaitin…" at bounding box center [490, 621] width 980 height 1097
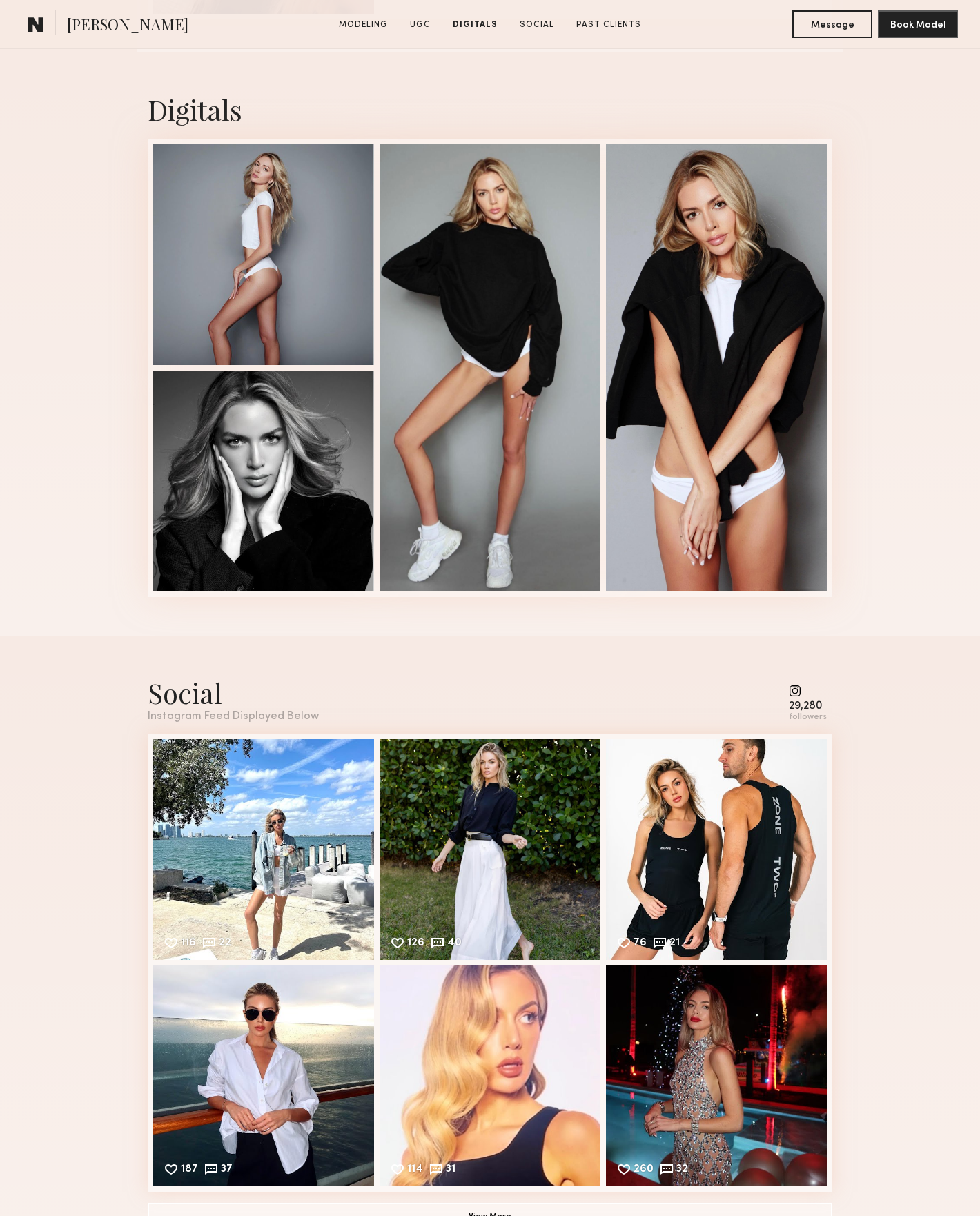
scroll to position [4155, 0]
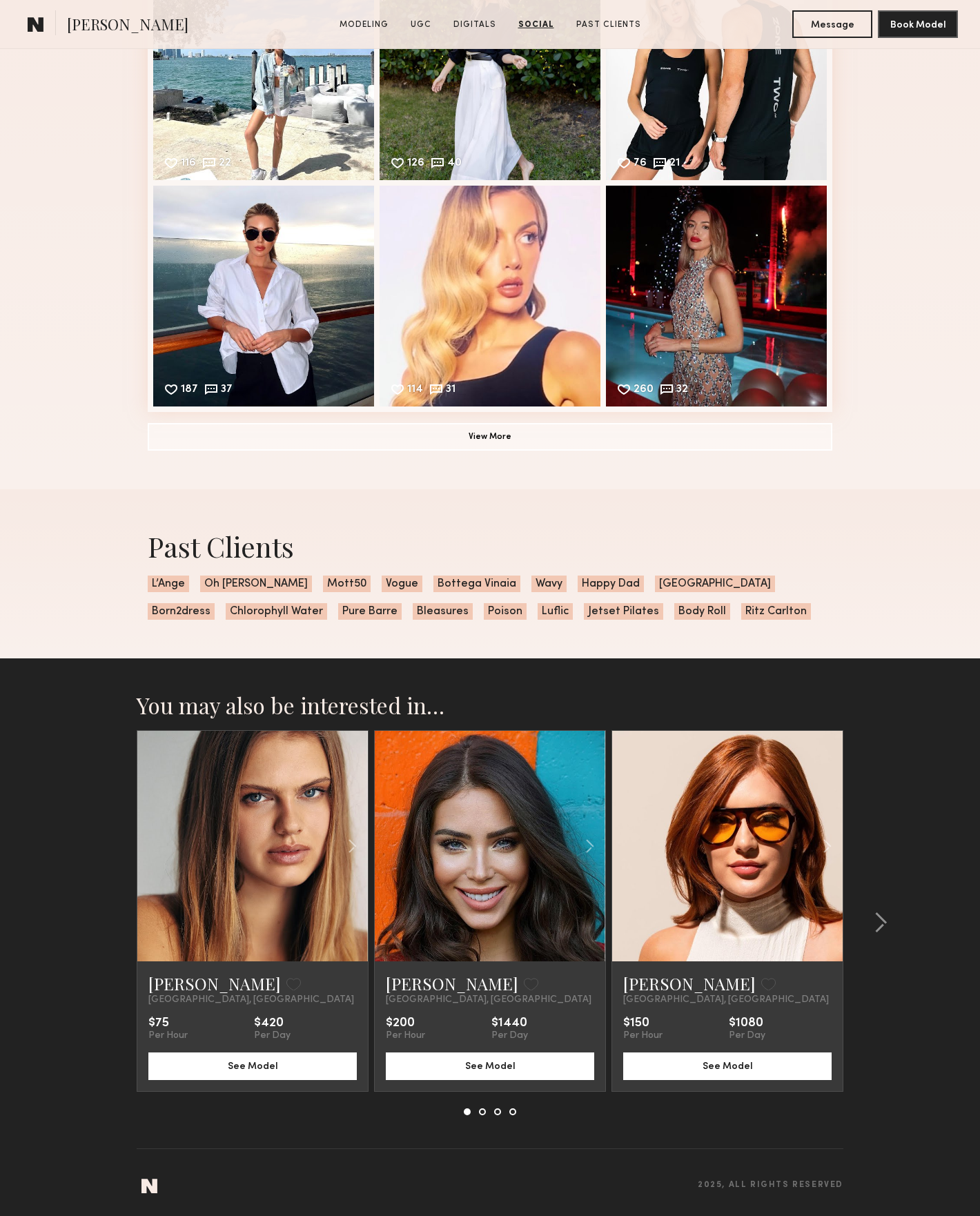
click at [495, 823] on link at bounding box center [490, 846] width 79 height 230
click at [880, 914] on common-icon at bounding box center [881, 923] width 14 height 22
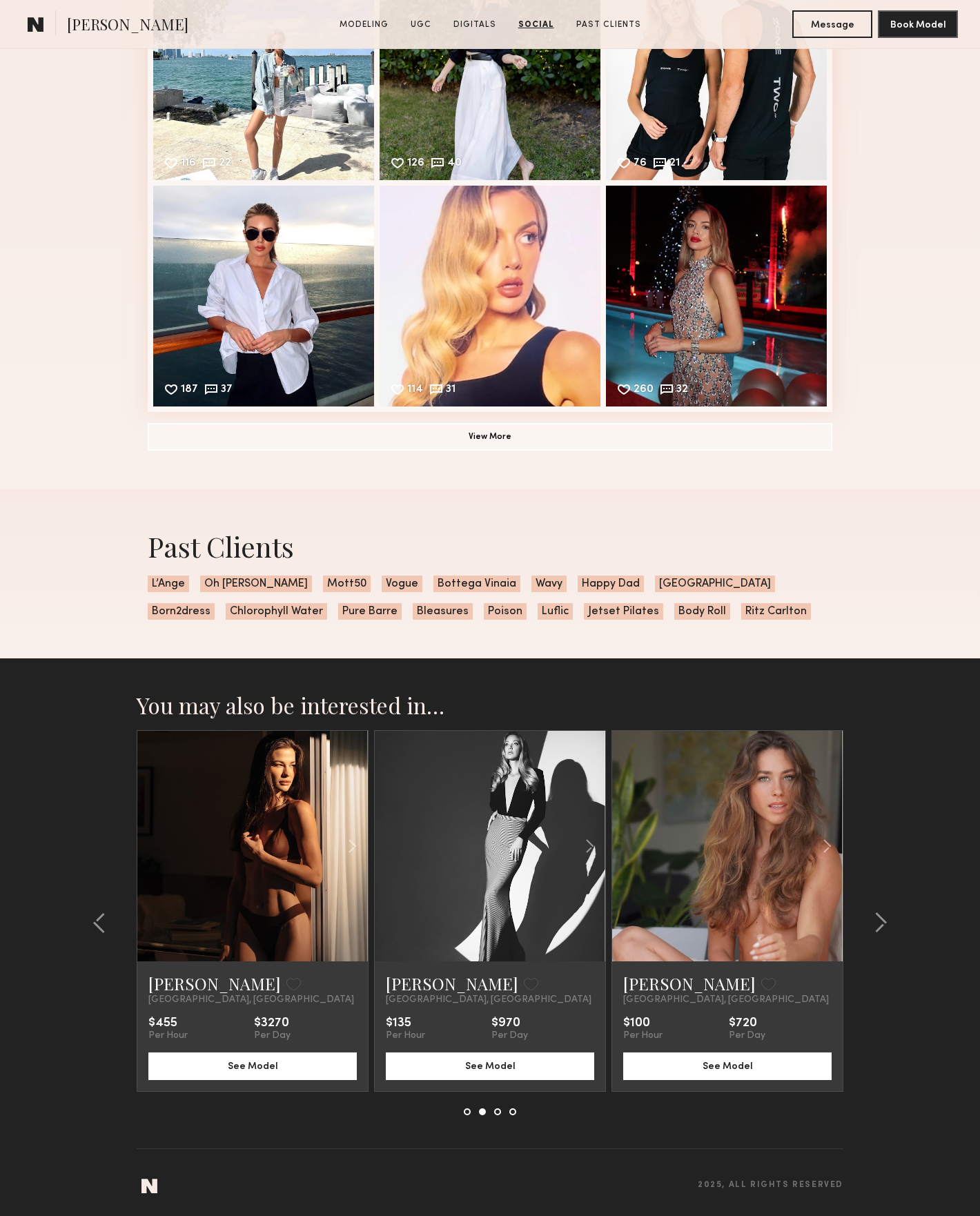
click at [278, 834] on link at bounding box center [253, 846] width 79 height 230
click at [476, 773] on link at bounding box center [490, 846] width 79 height 230
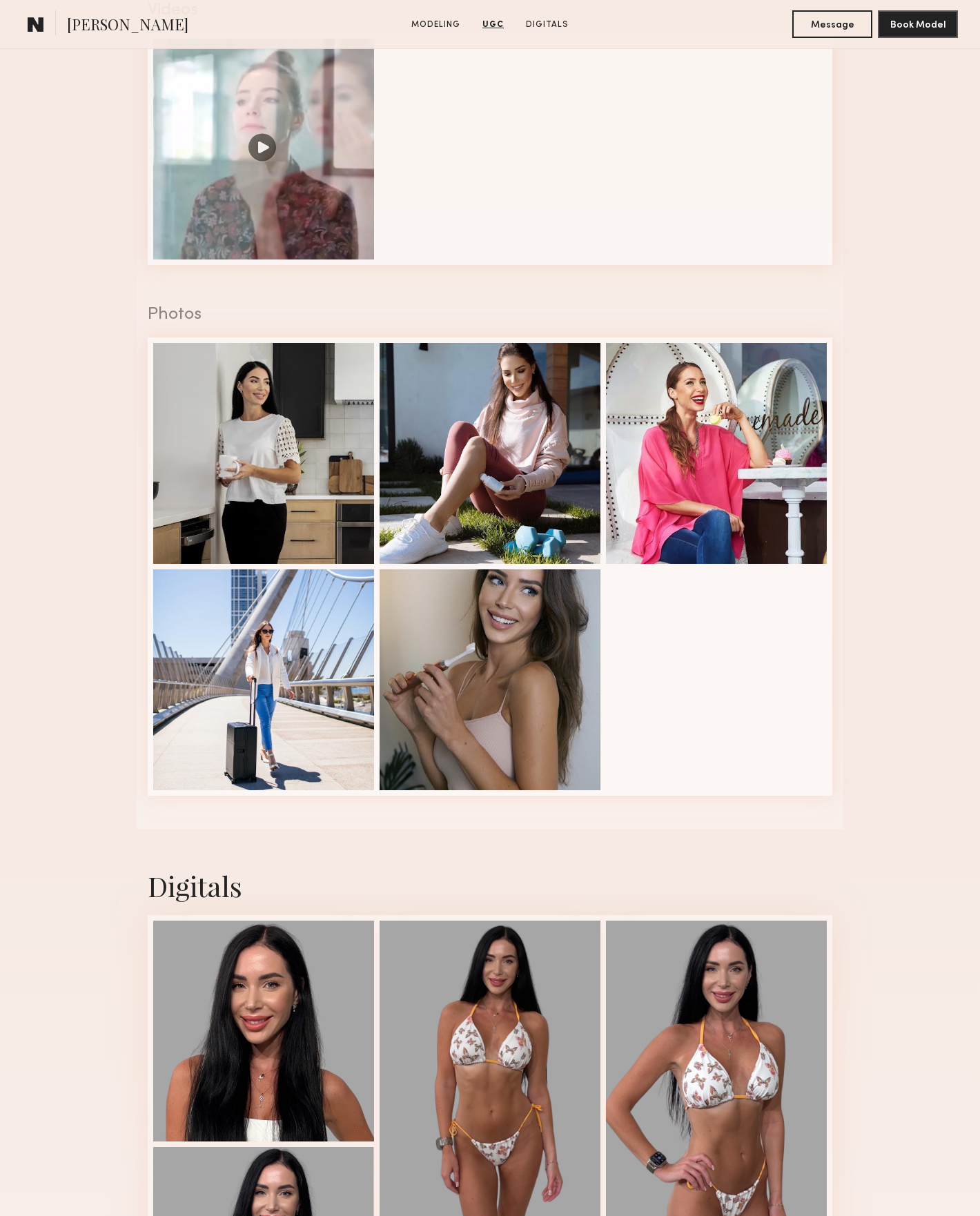
scroll to position [1861, 0]
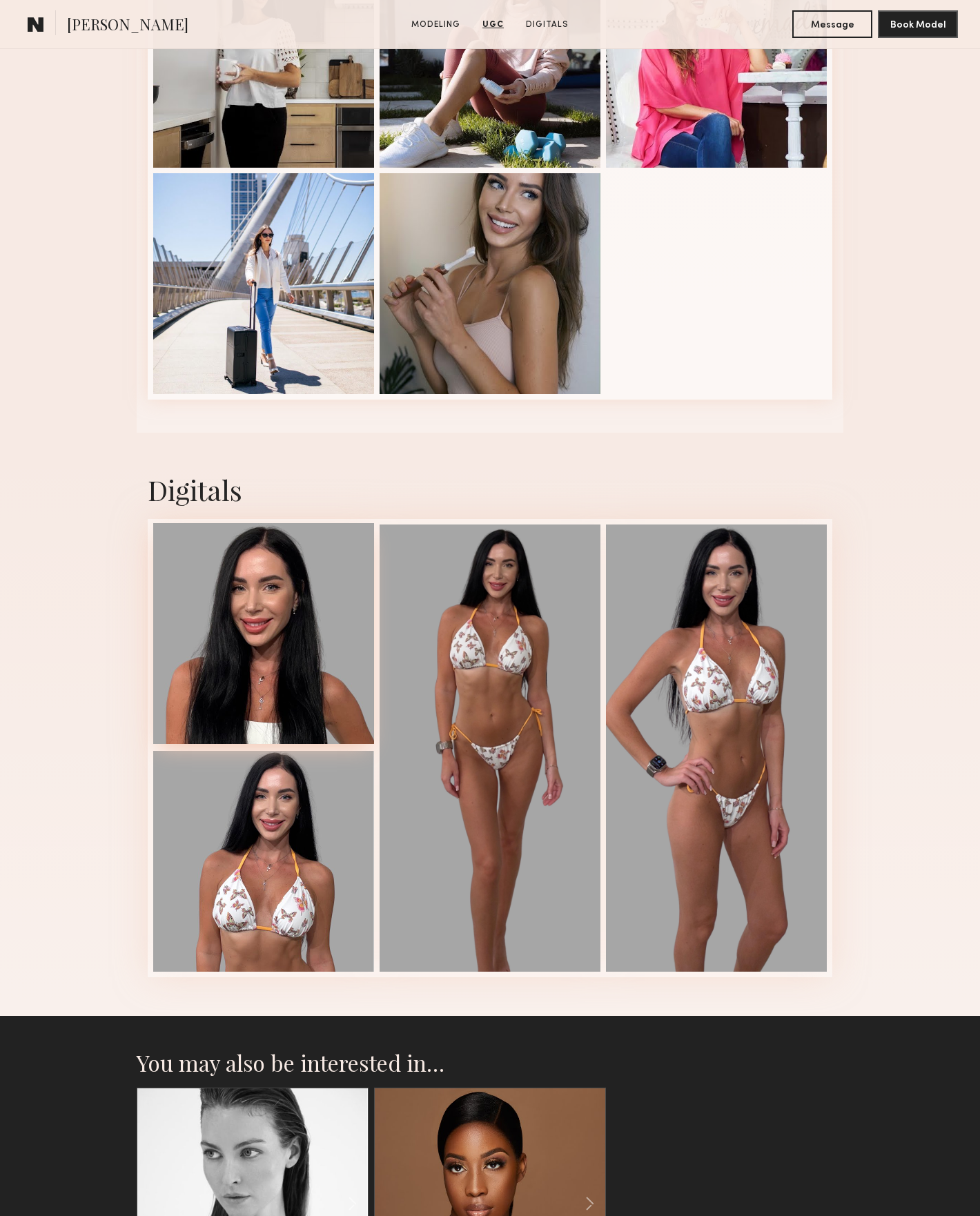
click at [317, 572] on div at bounding box center [264, 634] width 221 height 221
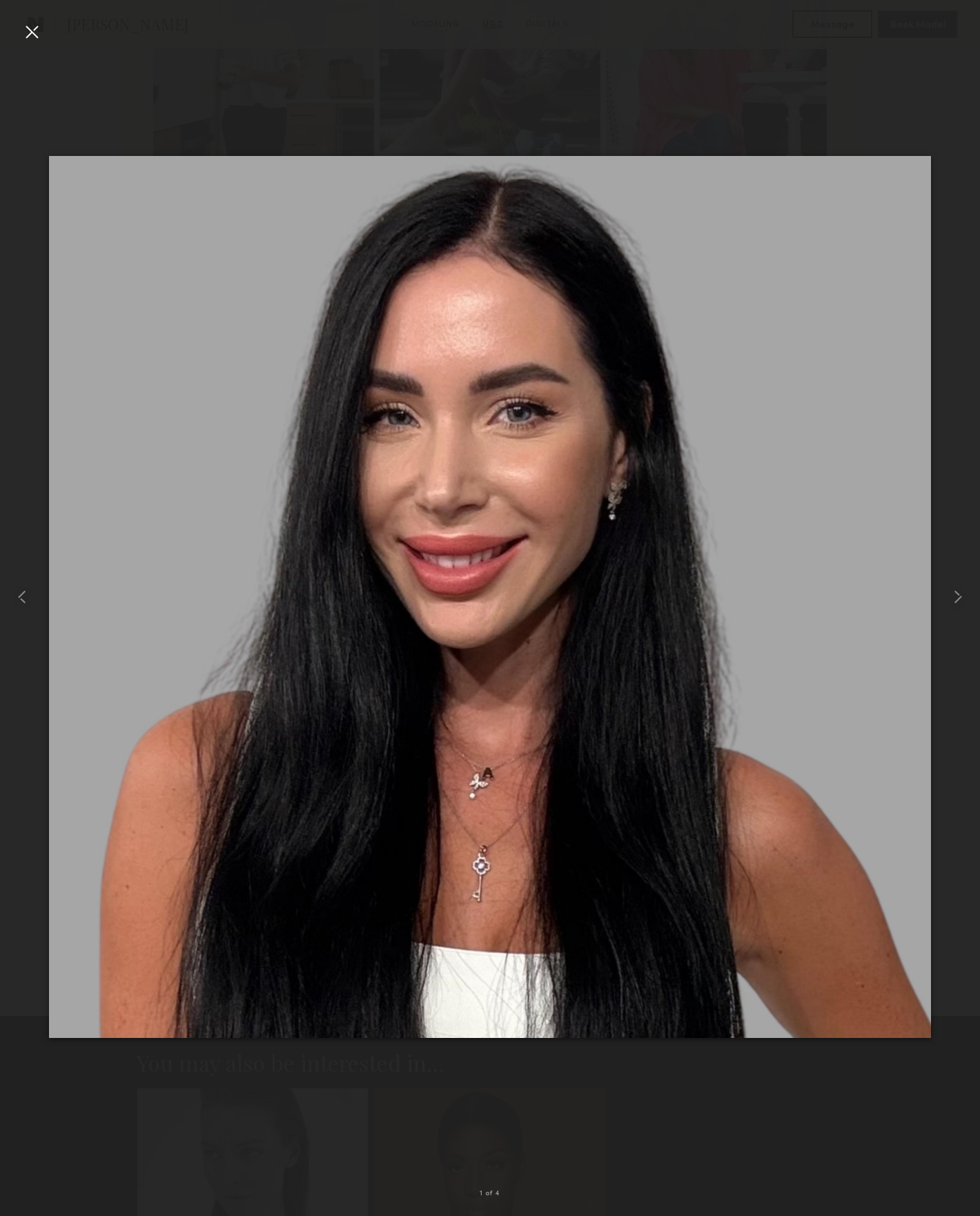
click at [739, 522] on img at bounding box center [490, 598] width 883 height 882
click at [959, 594] on common-icon at bounding box center [958, 598] width 22 height 22
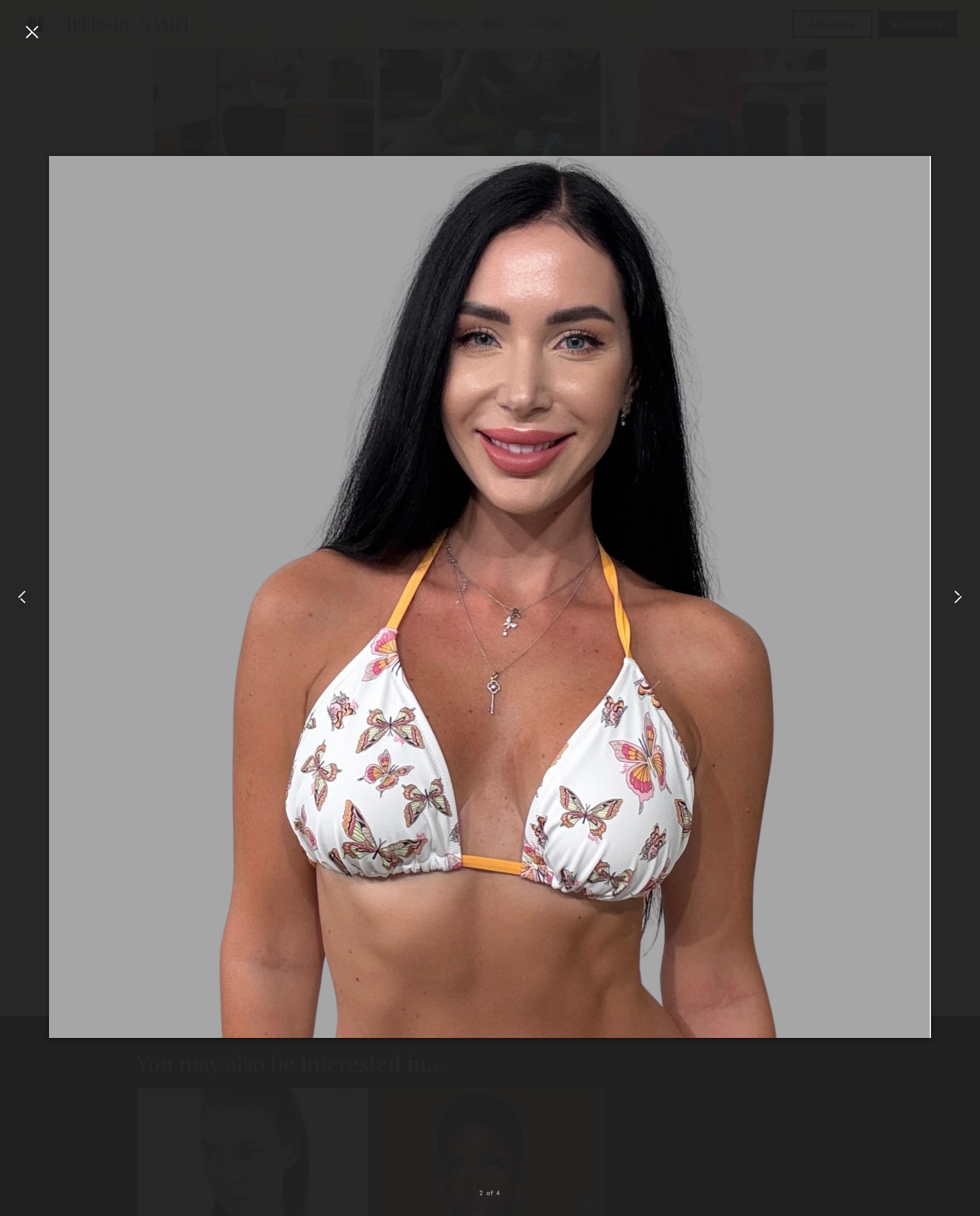
click at [959, 594] on common-icon at bounding box center [958, 598] width 22 height 22
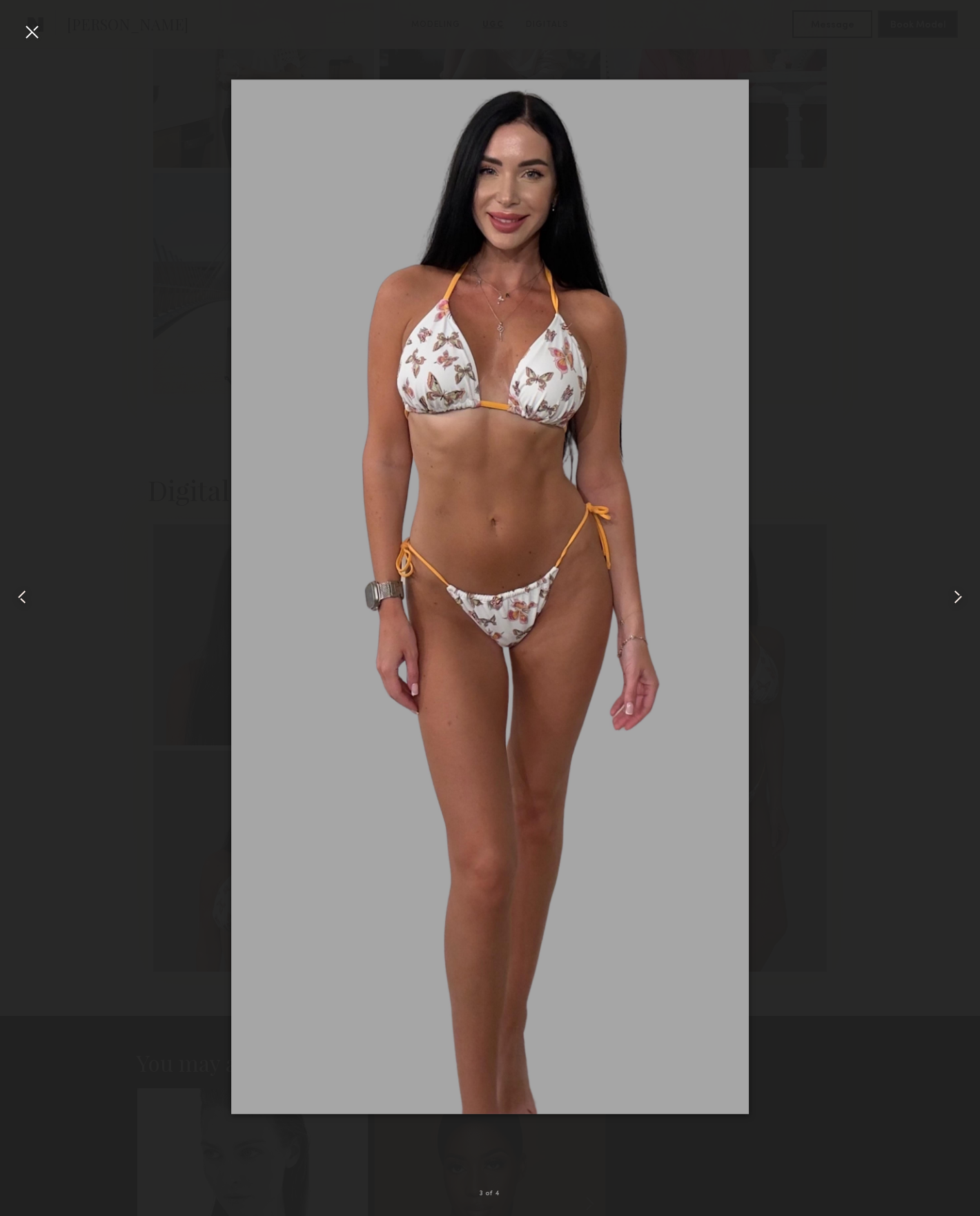
click at [959, 594] on common-icon at bounding box center [958, 598] width 22 height 22
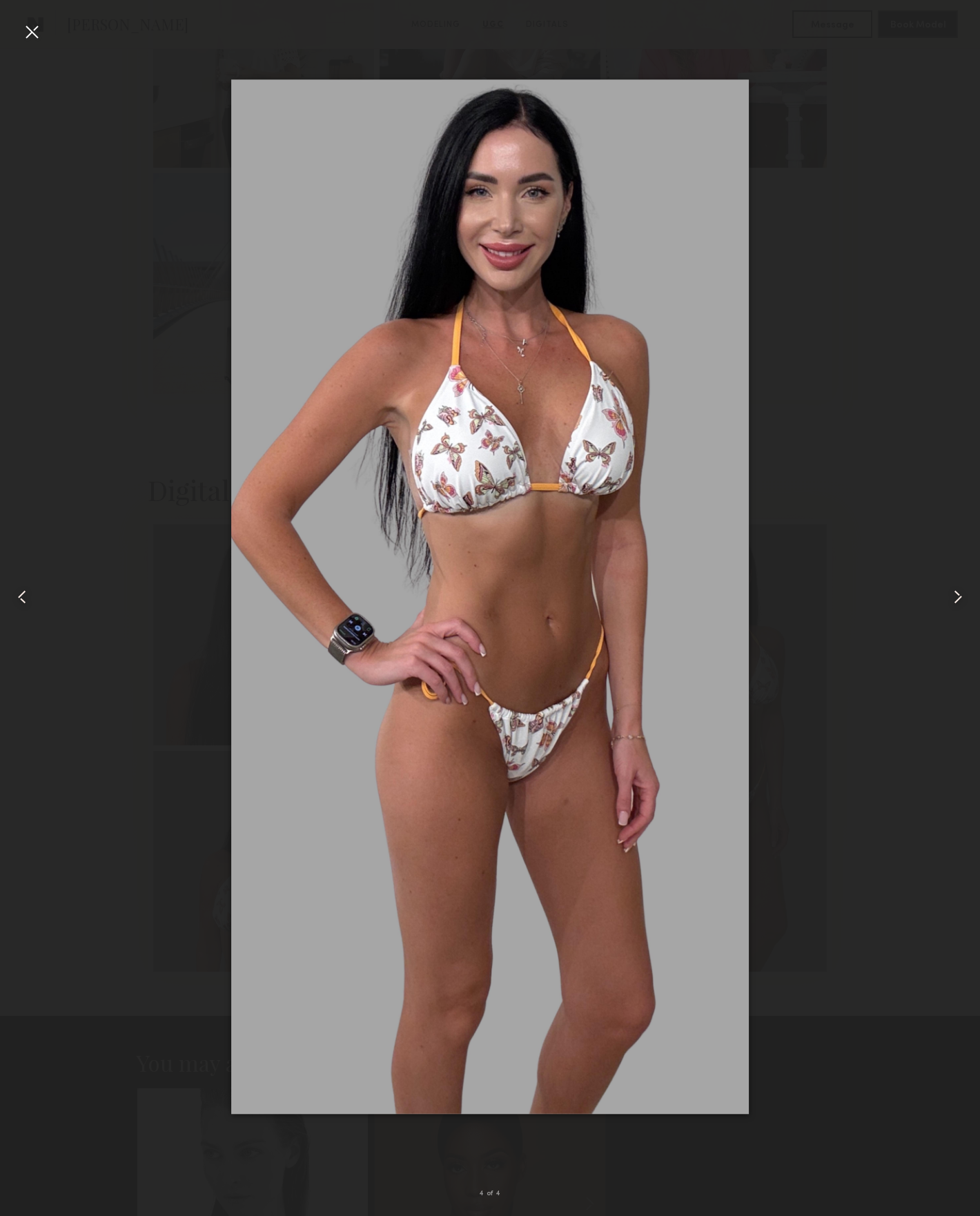
click at [959, 594] on common-icon at bounding box center [958, 598] width 22 height 22
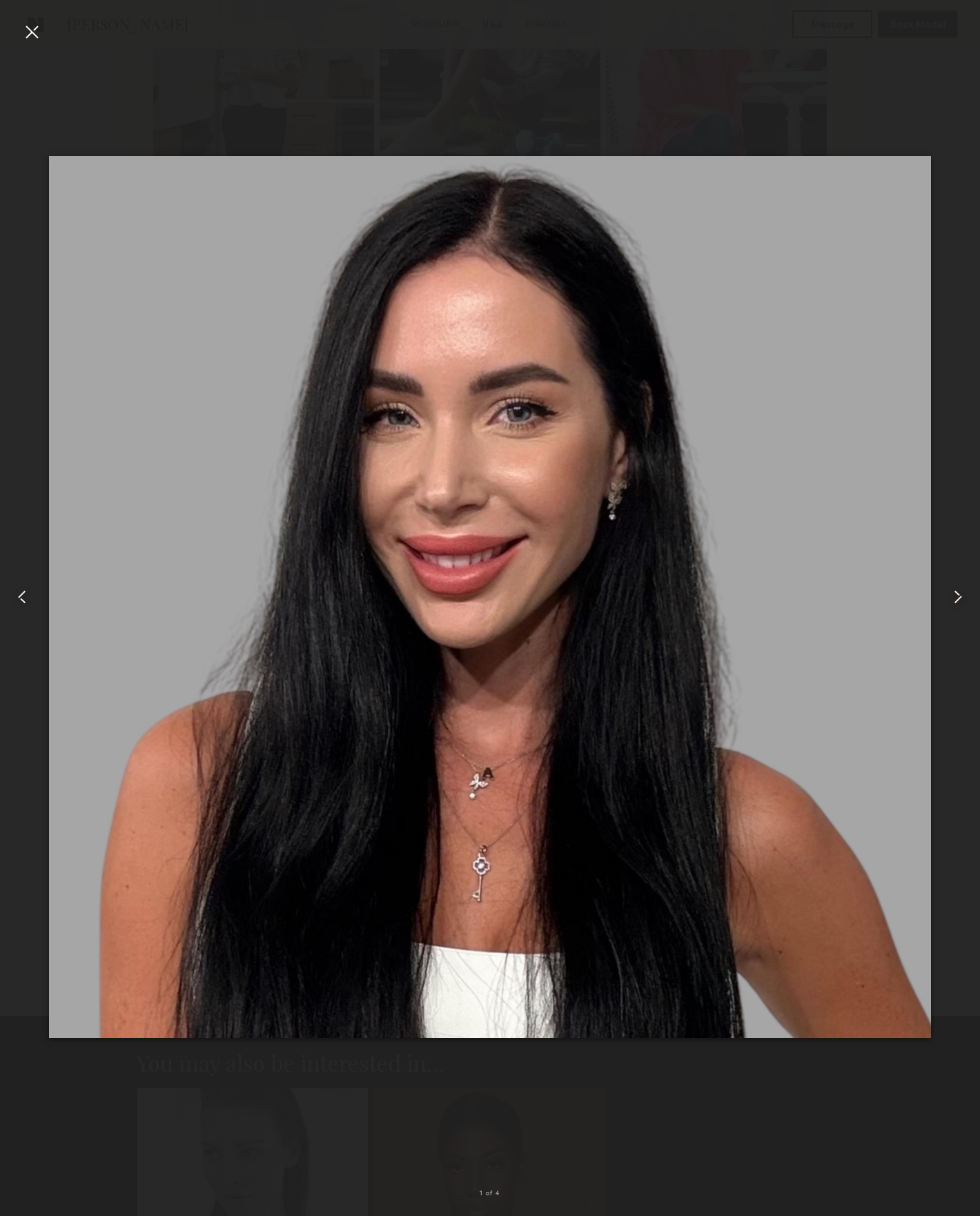
click at [959, 594] on common-icon at bounding box center [958, 598] width 22 height 22
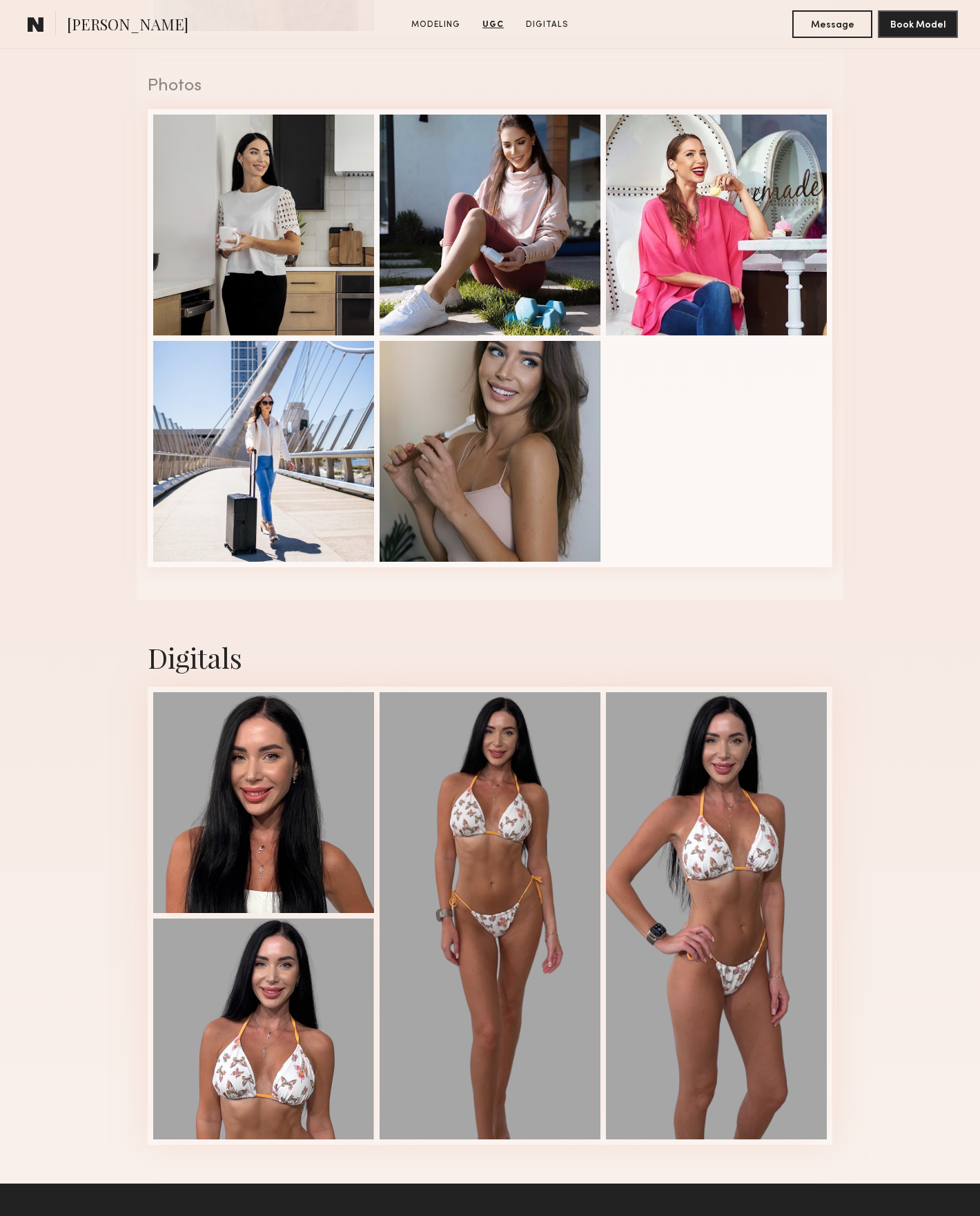
scroll to position [1515, 0]
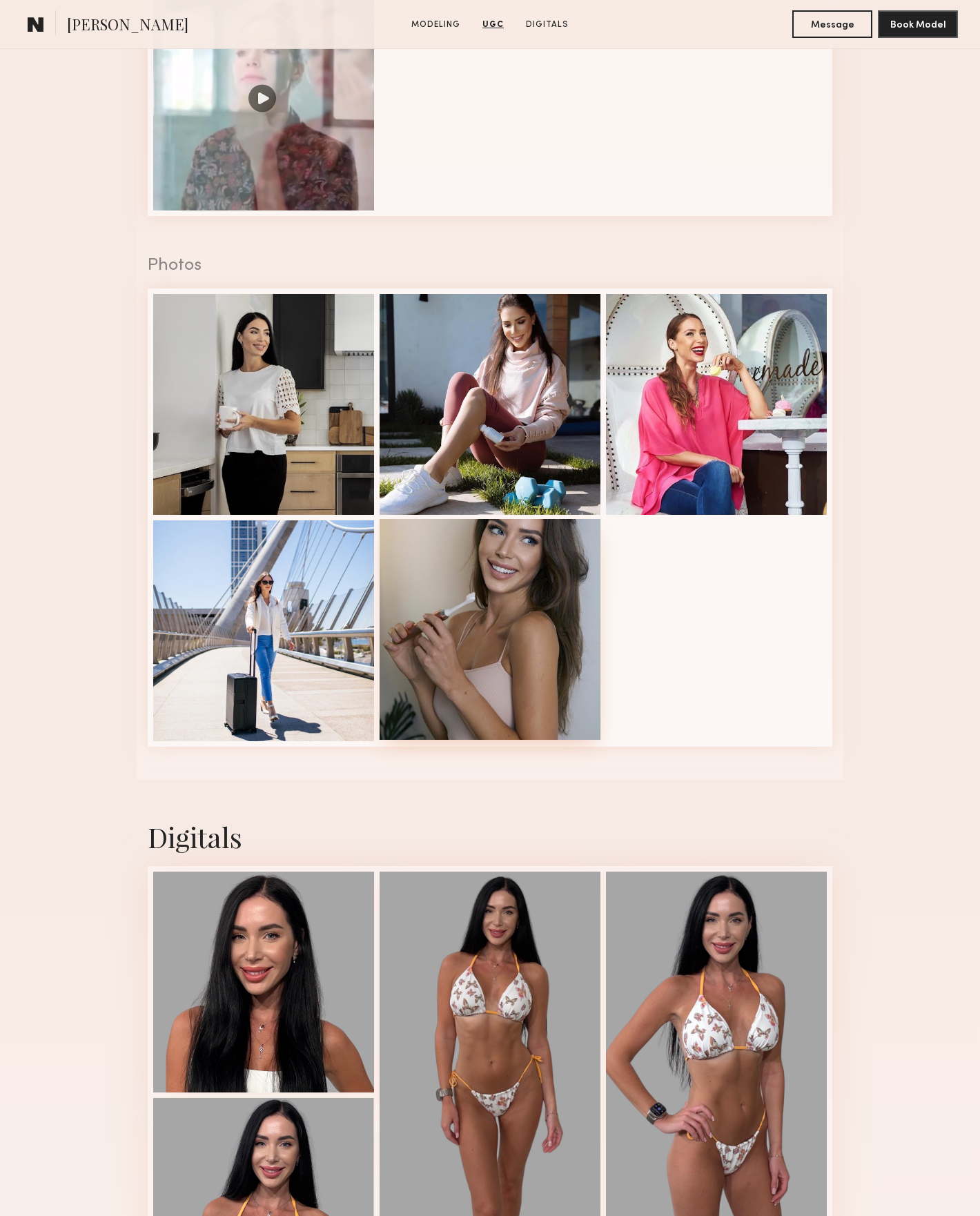
click at [471, 599] on div at bounding box center [490, 630] width 221 height 221
click at [569, 318] on div at bounding box center [490, 403] width 221 height 221
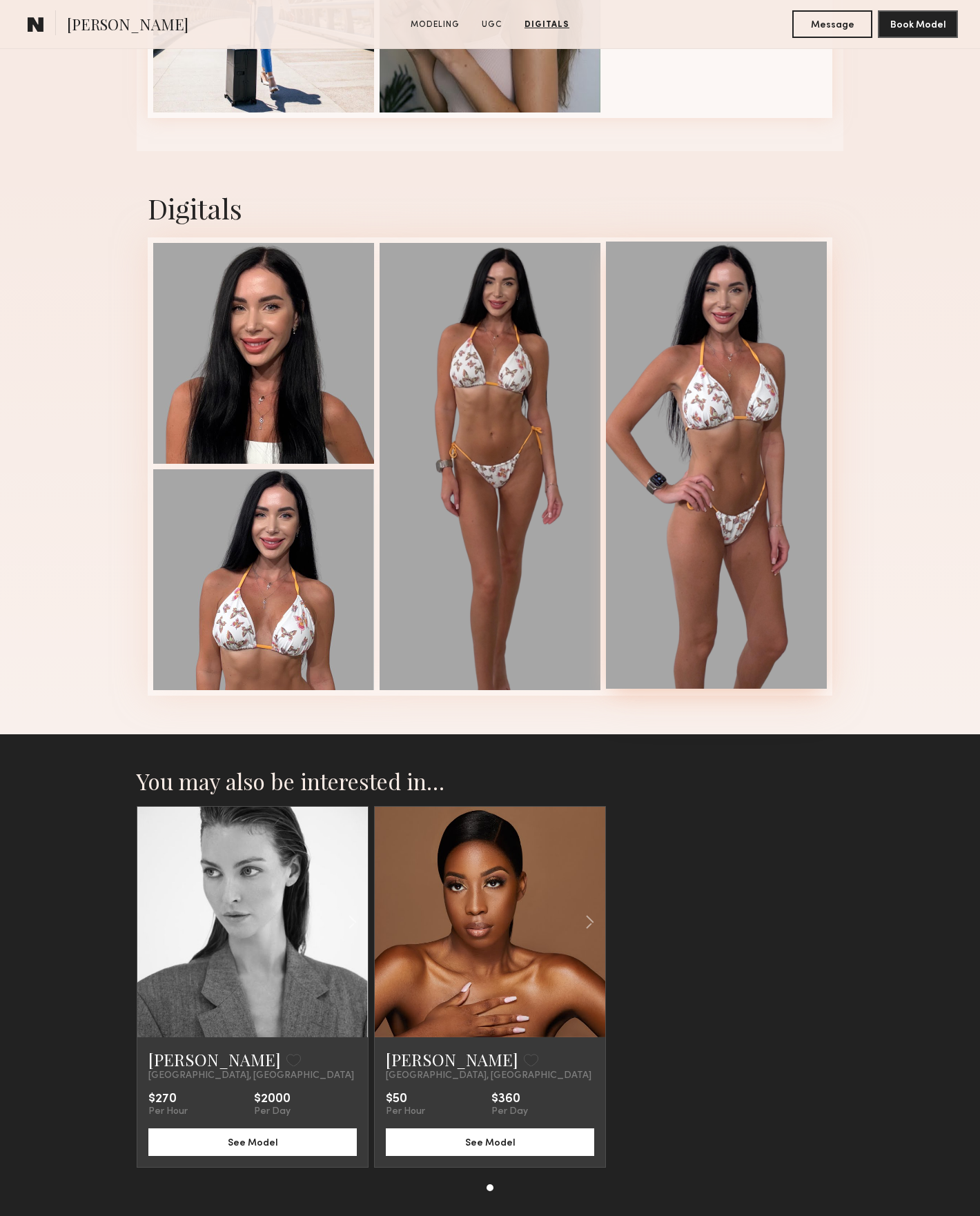
scroll to position [2221, 0]
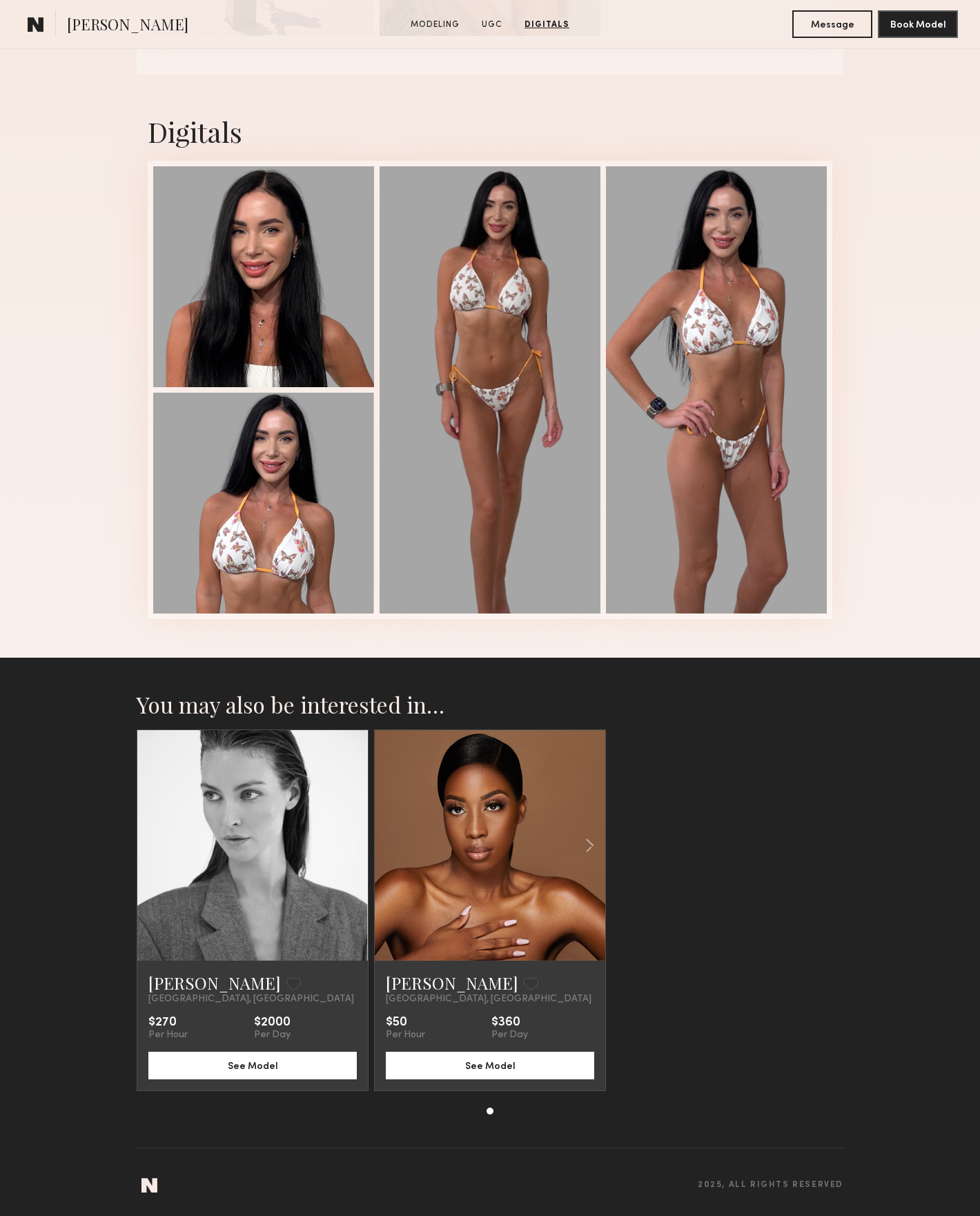
click at [287, 828] on link at bounding box center [253, 846] width 79 height 230
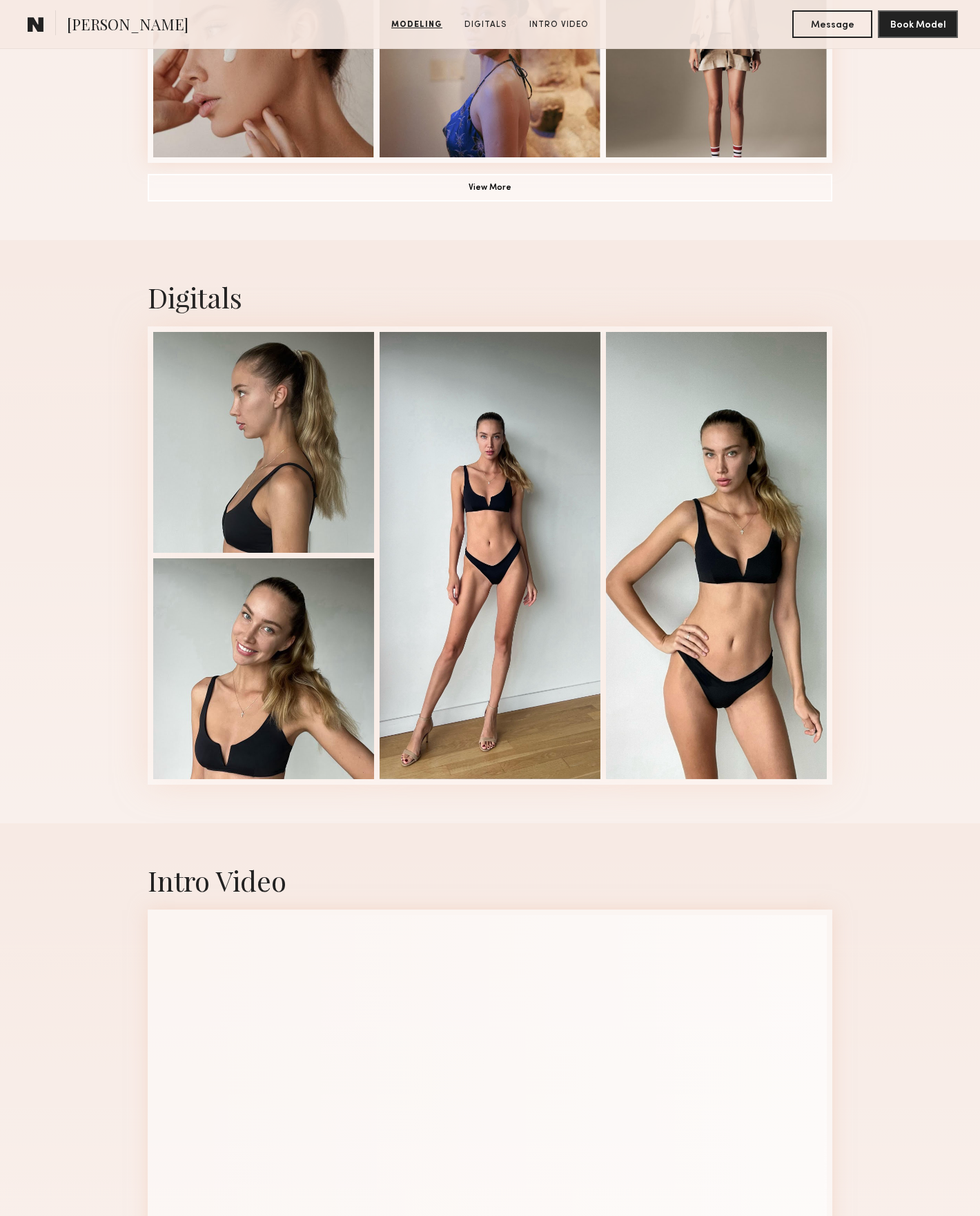
scroll to position [1831, 0]
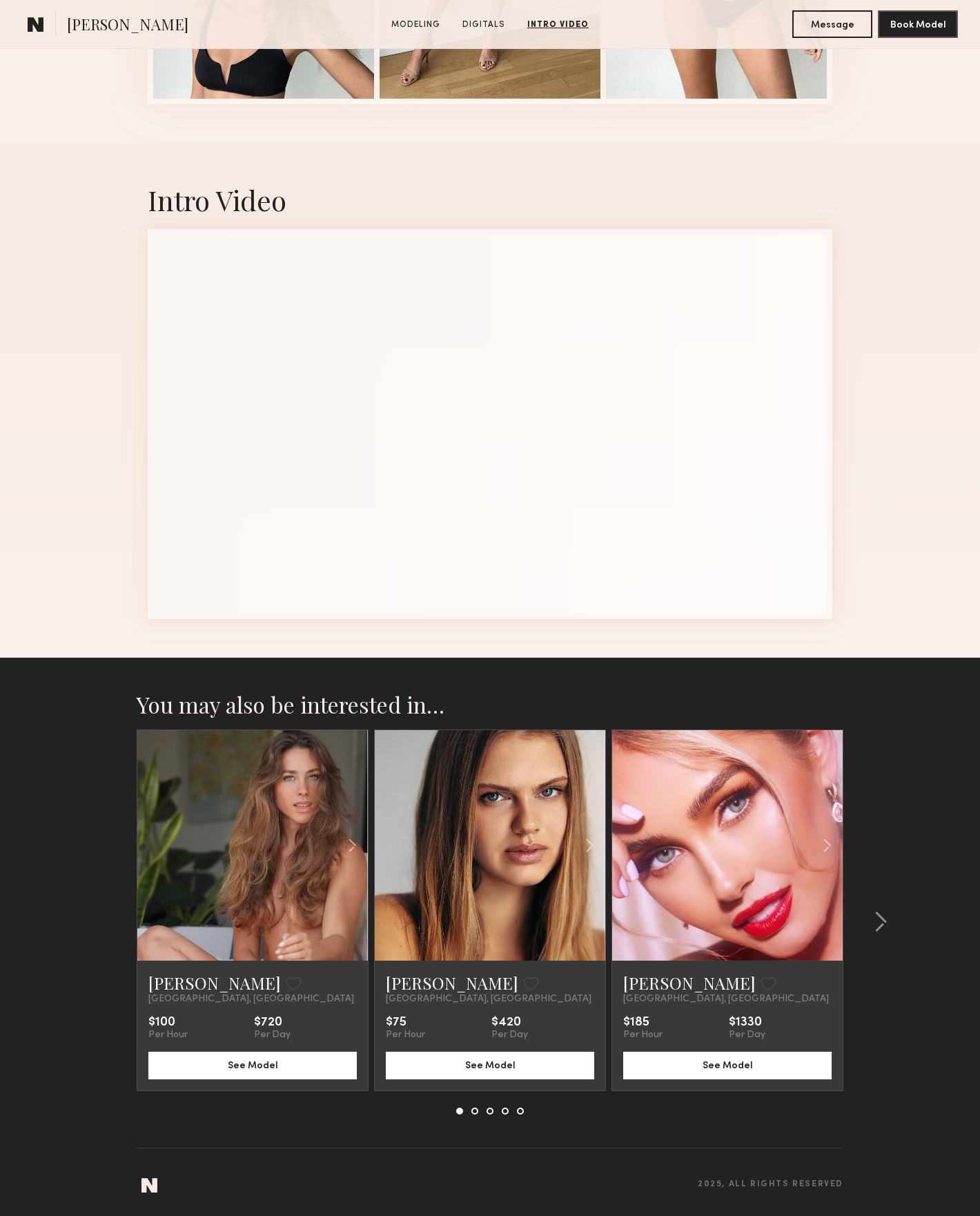
click at [751, 885] on link at bounding box center [728, 846] width 79 height 230
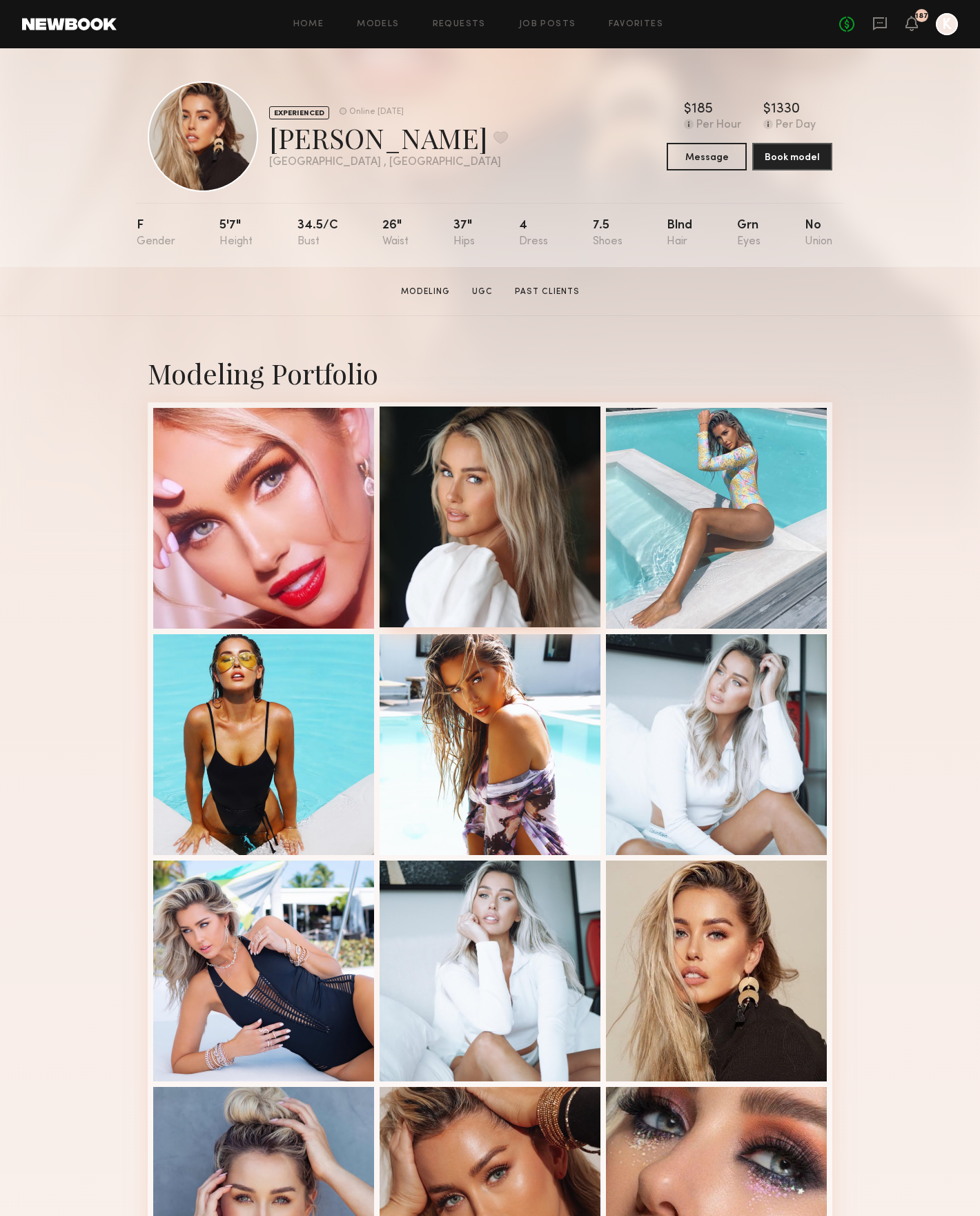
click at [520, 565] on div at bounding box center [490, 517] width 221 height 221
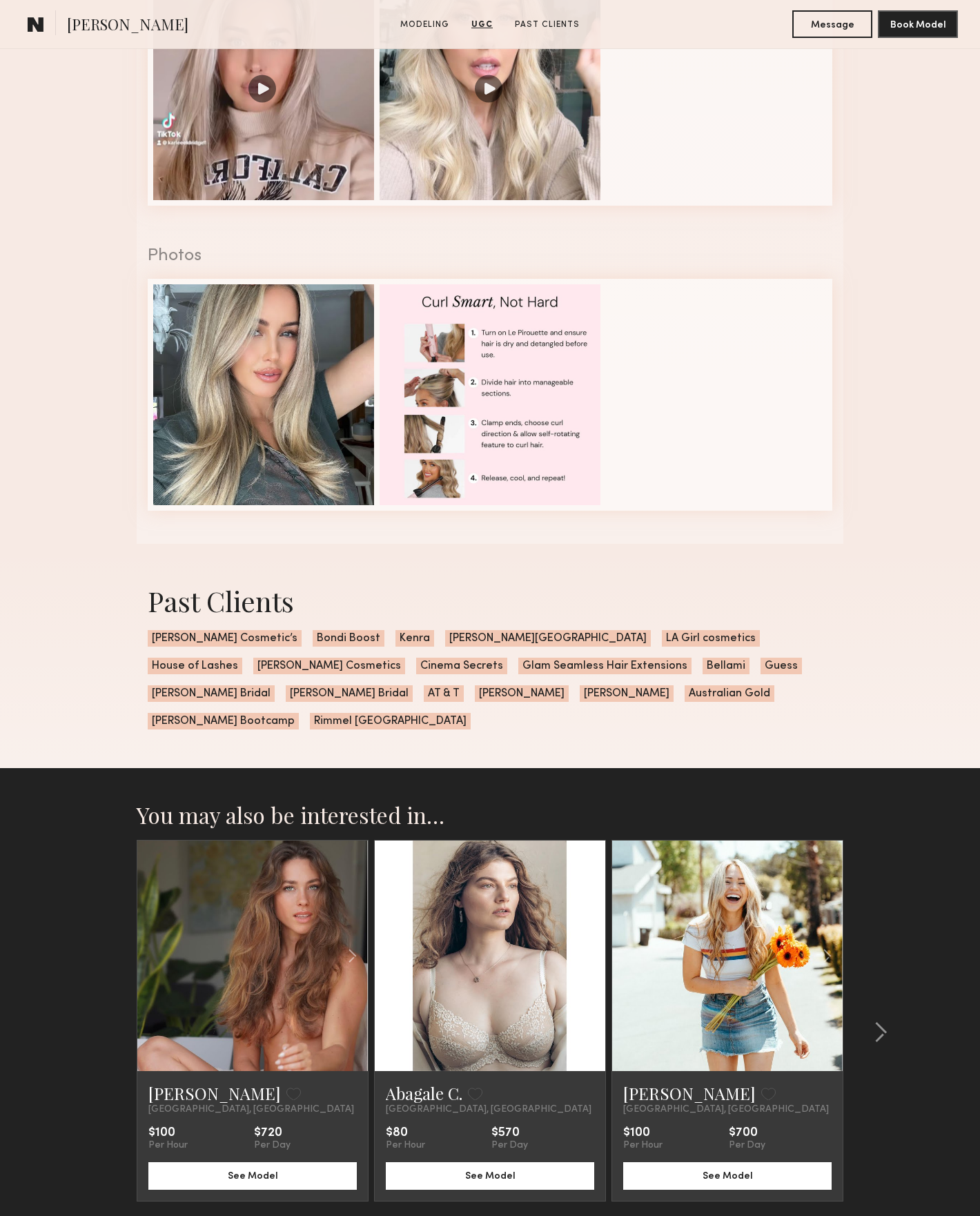
scroll to position [2058, 0]
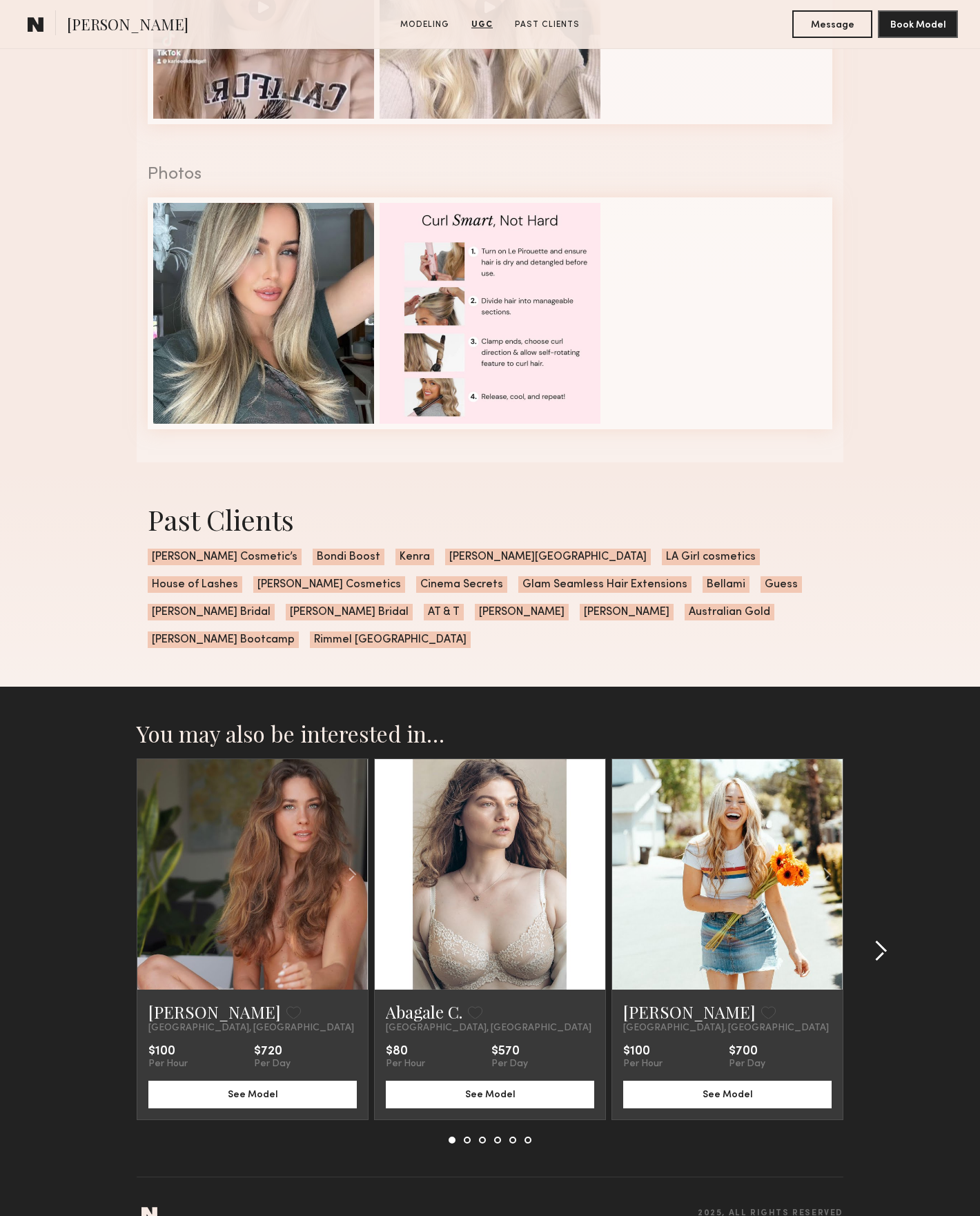
click at [885, 941] on common-icon at bounding box center [881, 952] width 14 height 22
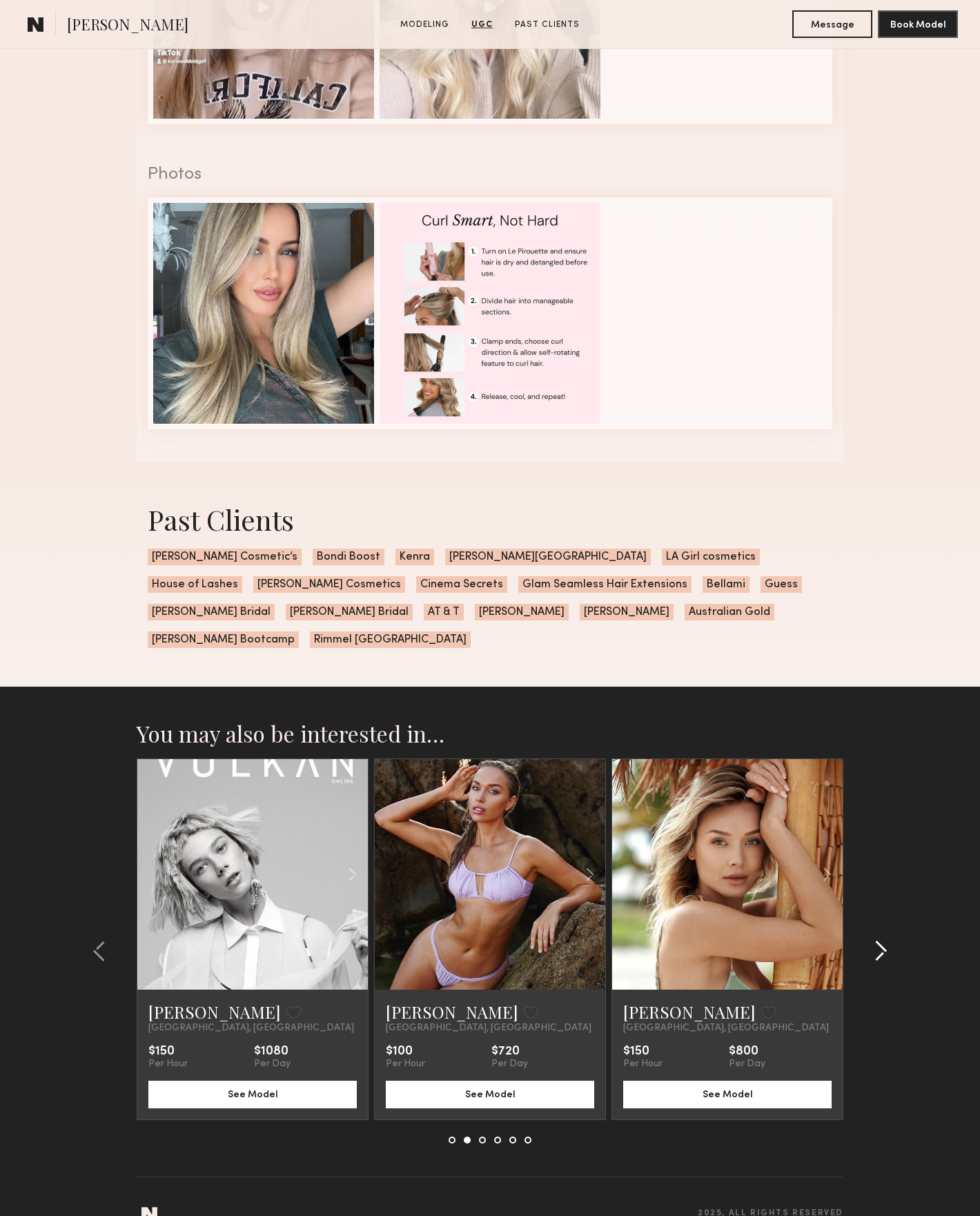
click at [885, 941] on common-icon at bounding box center [881, 952] width 14 height 22
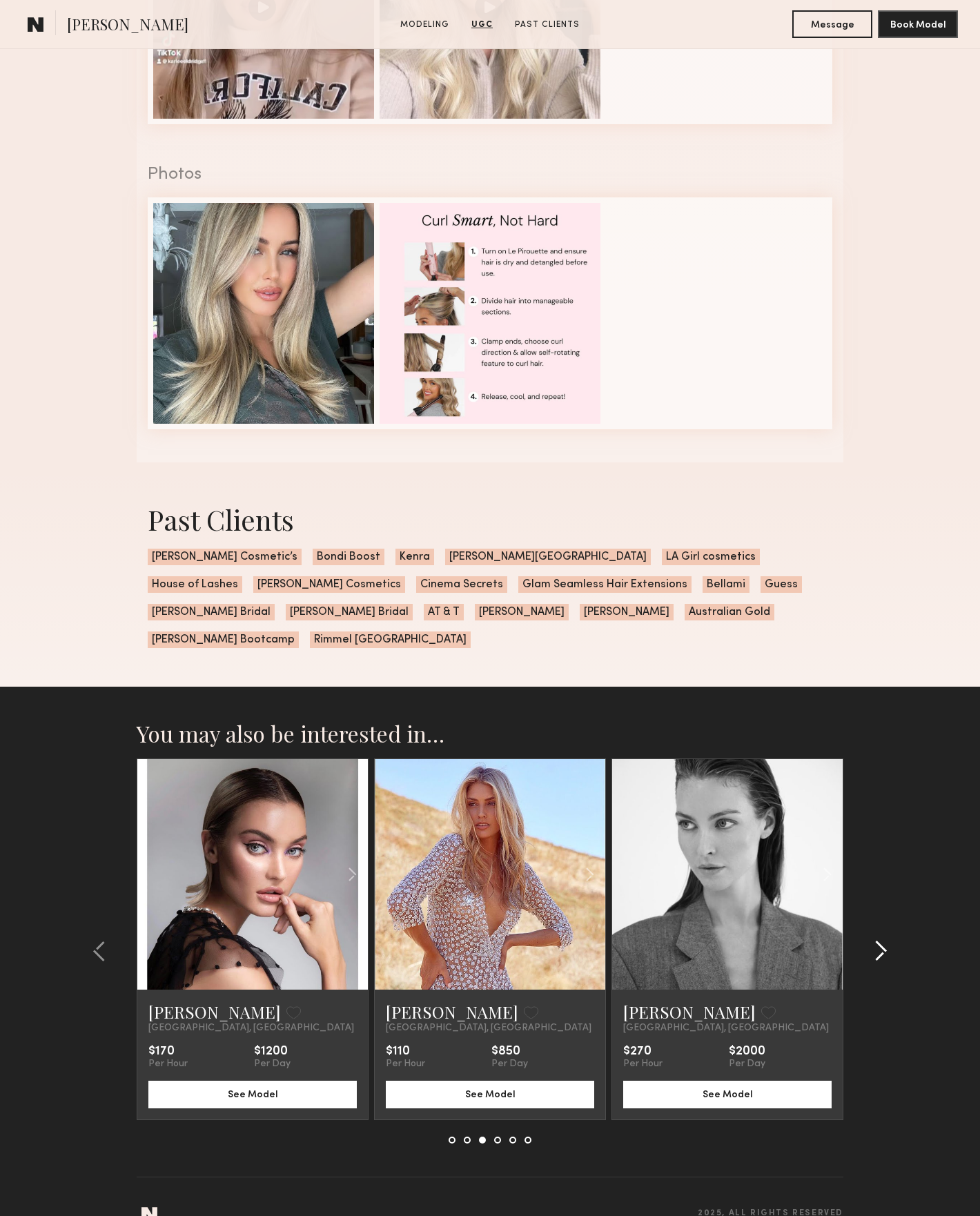
click at [885, 941] on common-icon at bounding box center [881, 952] width 14 height 22
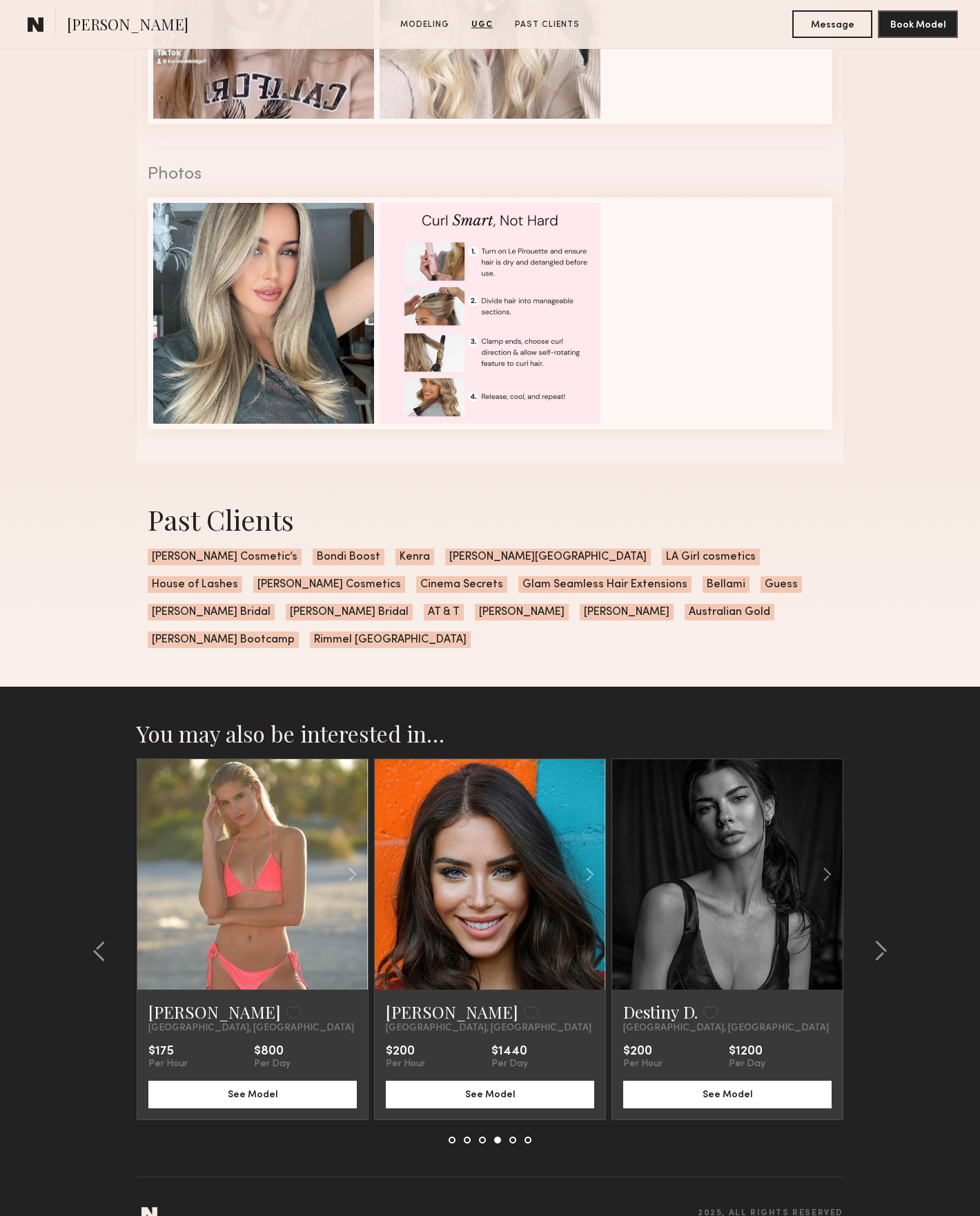
click at [741, 830] on link at bounding box center [728, 875] width 79 height 230
click at [870, 941] on button at bounding box center [877, 952] width 22 height 22
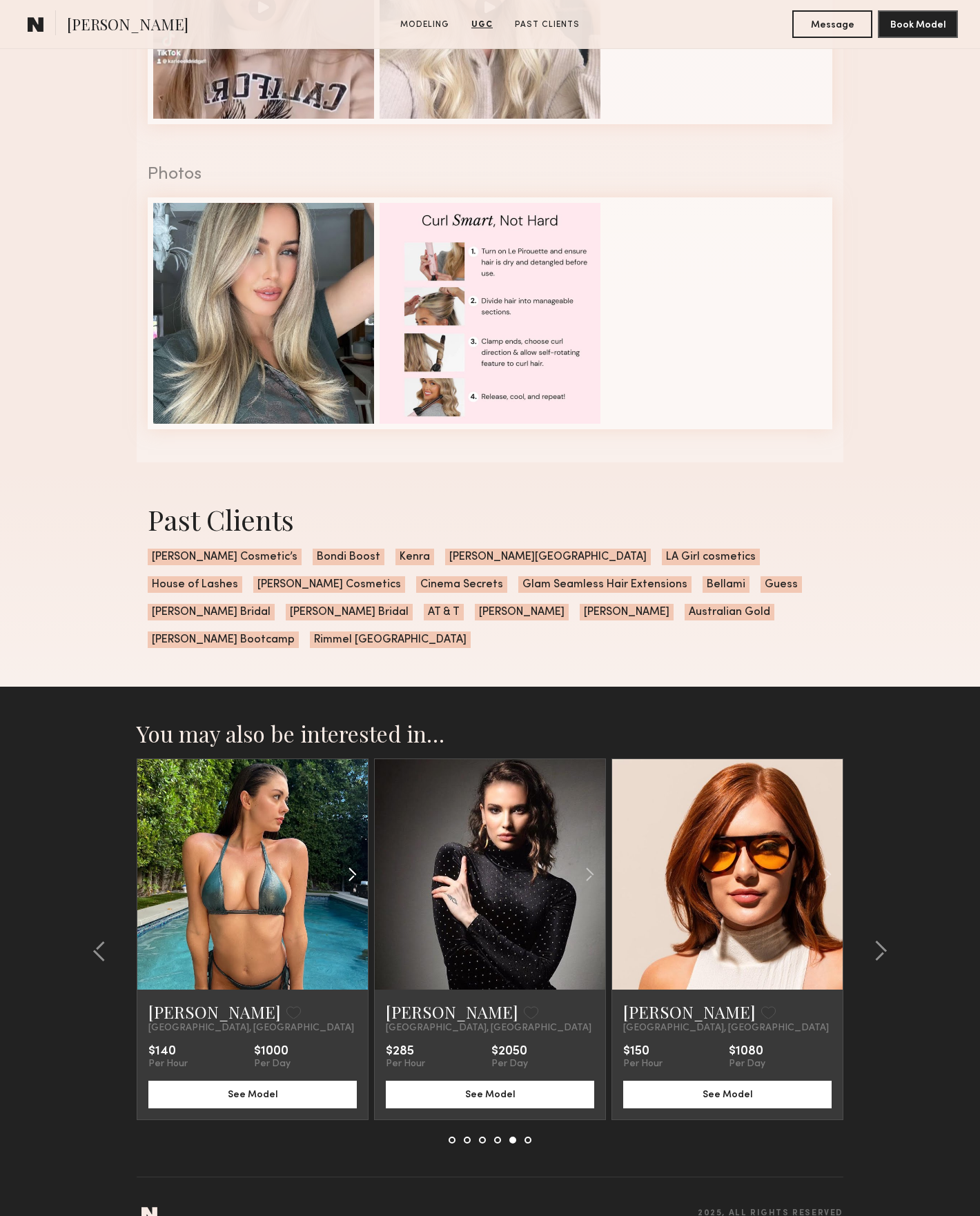
click at [311, 883] on div at bounding box center [330, 875] width 76 height 230
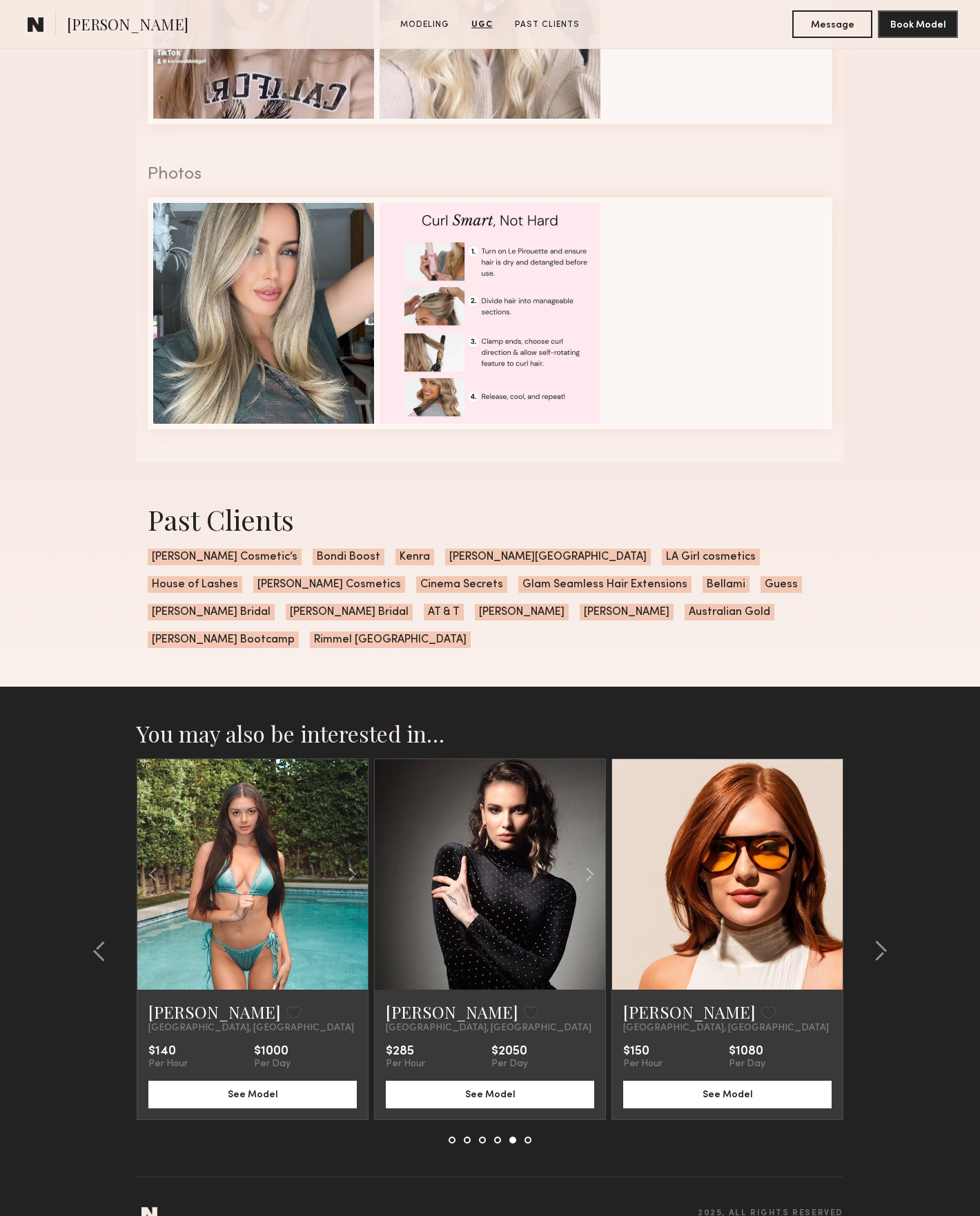
click at [256, 819] on link at bounding box center [253, 875] width 79 height 230
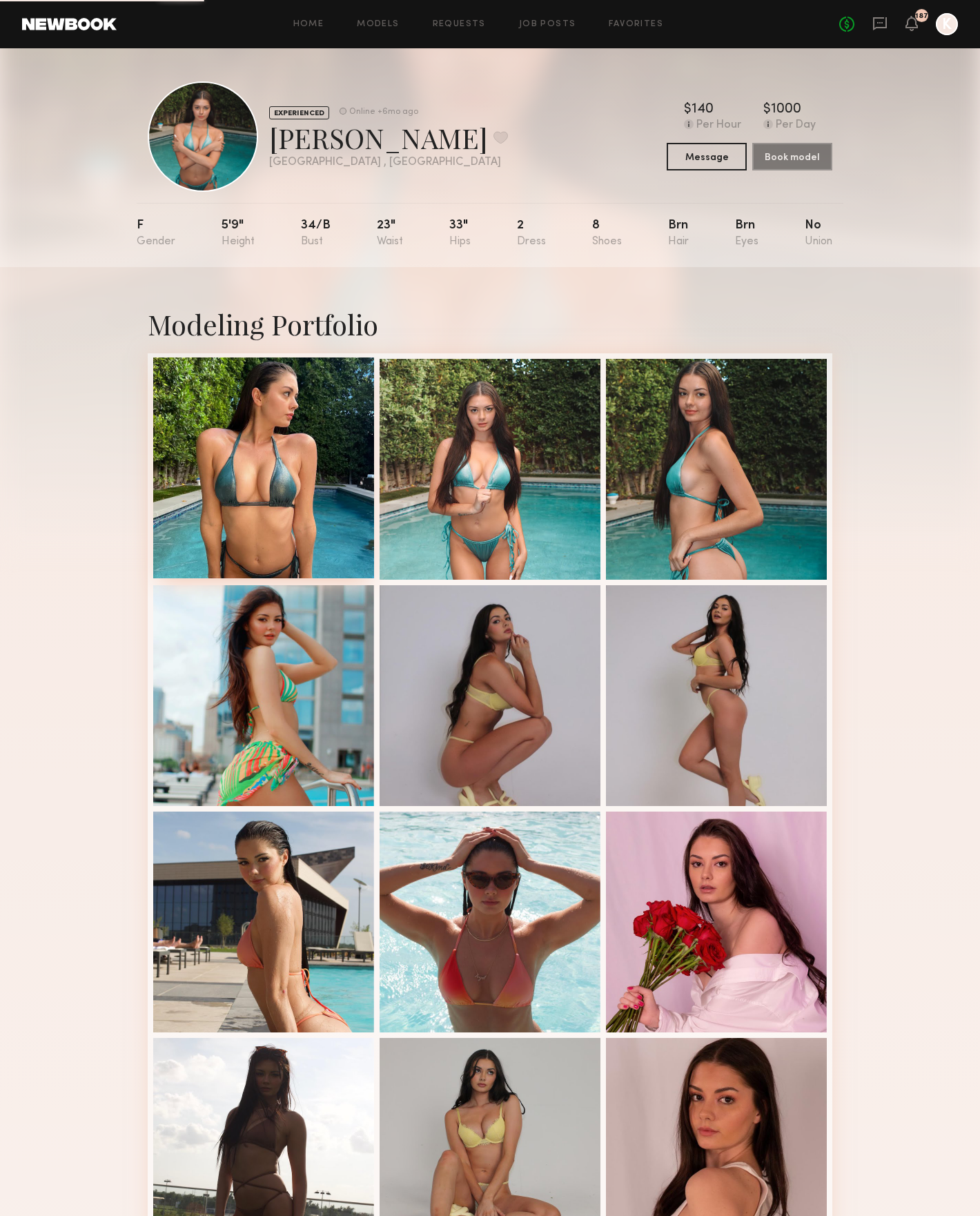
click at [310, 480] on div at bounding box center [264, 468] width 221 height 221
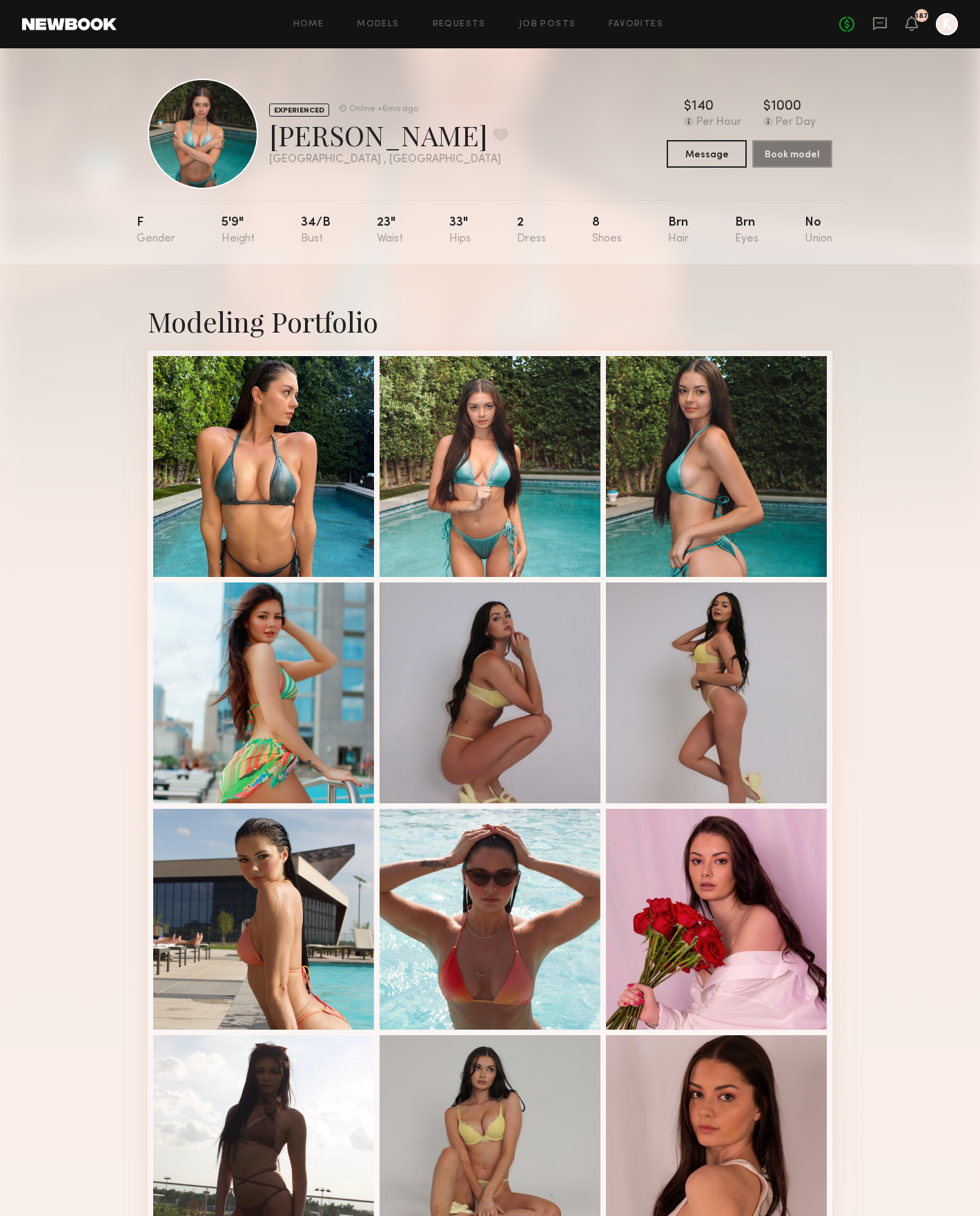
scroll to position [872, 0]
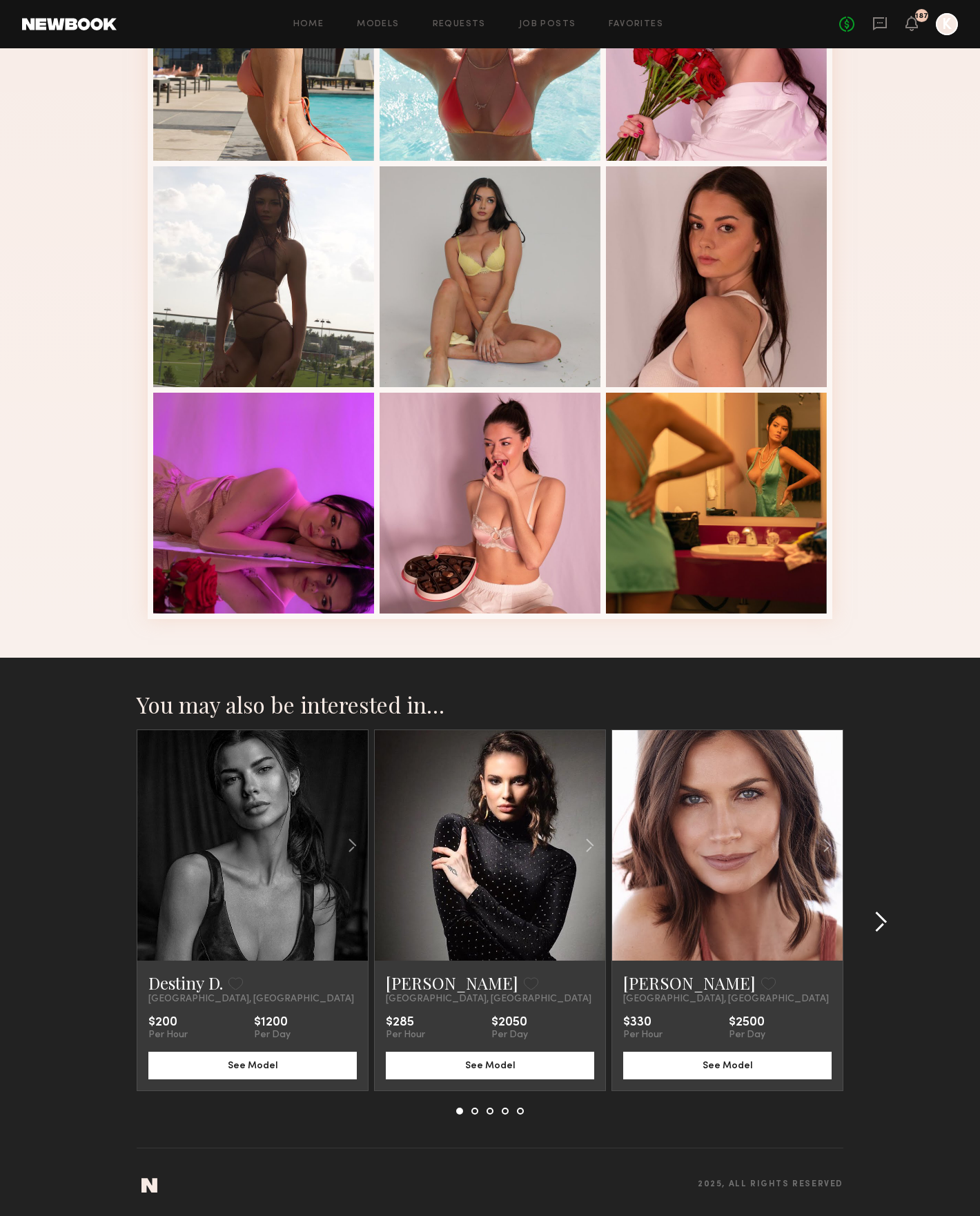
click at [877, 918] on common-icon at bounding box center [881, 923] width 14 height 22
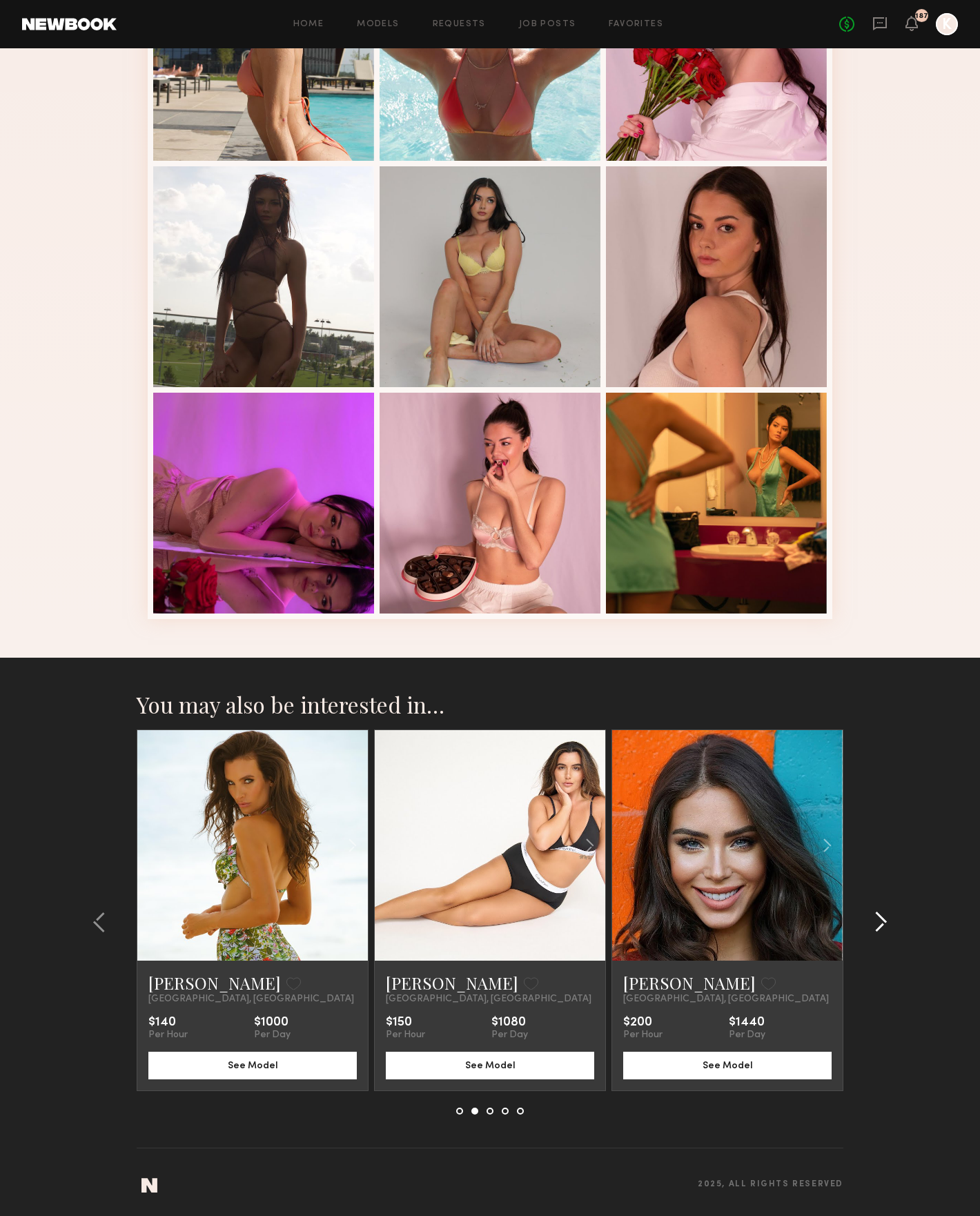
click at [877, 918] on common-icon at bounding box center [881, 923] width 14 height 22
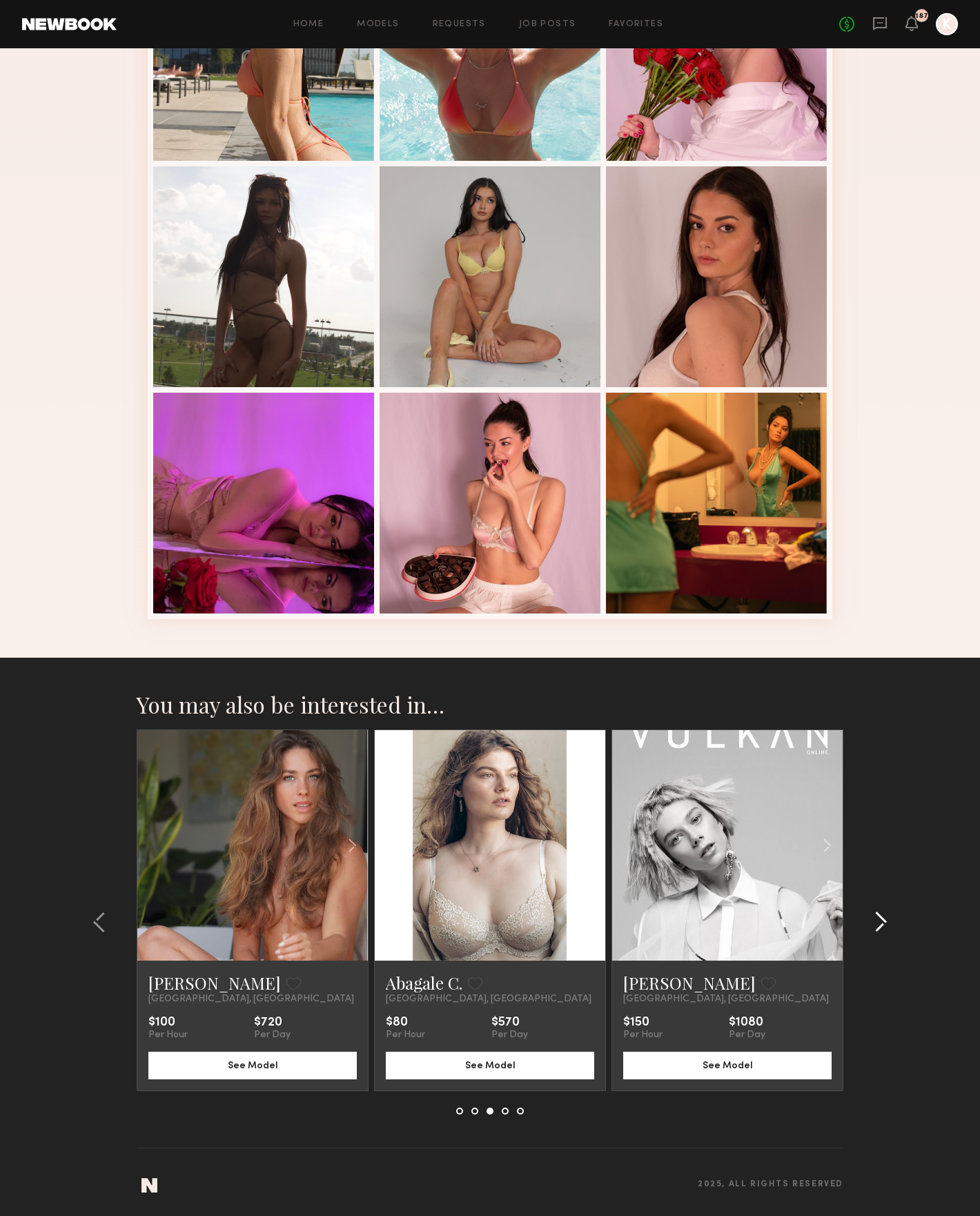
click at [877, 917] on common-icon at bounding box center [881, 923] width 14 height 22
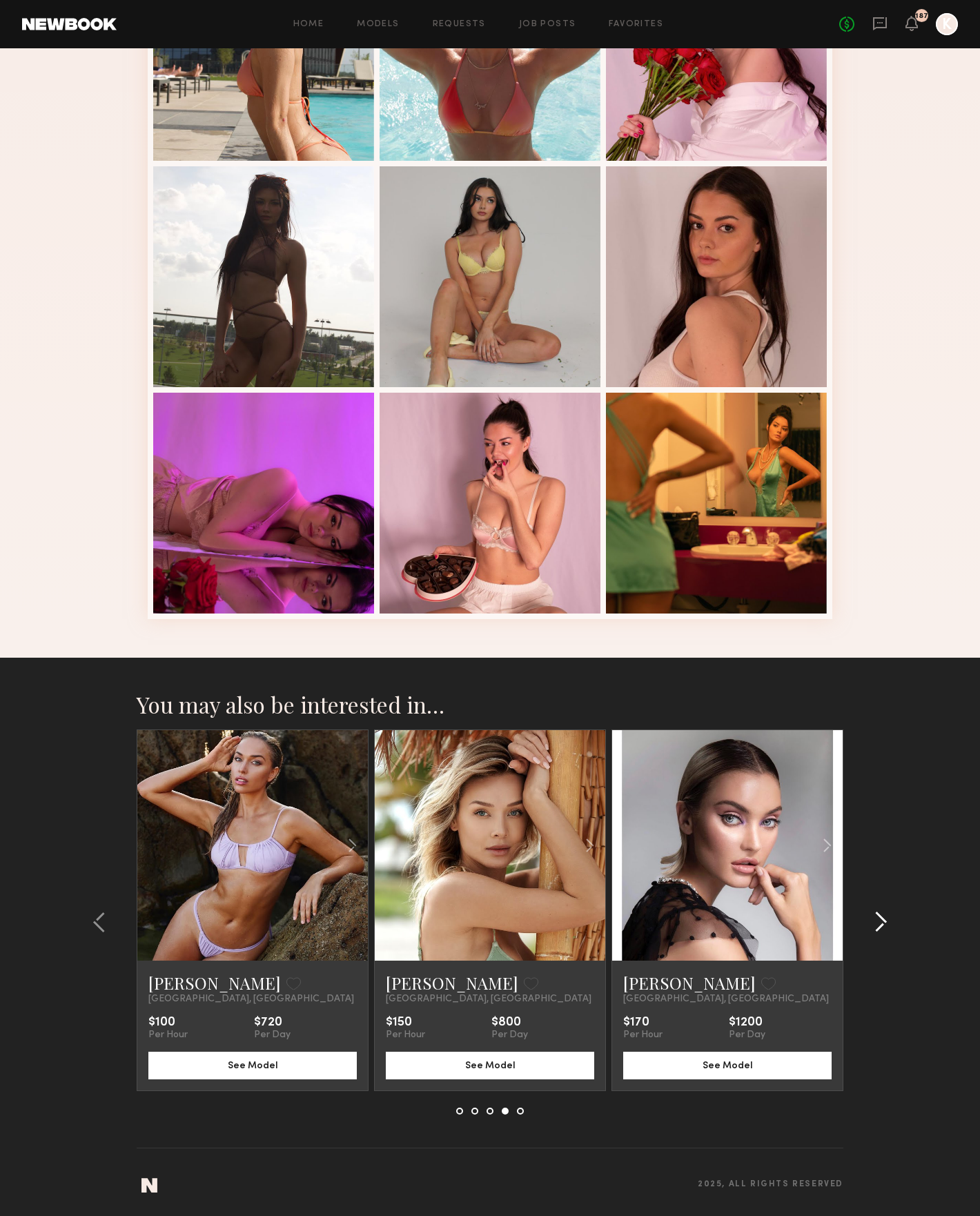
click at [877, 917] on common-icon at bounding box center [881, 923] width 14 height 22
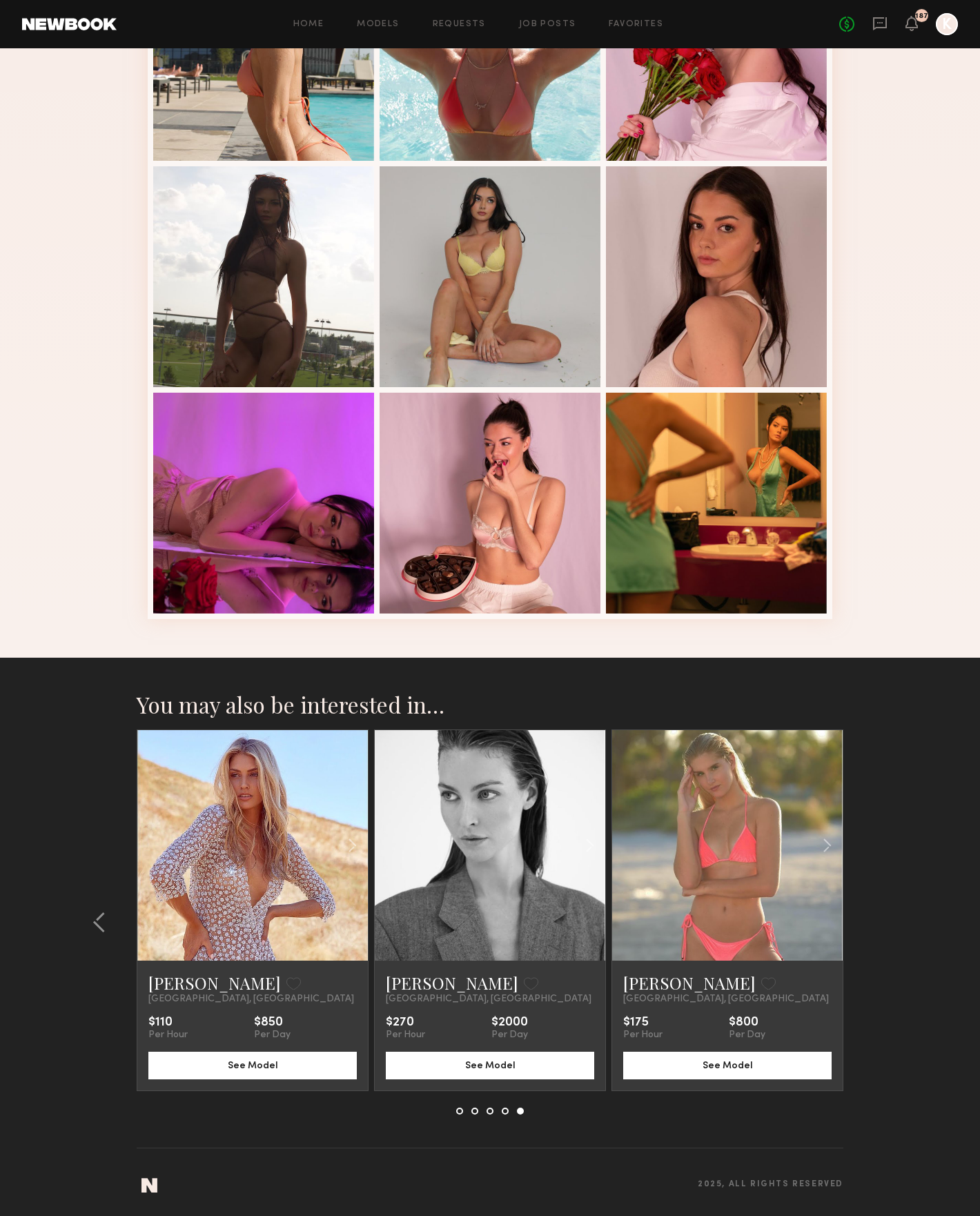
click at [877, 917] on section "You may also be interested in… Destiny D. Favorite [GEOGRAPHIC_DATA], [GEOGRAPH…" at bounding box center [490, 937] width 980 height 558
